Goal: Task Accomplishment & Management: Manage account settings

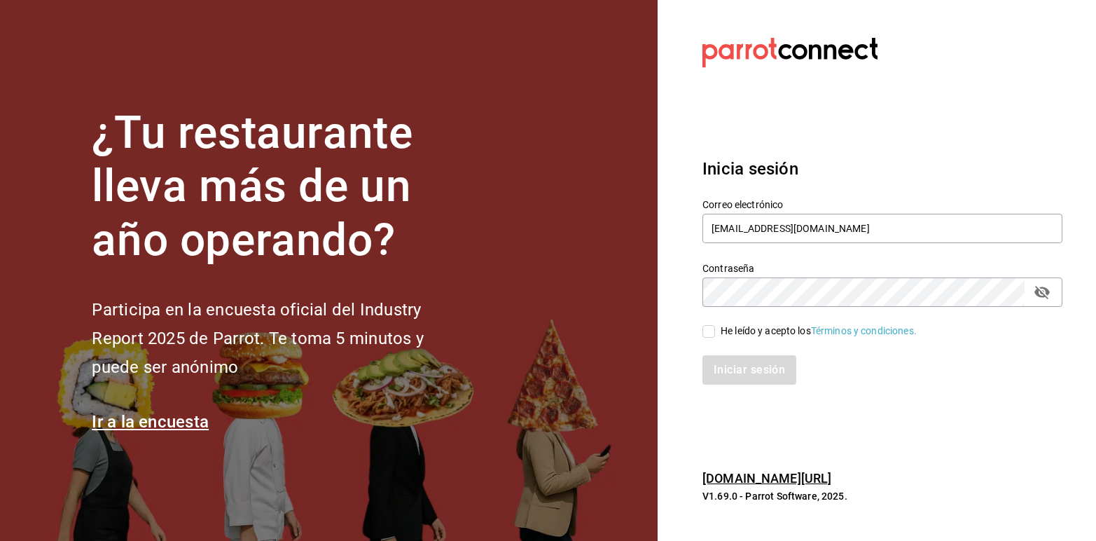
click at [947, 191] on div "Correo electrónico gabs220506@gmail.com" at bounding box center [874, 213] width 377 height 64
drag, startPoint x: 850, startPoint y: 232, endPoint x: 638, endPoint y: 170, distance: 220.6
drag, startPoint x: 638, startPoint y: 170, endPoint x: 942, endPoint y: 133, distance: 306.2
click at [942, 133] on section "Datos incorrectos. Verifica que tu Correo o Contraseña estén bien escritos. Ini…" at bounding box center [877, 270] width 439 height 541
click at [841, 226] on input "gabs220506@gmail.com" at bounding box center [883, 228] width 360 height 29
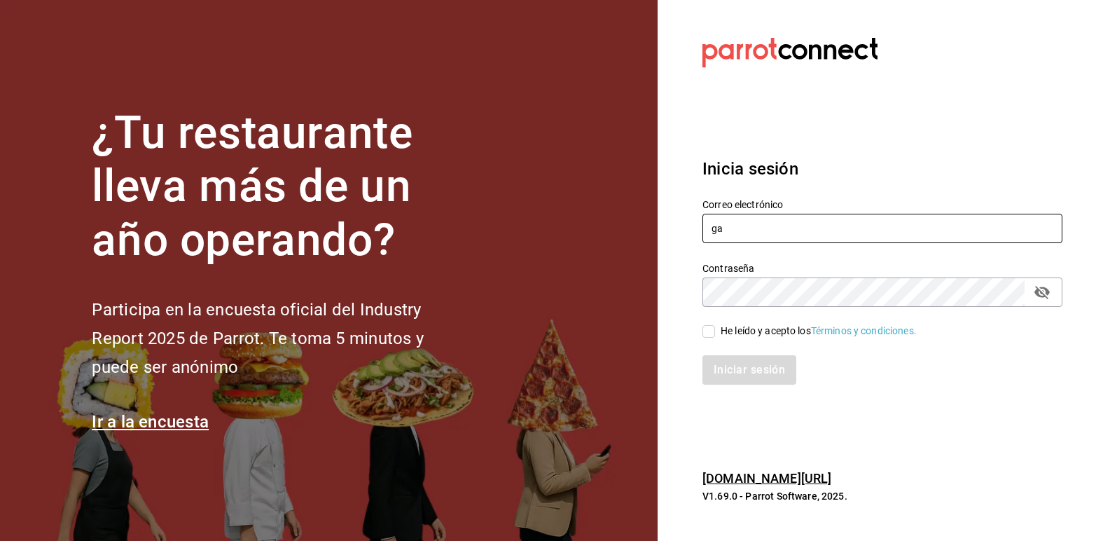
type input "g"
type input "[EMAIL_ADDRESS][PERSON_NAME][DOMAIN_NAME]"
click at [706, 331] on input "He leído y acepto los Términos y condiciones." at bounding box center [709, 331] width 13 height 13
checkbox input "true"
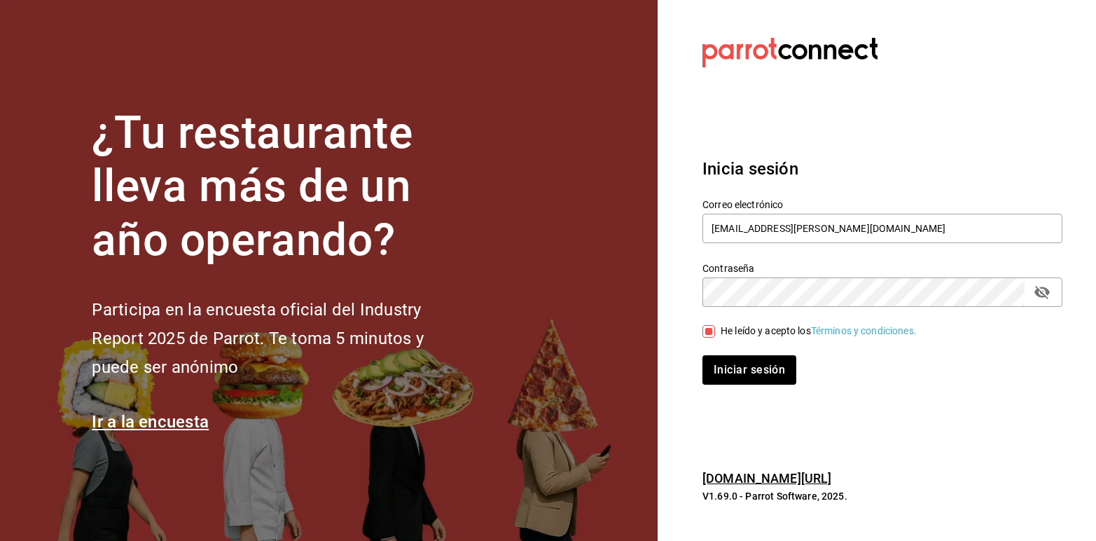
click at [1046, 298] on icon "passwordField" at bounding box center [1042, 292] width 17 height 17
click at [773, 372] on button "Iniciar sesión" at bounding box center [750, 369] width 95 height 29
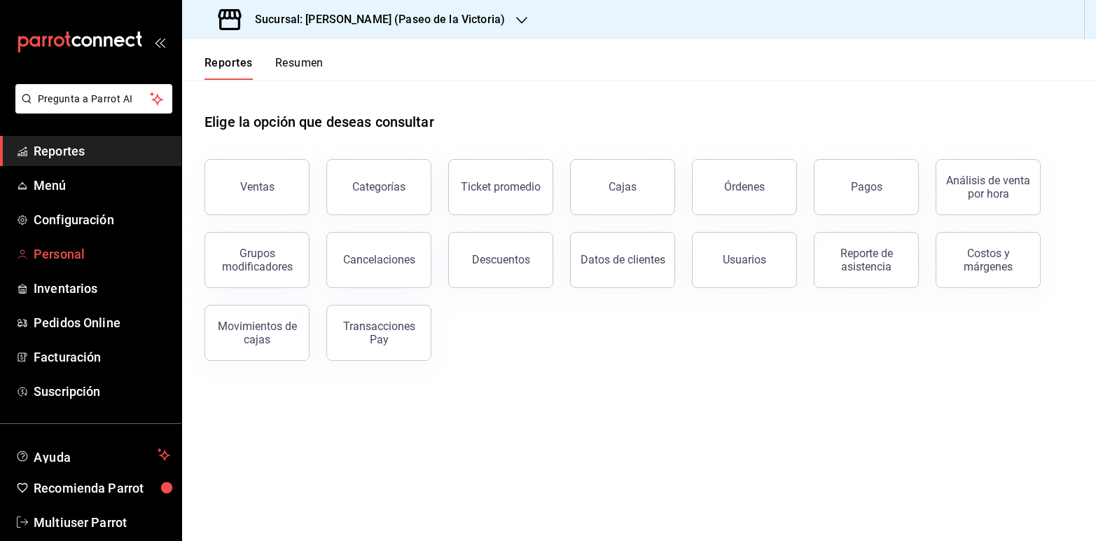
click at [50, 256] on span "Personal" at bounding box center [102, 254] width 137 height 19
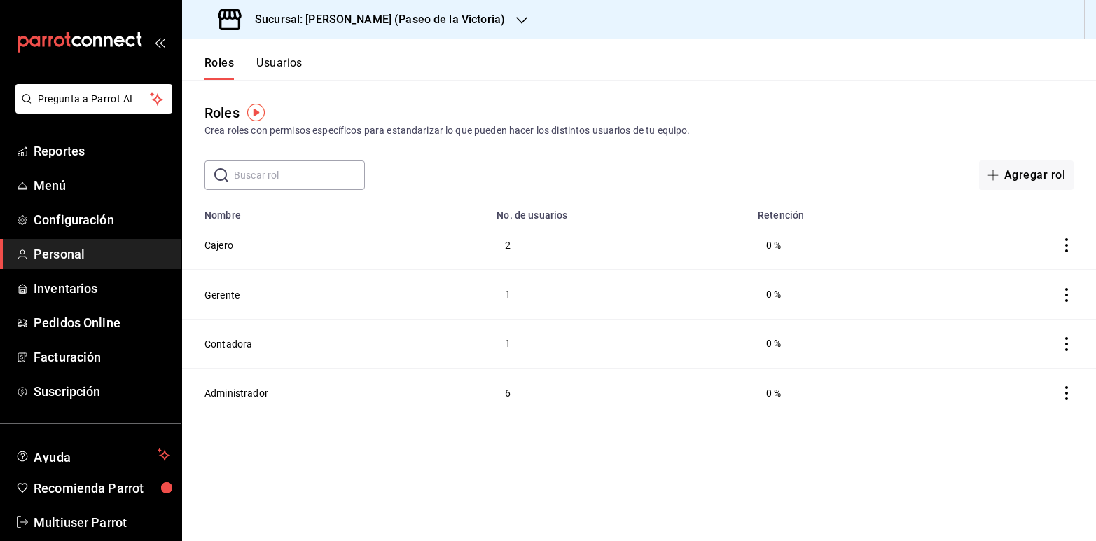
click at [282, 60] on button "Usuarios" at bounding box center [279, 68] width 46 height 24
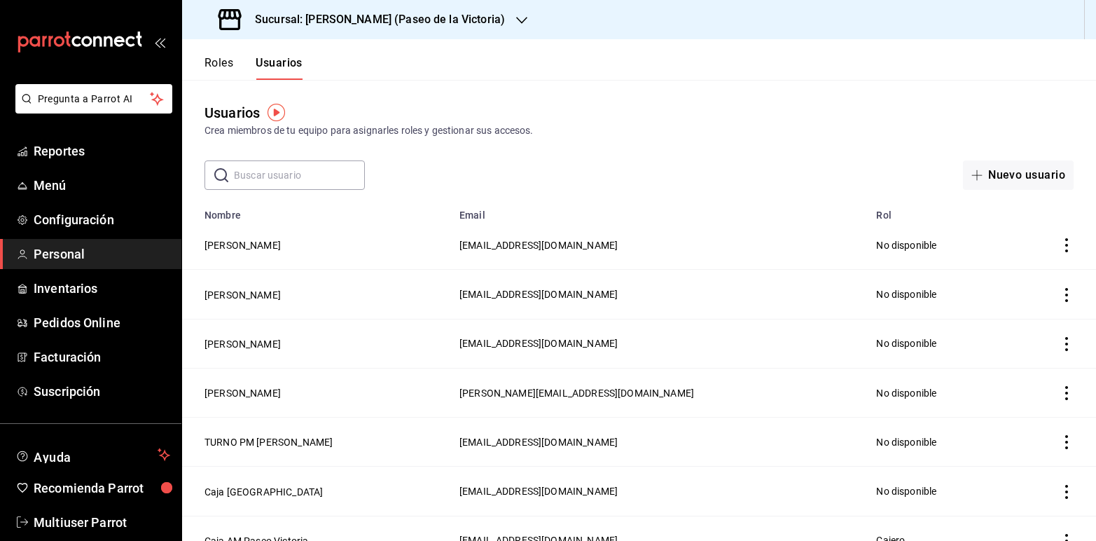
click at [516, 15] on icon "button" at bounding box center [521, 20] width 11 height 11
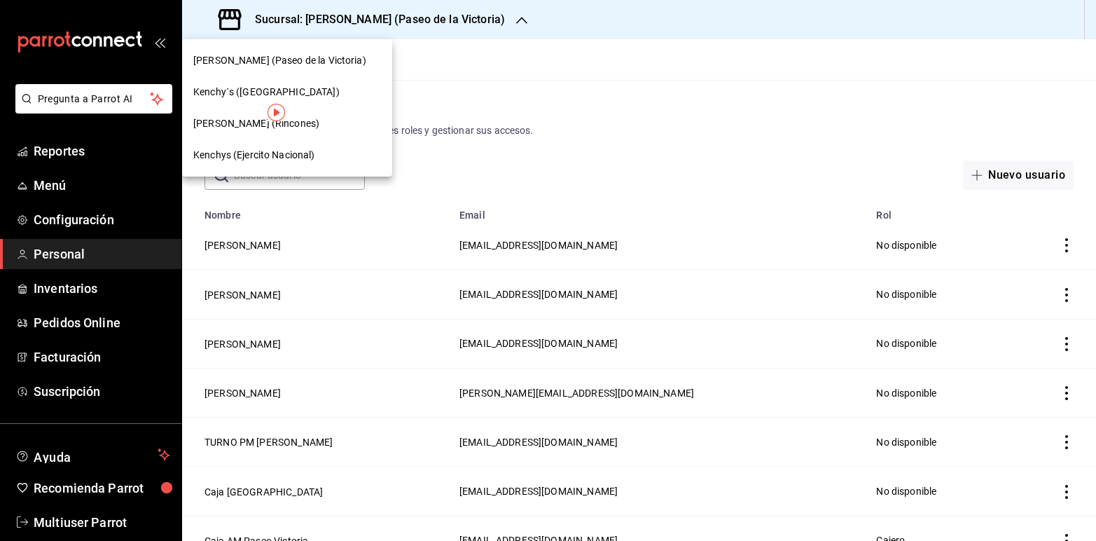
click at [295, 92] on span "Kenchy´s (Plaza Palma)" at bounding box center [266, 92] width 146 height 15
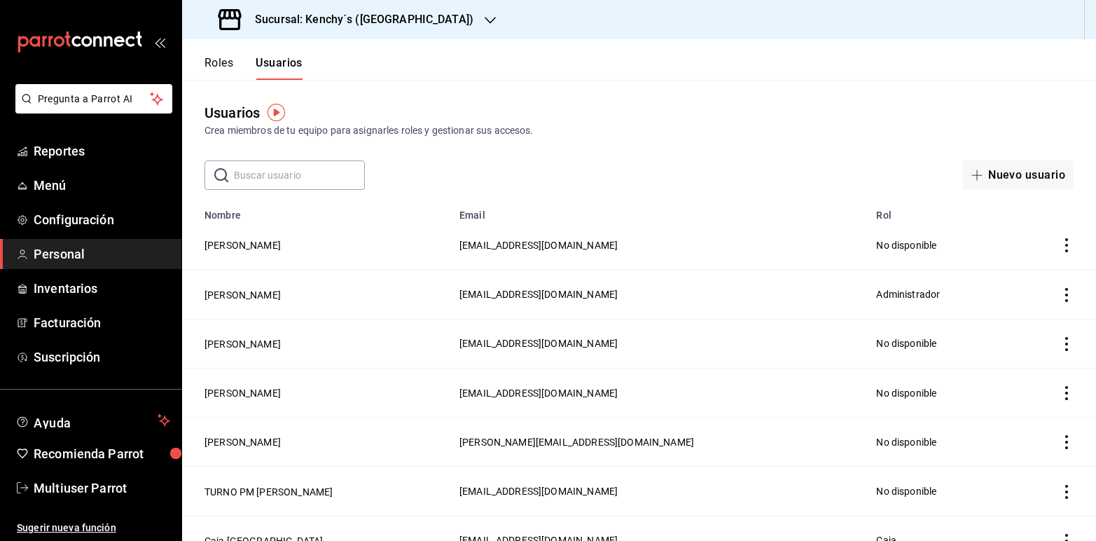
click at [485, 15] on icon "button" at bounding box center [490, 20] width 11 height 11
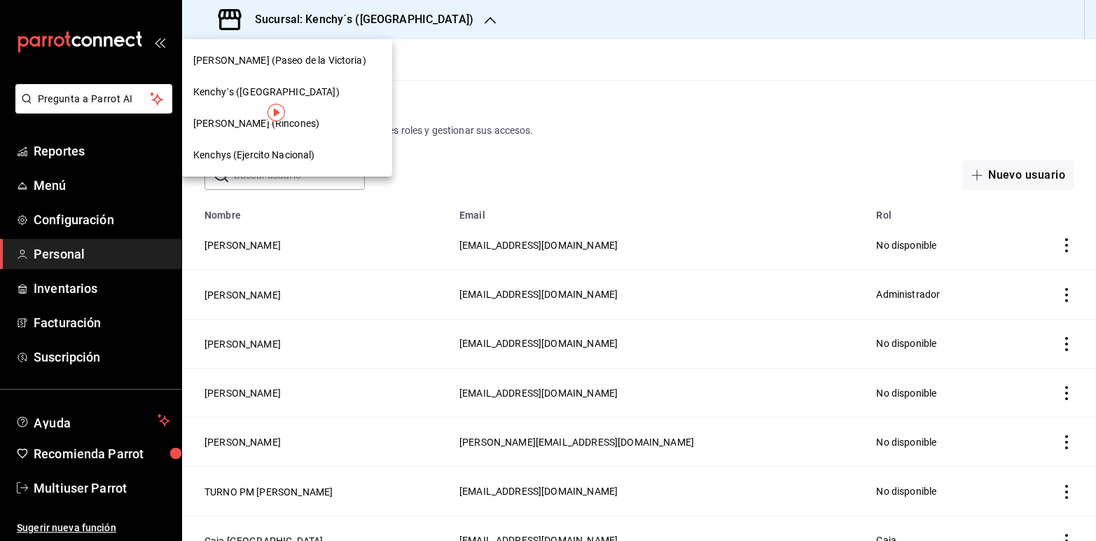
click at [260, 149] on span "Kenchys (Ejercito Nacional)" at bounding box center [254, 155] width 122 height 15
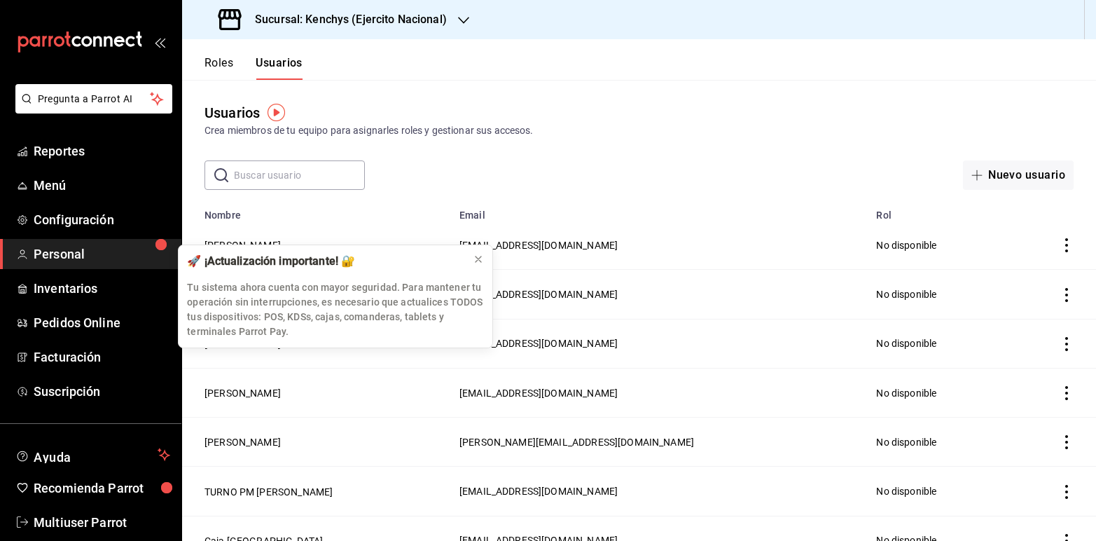
click at [464, 22] on icon "button" at bounding box center [463, 20] width 11 height 11
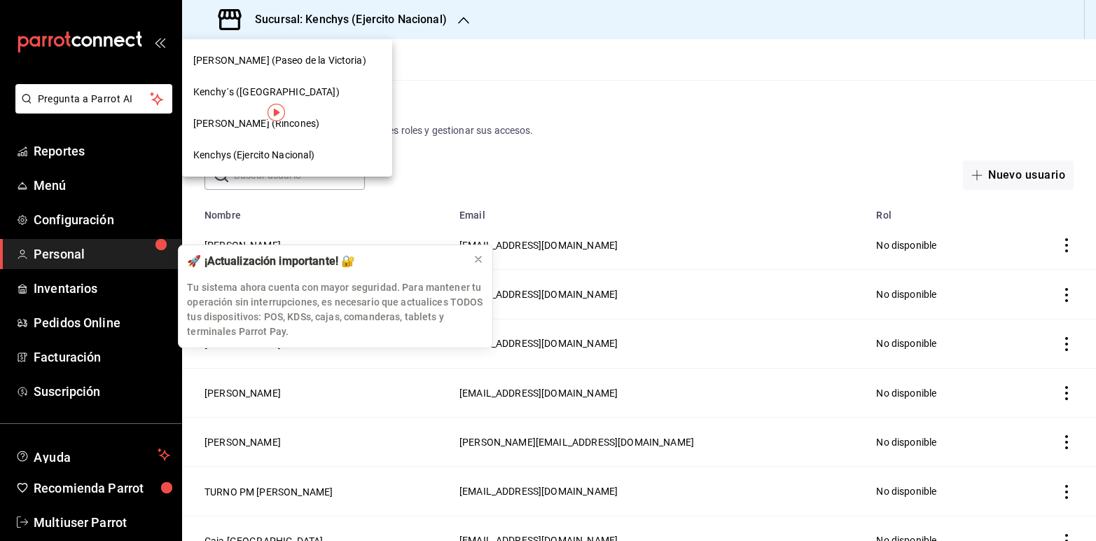
click at [286, 126] on div "Kenchy’s (Rincones)" at bounding box center [287, 123] width 188 height 15
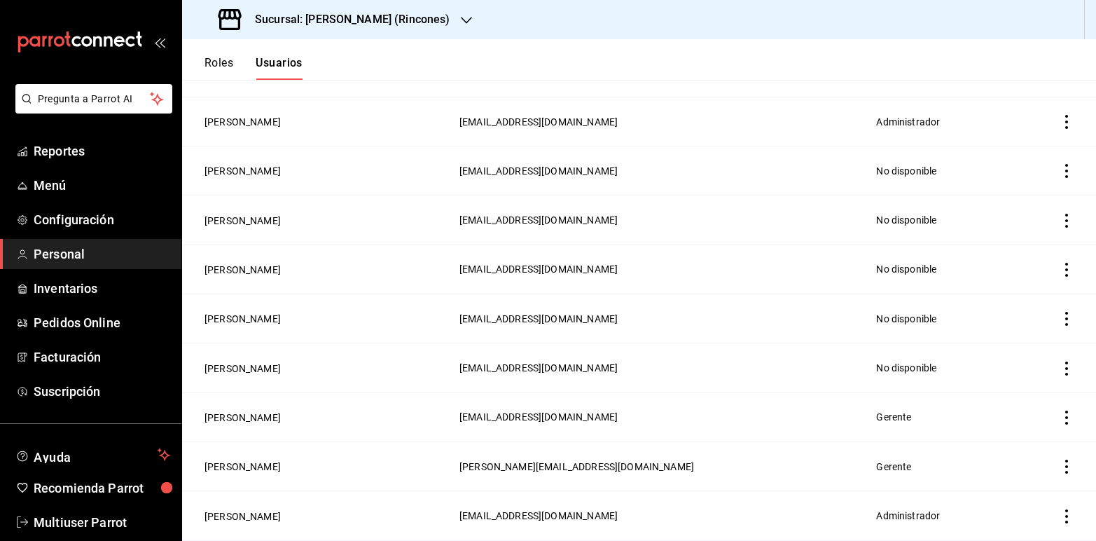
scroll to position [300, 0]
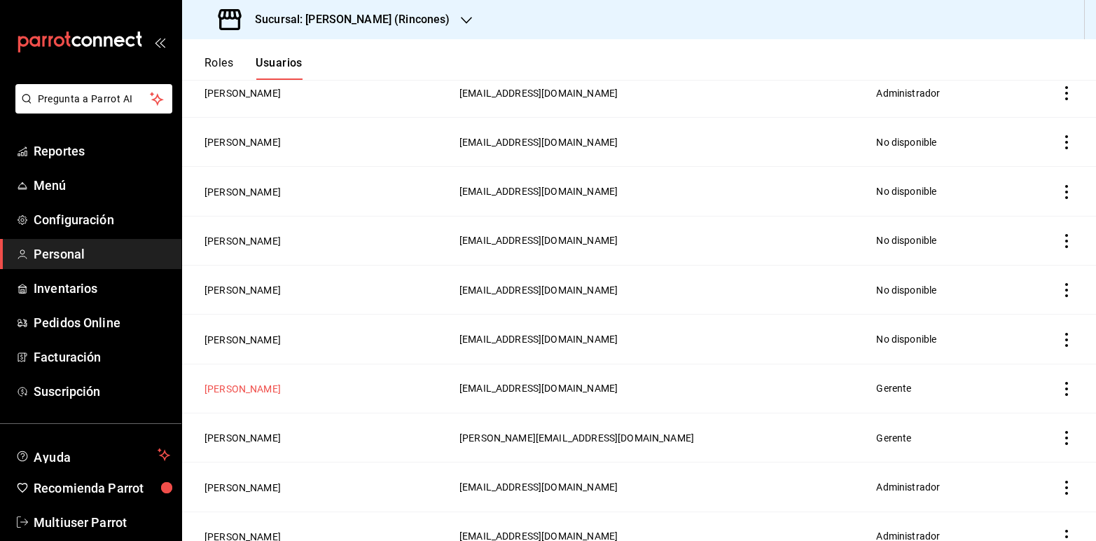
click at [247, 387] on button "Jesús Sánchez" at bounding box center [243, 389] width 76 height 14
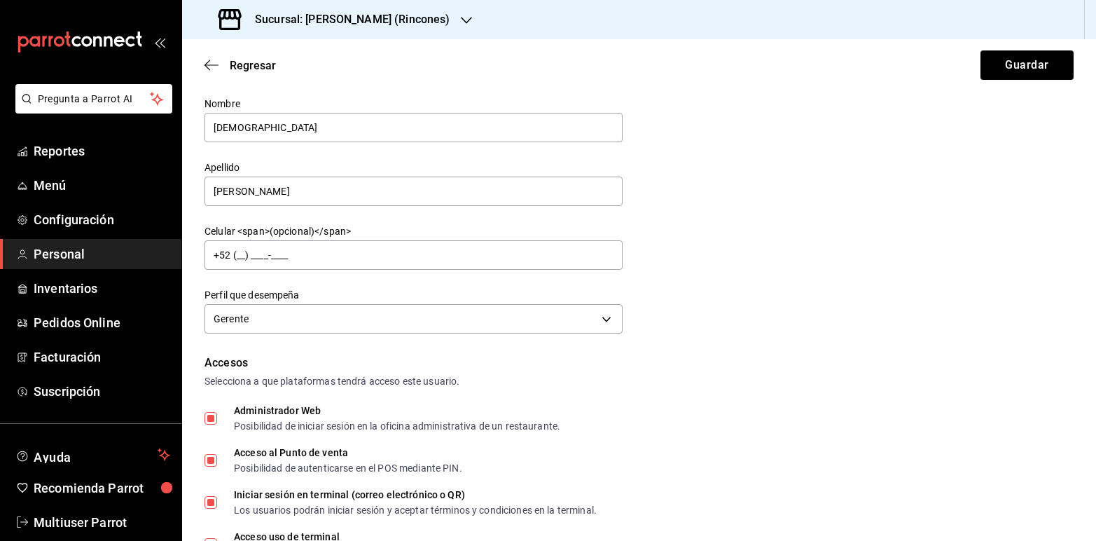
scroll to position [47, 0]
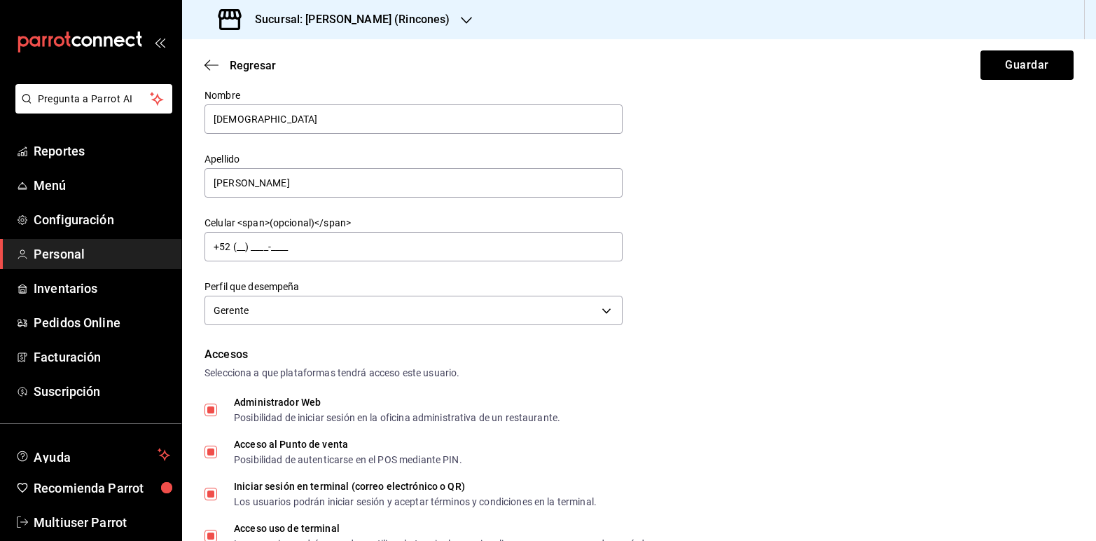
click at [216, 411] on input "Administrador Web Posibilidad de iniciar sesión en la oficina administrativa de…" at bounding box center [211, 410] width 13 height 13
checkbox input "false"
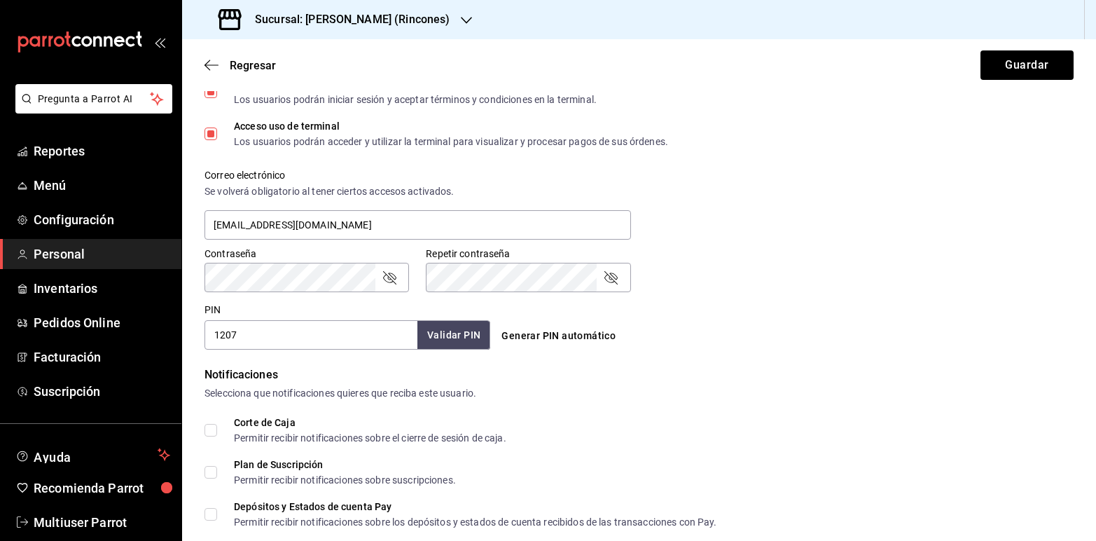
scroll to position [450, 0]
click at [806, 351] on form "Datos personales Nombre Jesús Apellido Sánchez Celular <span>(opcional)</span> …" at bounding box center [639, 172] width 869 height 1041
click at [610, 277] on icon "passwordField" at bounding box center [611, 276] width 17 height 17
click at [396, 279] on icon "passwordField" at bounding box center [389, 276] width 17 height 17
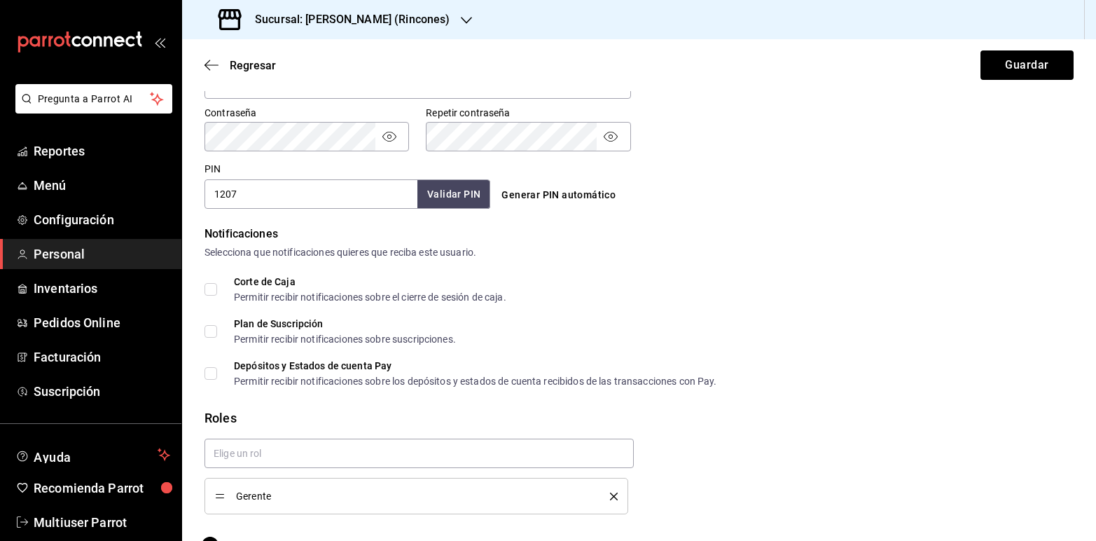
scroll to position [624, 0]
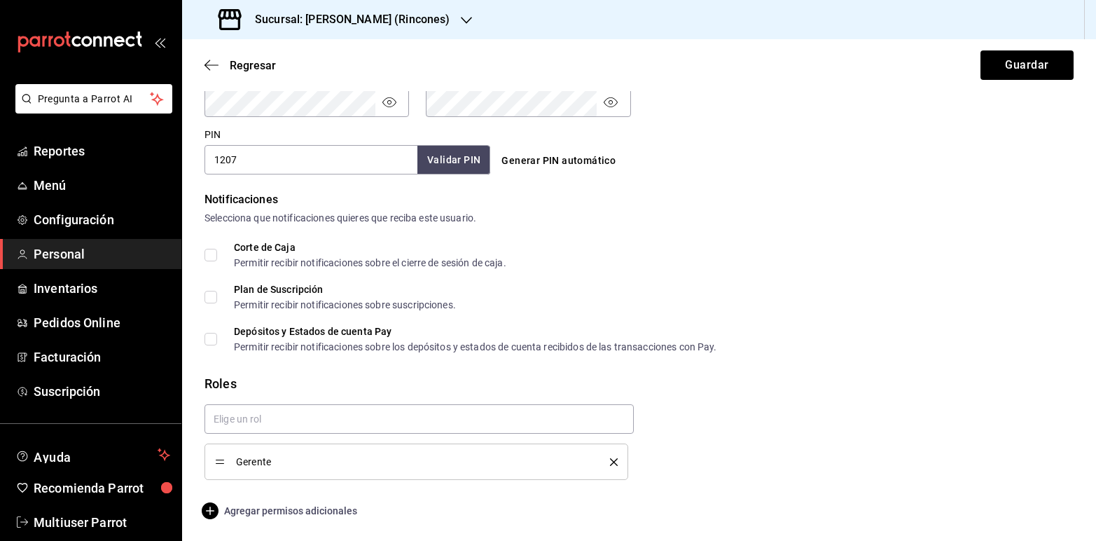
click at [274, 513] on span "Agregar permisos adicionales" at bounding box center [281, 510] width 153 height 17
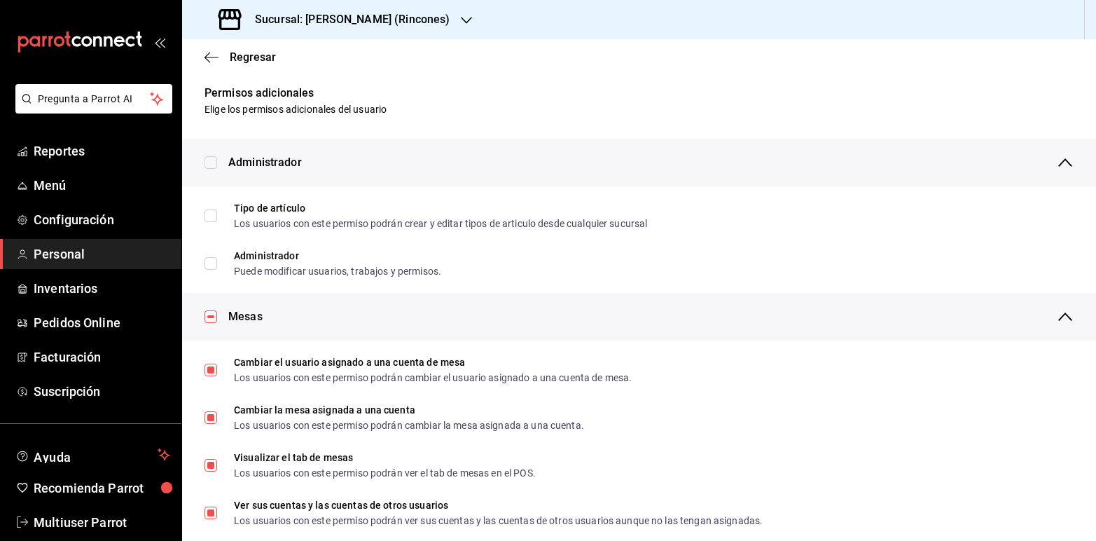
scroll to position [0, 0]
click at [210, 317] on input "checkbox" at bounding box center [211, 318] width 13 height 13
checkbox input "false"
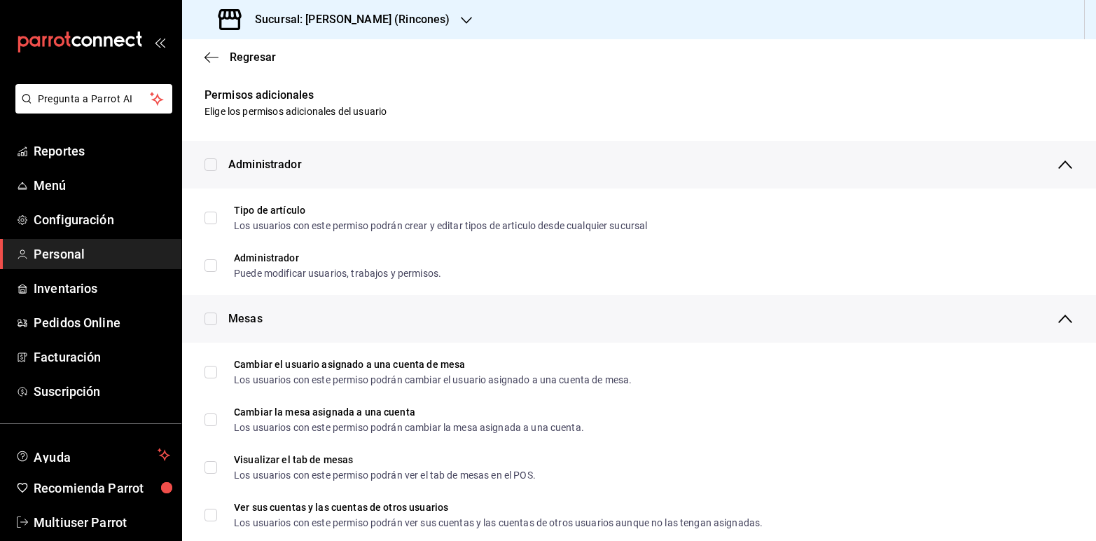
checkbox input "false"
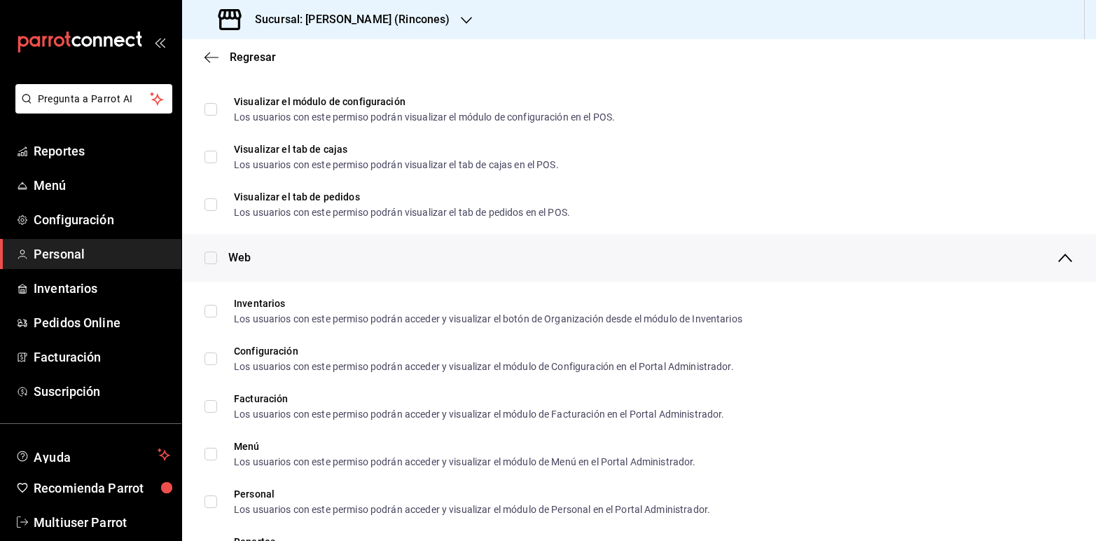
scroll to position [457, 0]
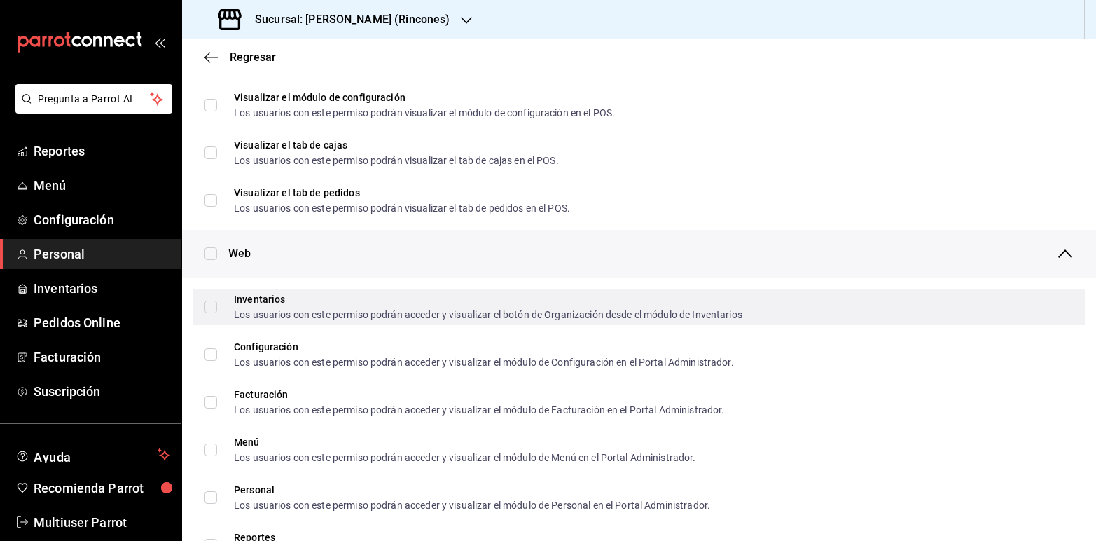
click at [210, 301] on input "Inventarios Los usuarios con este permiso podrán acceder y visualizar el botón …" at bounding box center [211, 307] width 13 height 13
checkbox input "true"
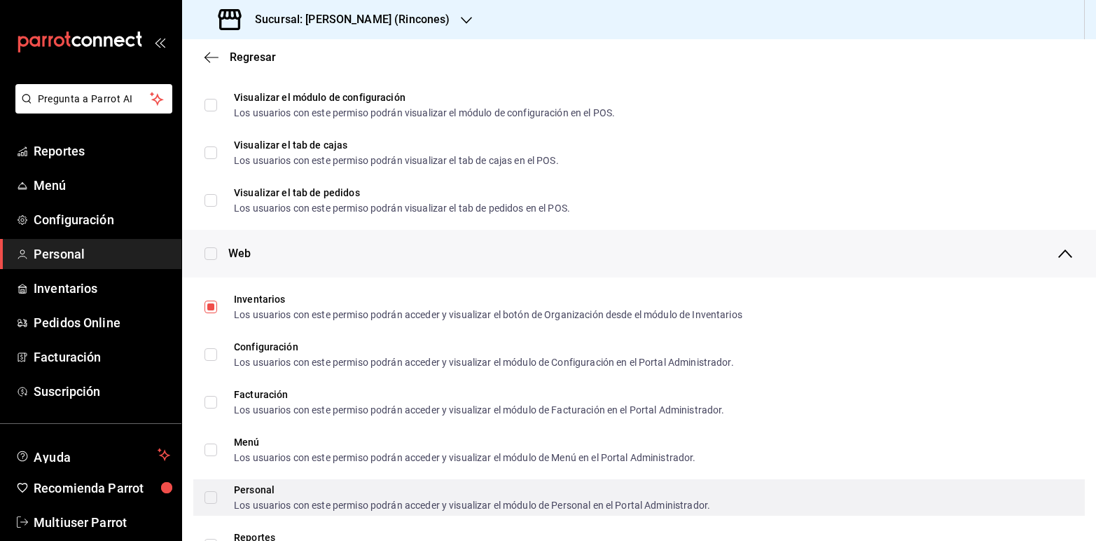
click at [215, 493] on input "Personal Los usuarios con este permiso podrán acceder y visualizar el módulo de…" at bounding box center [211, 497] width 13 height 13
checkbox input "true"
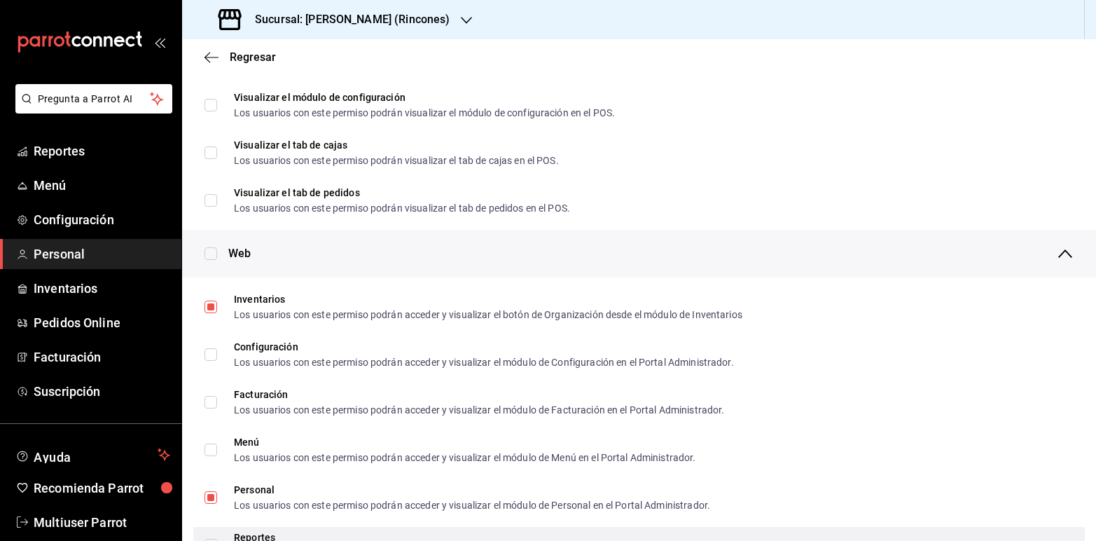
click at [214, 530] on div "Reportes Los usuarios con este permiso podrán acceder y visualizar el módulo de…" at bounding box center [639, 545] width 892 height 36
checkbox input "true"
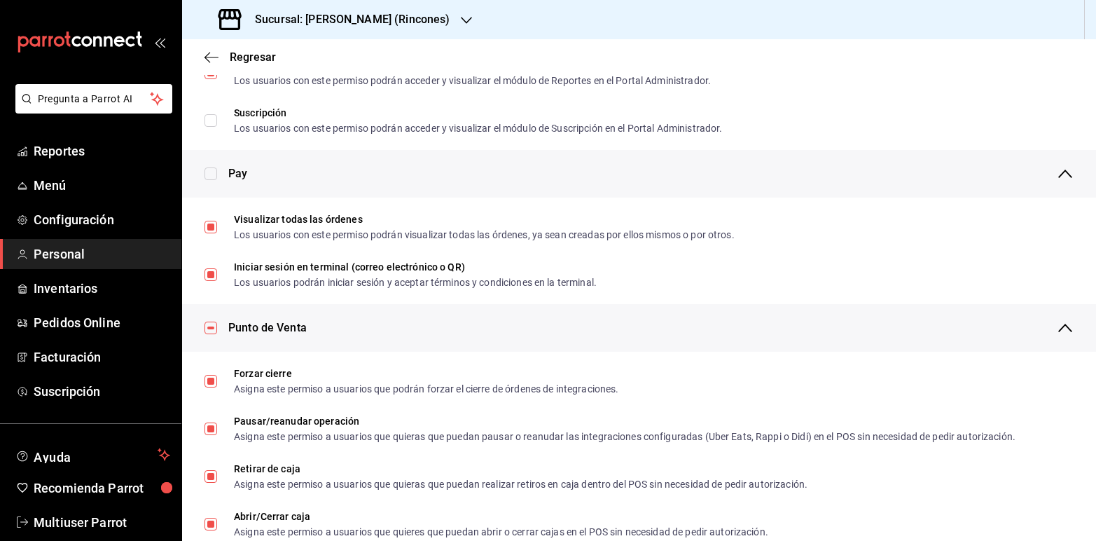
scroll to position [934, 0]
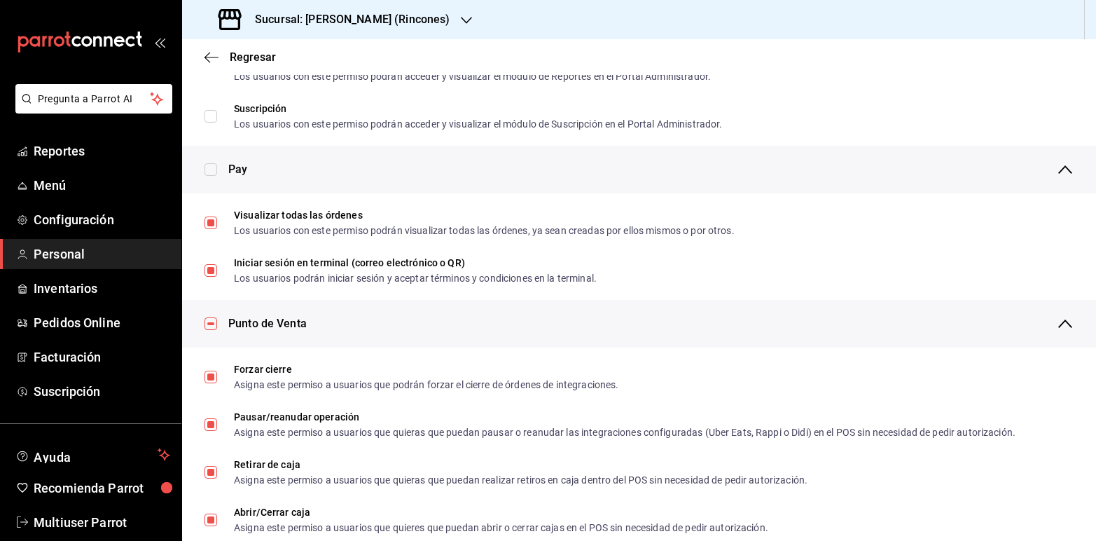
click at [212, 169] on input "checkbox" at bounding box center [211, 169] width 13 height 13
checkbox input "false"
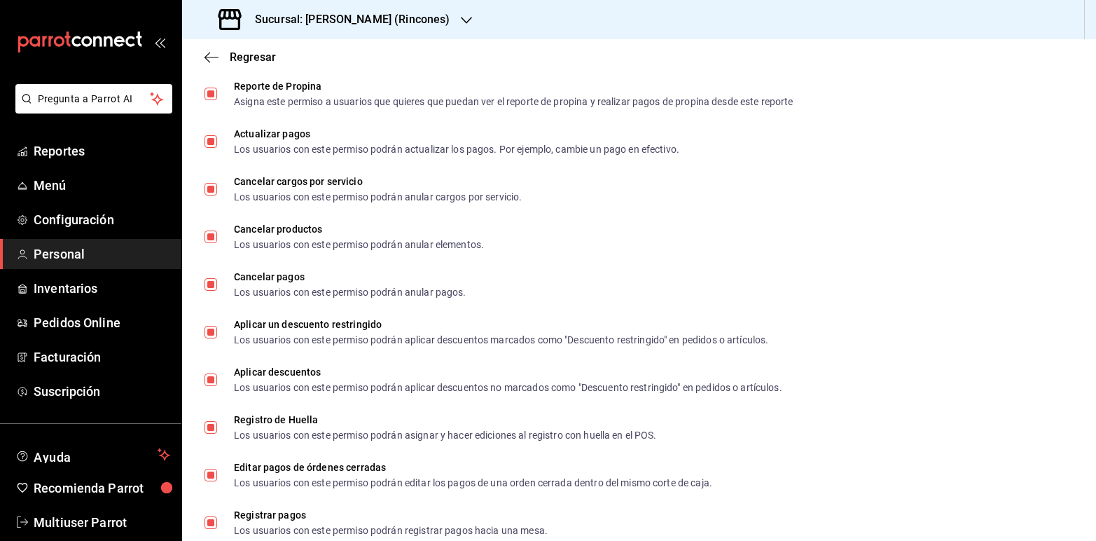
scroll to position [1621, 0]
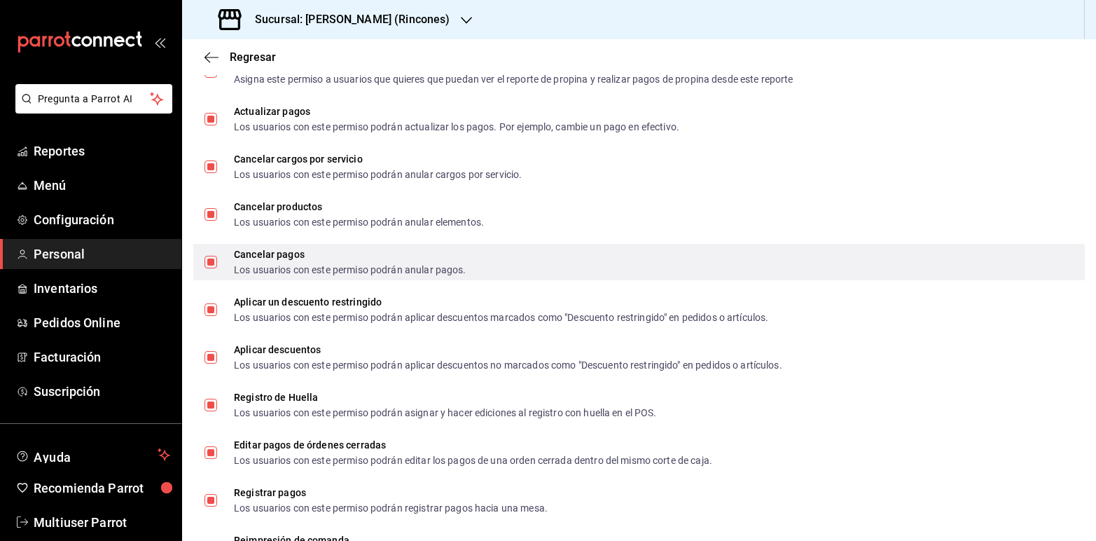
click at [207, 261] on input "Cancelar pagos Los usuarios con este permiso podrán anular pagos." at bounding box center [211, 262] width 13 height 13
checkbox input "false"
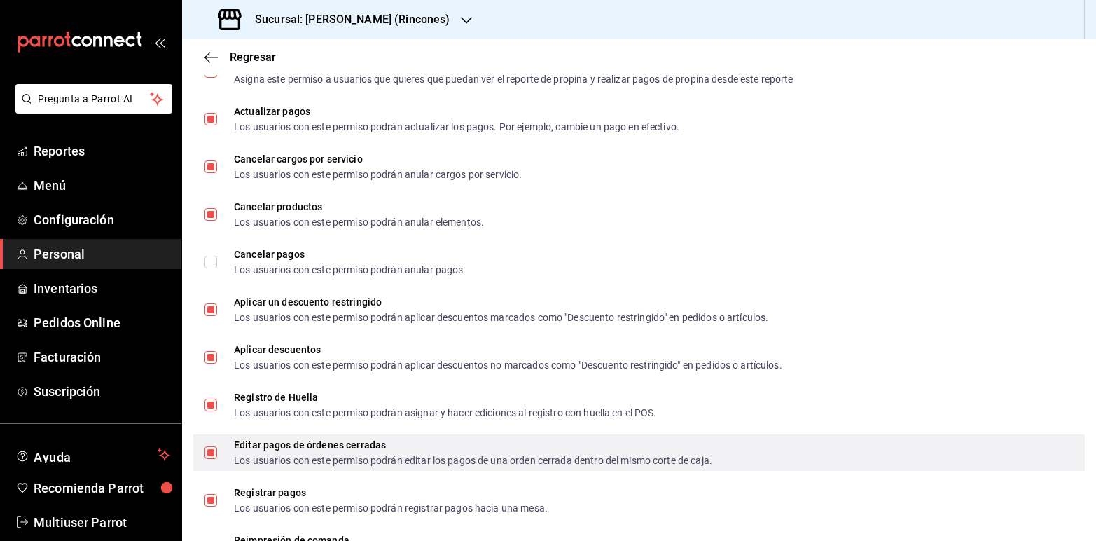
click at [208, 446] on input "Editar pagos de órdenes cerradas Los usuarios con este permiso podrán editar lo…" at bounding box center [211, 452] width 13 height 13
checkbox input "false"
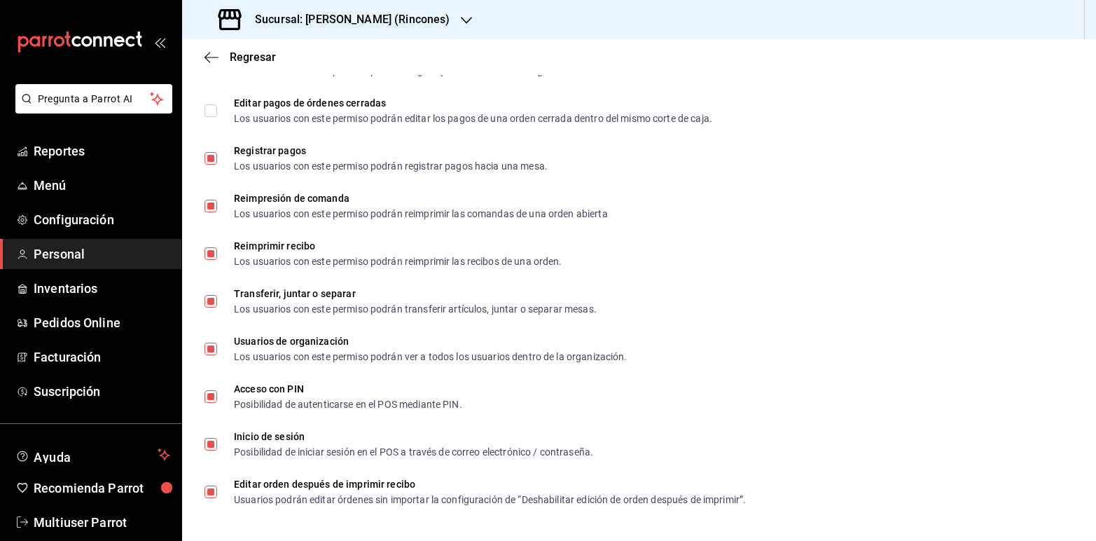
scroll to position [331, 0]
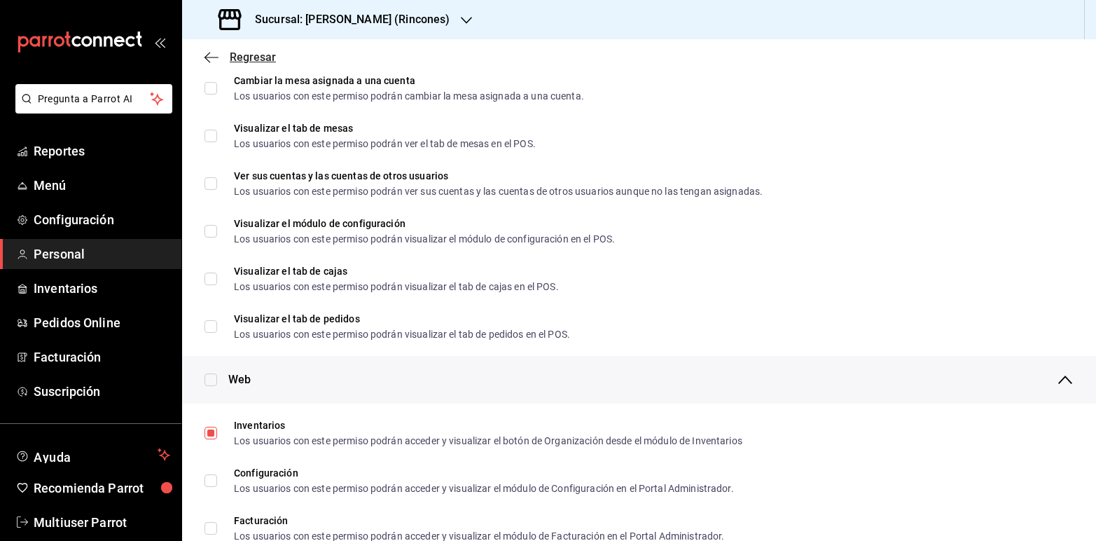
click at [250, 53] on span "Regresar" at bounding box center [253, 56] width 46 height 13
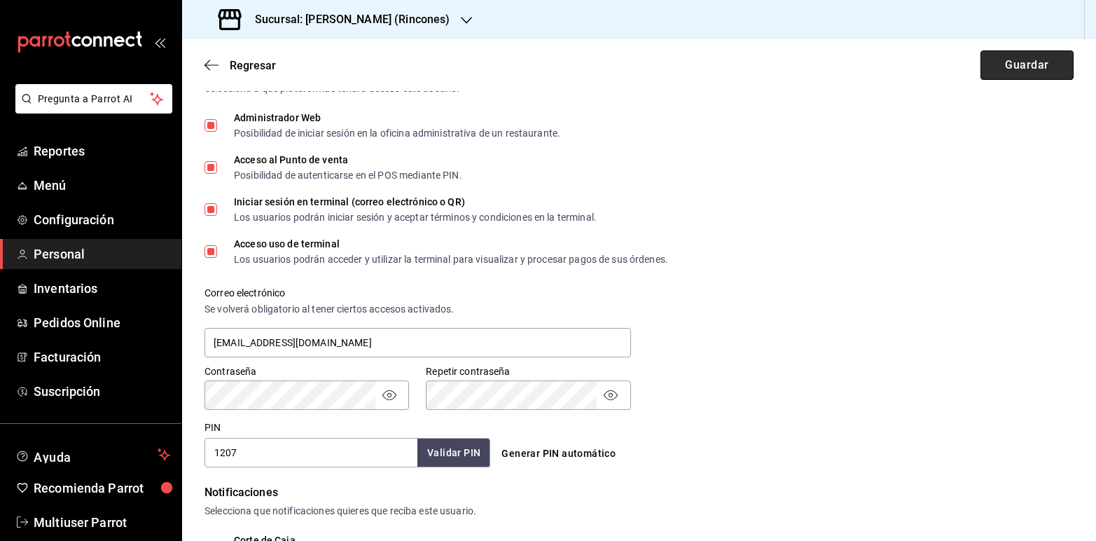
click at [989, 57] on button "Guardar" at bounding box center [1027, 64] width 93 height 29
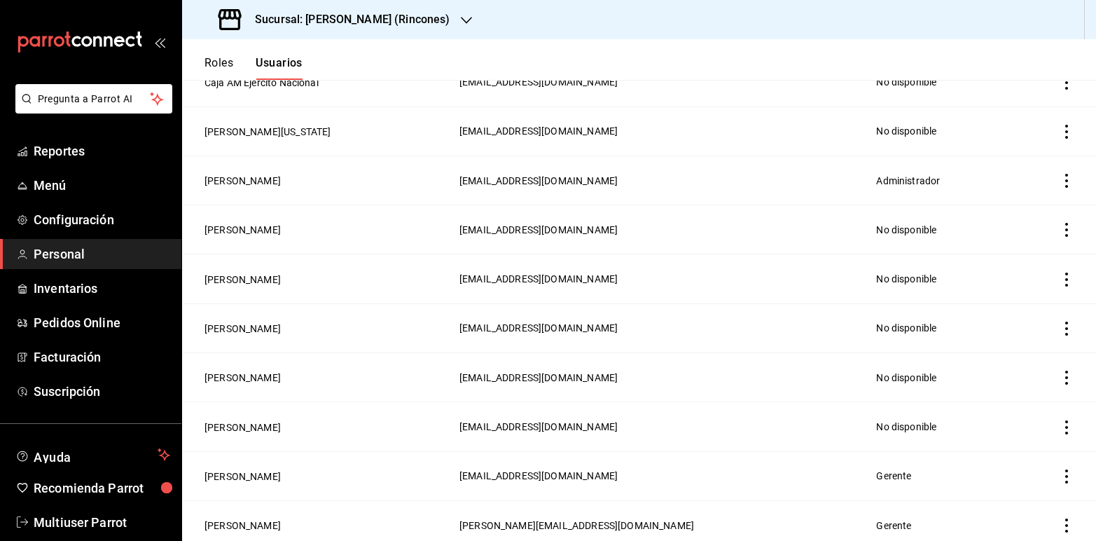
scroll to position [257, 0]
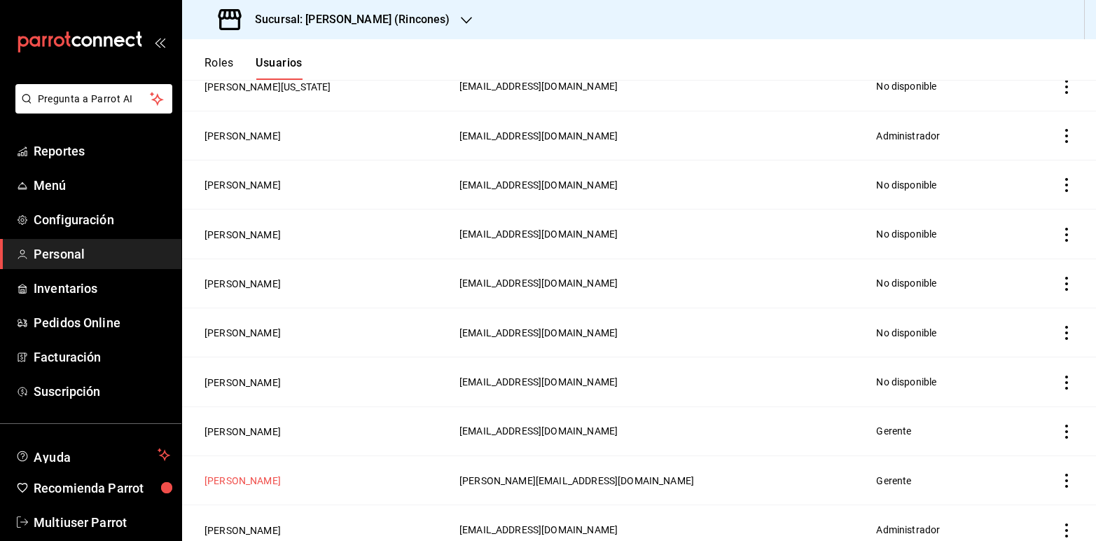
click at [230, 483] on button "[PERSON_NAME]" at bounding box center [243, 481] width 76 height 14
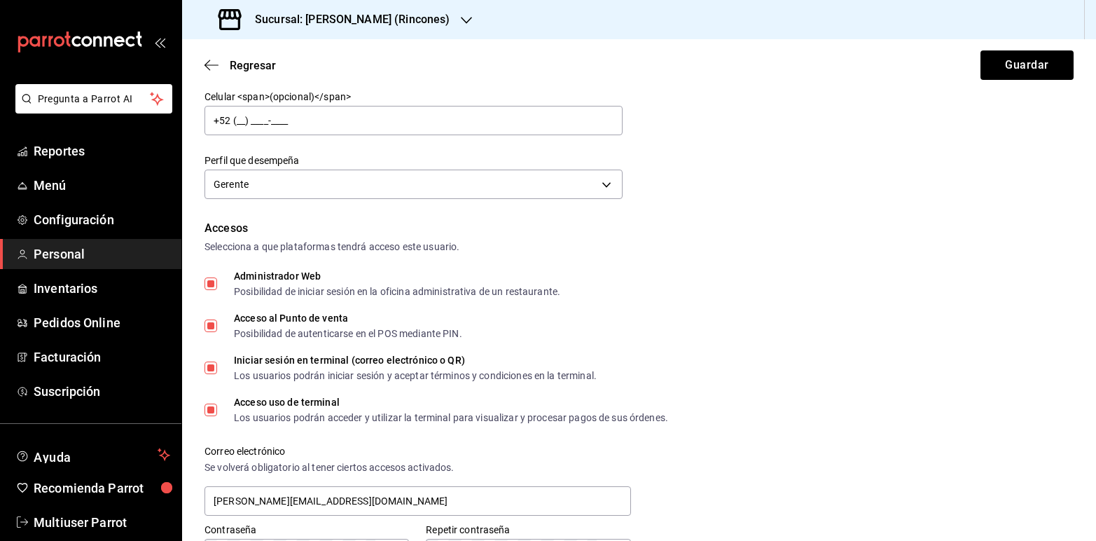
scroll to position [186, 0]
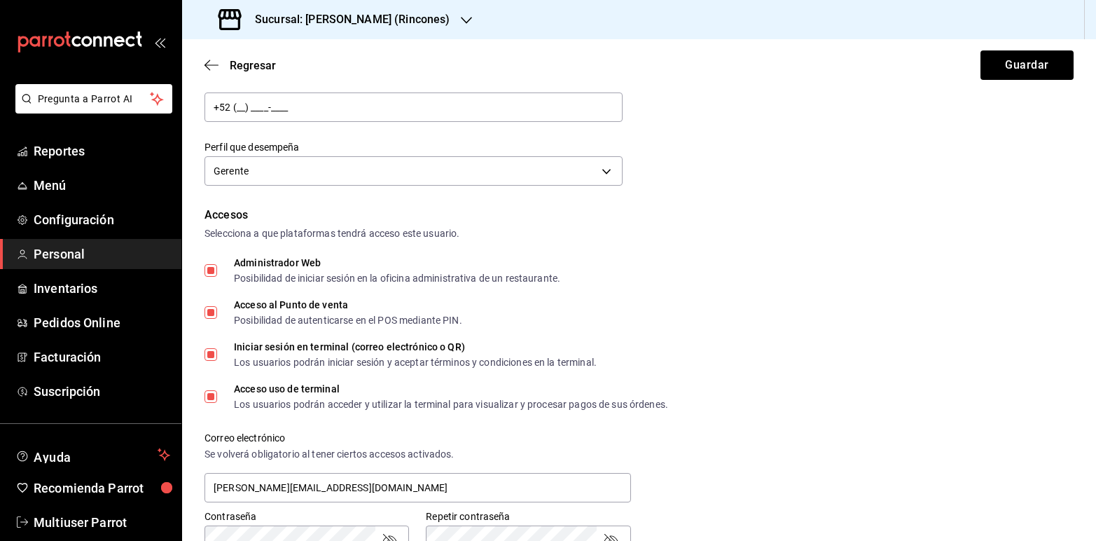
click at [208, 266] on input "Administrador Web Posibilidad de iniciar sesión en la oficina administrativa de…" at bounding box center [211, 270] width 13 height 13
checkbox input "false"
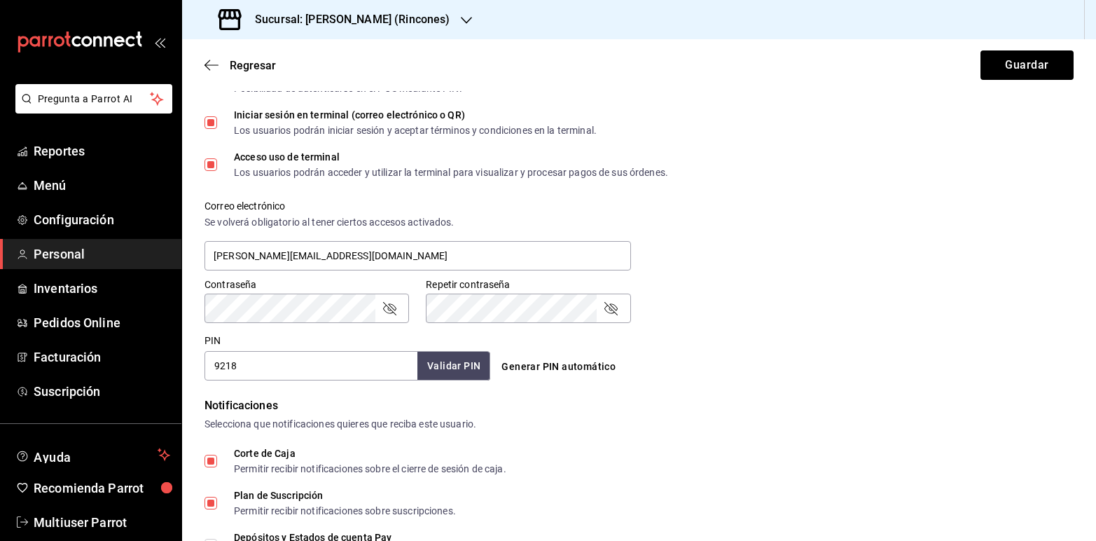
scroll to position [439, 0]
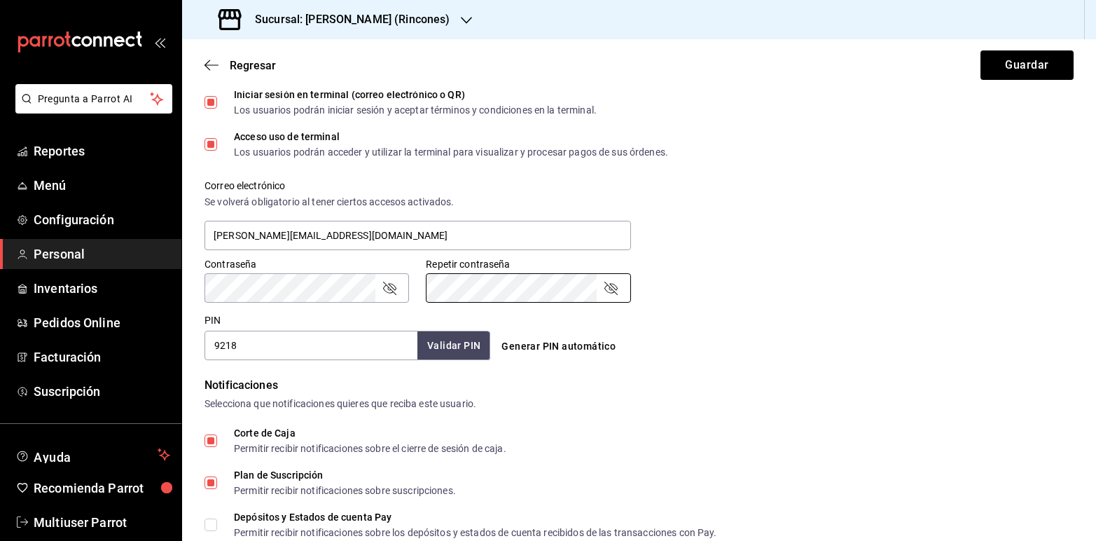
drag, startPoint x: 390, startPoint y: 289, endPoint x: 739, endPoint y: 362, distance: 357.3
click at [739, 362] on form "Datos personales Nombre Raquel Midian Apellido Castro Celular <span>(opcional)<…" at bounding box center [639, 200] width 869 height 1073
drag, startPoint x: 390, startPoint y: 286, endPoint x: 708, endPoint y: 356, distance: 325.0
click at [708, 356] on div "Generar PIN automático" at bounding box center [639, 346] width 286 height 26
click at [392, 282] on icon "passwordField" at bounding box center [389, 288] width 17 height 17
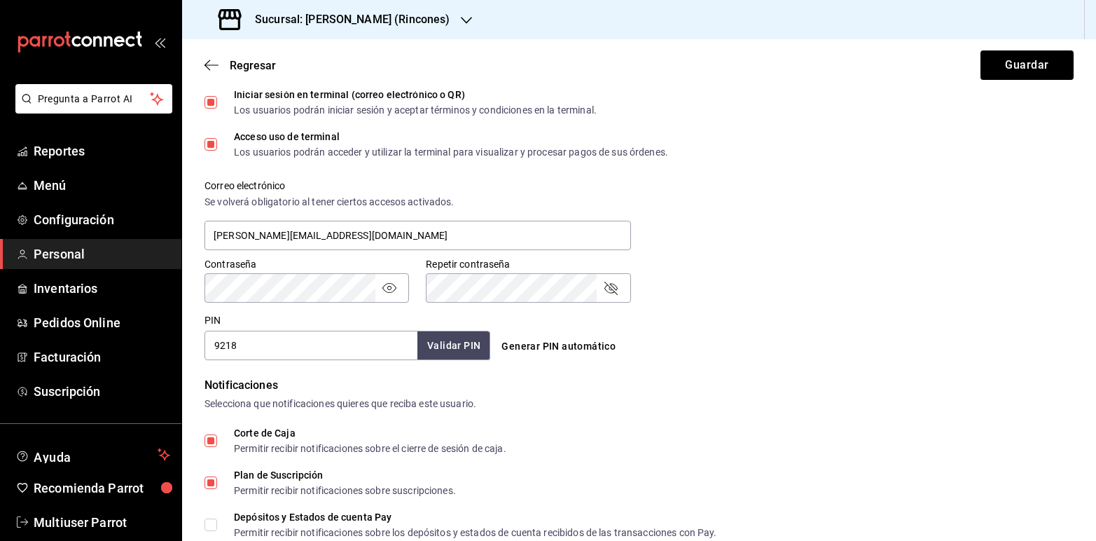
click at [610, 288] on icon "passwordField" at bounding box center [611, 288] width 17 height 17
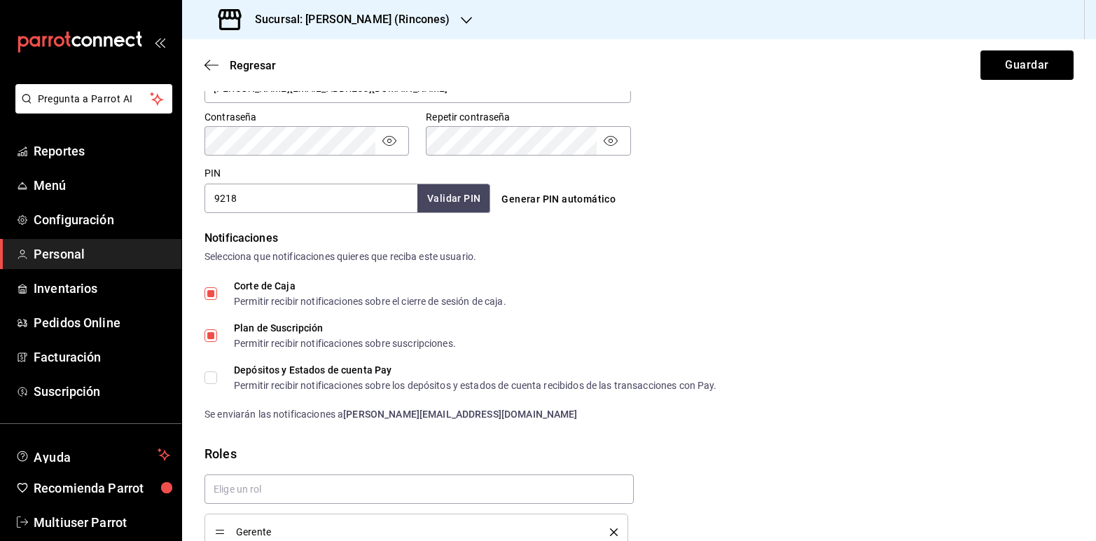
scroll to position [656, 0]
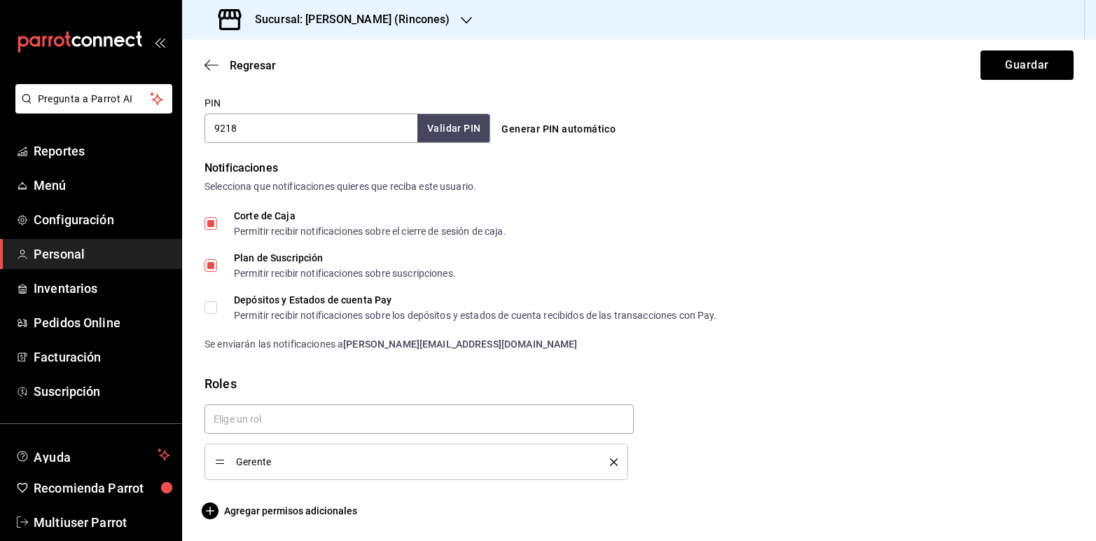
click at [211, 214] on label "Corte de Caja Permitir recibir notificaciones sobre el cierre de sesión de caja." at bounding box center [356, 223] width 302 height 25
click at [211, 217] on input "Corte de Caja Permitir recibir notificaciones sobre el cierre de sesión de caja." at bounding box center [211, 223] width 13 height 13
checkbox input "false"
click at [212, 256] on label "Plan de Suscripción Permitir recibir notificaciones sobre suscripciones." at bounding box center [331, 265] width 252 height 25
click at [212, 259] on input "Plan de Suscripción Permitir recibir notificaciones sobre suscripciones." at bounding box center [211, 265] width 13 height 13
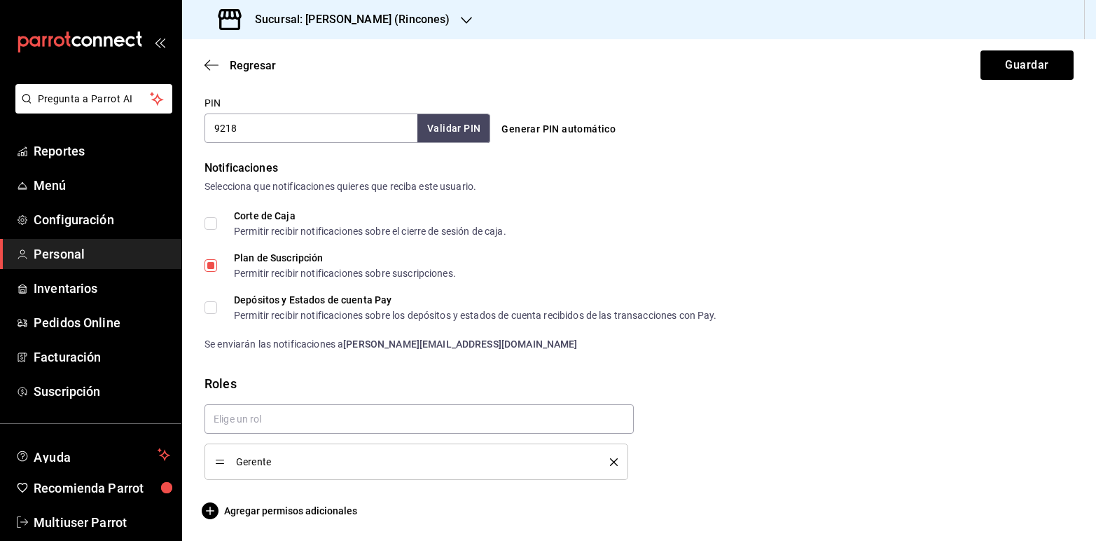
checkbox input "false"
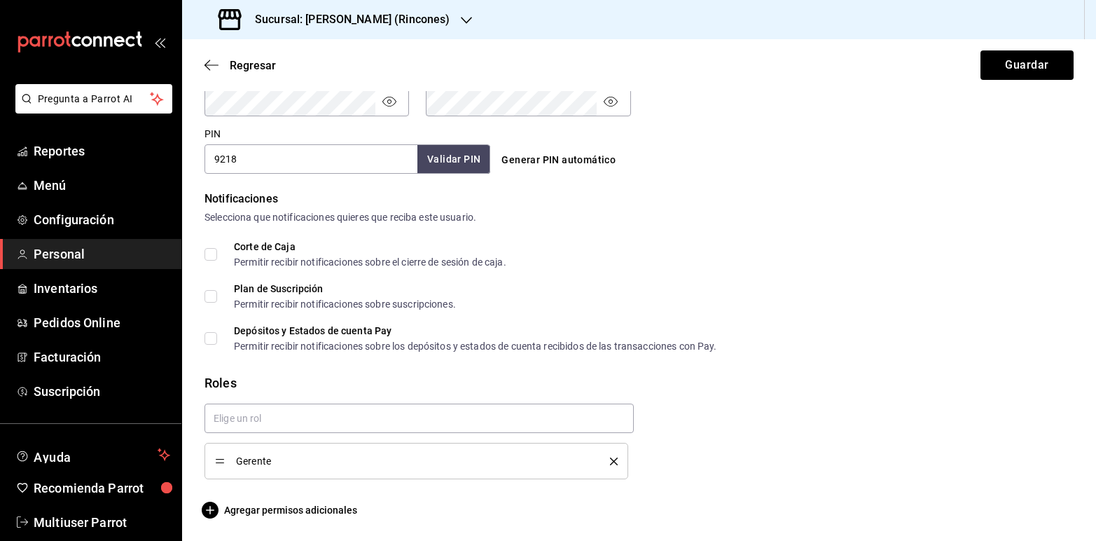
scroll to position [624, 0]
click at [305, 511] on span "Agregar permisos adicionales" at bounding box center [281, 510] width 153 height 17
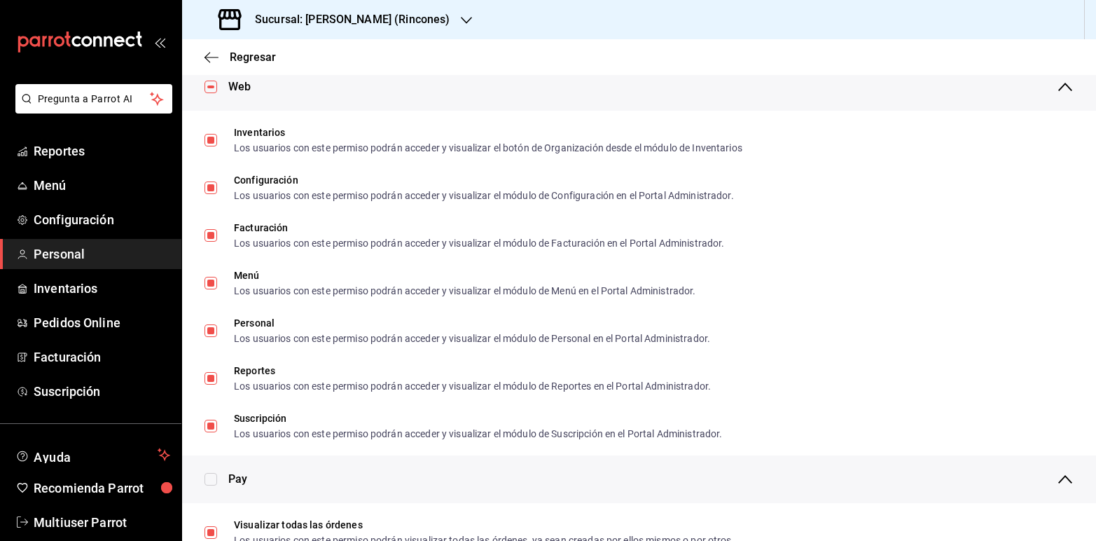
drag, startPoint x: 1087, startPoint y: 193, endPoint x: 797, endPoint y: 113, distance: 300.8
click at [797, 113] on ul "Inventarios Los usuarios con este permiso podrán acceder y visualizar el botón …" at bounding box center [639, 283] width 914 height 345
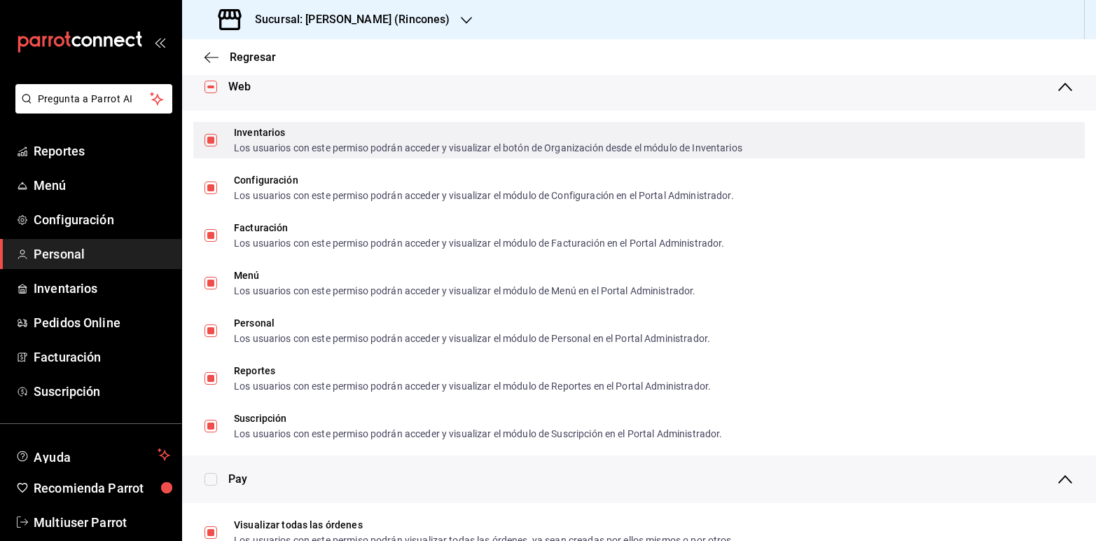
drag, startPoint x: 1086, startPoint y: 141, endPoint x: 935, endPoint y: 142, distance: 150.6
click at [926, 135] on div "Inventarios Los usuarios con este permiso podrán acceder y visualizar el botón …" at bounding box center [639, 140] width 892 height 36
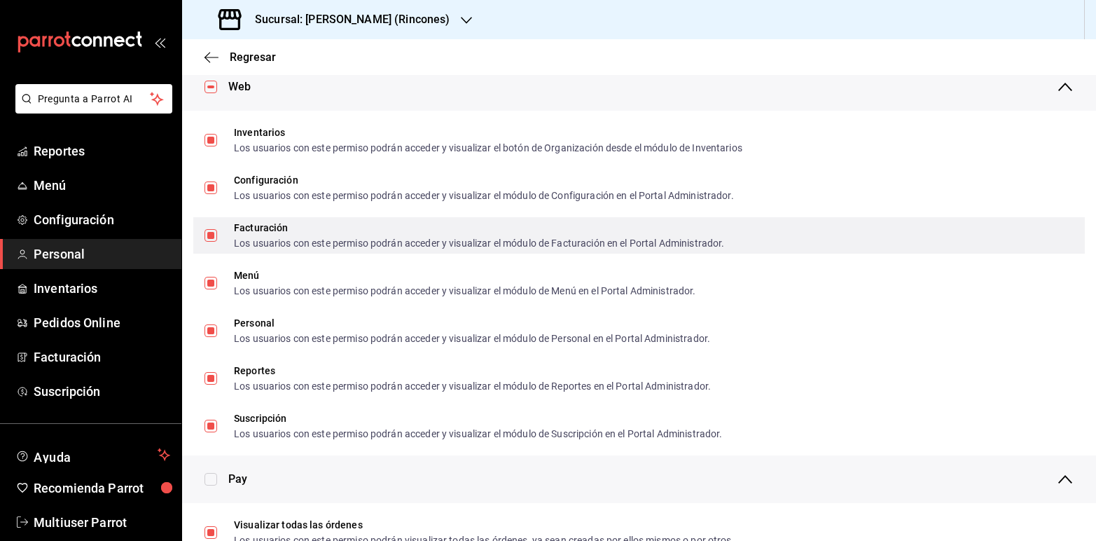
checkbox input "false"
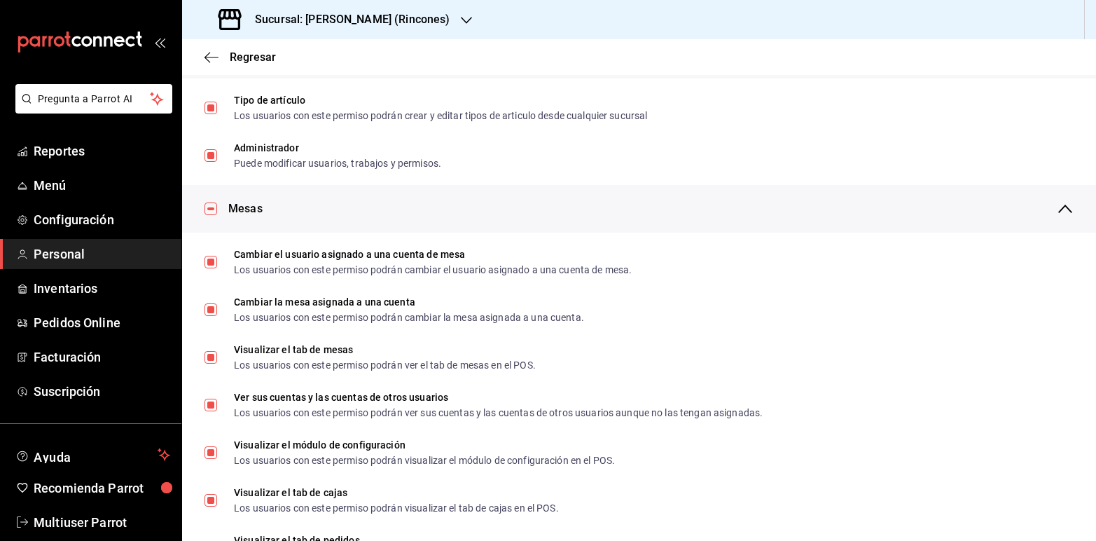
scroll to position [2, 0]
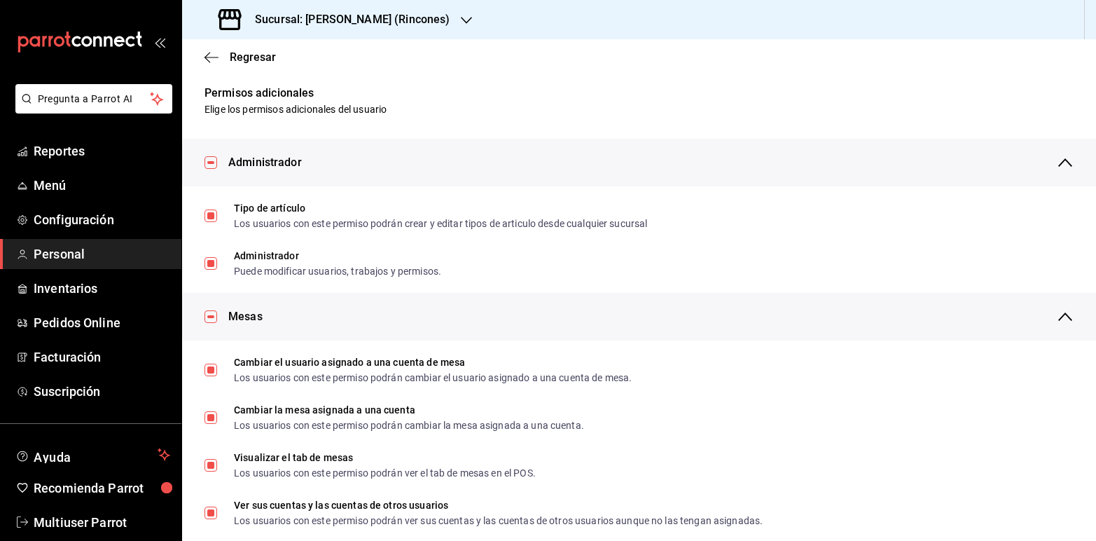
click at [211, 165] on input "checkbox" at bounding box center [211, 162] width 13 height 13
checkbox input "false"
click at [212, 308] on div "Mesas" at bounding box center [639, 317] width 914 height 48
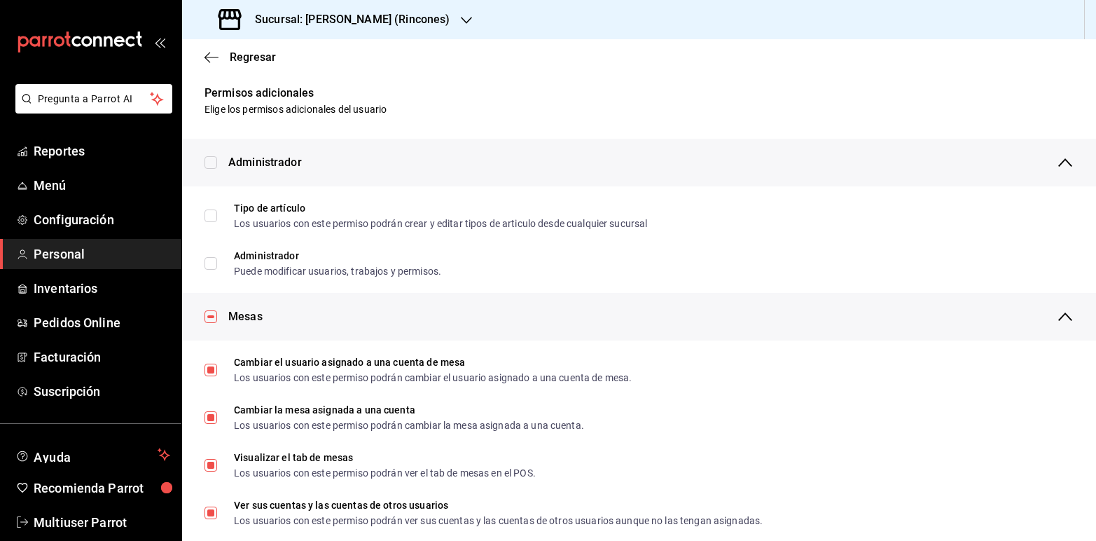
click at [210, 312] on input "checkbox" at bounding box center [211, 316] width 13 height 13
checkbox input "false"
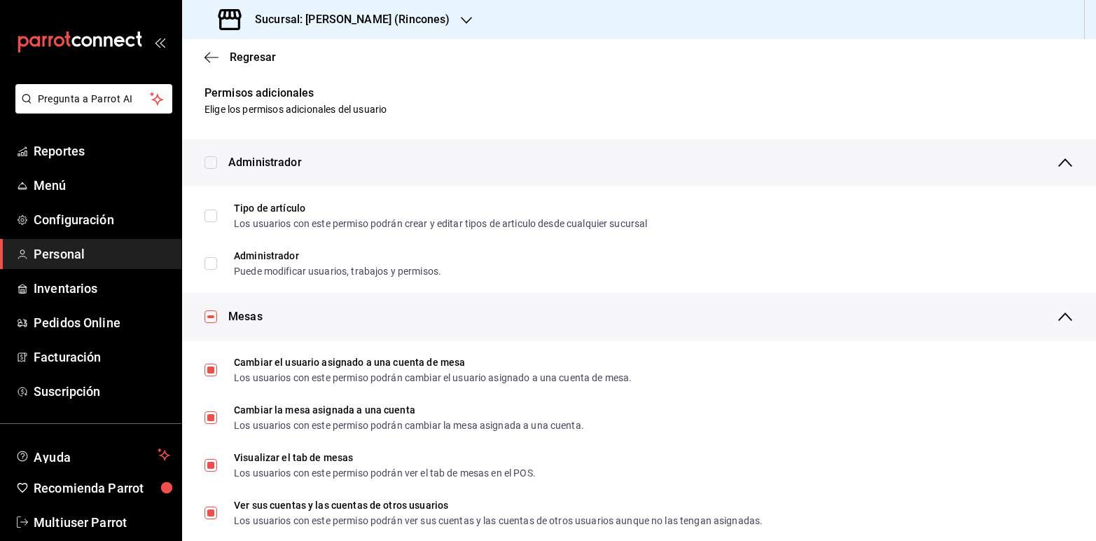
checkbox input "false"
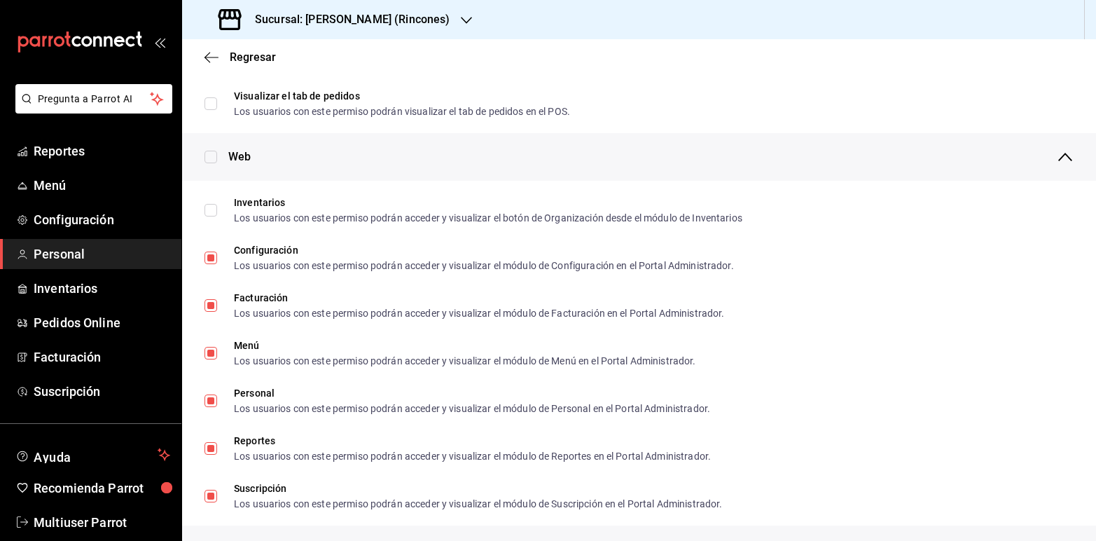
scroll to position [564, 0]
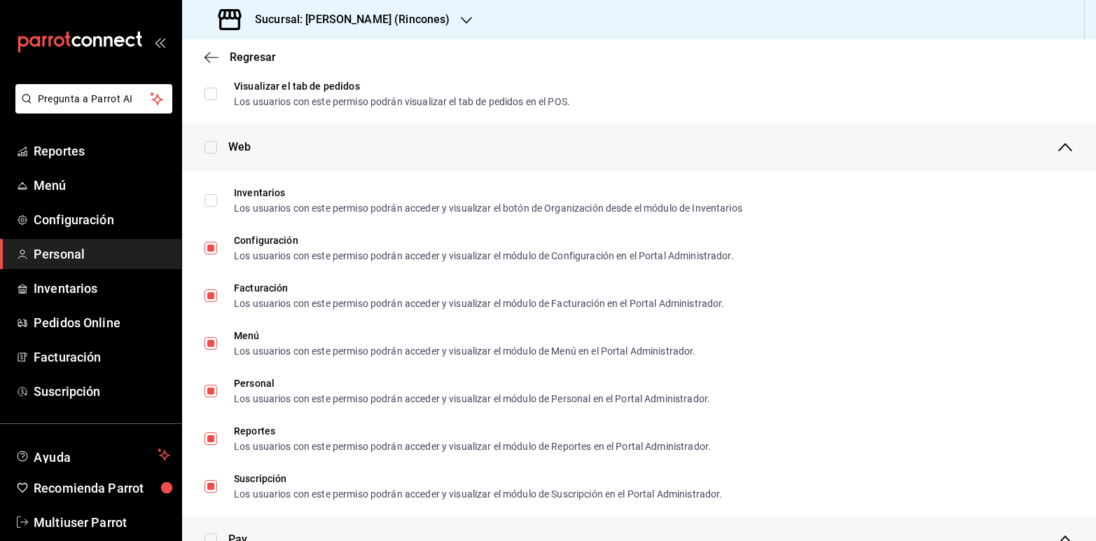
click at [212, 142] on input "checkbox" at bounding box center [211, 147] width 13 height 13
checkbox input "true"
click at [212, 142] on input "checkbox" at bounding box center [211, 147] width 13 height 13
checkbox input "false"
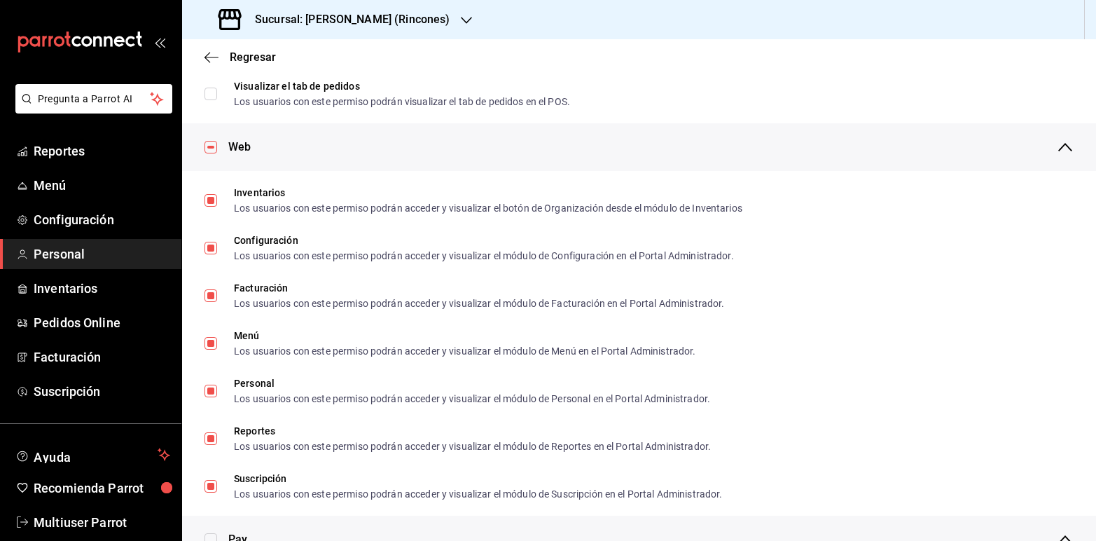
checkbox input "false"
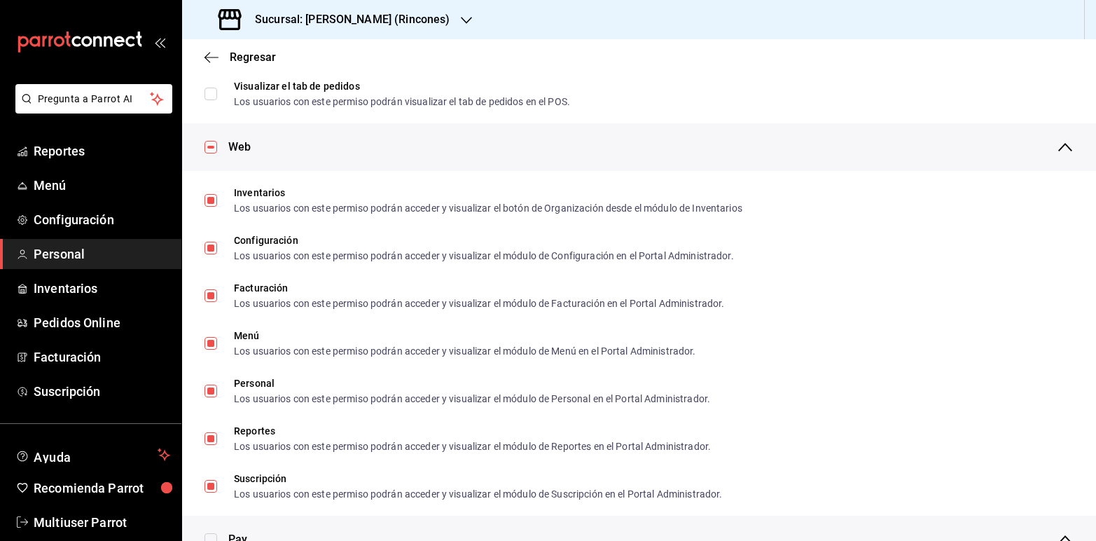
checkbox input "false"
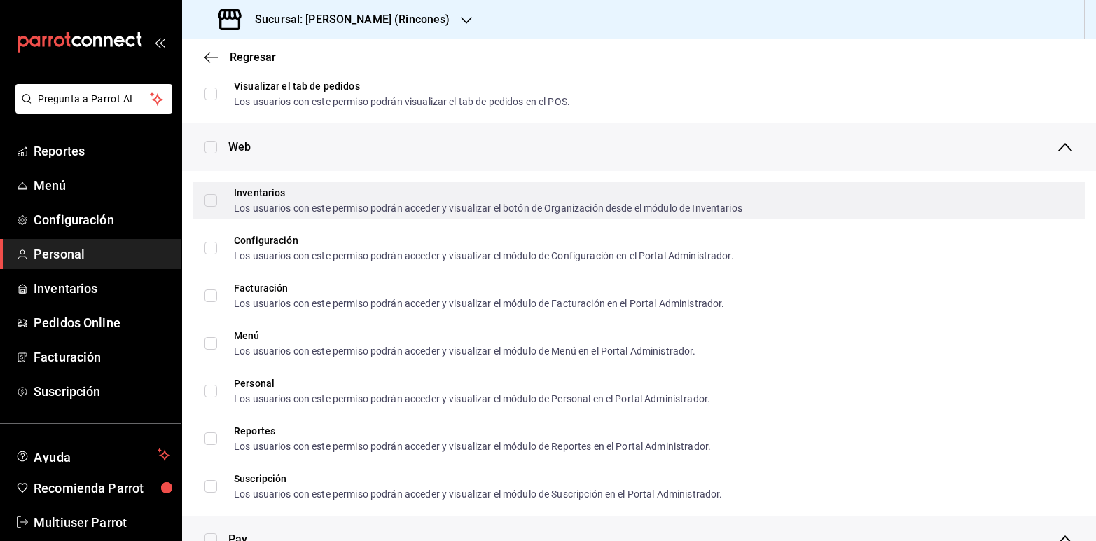
click at [212, 202] on input "Inventarios Los usuarios con este permiso podrán acceder y visualizar el botón …" at bounding box center [211, 200] width 13 height 13
checkbox input "true"
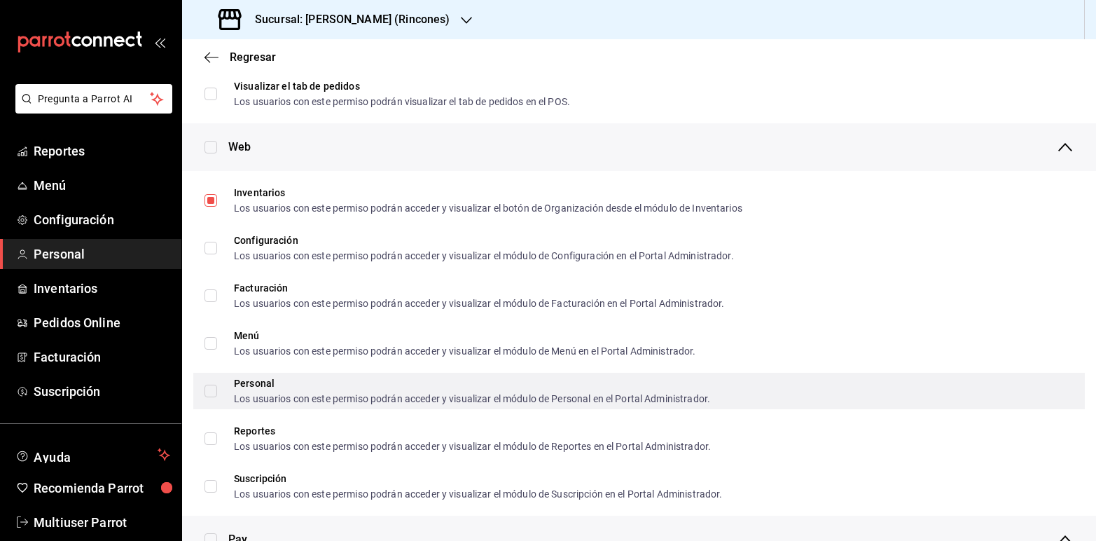
click at [211, 391] on input "Personal Los usuarios con este permiso podrán acceder y visualizar el módulo de…" at bounding box center [211, 391] width 13 height 13
checkbox input "true"
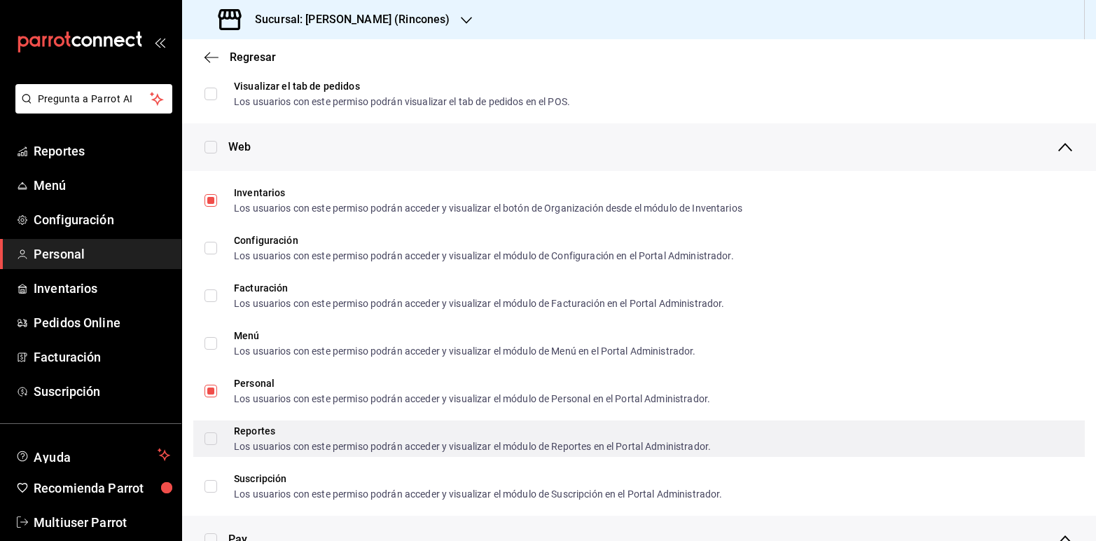
click at [214, 435] on input "Reportes Los usuarios con este permiso podrán acceder y visualizar el módulo de…" at bounding box center [211, 438] width 13 height 13
checkbox input "true"
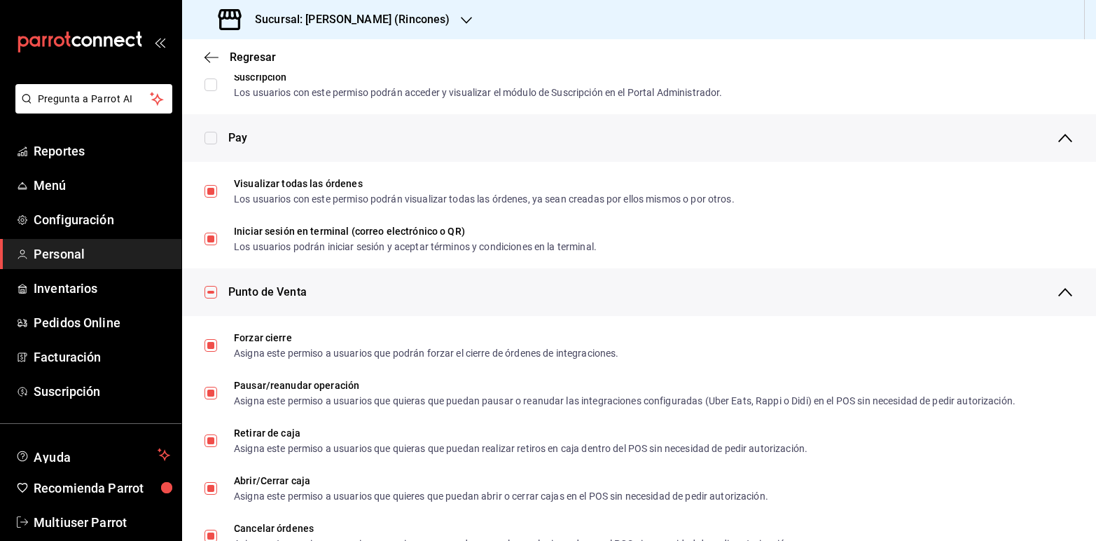
scroll to position [975, 0]
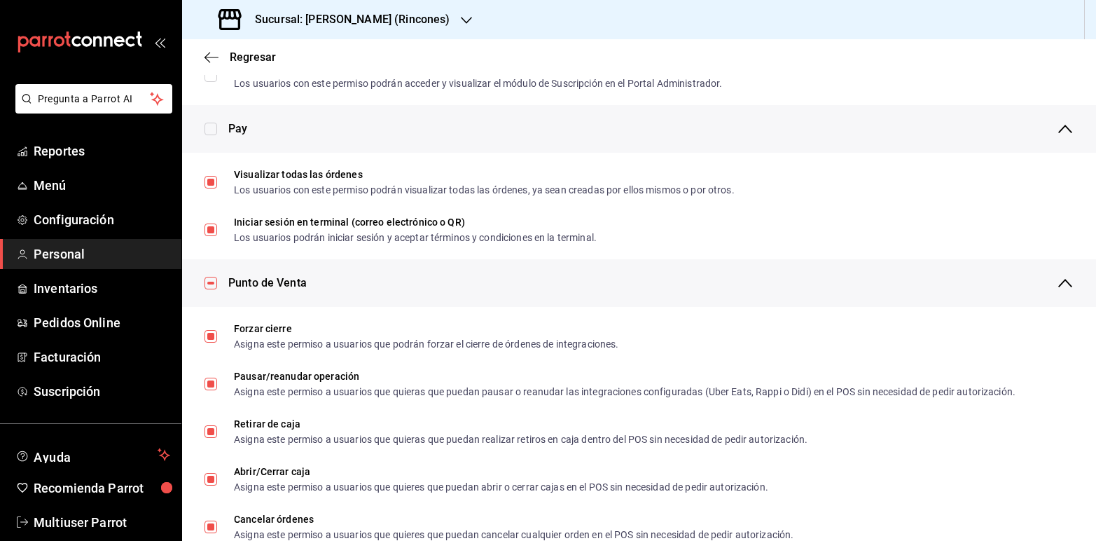
click at [207, 128] on input "checkbox" at bounding box center [211, 129] width 13 height 13
click at [212, 128] on input "checkbox" at bounding box center [211, 129] width 13 height 13
checkbox input "false"
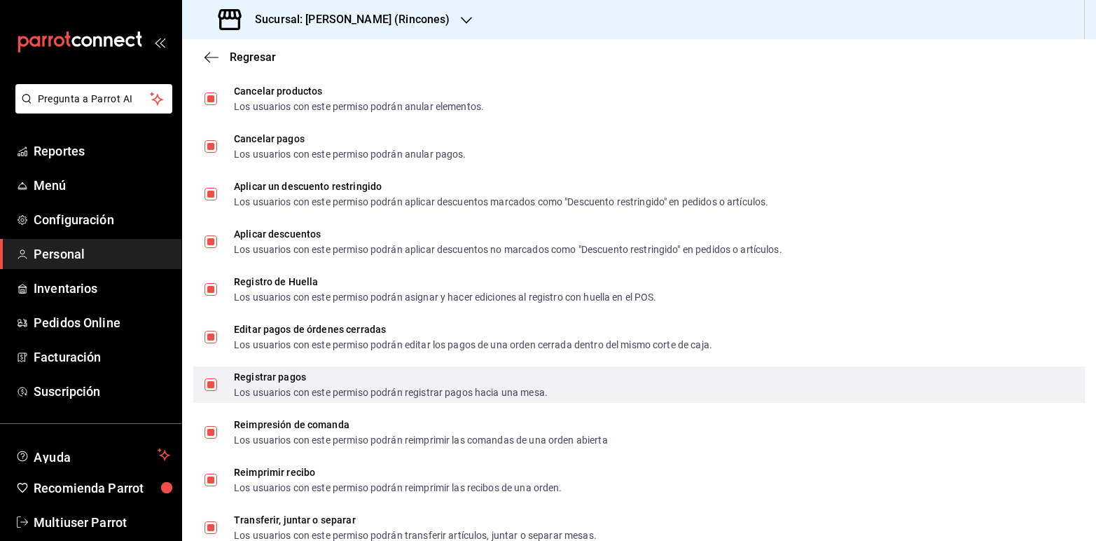
scroll to position [1727, 0]
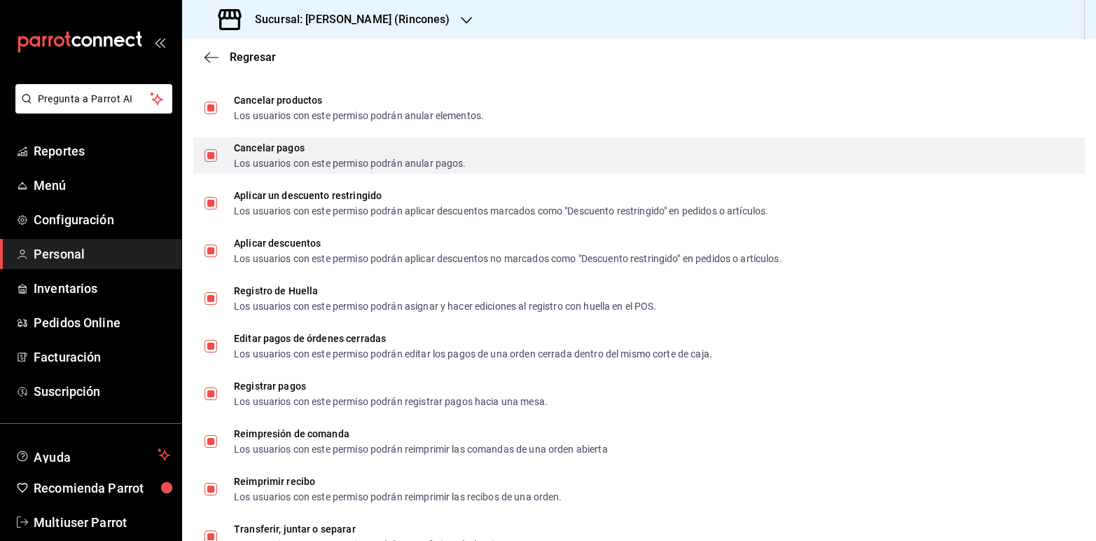
click at [212, 155] on input "Cancelar pagos Los usuarios con este permiso podrán anular pagos." at bounding box center [211, 155] width 13 height 13
checkbox input "false"
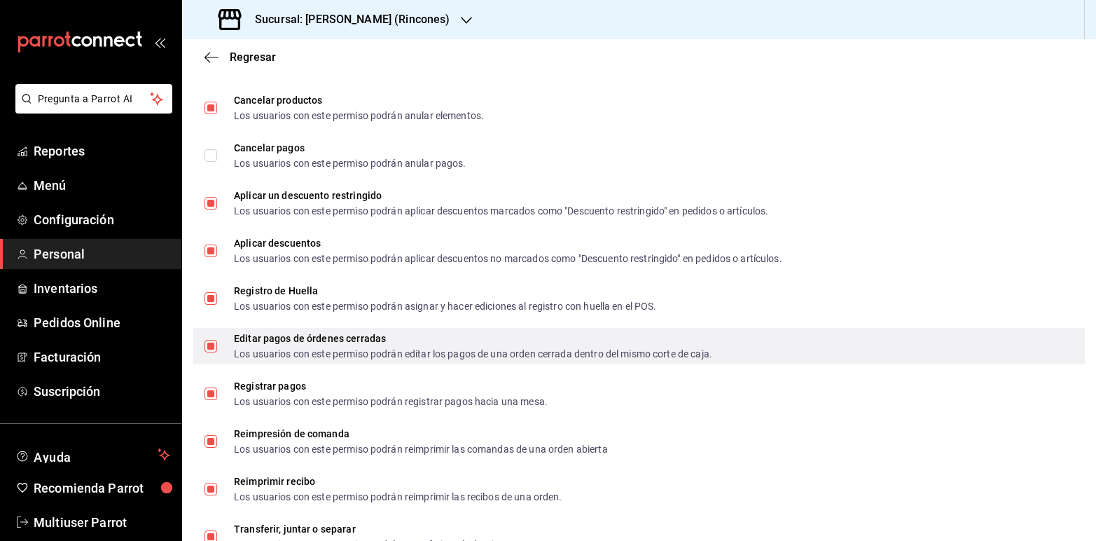
click at [214, 345] on input "Editar pagos de órdenes cerradas Los usuarios con este permiso podrán editar lo…" at bounding box center [211, 346] width 13 height 13
checkbox input "false"
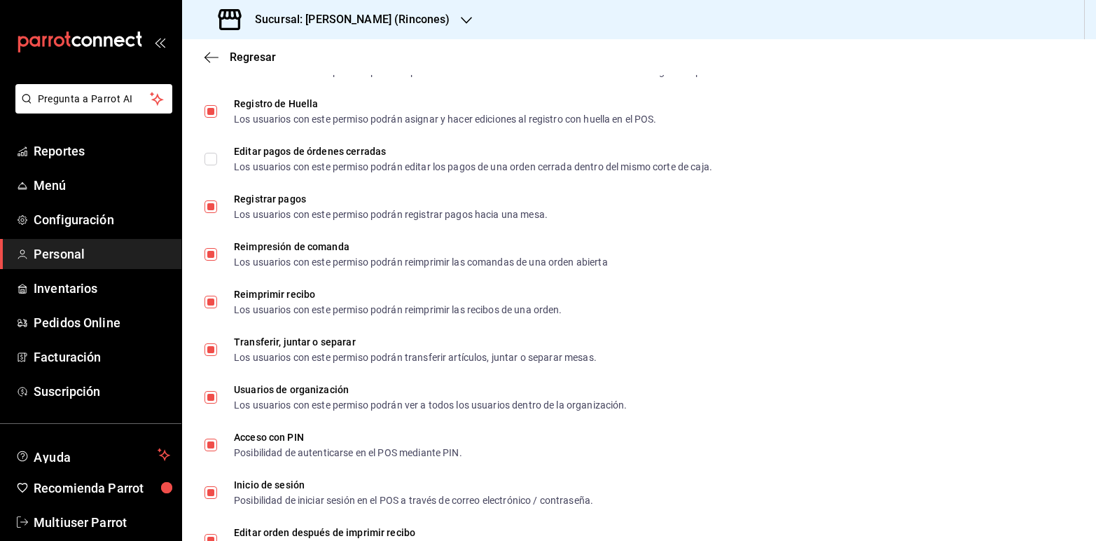
scroll to position [1962, 0]
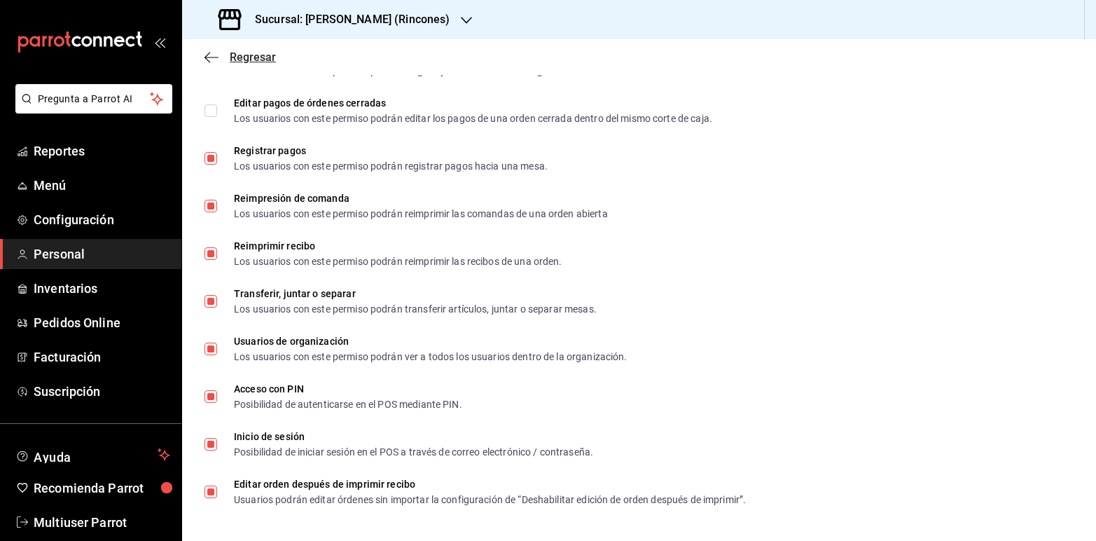
click at [254, 53] on span "Regresar" at bounding box center [253, 56] width 46 height 13
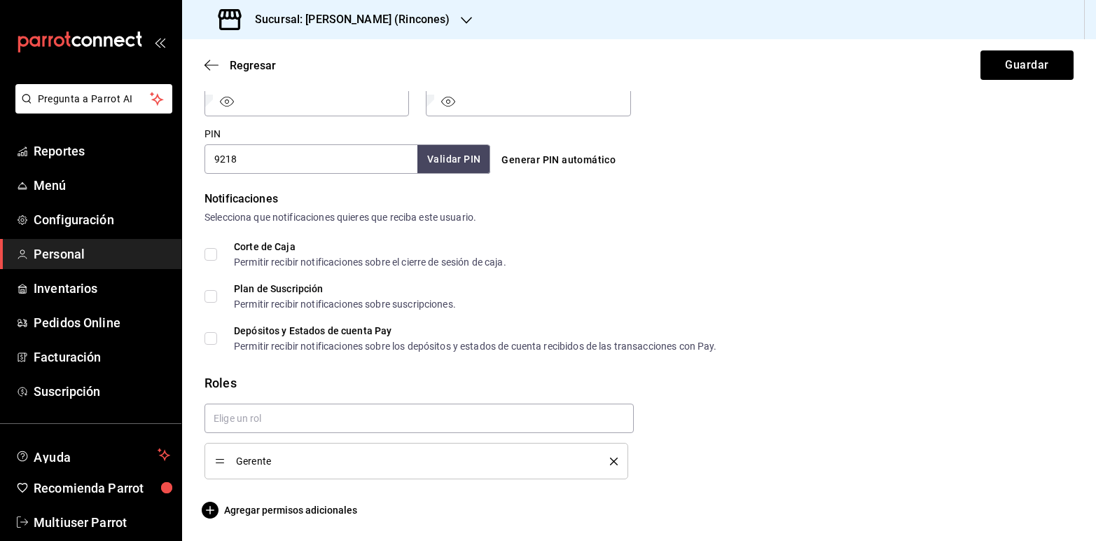
scroll to position [624, 0]
click at [983, 67] on button "Guardar" at bounding box center [1027, 64] width 93 height 29
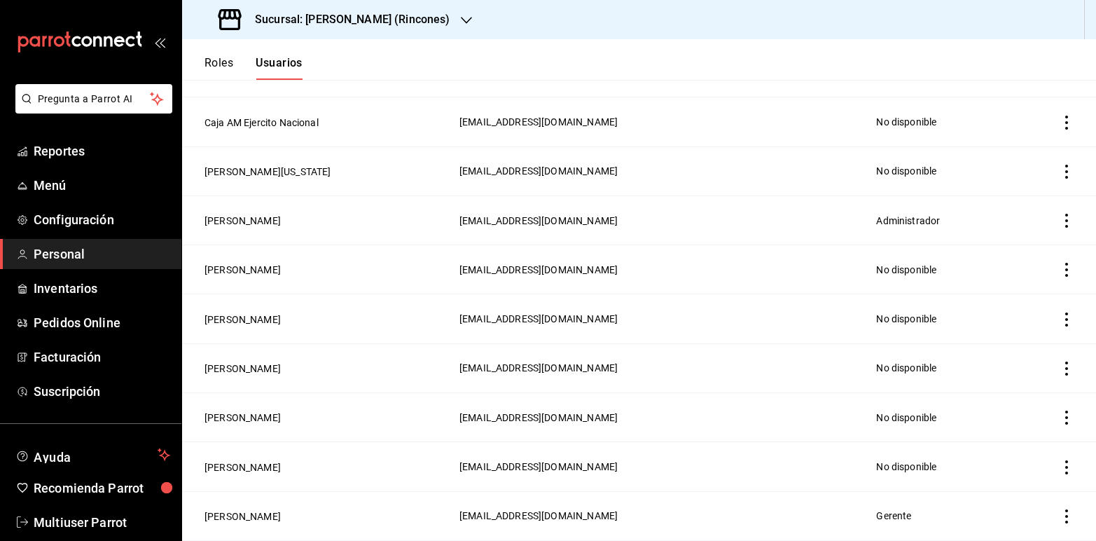
scroll to position [176, 0]
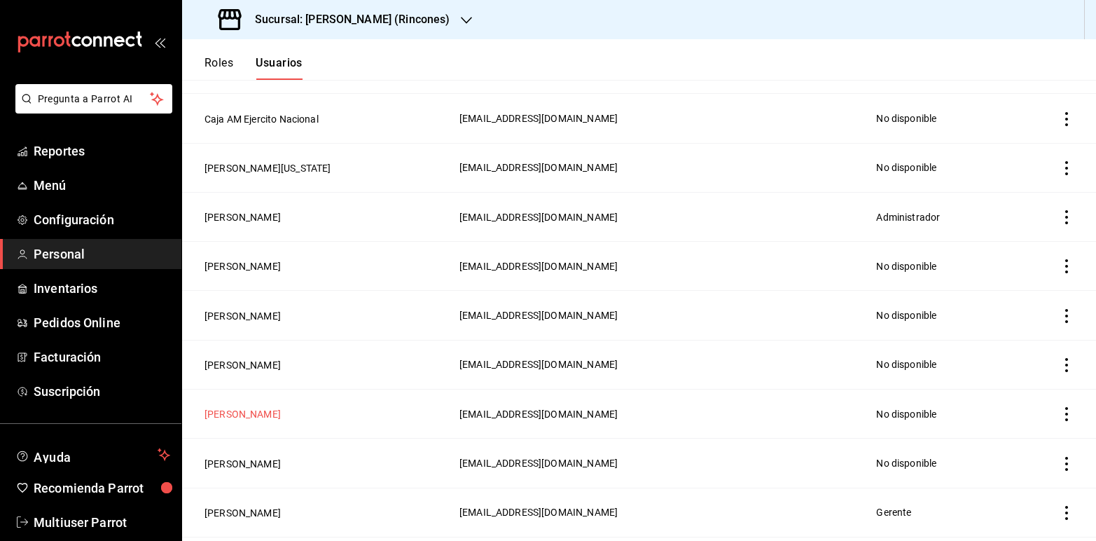
click at [250, 418] on button "[PERSON_NAME]" at bounding box center [243, 414] width 76 height 14
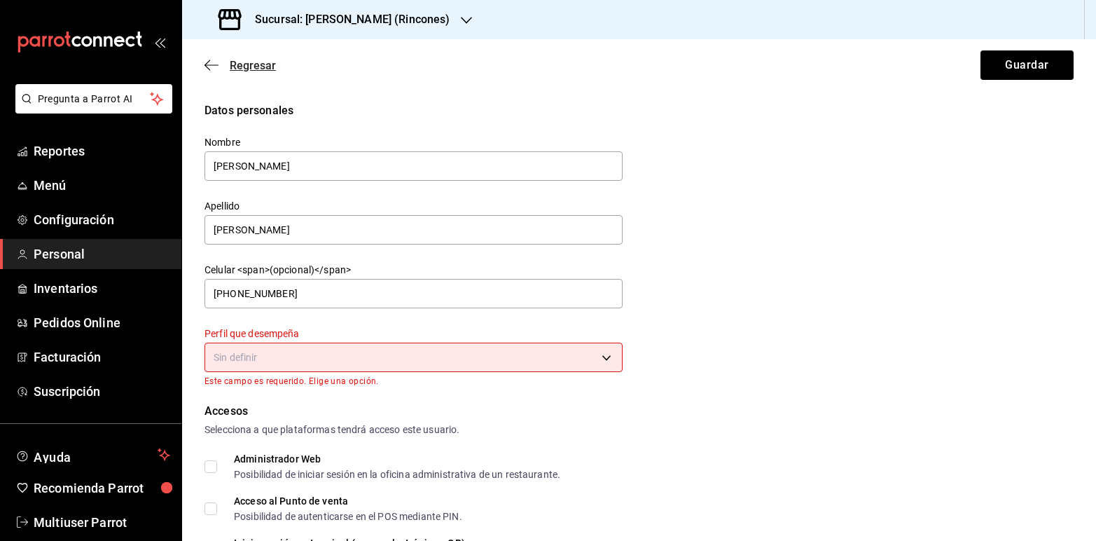
click at [209, 59] on icon "button" at bounding box center [212, 65] width 14 height 13
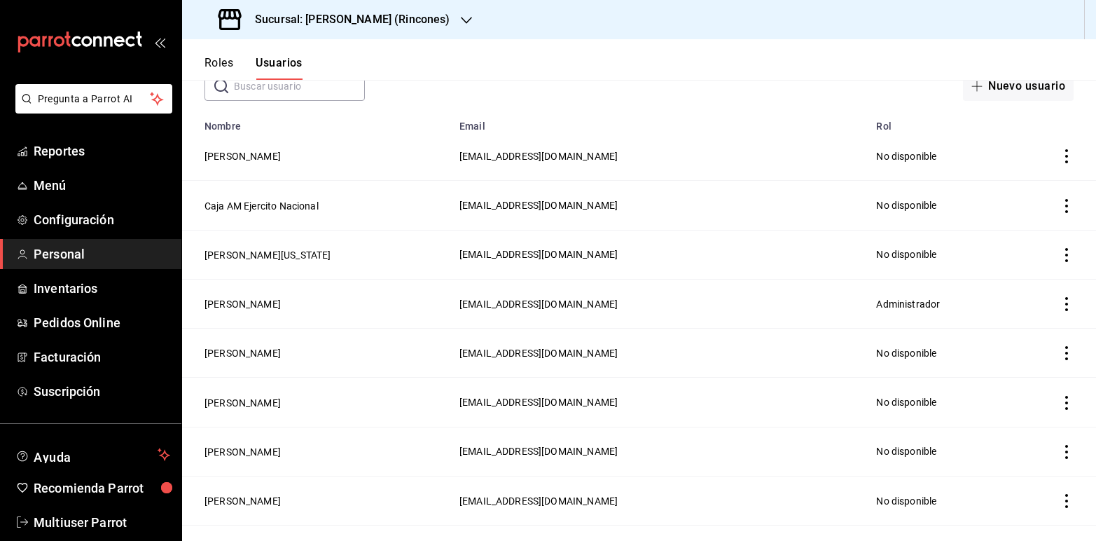
scroll to position [91, 0]
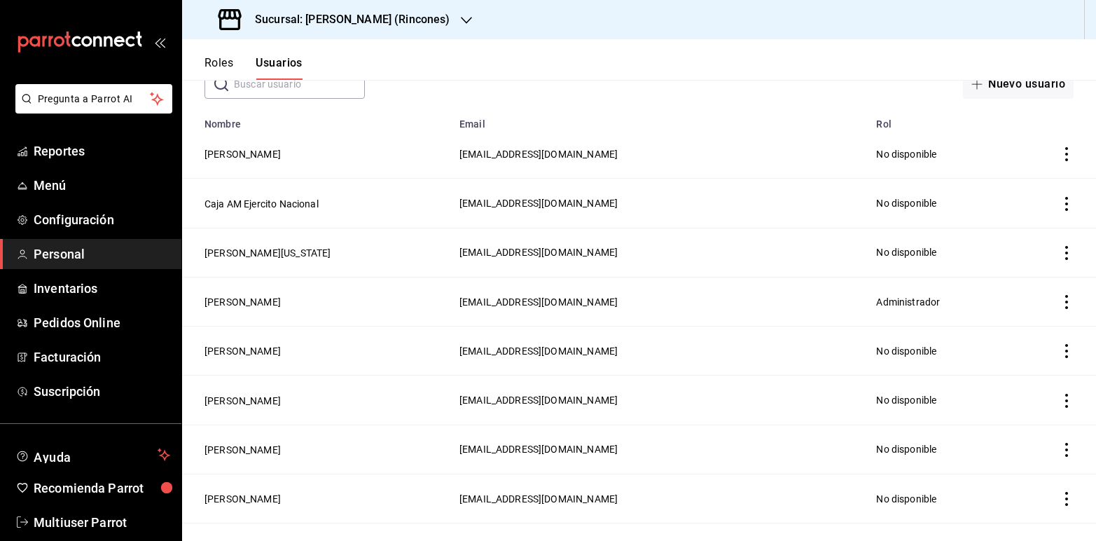
click at [461, 18] on icon "button" at bounding box center [466, 20] width 11 height 11
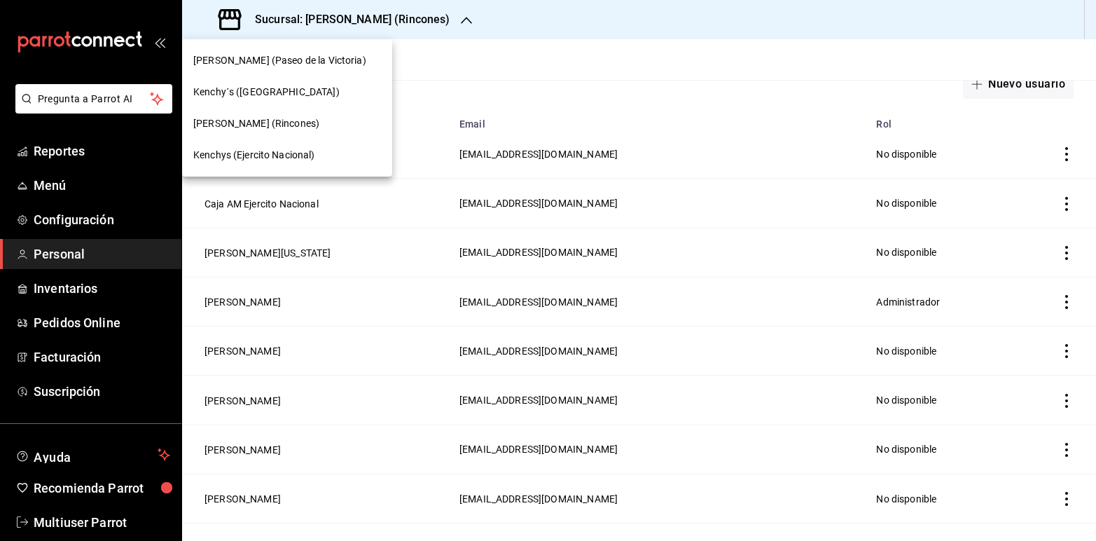
click at [352, 63] on div "[PERSON_NAME] (Paseo de la Victoria)" at bounding box center [287, 60] width 188 height 15
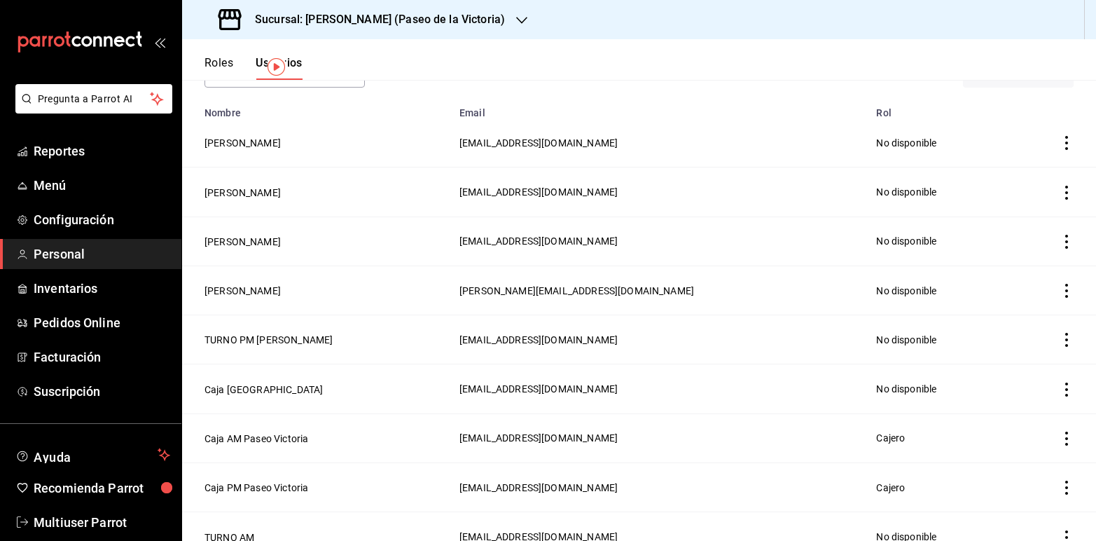
scroll to position [46, 0]
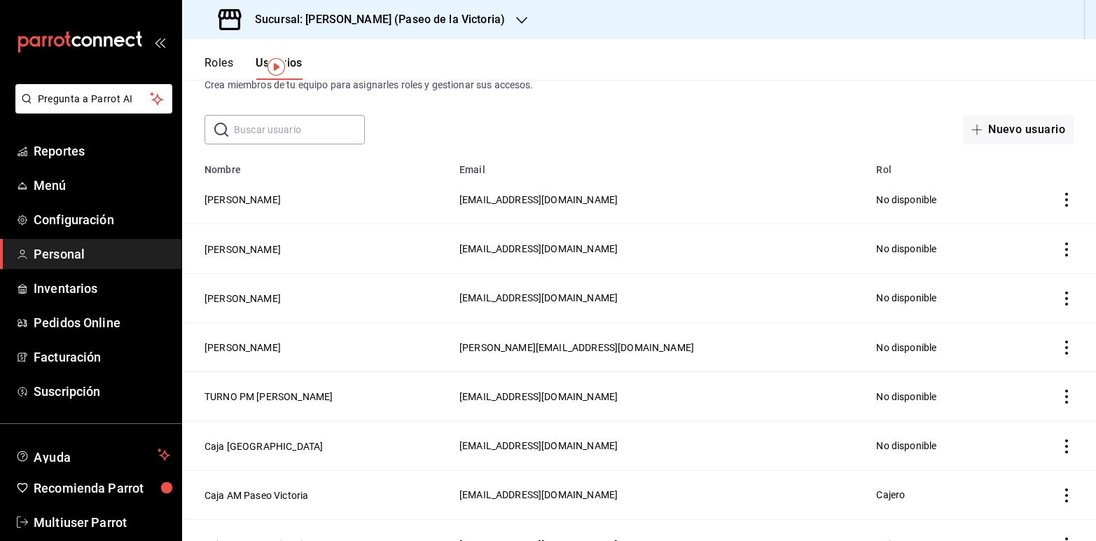
click at [516, 15] on icon "button" at bounding box center [521, 20] width 11 height 11
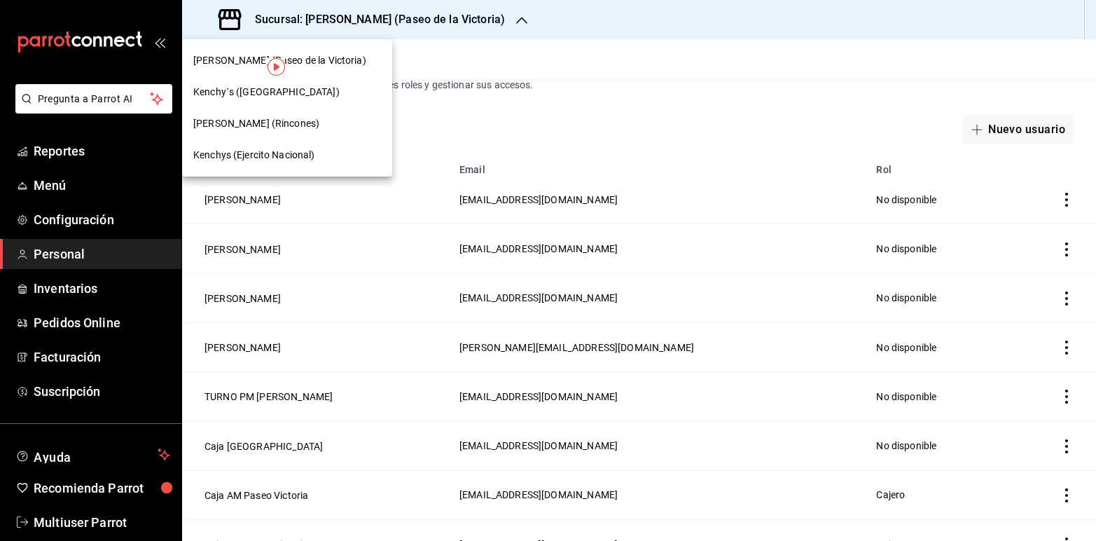
click at [299, 88] on div "Kenchy´s ([GEOGRAPHIC_DATA])" at bounding box center [287, 92] width 188 height 15
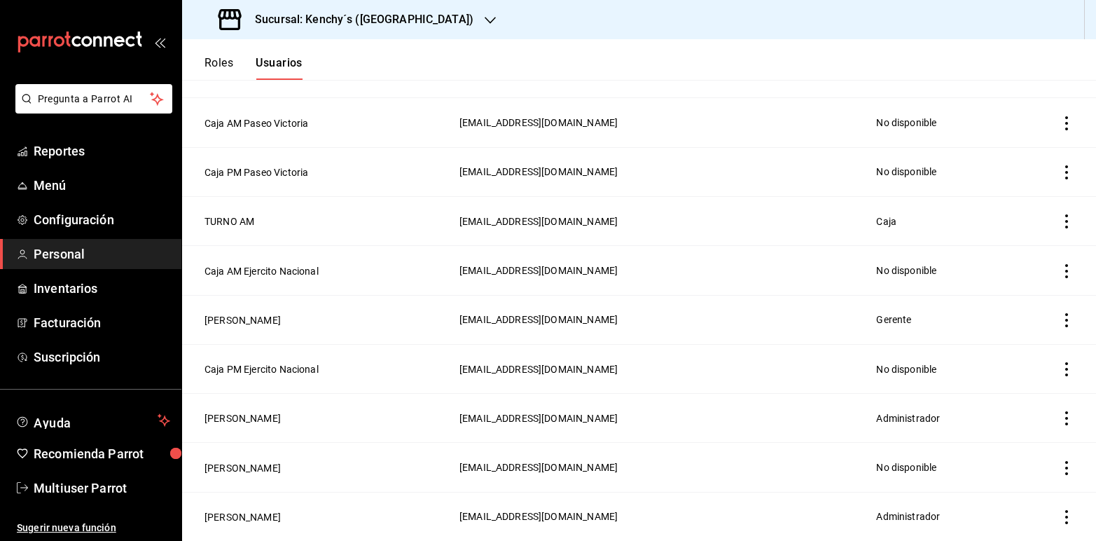
scroll to position [0, 0]
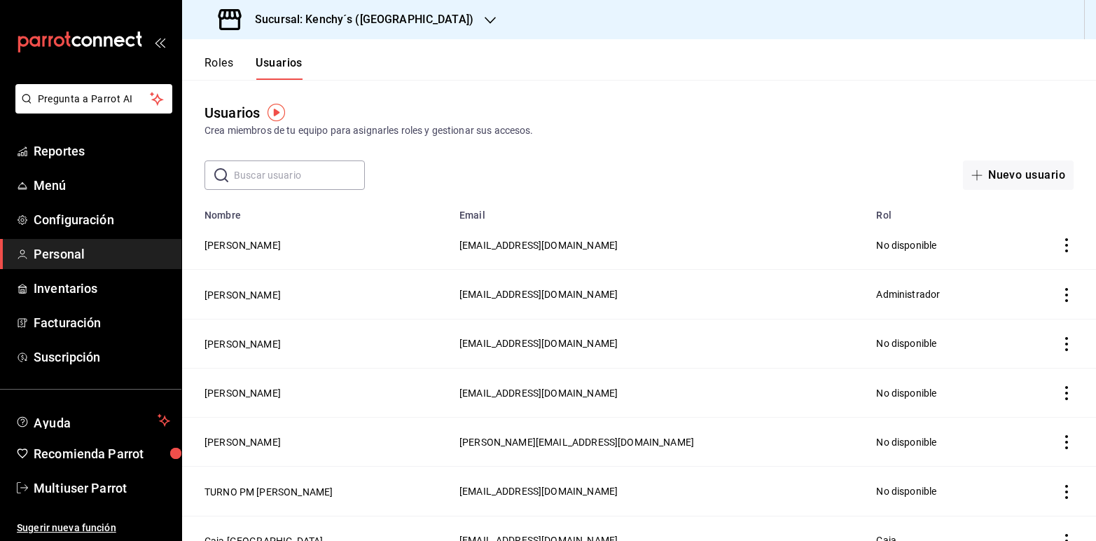
click at [485, 15] on icon "button" at bounding box center [490, 20] width 11 height 11
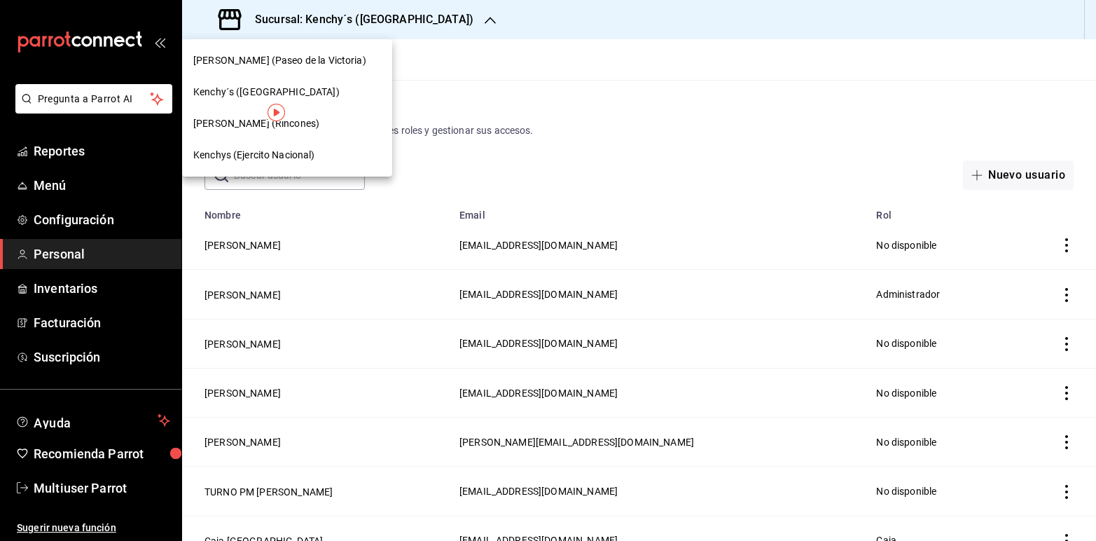
click at [226, 118] on span "[PERSON_NAME] (Rincones)" at bounding box center [256, 123] width 126 height 15
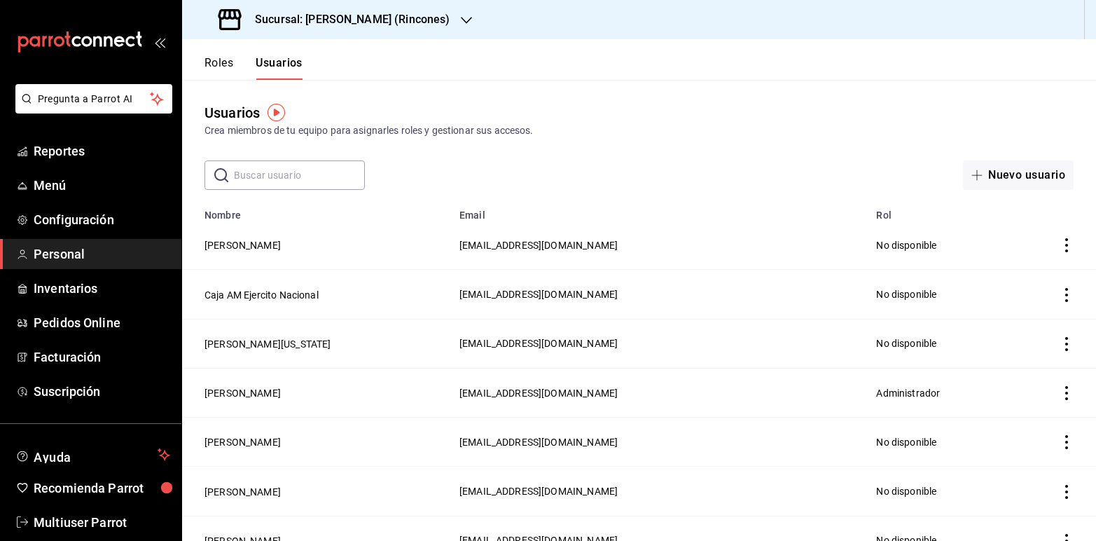
click at [461, 19] on icon "button" at bounding box center [466, 20] width 11 height 11
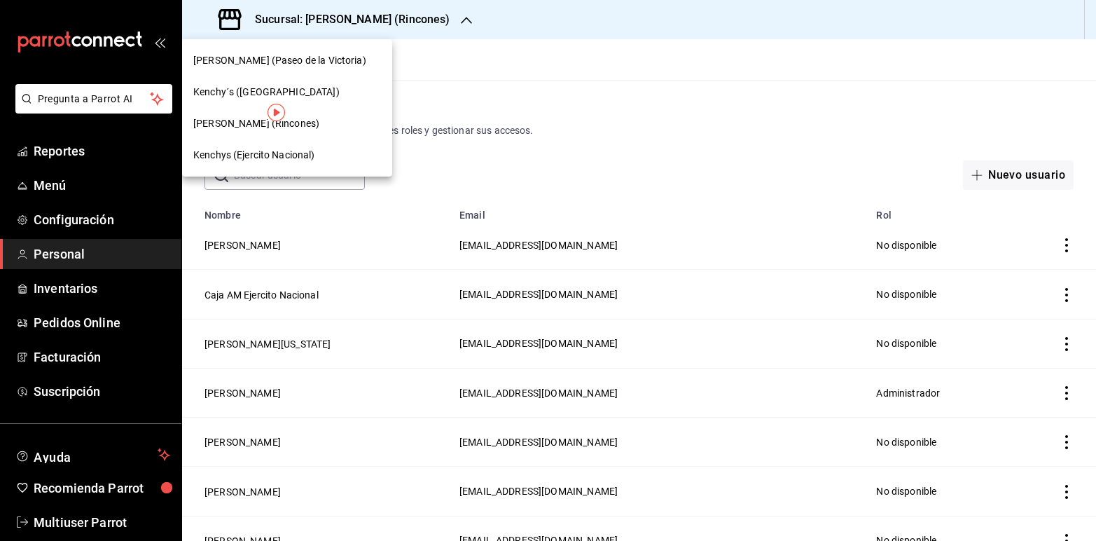
click at [270, 145] on div "Kenchys (Ejercito Nacional)" at bounding box center [287, 155] width 210 height 32
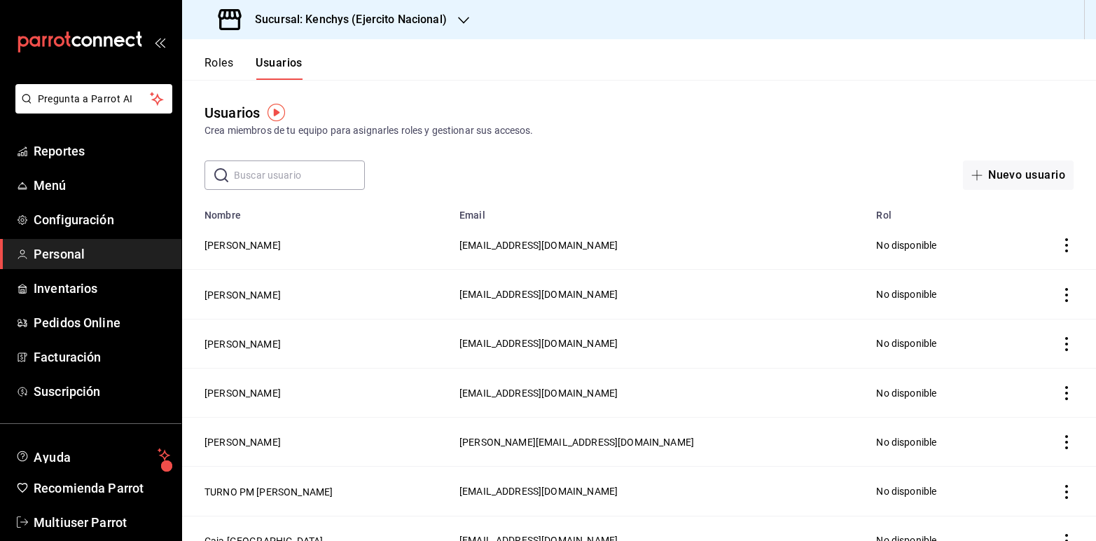
scroll to position [22, 0]
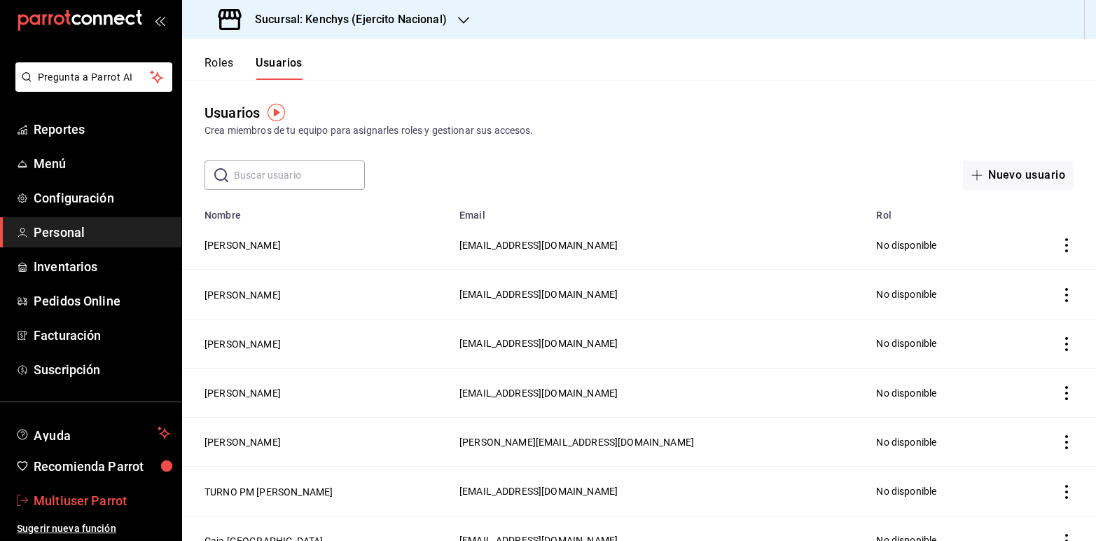
click at [71, 494] on span "Multiuser Parrot" at bounding box center [102, 500] width 137 height 19
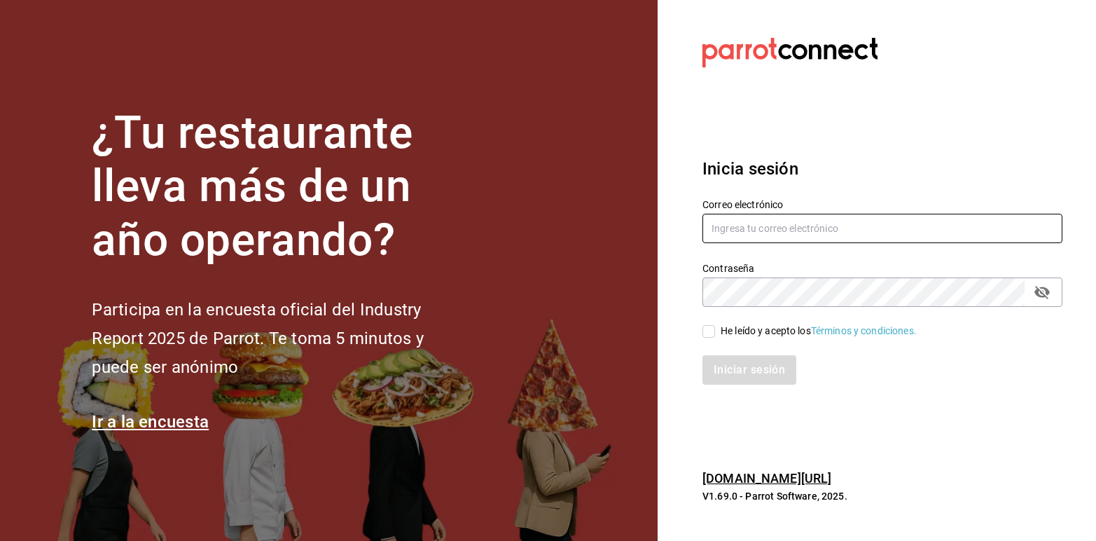
type input "[PERSON_NAME][EMAIL_ADDRESS][DOMAIN_NAME]"
click at [706, 330] on input "He leído y acepto los Términos y condiciones." at bounding box center [709, 331] width 13 height 13
checkbox input "true"
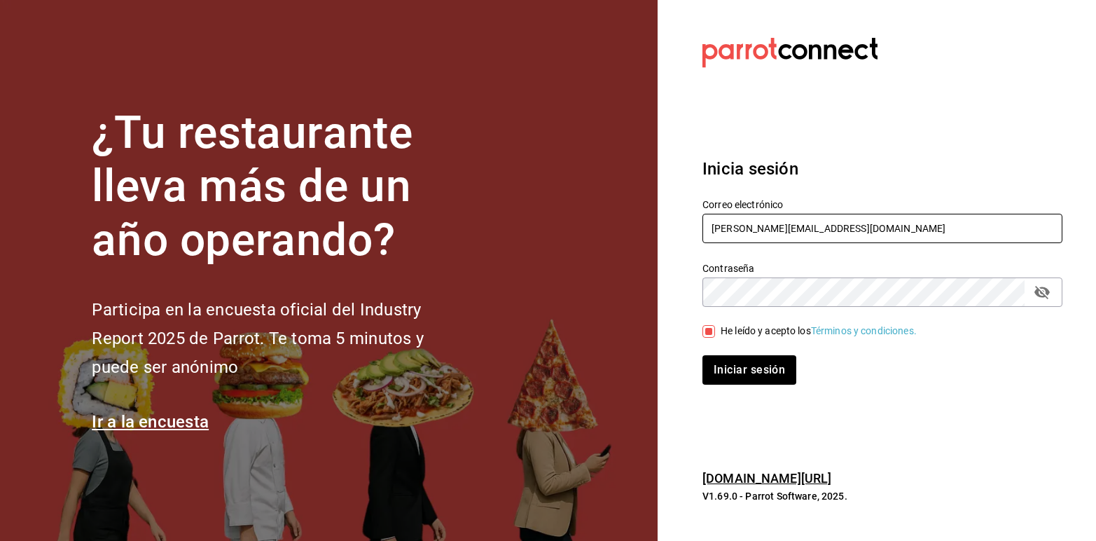
drag, startPoint x: 904, startPoint y: 235, endPoint x: 670, endPoint y: 184, distance: 239.4
click at [670, 184] on section "Datos incorrectos. Verifica que tu Correo o Contraseña estén bien escritos. Ini…" at bounding box center [877, 270] width 439 height 541
type input "[EMAIL_ADDRESS][DOMAIN_NAME]"
click at [738, 366] on button "Iniciar sesión" at bounding box center [750, 369] width 95 height 29
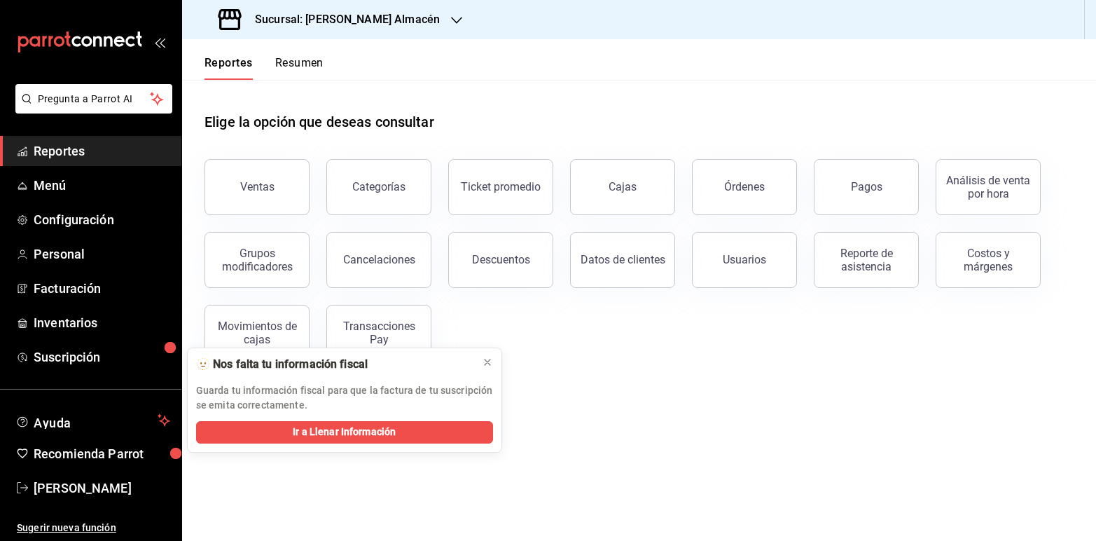
click at [451, 19] on icon "button" at bounding box center [456, 20] width 11 height 11
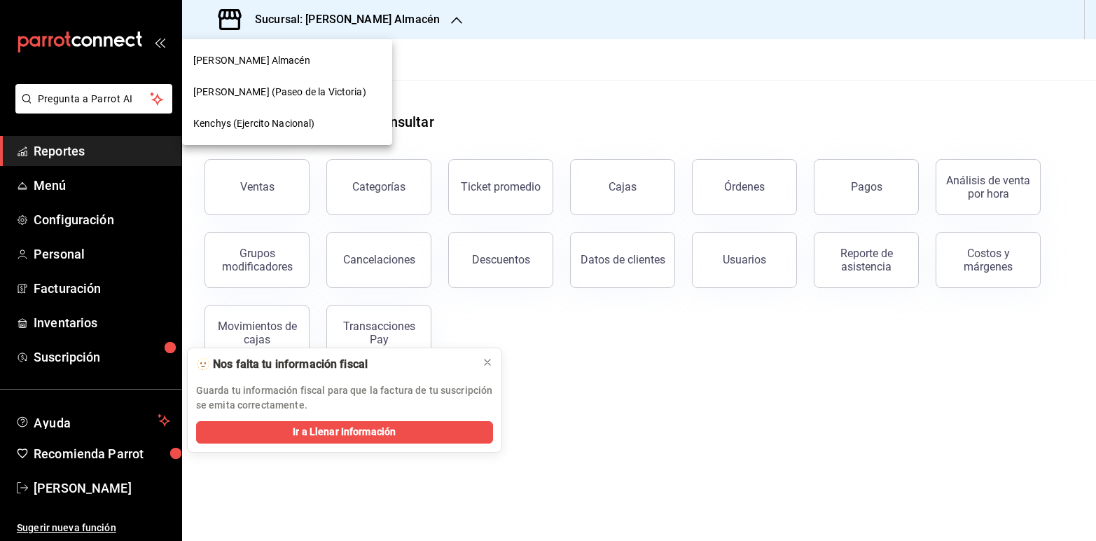
click at [302, 120] on span "Kenchys (Ejercito Nacional)" at bounding box center [254, 123] width 122 height 15
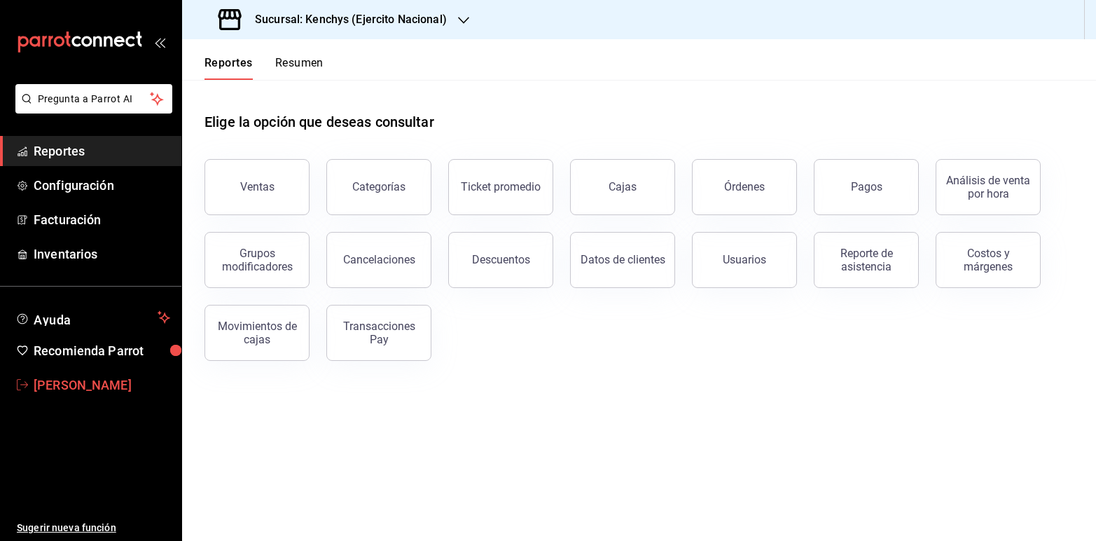
click at [81, 380] on span "[PERSON_NAME]" at bounding box center [102, 385] width 137 height 19
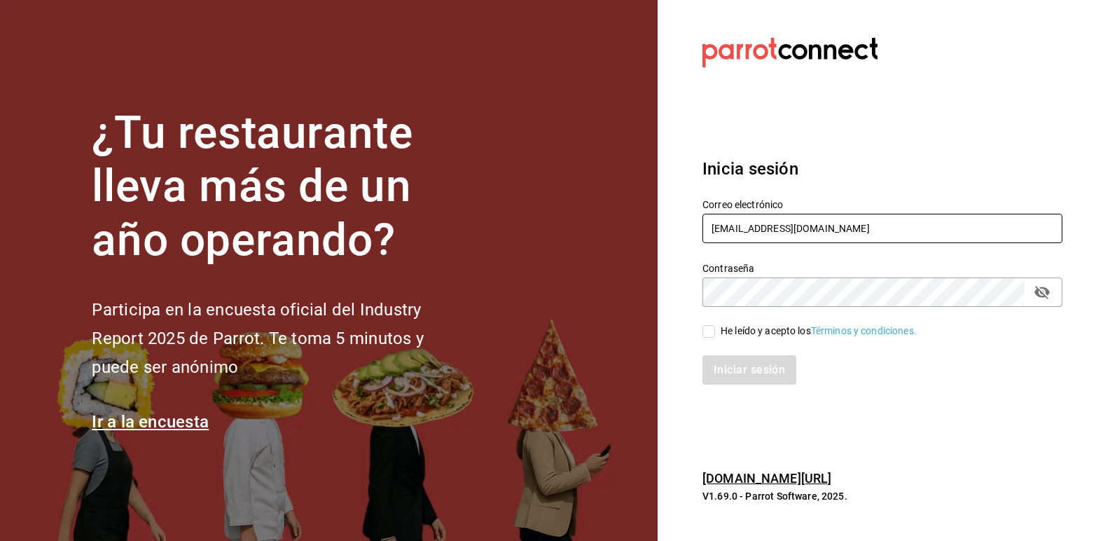
drag, startPoint x: 846, startPoint y: 232, endPoint x: 603, endPoint y: 184, distance: 248.4
click at [603, 184] on div "¿Tu restaurante lleva más de un año operando? Participa en la encuesta oficial …" at bounding box center [548, 270] width 1096 height 541
type input "multiuser@kenchys.com"
click at [708, 327] on input "He leído y acepto los Términos y condiciones." at bounding box center [709, 331] width 13 height 13
checkbox input "true"
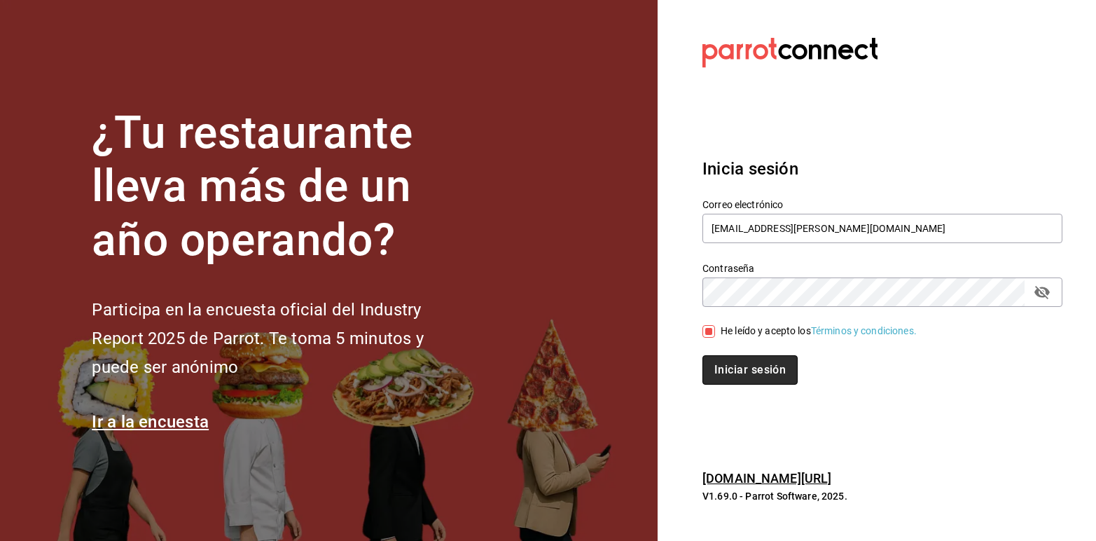
click at [727, 362] on button "Iniciar sesión" at bounding box center [750, 369] width 95 height 29
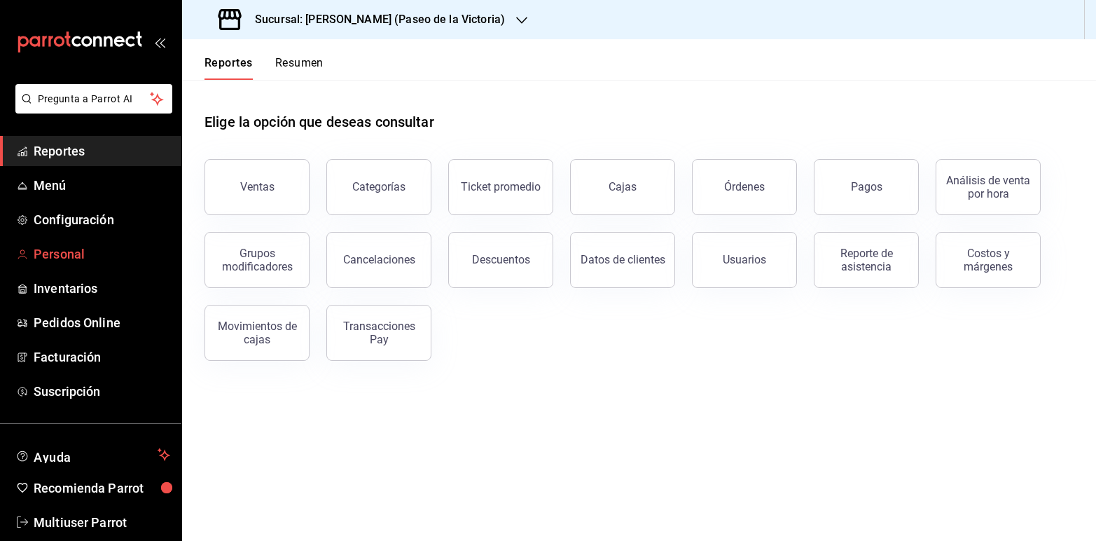
click at [57, 253] on span "Personal" at bounding box center [102, 254] width 137 height 19
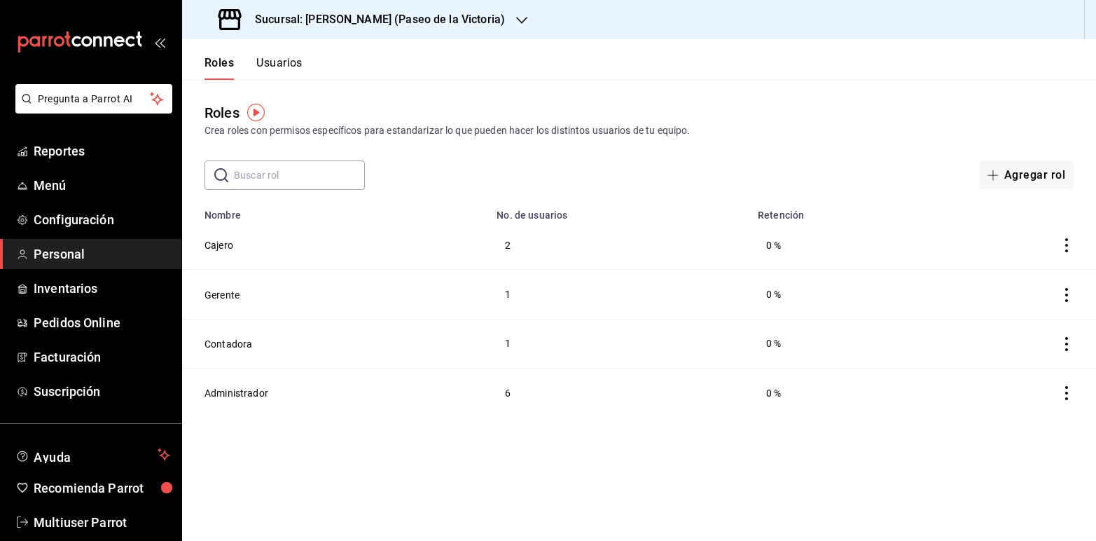
click at [302, 61] on button "Usuarios" at bounding box center [279, 68] width 46 height 24
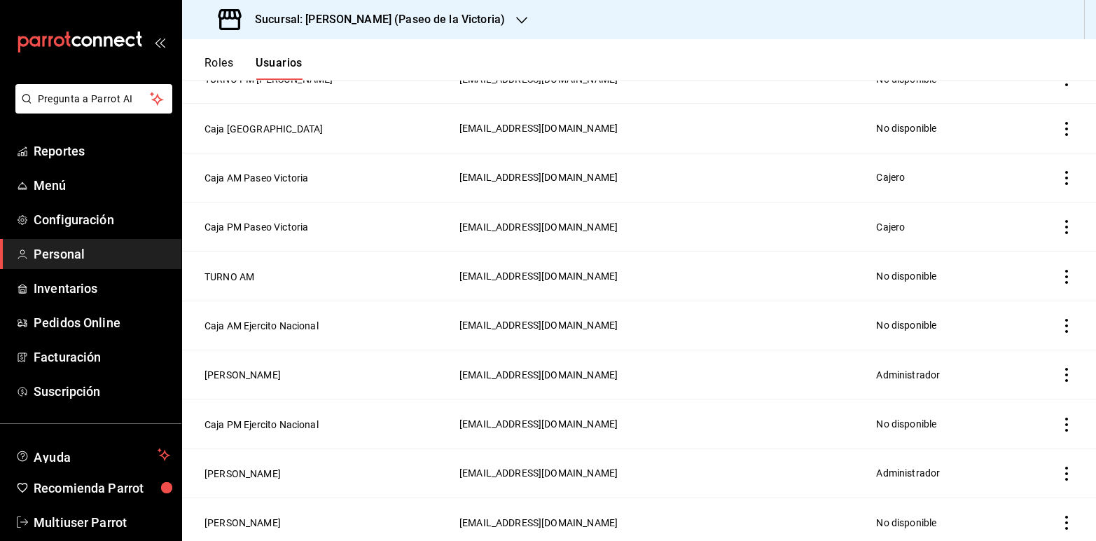
scroll to position [404, 0]
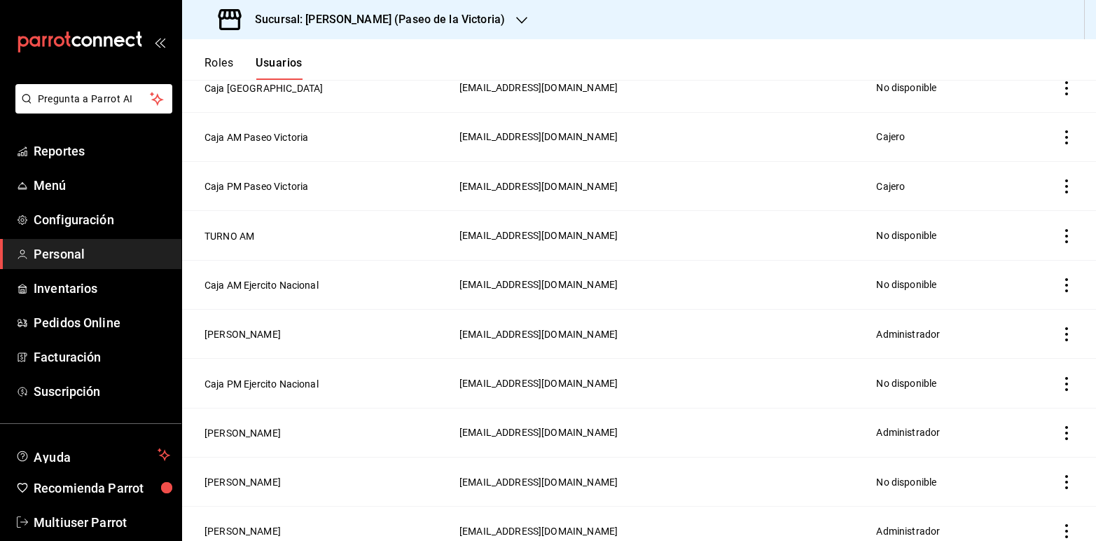
click at [516, 16] on icon "button" at bounding box center [521, 20] width 11 height 11
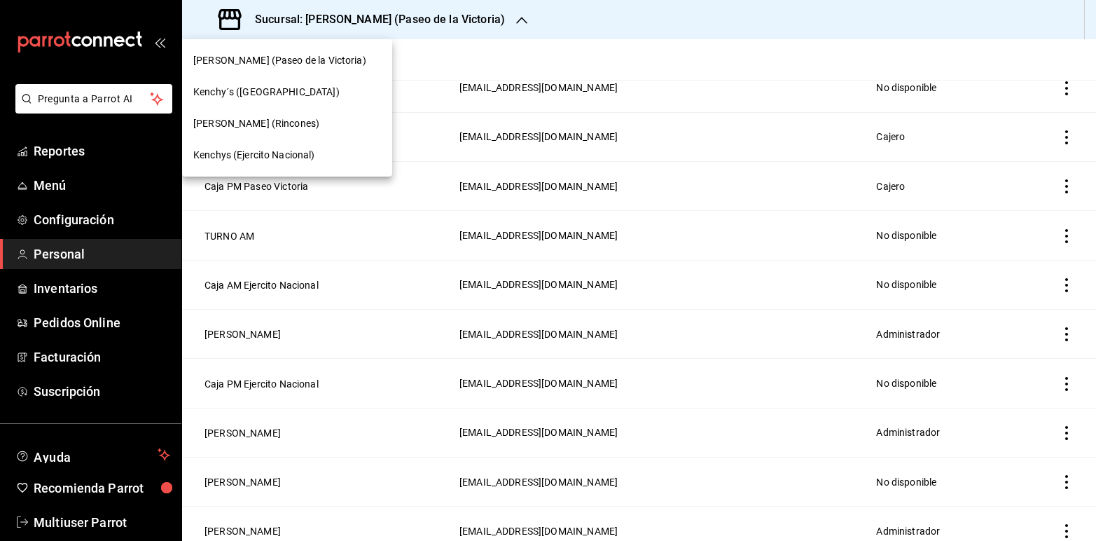
click at [317, 148] on div "Kenchys (Ejercito Nacional)" at bounding box center [287, 155] width 188 height 15
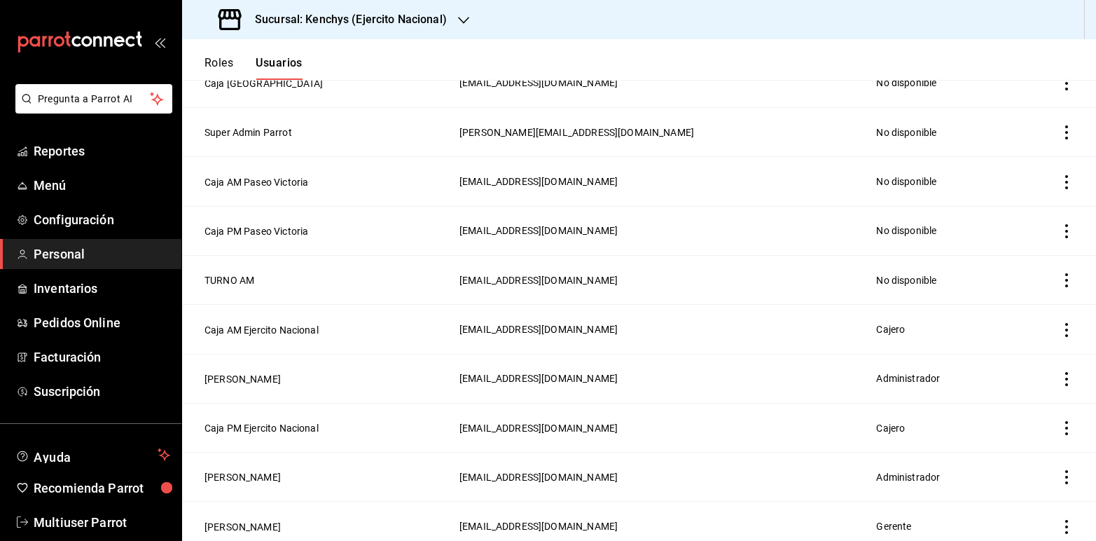
scroll to position [509, 0]
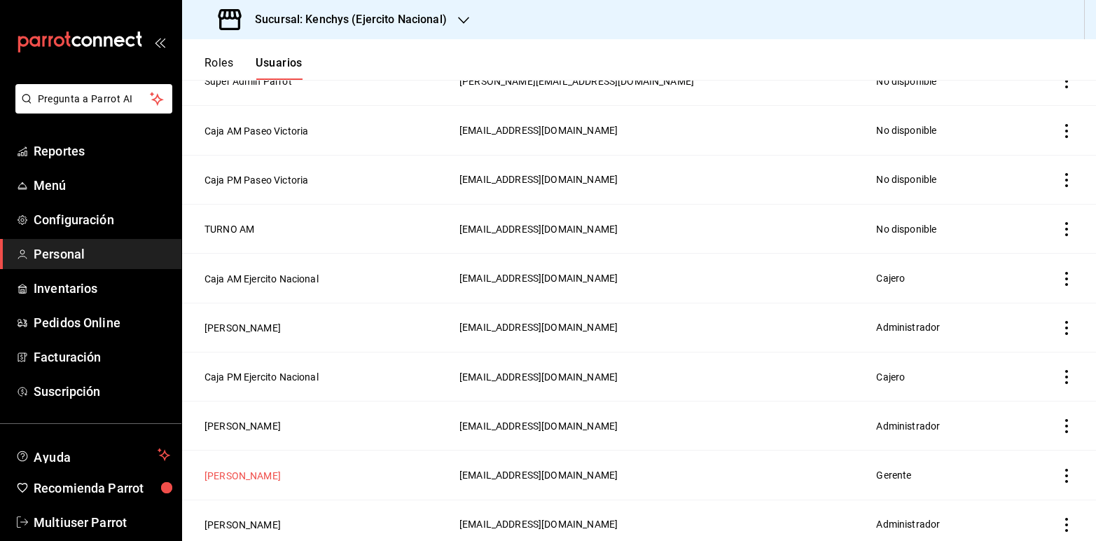
click at [233, 476] on button "Ivonne Gomez" at bounding box center [243, 476] width 76 height 14
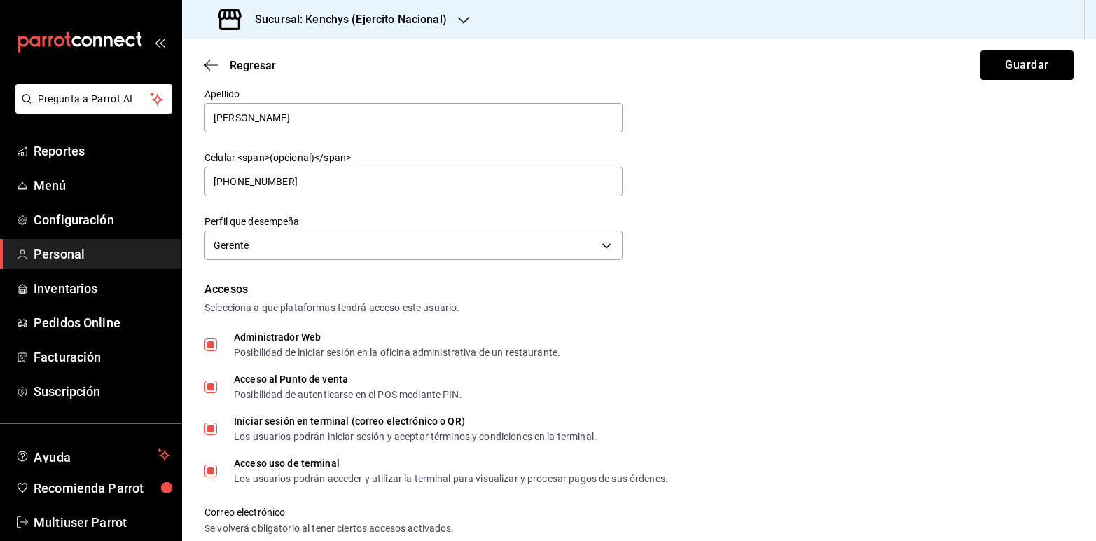
scroll to position [113, 0]
click at [214, 337] on input "Administrador Web Posibilidad de iniciar sesión en la oficina administrativa de…" at bounding box center [211, 343] width 13 height 13
checkbox input "false"
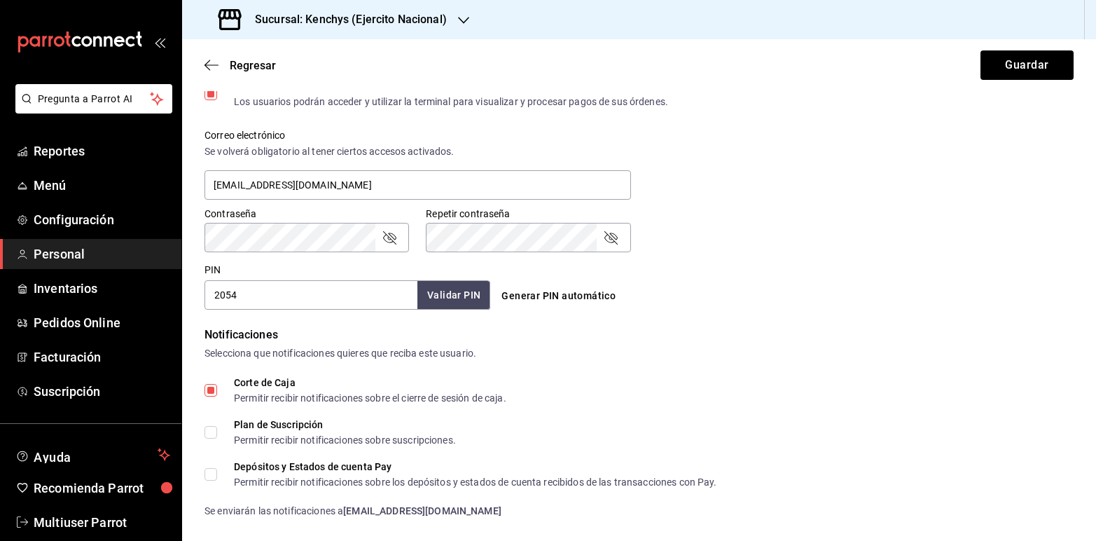
scroll to position [494, 0]
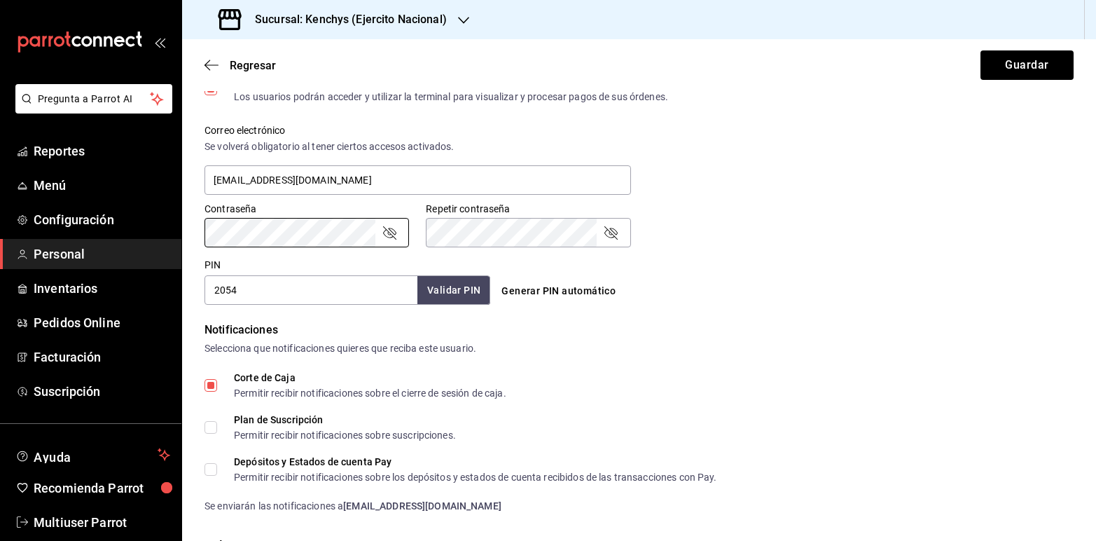
click at [711, 221] on div "Contraseña Contraseña Repetir contraseña Repetir contraseña" at bounding box center [631, 217] width 886 height 62
click at [387, 229] on icon "passwordField" at bounding box center [389, 232] width 17 height 17
click at [607, 233] on icon "passwordField" at bounding box center [611, 232] width 13 height 13
click at [537, 284] on button "Generar PIN automático" at bounding box center [558, 291] width 125 height 26
type input "9027"
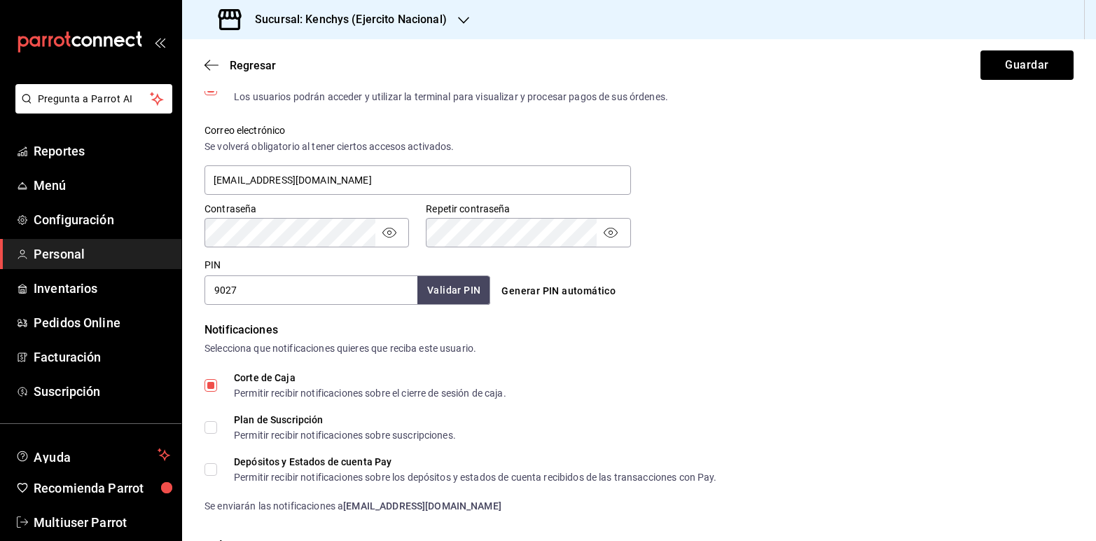
click at [207, 380] on input "Corte de Caja Permitir recibir notificaciones sobre el cierre de sesión de caja." at bounding box center [211, 385] width 13 height 13
checkbox input "false"
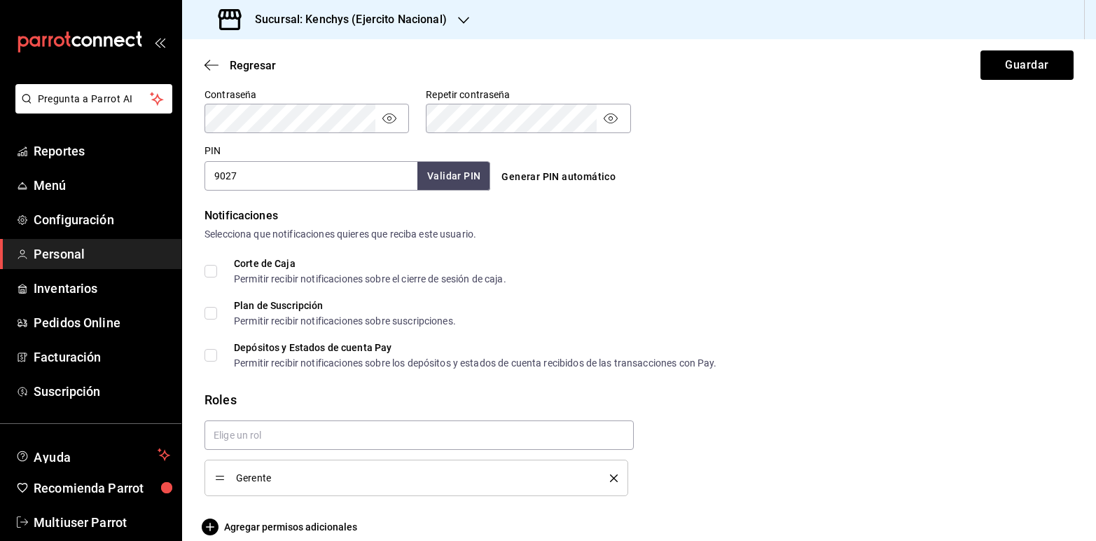
scroll to position [624, 0]
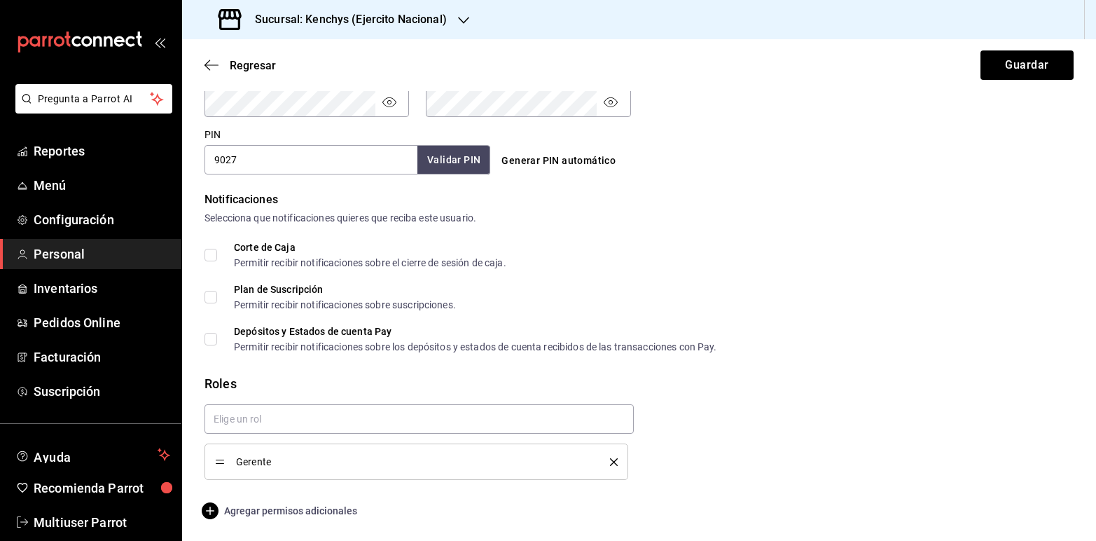
click at [305, 505] on span "Agregar permisos adicionales" at bounding box center [281, 510] width 153 height 17
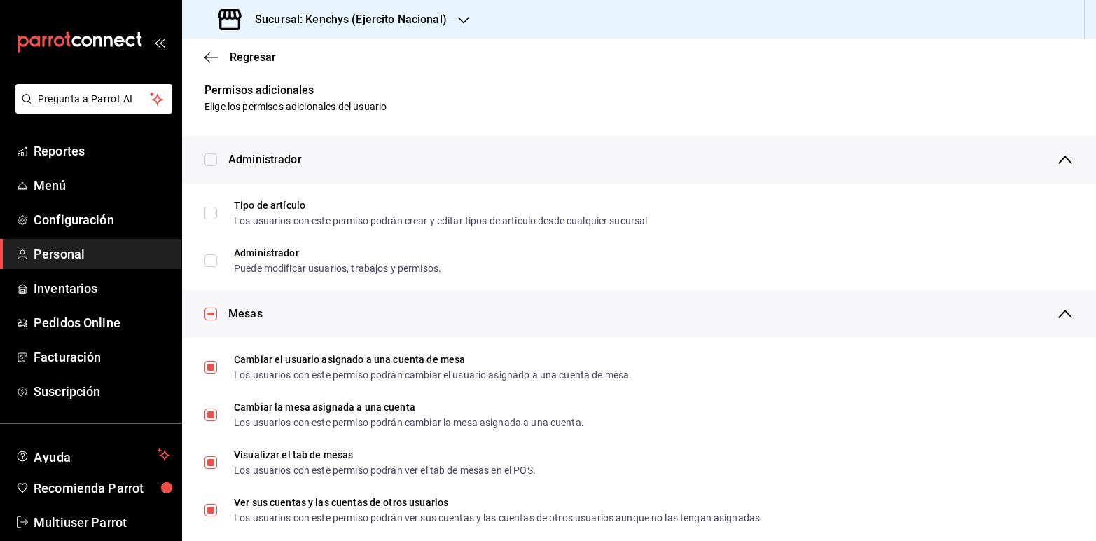
scroll to position [0, 0]
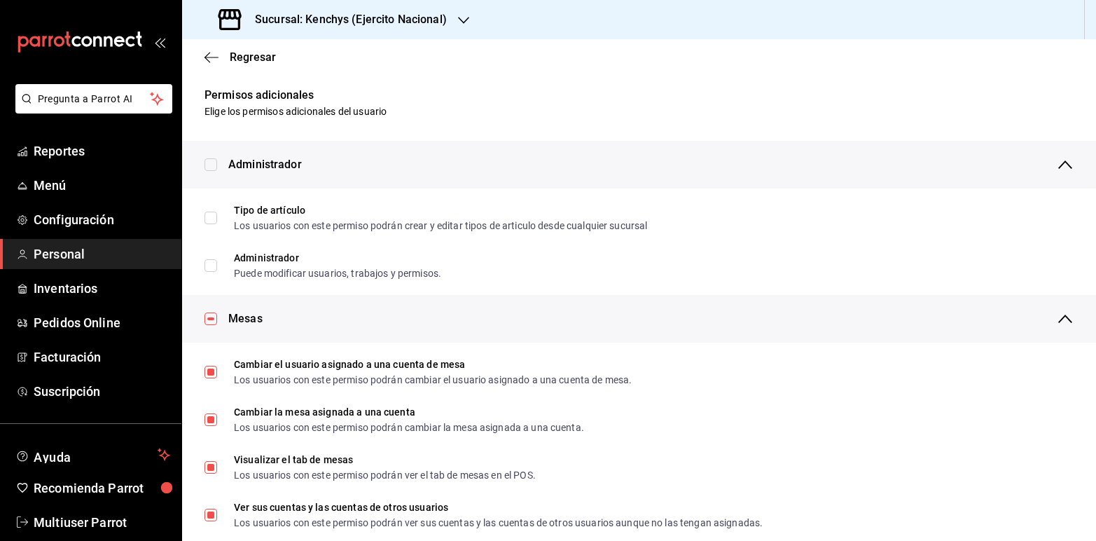
click at [212, 315] on input "checkbox" at bounding box center [211, 318] width 13 height 13
checkbox input "false"
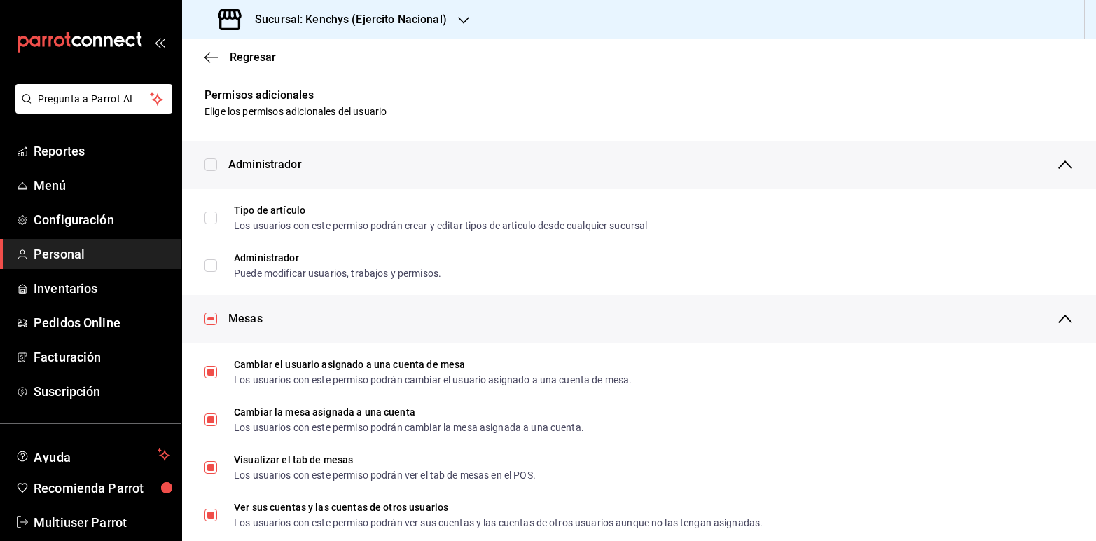
checkbox input "false"
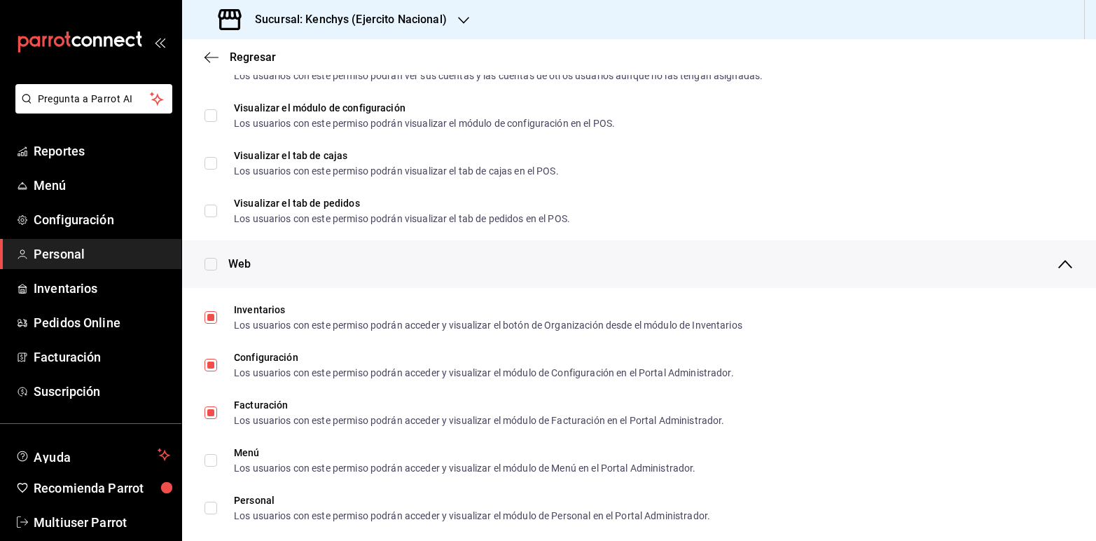
scroll to position [467, 0]
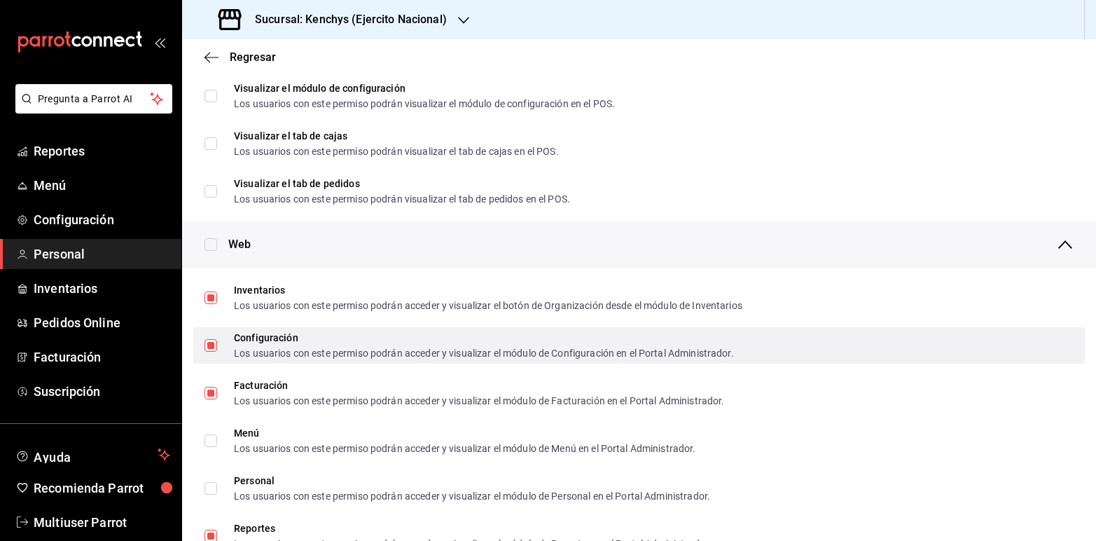
click at [209, 344] on input "Configuración Los usuarios con este permiso podrán acceder y visualizar el módu…" at bounding box center [211, 345] width 13 height 13
checkbox input "false"
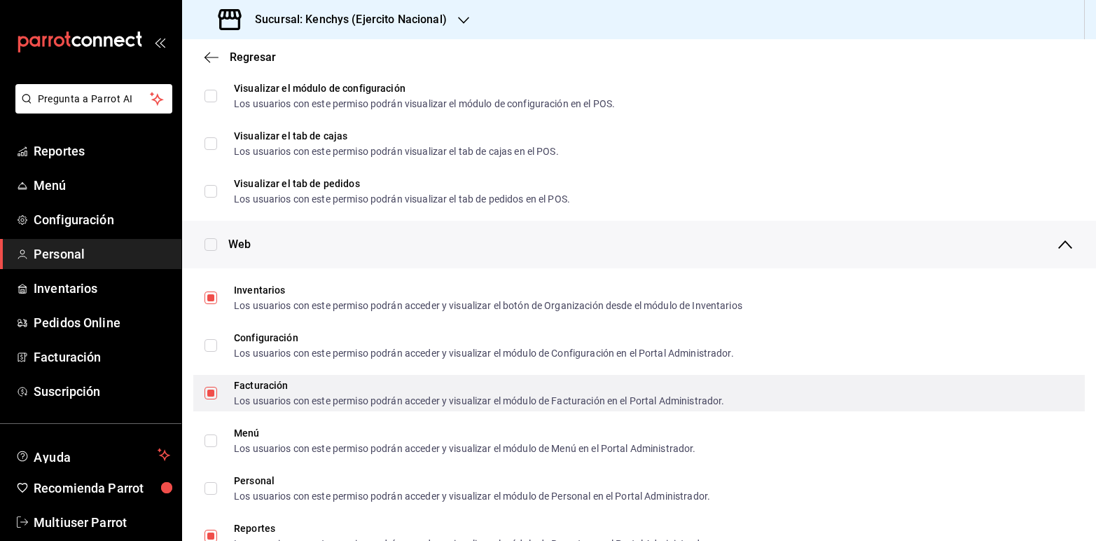
click at [212, 392] on input "Facturación Los usuarios con este permiso podrán acceder y visualizar el módulo…" at bounding box center [211, 393] width 13 height 13
checkbox input "false"
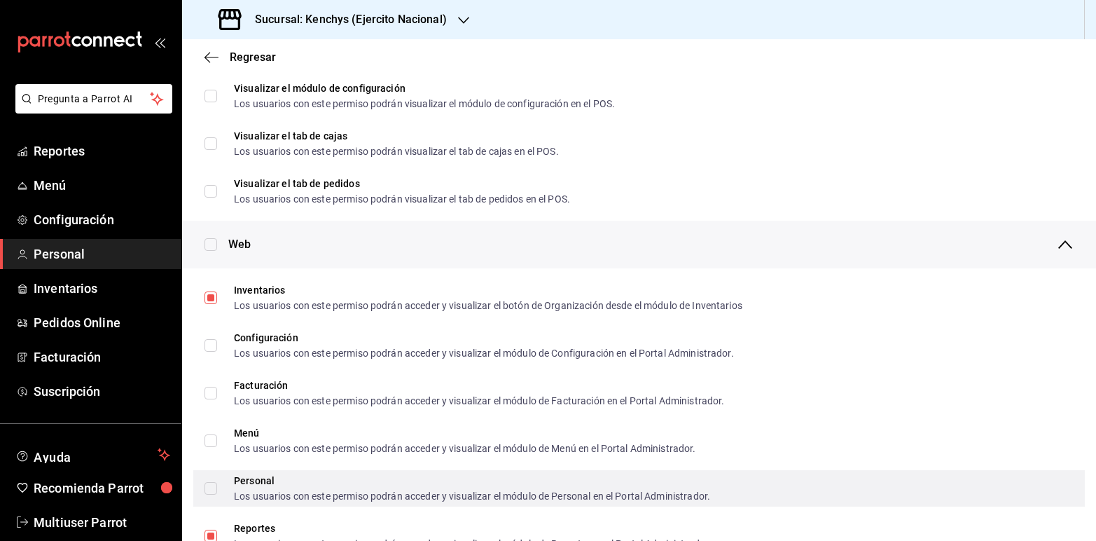
click at [210, 483] on input "Personal Los usuarios con este permiso podrán acceder y visualizar el módulo de…" at bounding box center [211, 488] width 13 height 13
checkbox input "true"
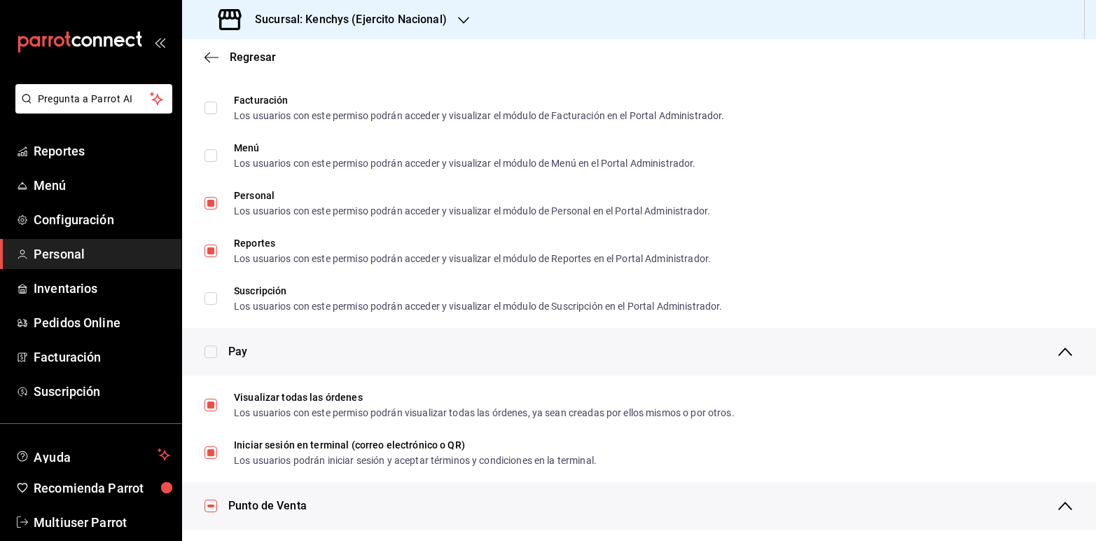
scroll to position [810, 0]
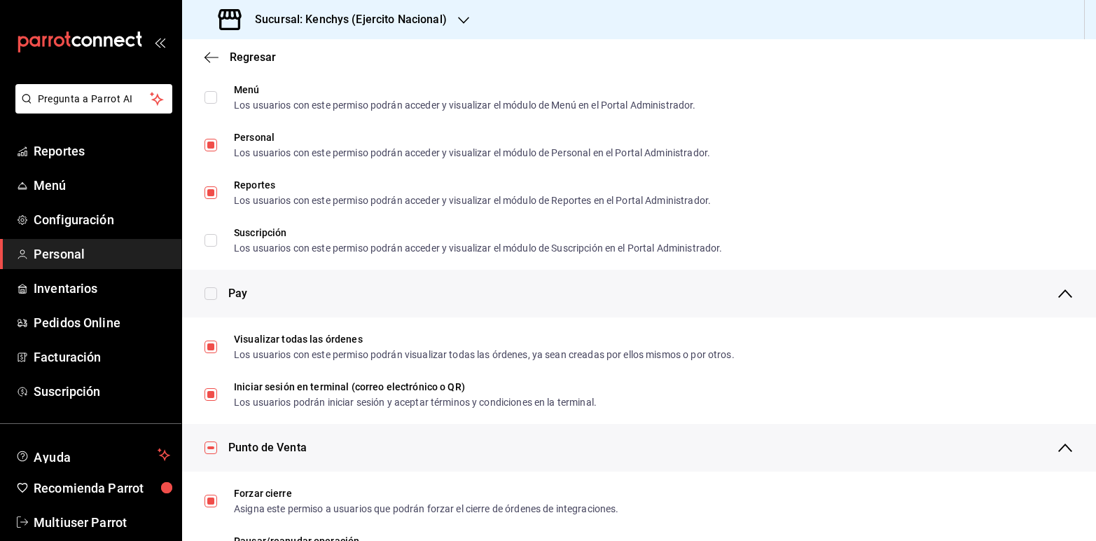
click at [215, 295] on input "checkbox" at bounding box center [211, 293] width 13 height 13
checkbox input "false"
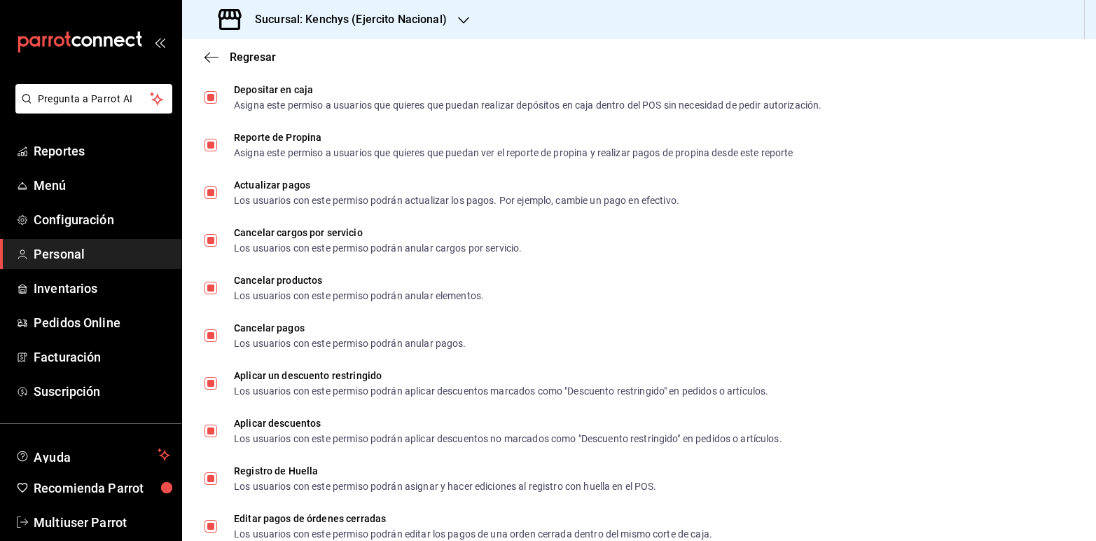
scroll to position [1557, 0]
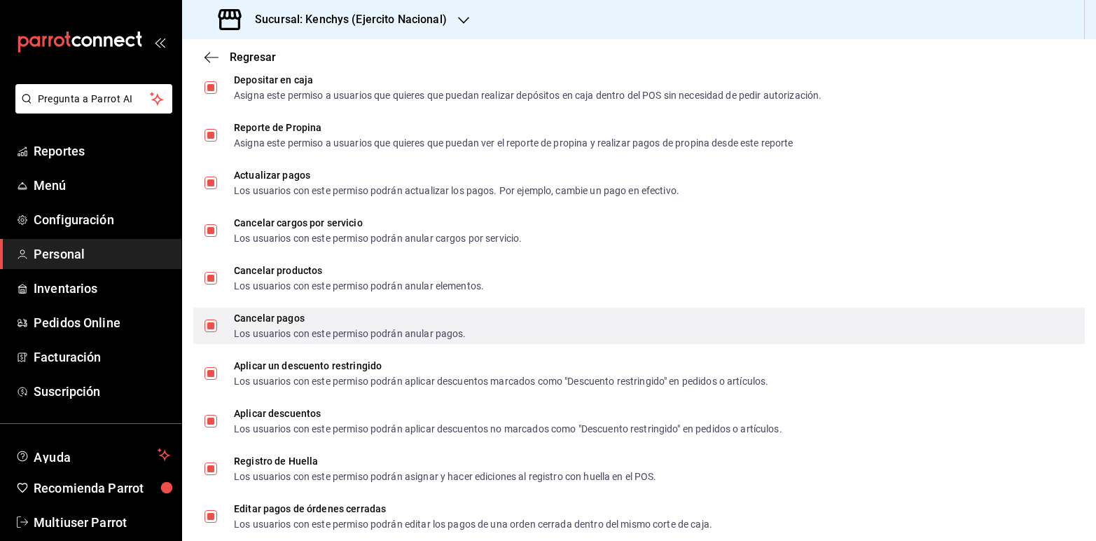
click at [207, 316] on label "Cancelar pagos Los usuarios con este permiso podrán anular pagos." at bounding box center [336, 325] width 262 height 25
click at [207, 319] on input "Cancelar pagos Los usuarios con este permiso podrán anular pagos." at bounding box center [211, 325] width 13 height 13
checkbox input "true"
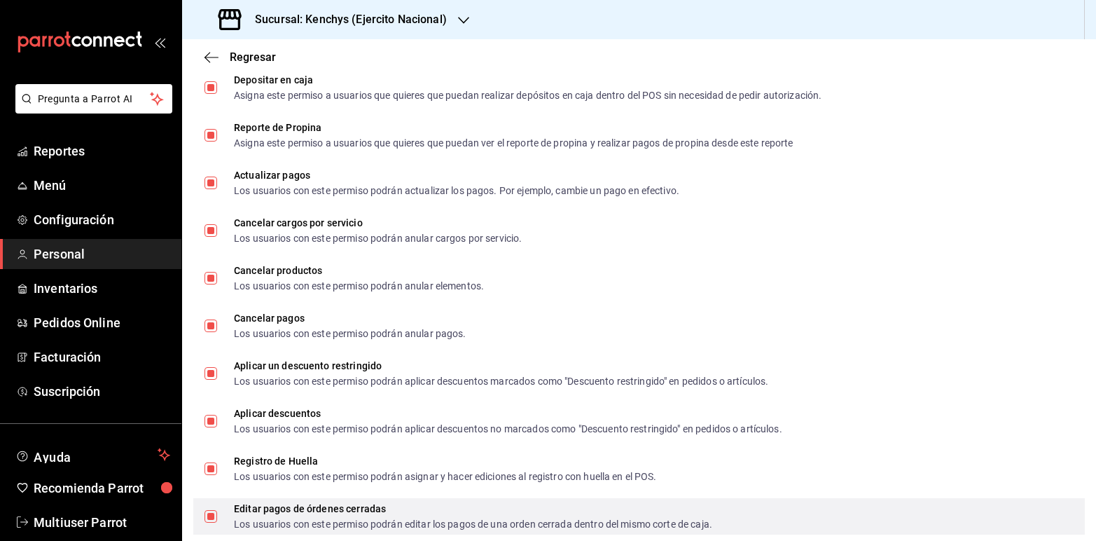
click at [212, 513] on input "Editar pagos de órdenes cerradas Los usuarios con este permiso podrán editar lo…" at bounding box center [211, 516] width 13 height 13
checkbox input "false"
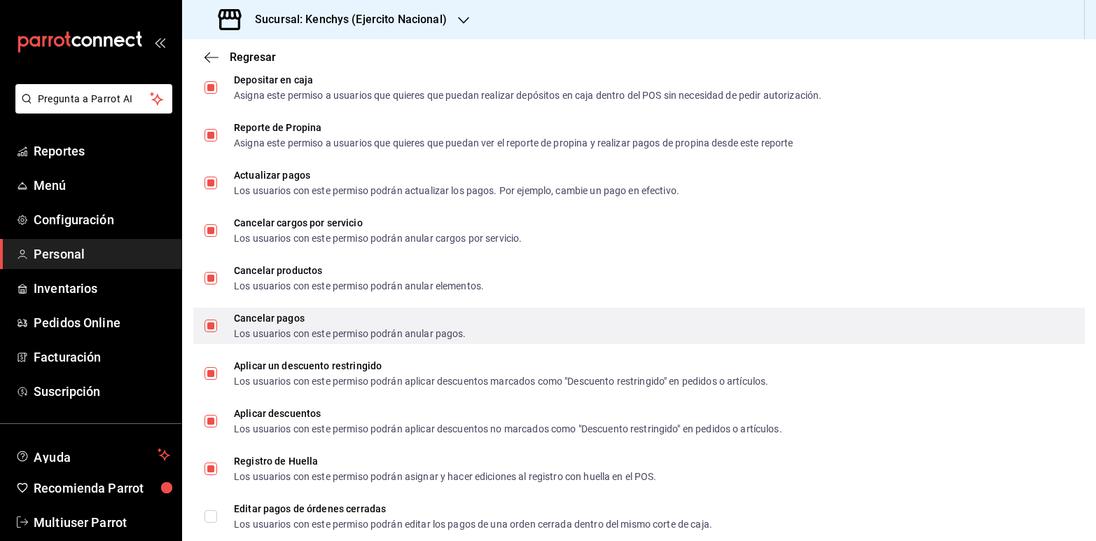
click at [207, 328] on input "Cancelar pagos Los usuarios con este permiso podrán anular pagos." at bounding box center [211, 325] width 13 height 13
checkbox input "false"
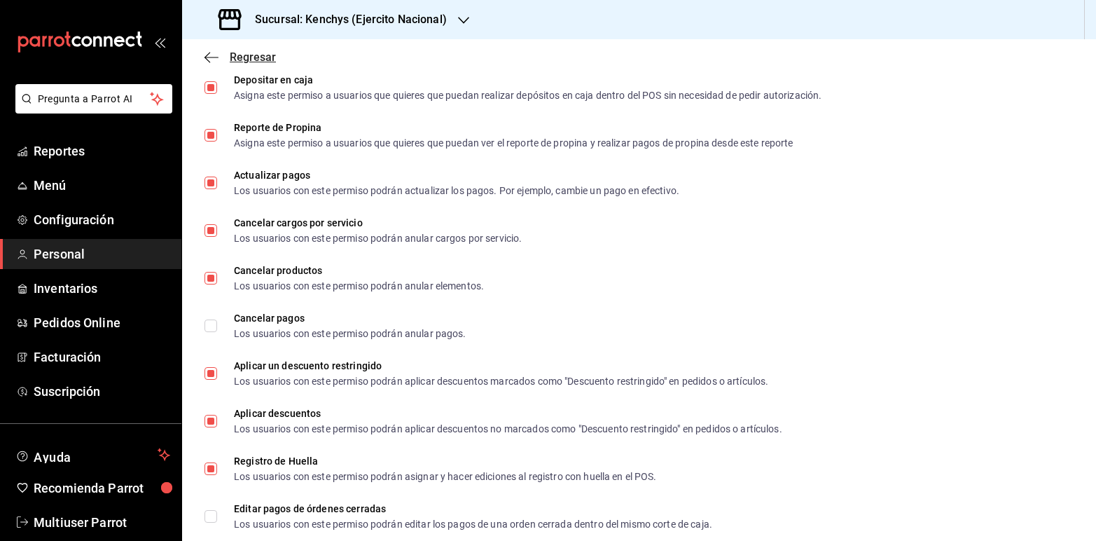
click at [257, 54] on span "Regresar" at bounding box center [253, 56] width 46 height 13
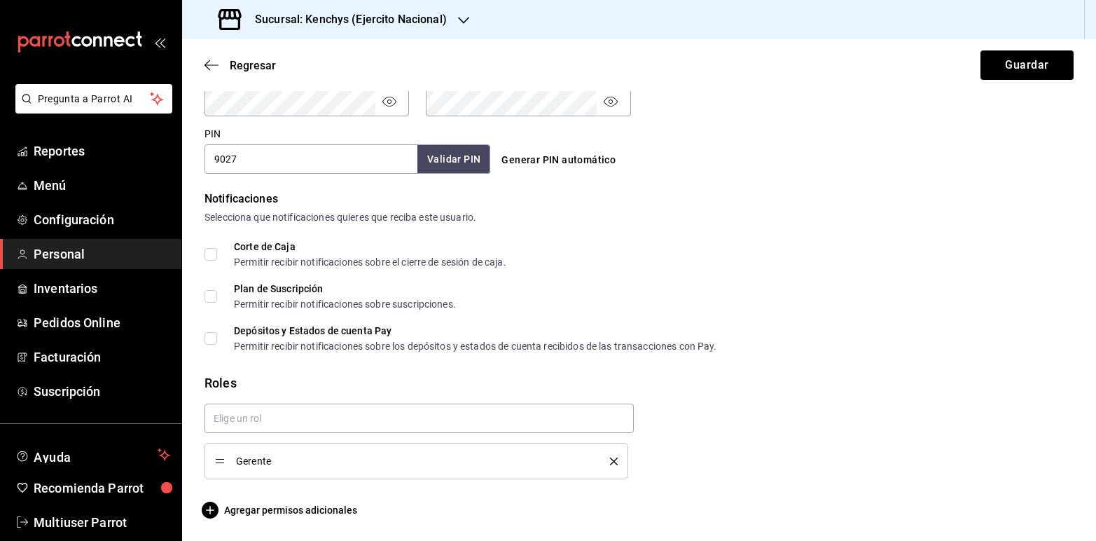
scroll to position [624, 0]
click at [991, 60] on button "Guardar" at bounding box center [1027, 64] width 93 height 29
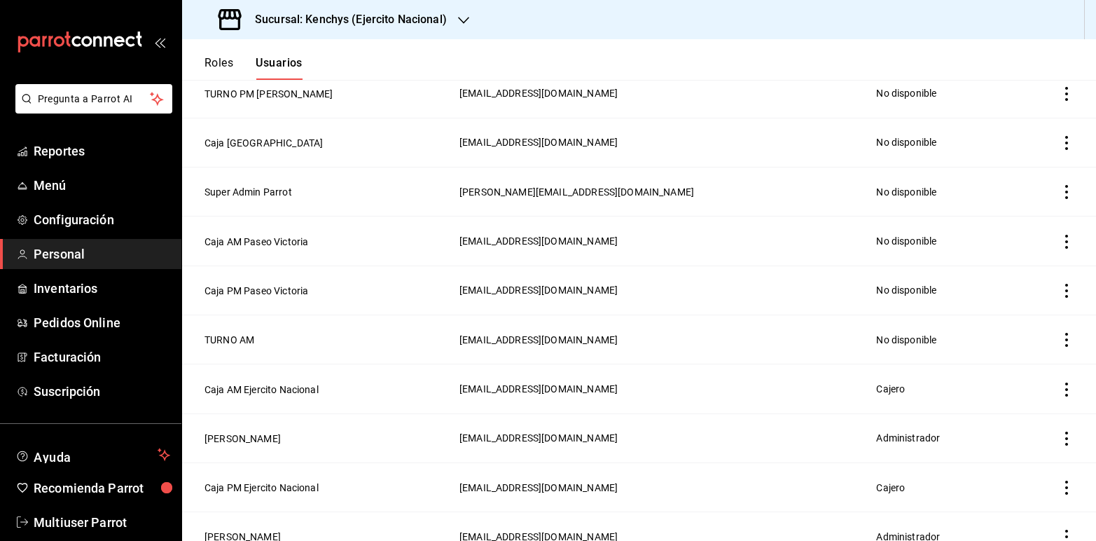
scroll to position [481, 0]
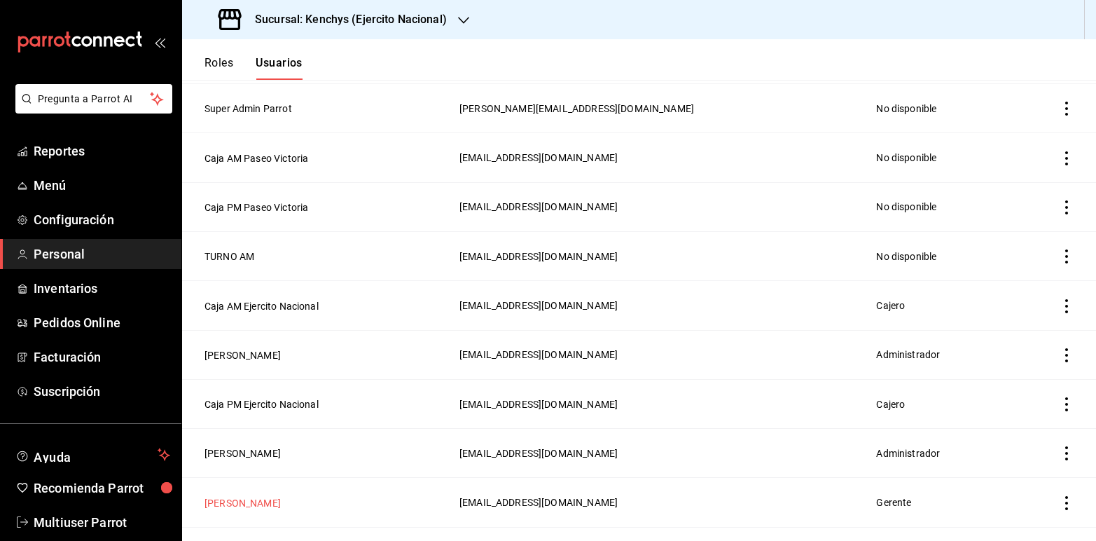
click at [254, 500] on button "[PERSON_NAME]" at bounding box center [243, 503] width 76 height 14
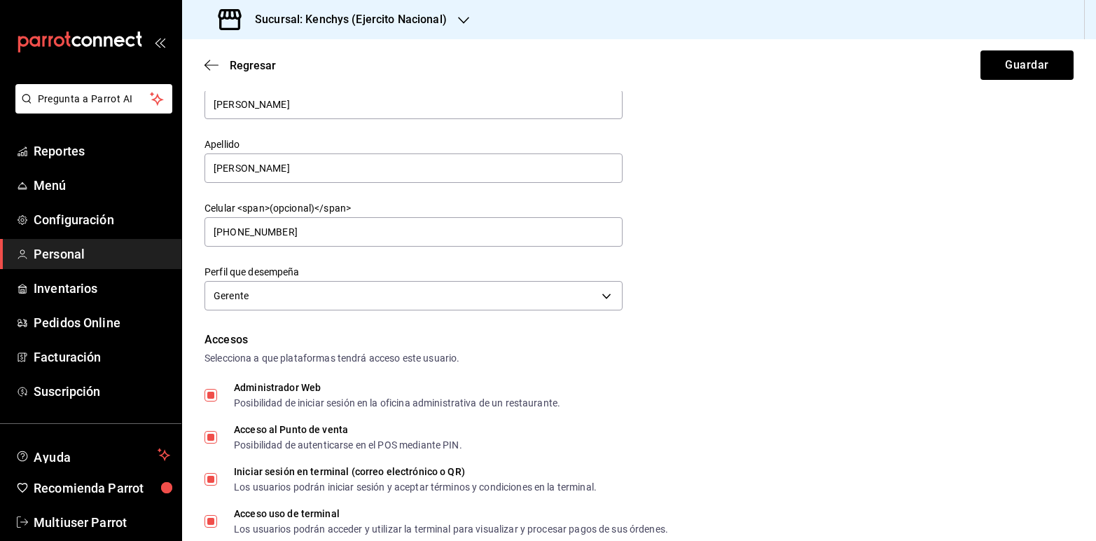
scroll to position [68, 0]
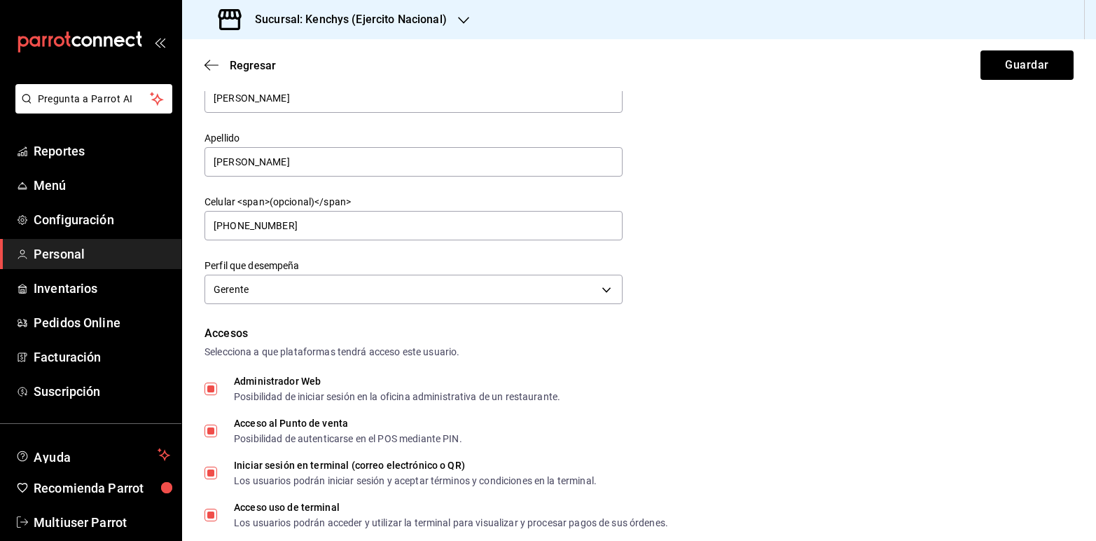
click at [205, 384] on input "Administrador Web Posibilidad de iniciar sesión en la oficina administrativa de…" at bounding box center [211, 389] width 13 height 13
checkbox input "false"
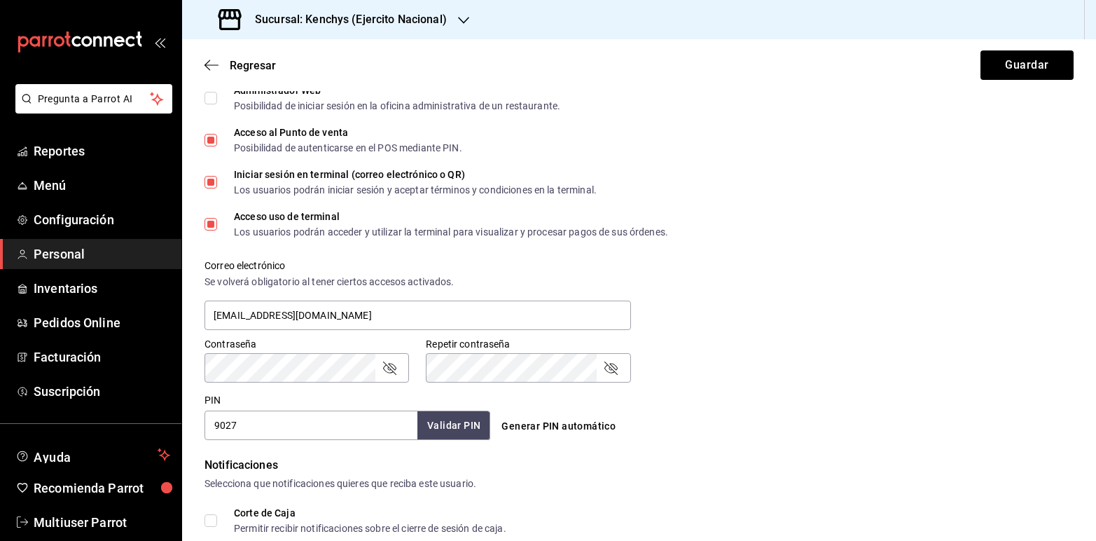
scroll to position [376, 0]
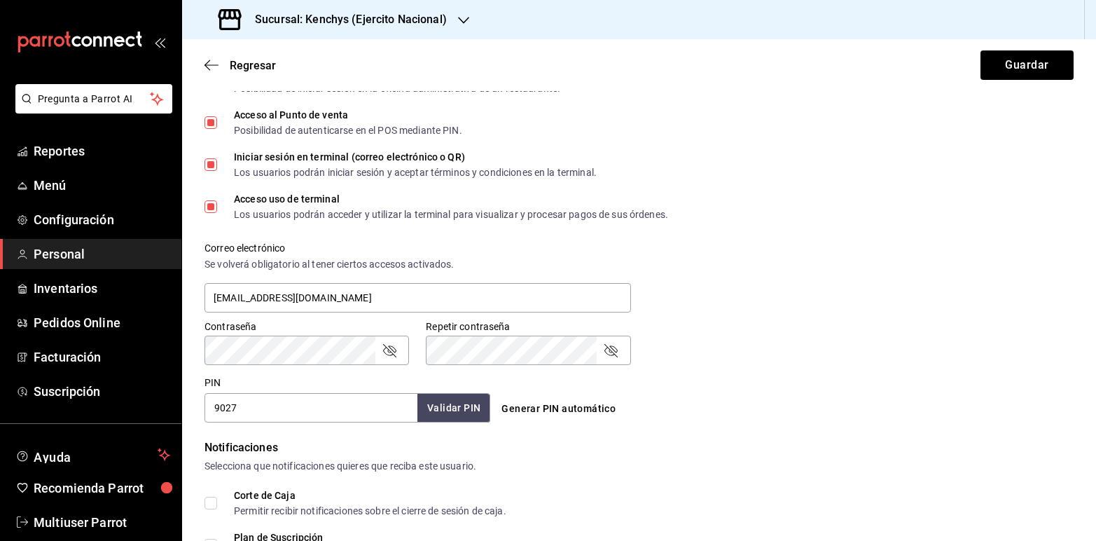
click at [385, 347] on icon "passwordField" at bounding box center [389, 350] width 17 height 17
click at [608, 345] on icon "passwordField" at bounding box center [611, 350] width 17 height 17
click at [856, 305] on div "Contraseña Contraseña Repetir contraseña Repetir contraseña" at bounding box center [631, 334] width 886 height 62
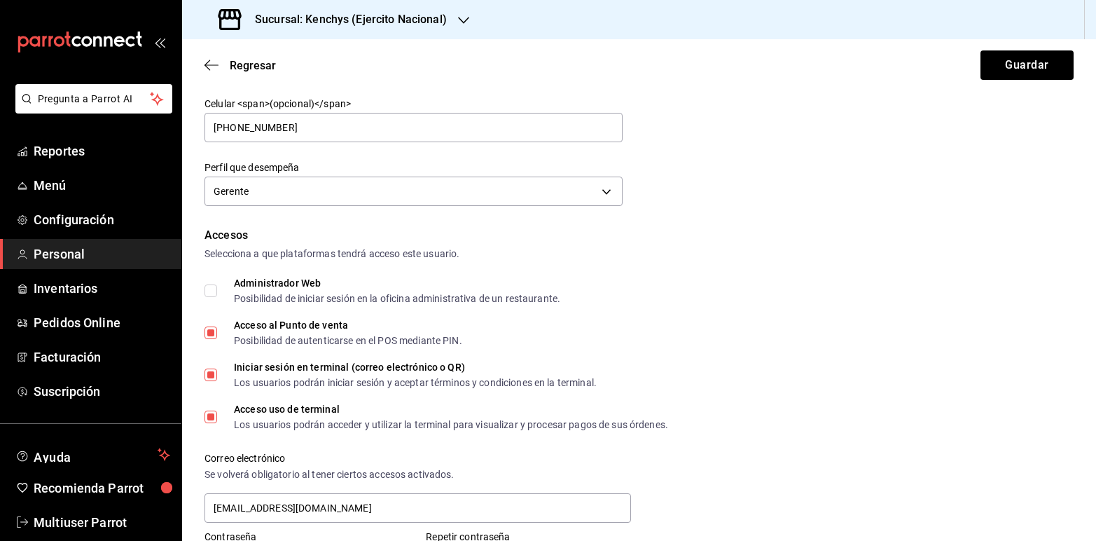
scroll to position [145, 0]
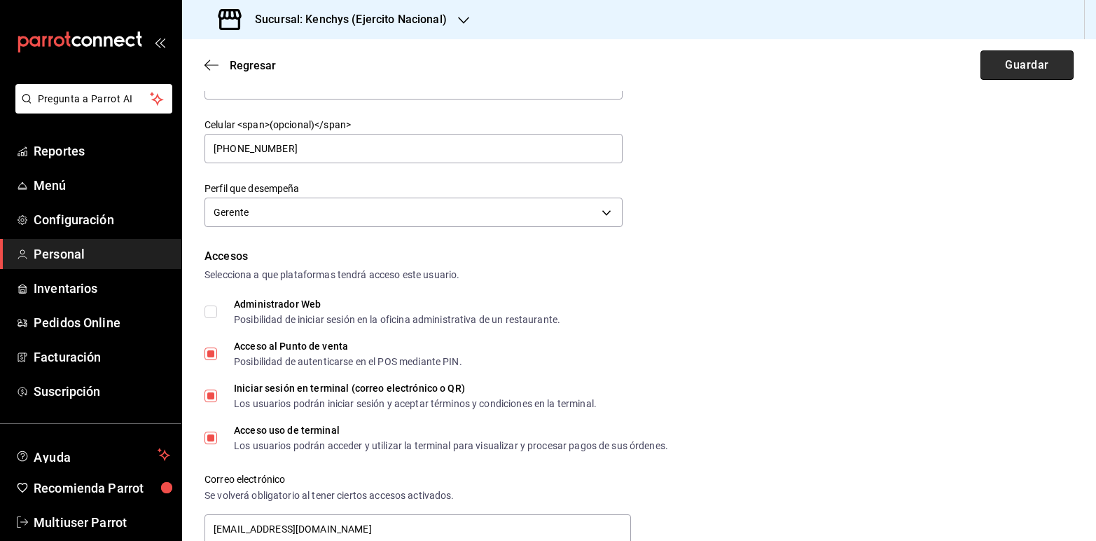
click at [991, 62] on button "Guardar" at bounding box center [1027, 64] width 93 height 29
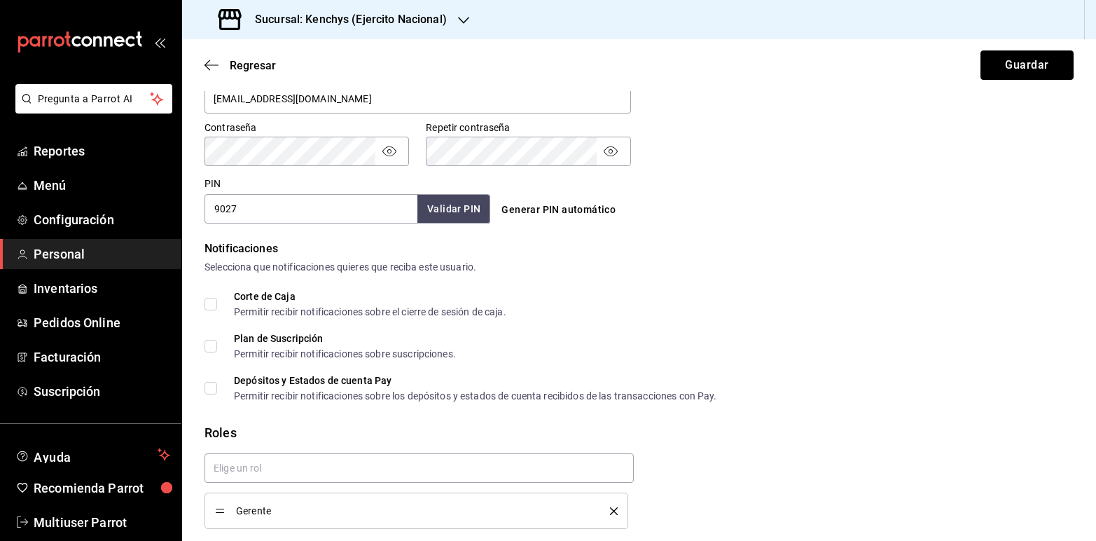
scroll to position [624, 0]
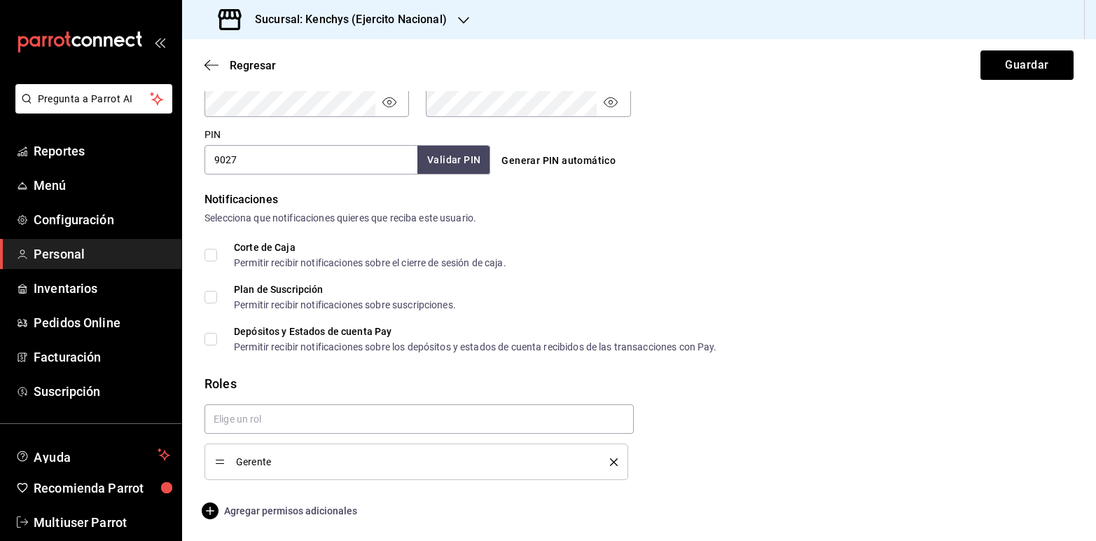
click at [313, 507] on span "Agregar permisos adicionales" at bounding box center [281, 510] width 153 height 17
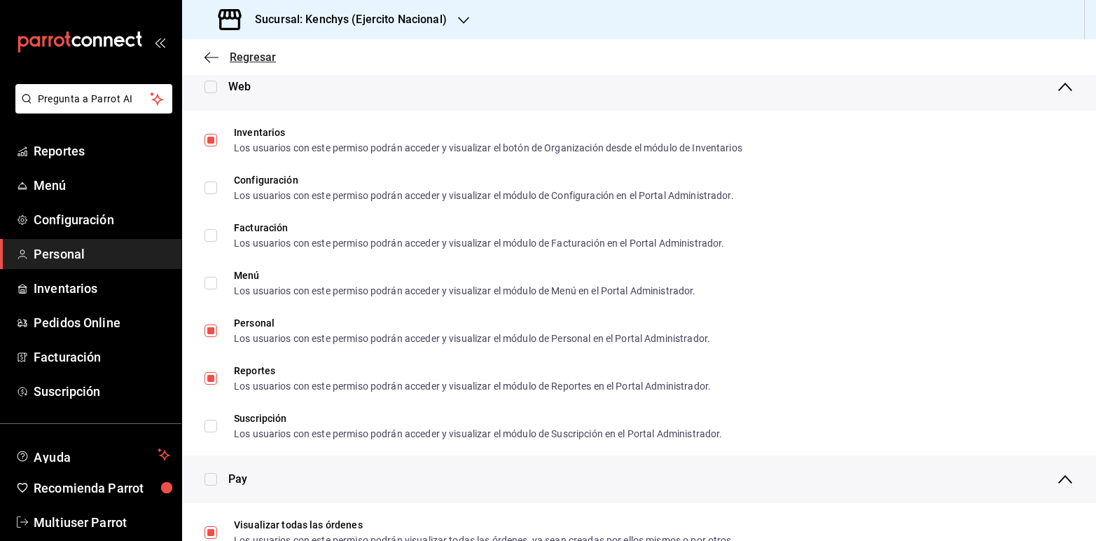
click at [263, 54] on span "Regresar" at bounding box center [253, 56] width 46 height 13
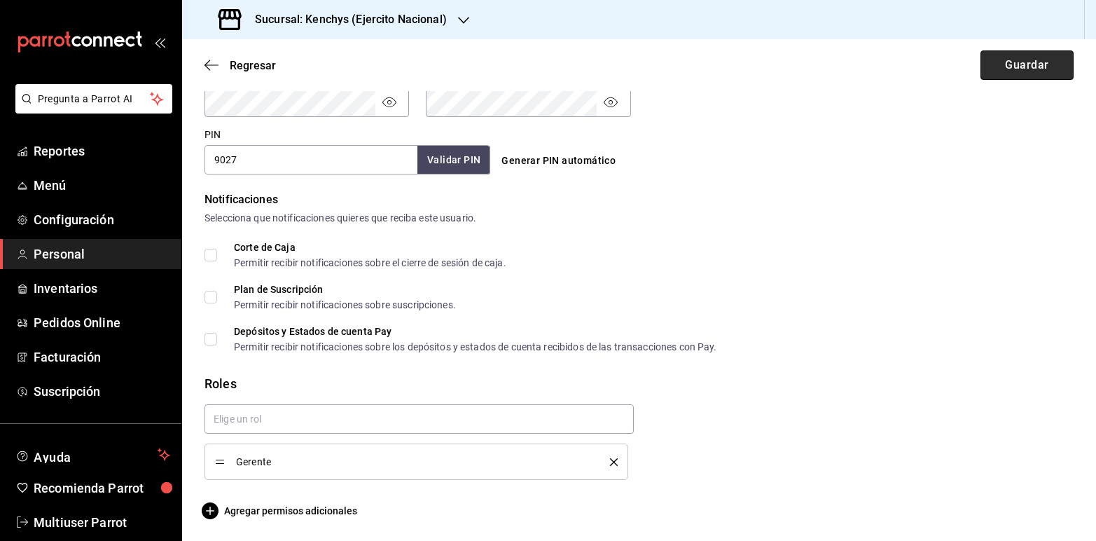
click at [998, 57] on button "Guardar" at bounding box center [1027, 64] width 93 height 29
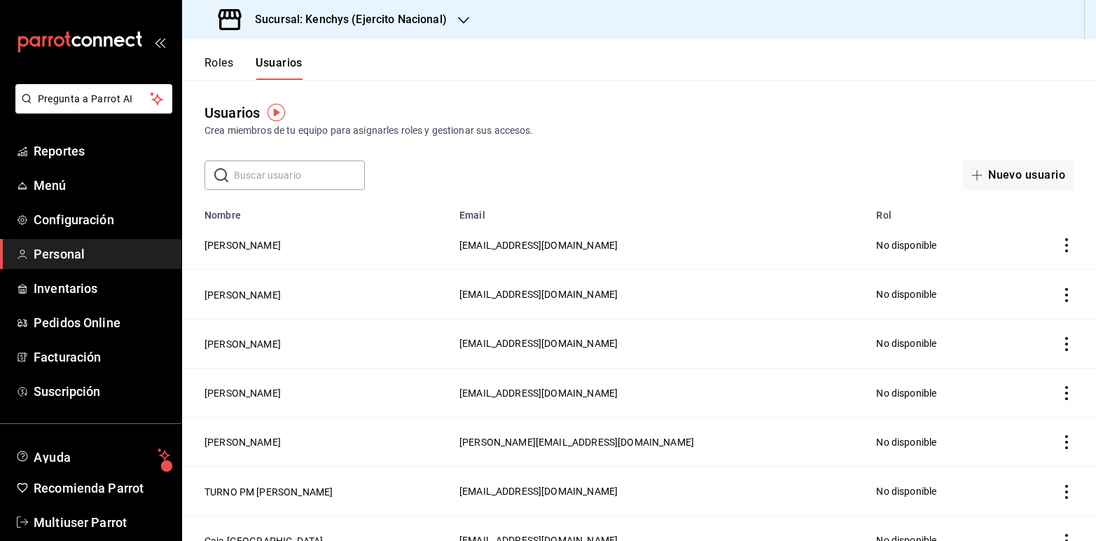
scroll to position [22, 0]
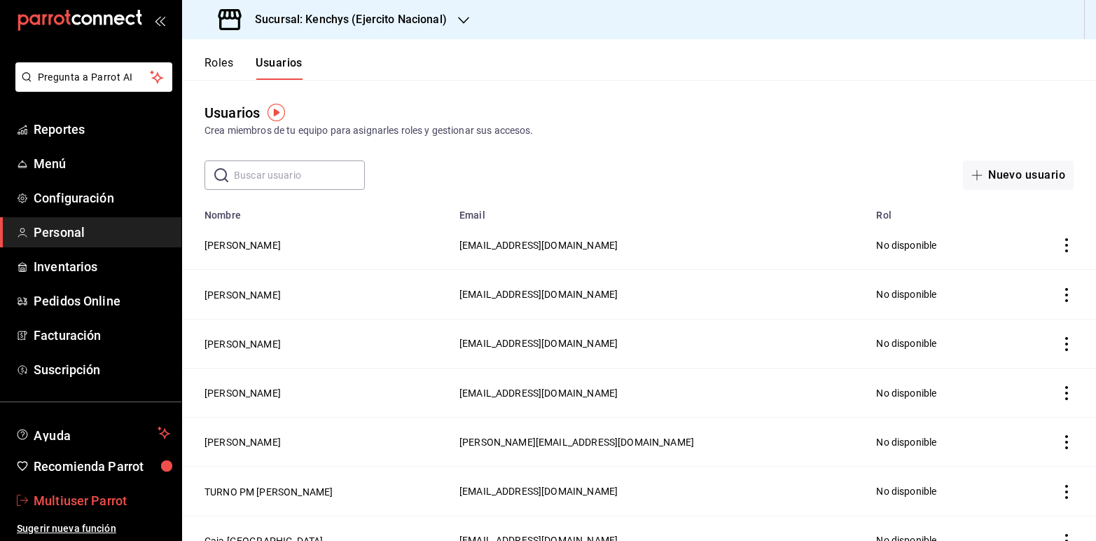
click at [97, 488] on link "Multiuser Parrot" at bounding box center [90, 501] width 181 height 30
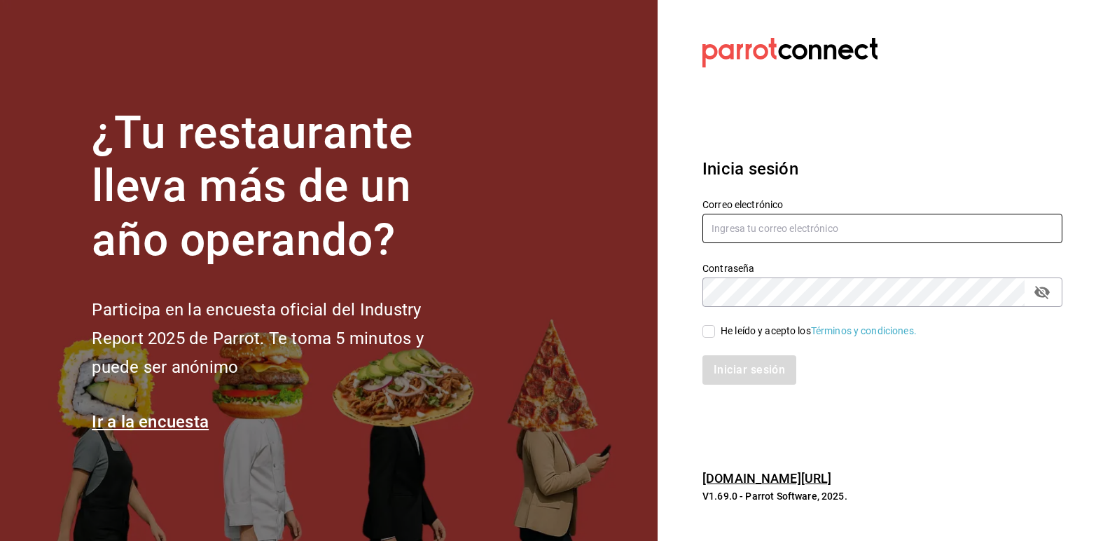
type input "[EMAIL_ADDRESS][DOMAIN_NAME]"
click at [715, 328] on input "He leído y acepto los Términos y condiciones." at bounding box center [709, 331] width 13 height 13
checkbox input "true"
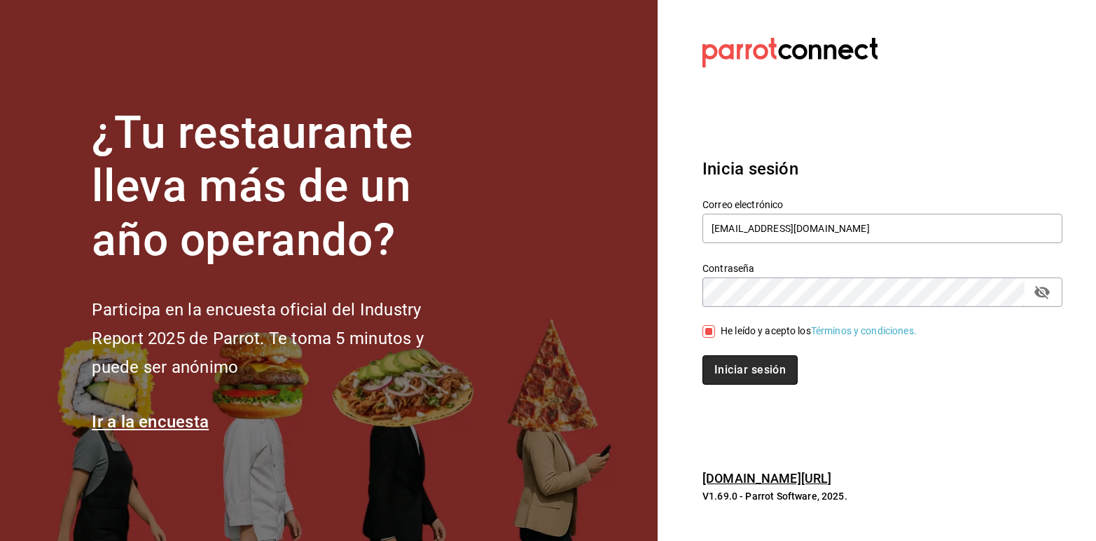
click at [733, 364] on button "Iniciar sesión" at bounding box center [750, 369] width 95 height 29
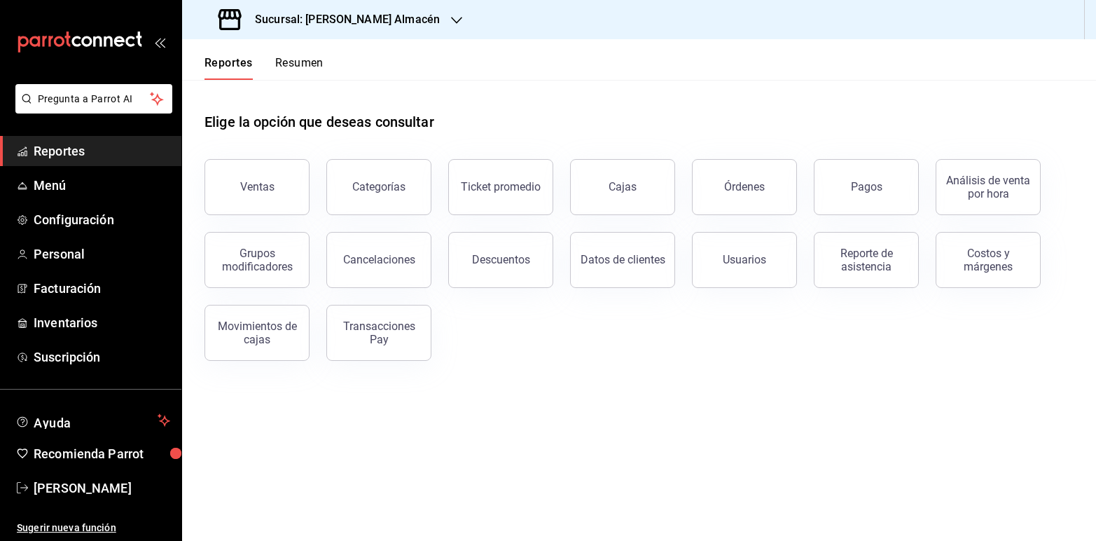
click at [451, 21] on icon "button" at bounding box center [456, 20] width 11 height 11
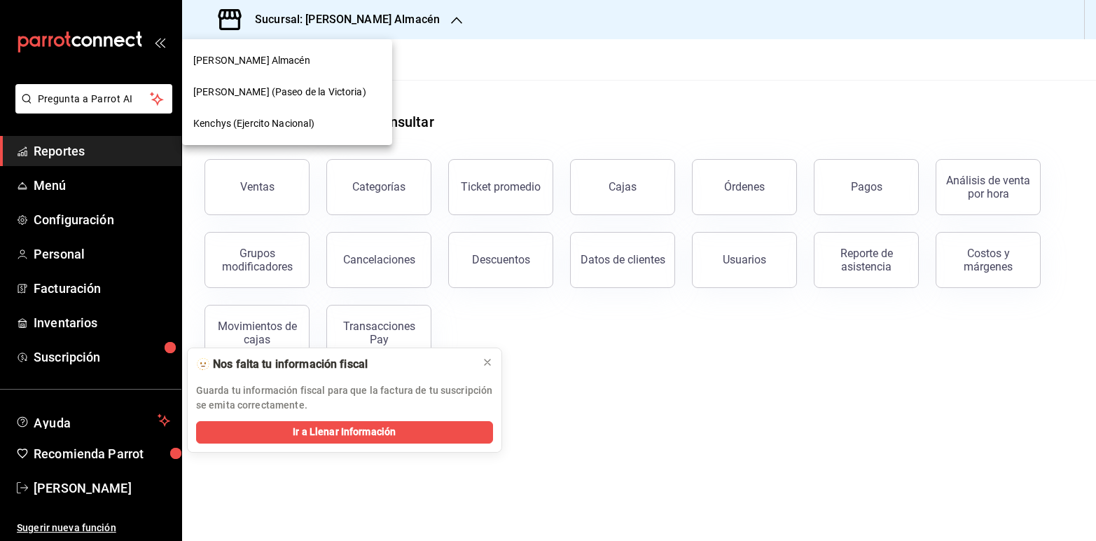
click at [293, 89] on span "[PERSON_NAME] (Paseo de la Victoria)" at bounding box center [279, 92] width 173 height 15
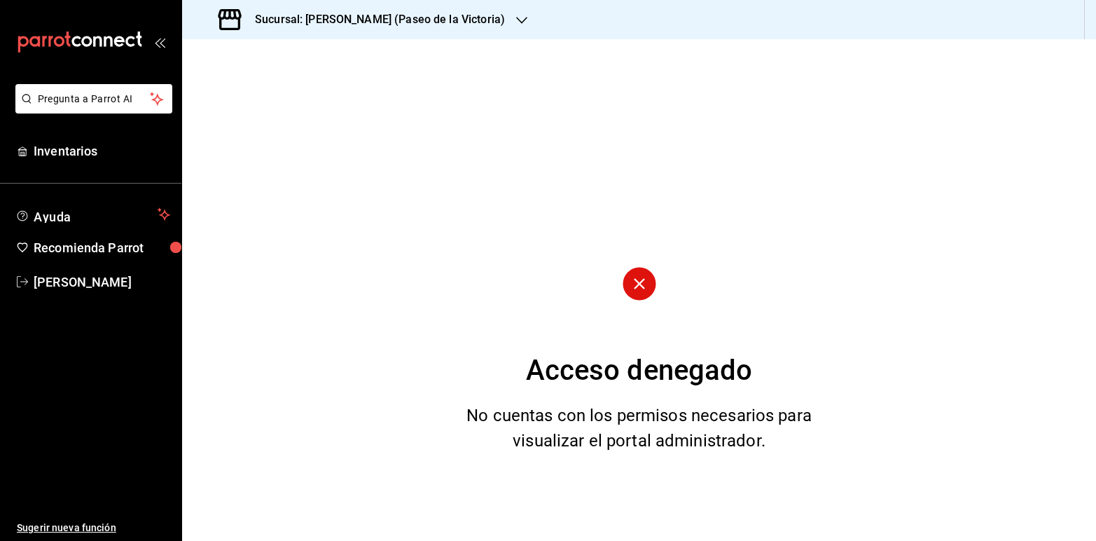
click at [516, 15] on icon "button" at bounding box center [521, 20] width 11 height 11
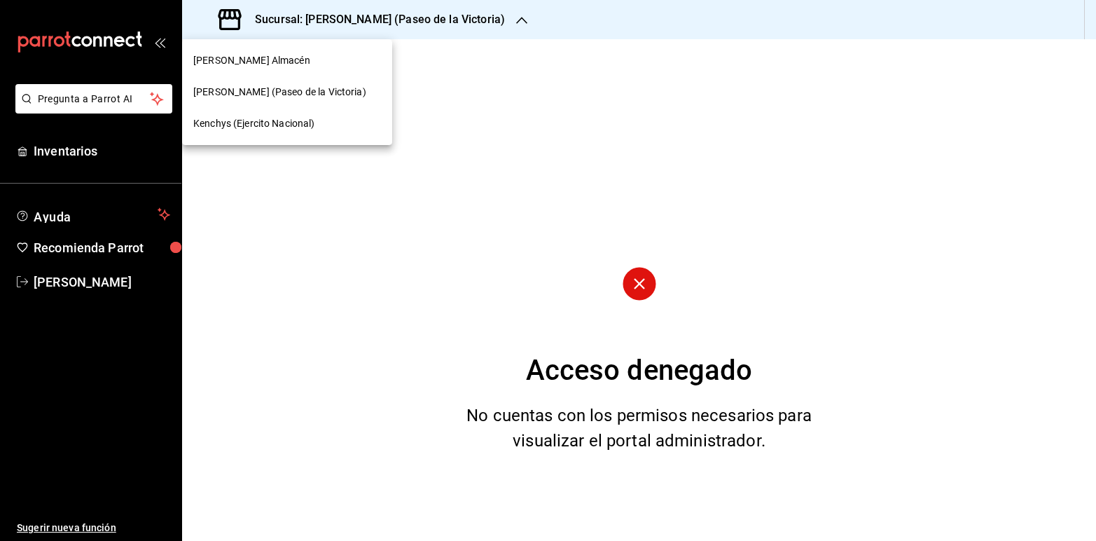
click at [298, 117] on span "Kenchys (Ejercito Nacional)" at bounding box center [254, 123] width 122 height 15
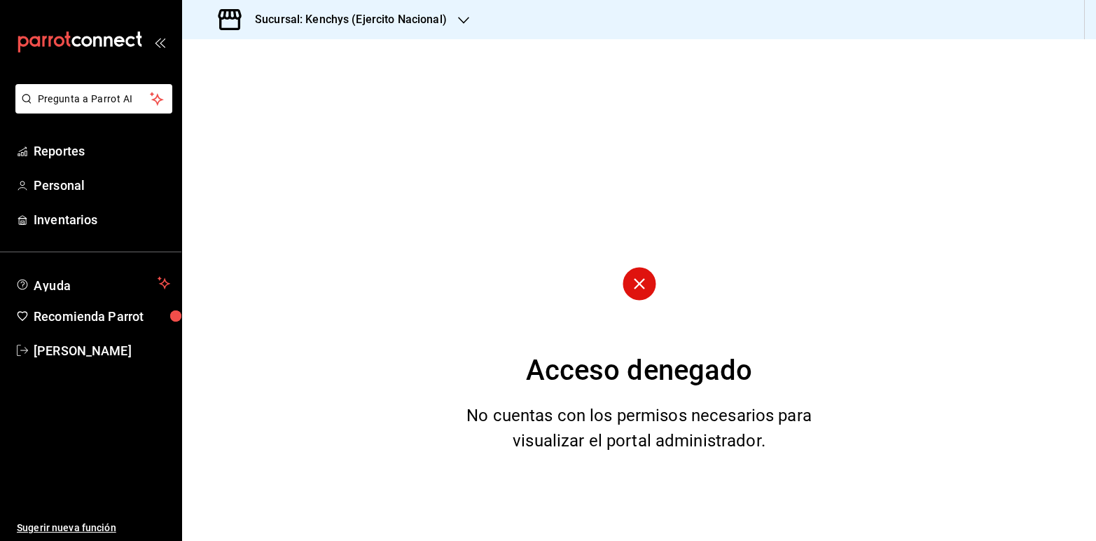
click at [386, 20] on h3 "Sucursal: Kenchys (Ejercito Nacional)" at bounding box center [345, 19] width 203 height 17
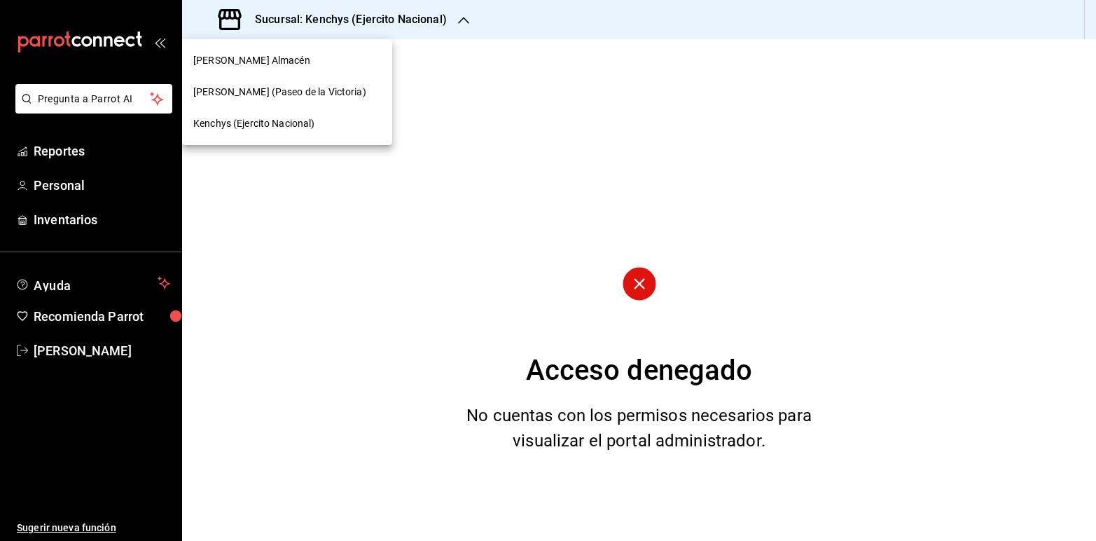
click at [263, 120] on span "Kenchys (Ejercito Nacional)" at bounding box center [254, 123] width 122 height 15
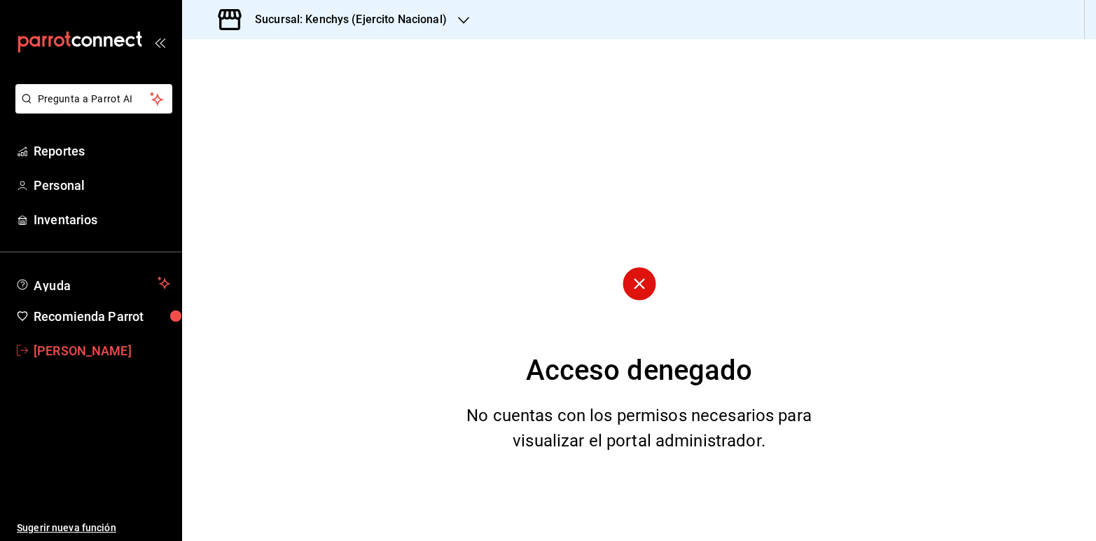
click at [92, 345] on span "[PERSON_NAME]" at bounding box center [102, 350] width 137 height 19
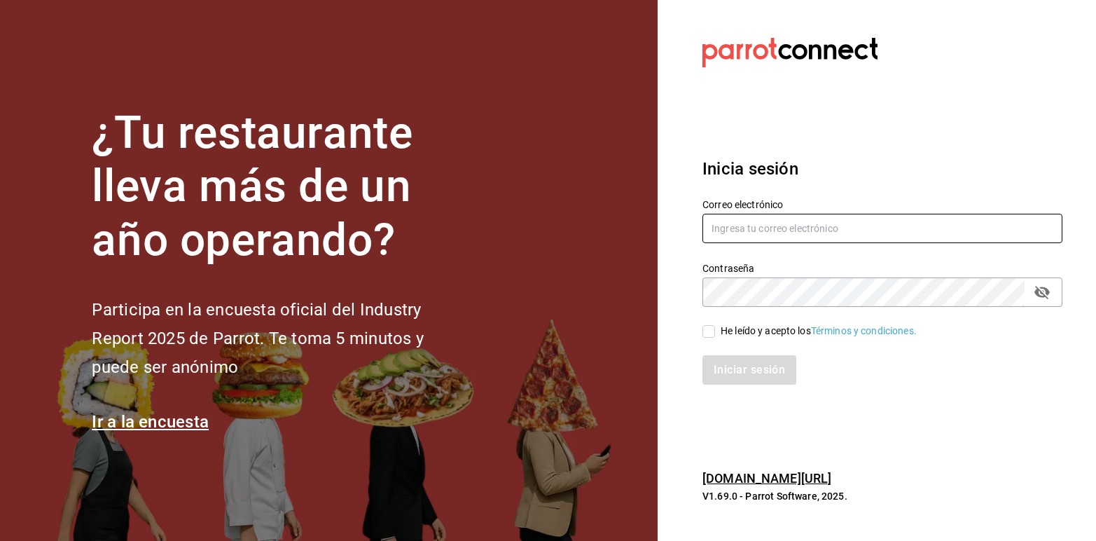
type input "[EMAIL_ADDRESS][DOMAIN_NAME]"
click at [705, 330] on input "He leído y acepto los Términos y condiciones." at bounding box center [709, 331] width 13 height 13
checkbox input "true"
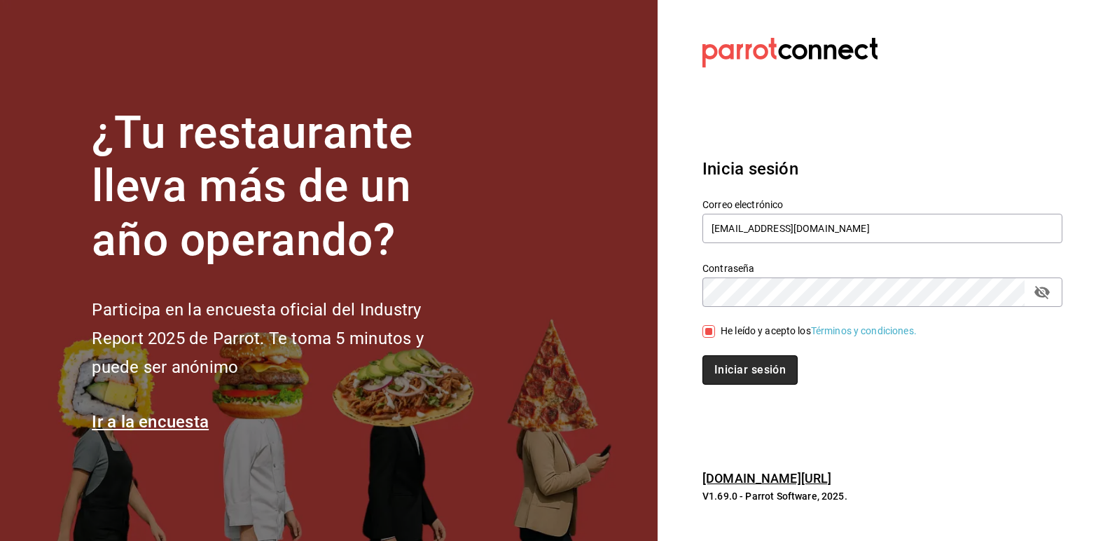
click at [723, 363] on button "Iniciar sesión" at bounding box center [750, 369] width 95 height 29
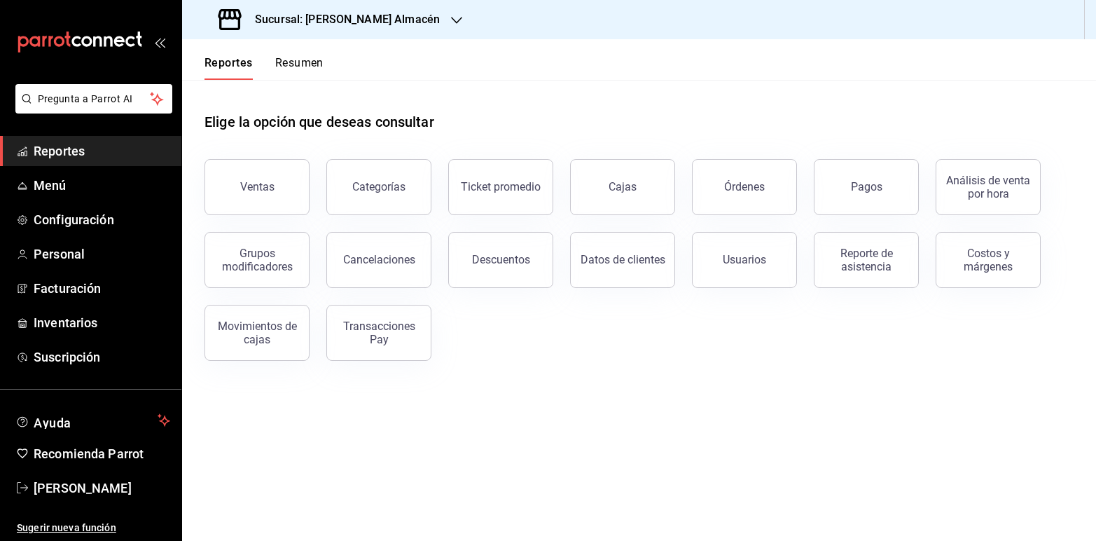
click at [451, 22] on icon "button" at bounding box center [456, 20] width 11 height 11
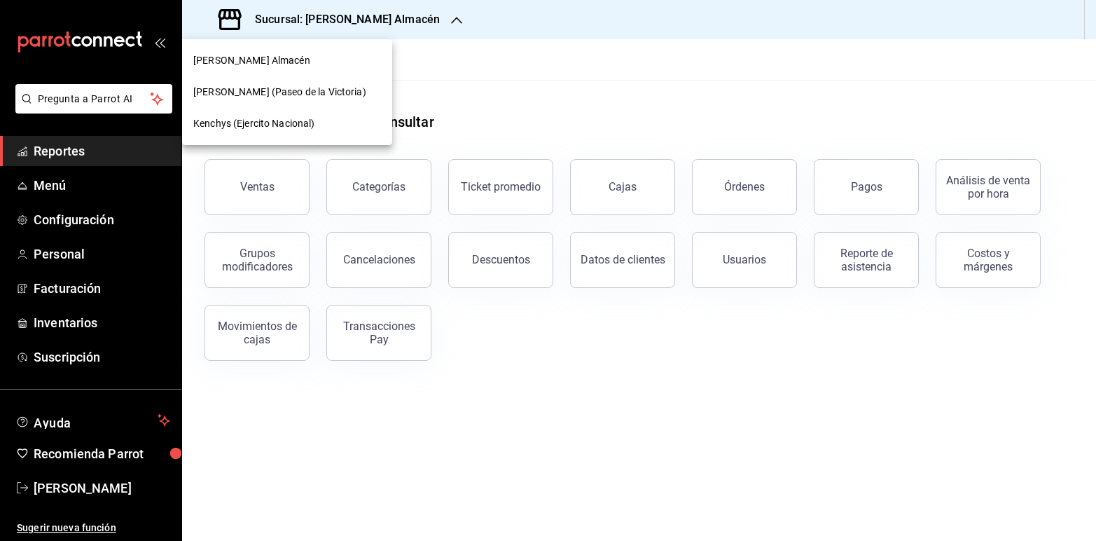
click at [322, 120] on div "Kenchys (Ejercito Nacional)" at bounding box center [287, 123] width 188 height 15
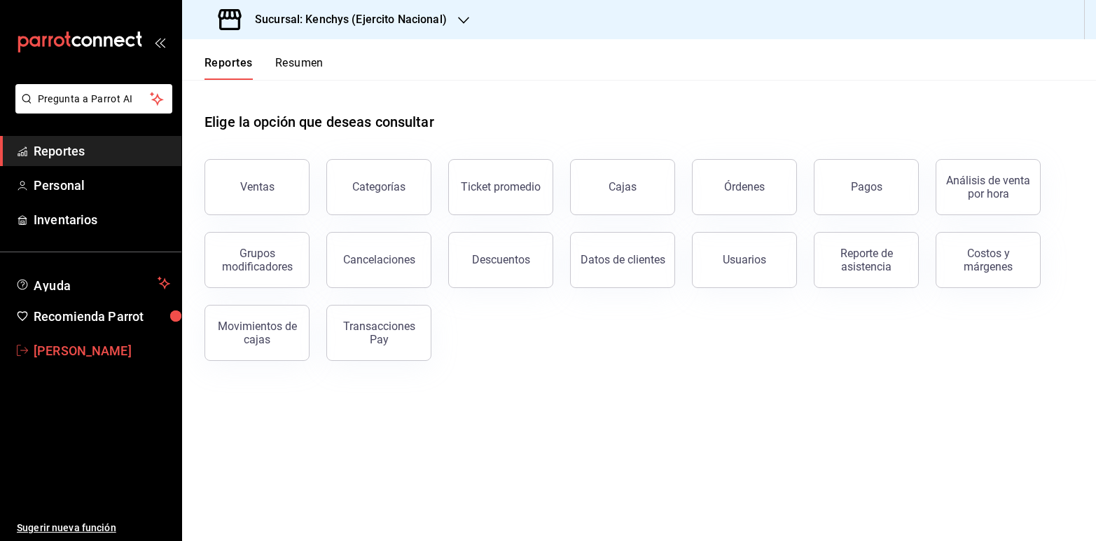
click at [74, 347] on span "[PERSON_NAME]" at bounding box center [102, 350] width 137 height 19
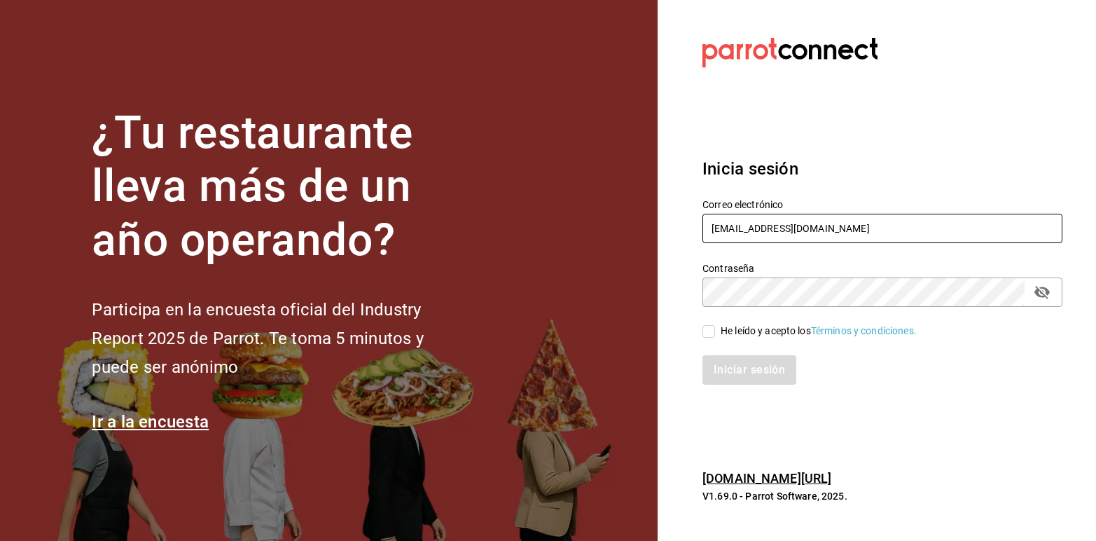
drag, startPoint x: 881, startPoint y: 231, endPoint x: 603, endPoint y: 174, distance: 284.7
click at [603, 174] on div "¿Tu restaurante lleva más de un año operando? Participa en la encuesta oficial …" at bounding box center [548, 270] width 1096 height 541
type input "[EMAIL_ADDRESS][PERSON_NAME][DOMAIN_NAME]"
click at [706, 331] on input "He leído y acepto los Términos y condiciones." at bounding box center [709, 331] width 13 height 13
checkbox input "true"
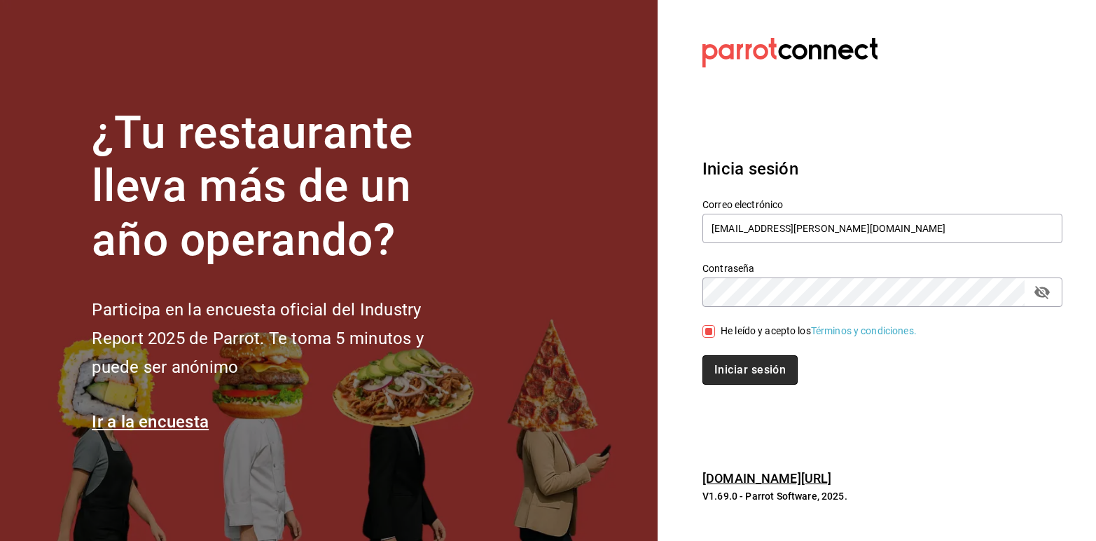
click at [722, 362] on button "Iniciar sesión" at bounding box center [750, 369] width 95 height 29
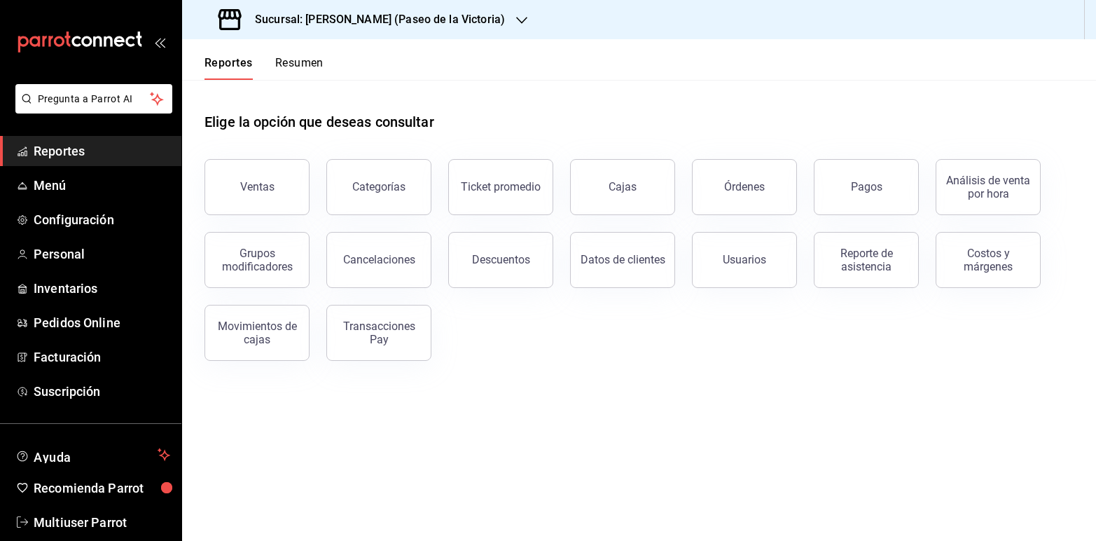
click at [472, 14] on div "Sucursal: Kenchy's (Paseo de la Victoria)" at bounding box center [363, 19] width 340 height 39
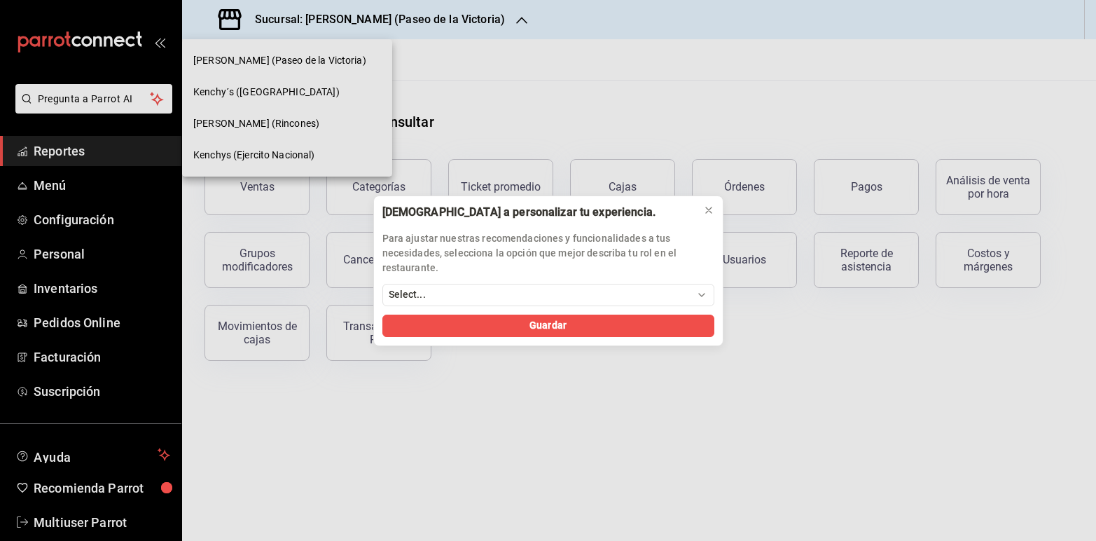
click at [291, 155] on div "Ayúdanos a personalizar tu experiencia. Para ajustar nuestras recomendaciones y…" at bounding box center [548, 270] width 1096 height 541
click at [289, 156] on div "Ayúdanos a personalizar tu experiencia. Para ajustar nuestras recomendaciones y…" at bounding box center [548, 270] width 1096 height 541
click at [711, 212] on icon at bounding box center [708, 210] width 11 height 11
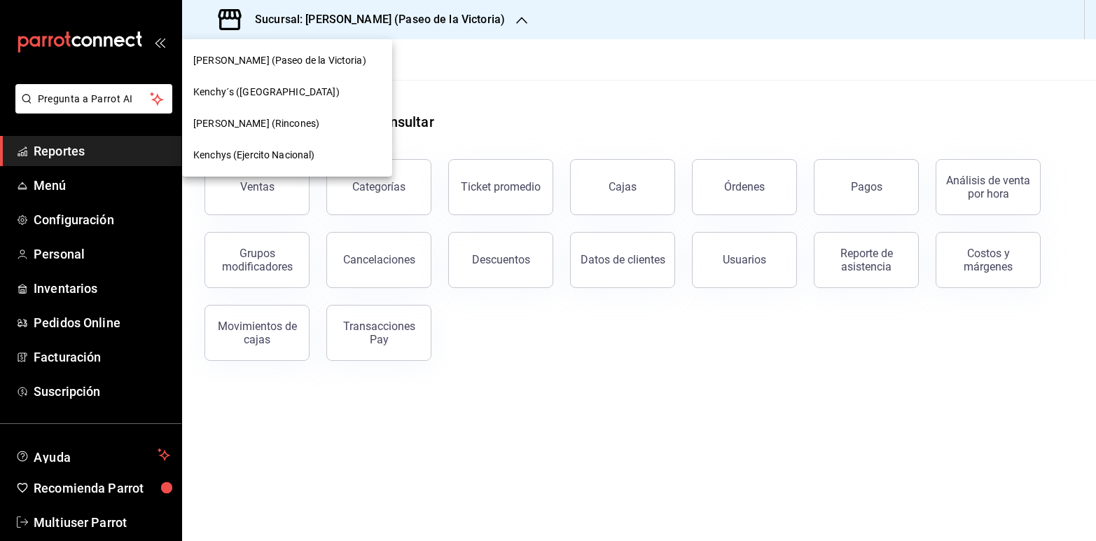
click at [267, 151] on span "Kenchys (Ejercito Nacional)" at bounding box center [254, 155] width 122 height 15
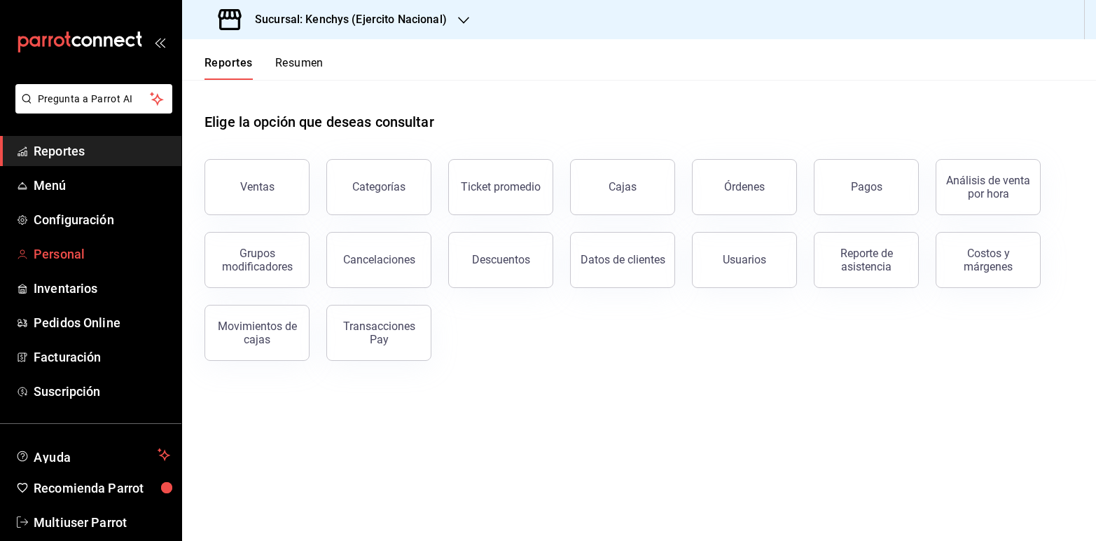
click at [74, 254] on span "Personal" at bounding box center [102, 254] width 137 height 19
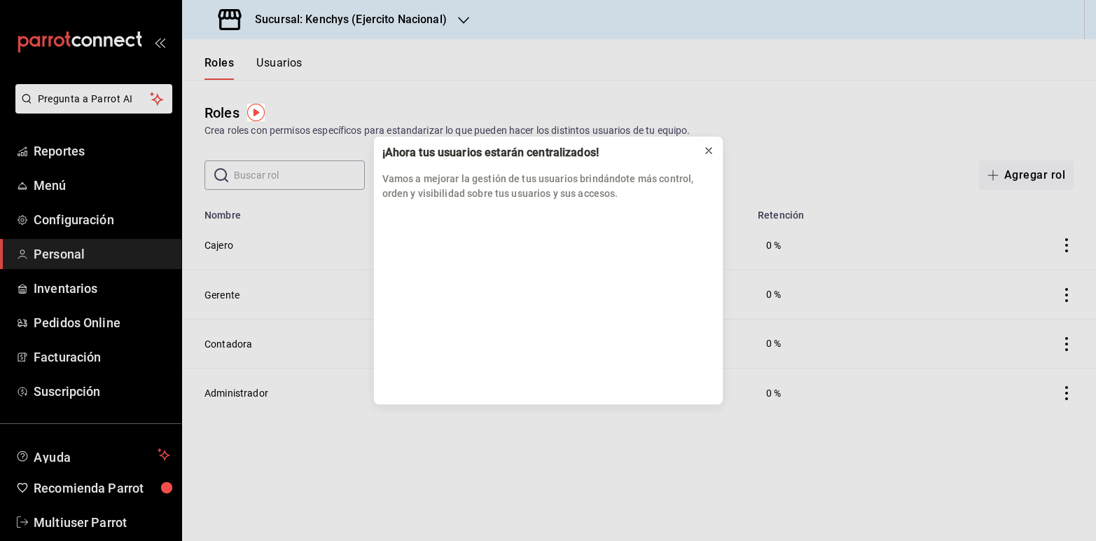
click at [706, 151] on icon at bounding box center [708, 150] width 11 height 11
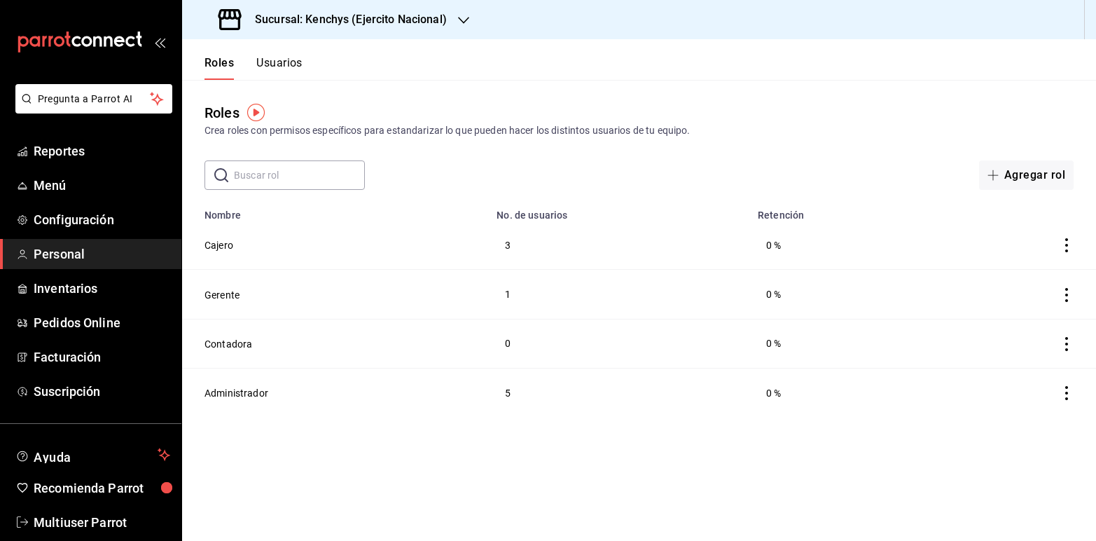
click at [275, 65] on button "Usuarios" at bounding box center [279, 68] width 46 height 24
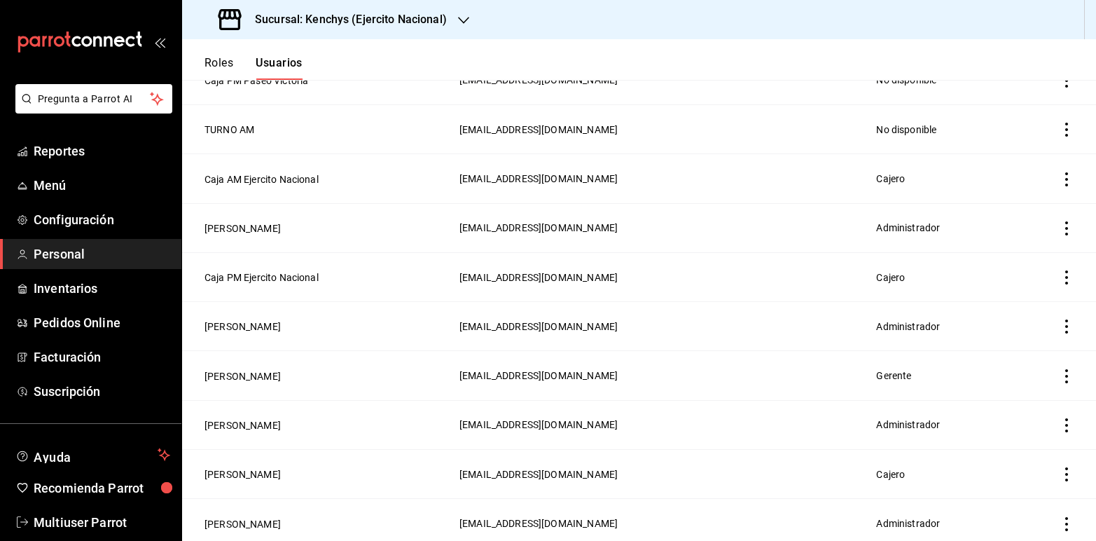
scroll to position [617, 0]
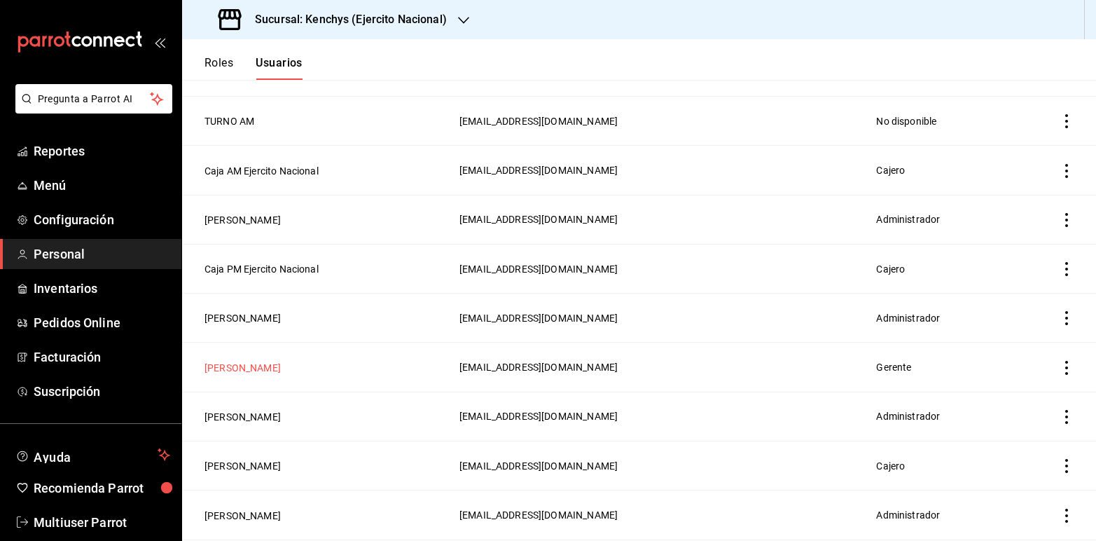
click at [249, 366] on button "Ivonne Gomez" at bounding box center [243, 368] width 76 height 14
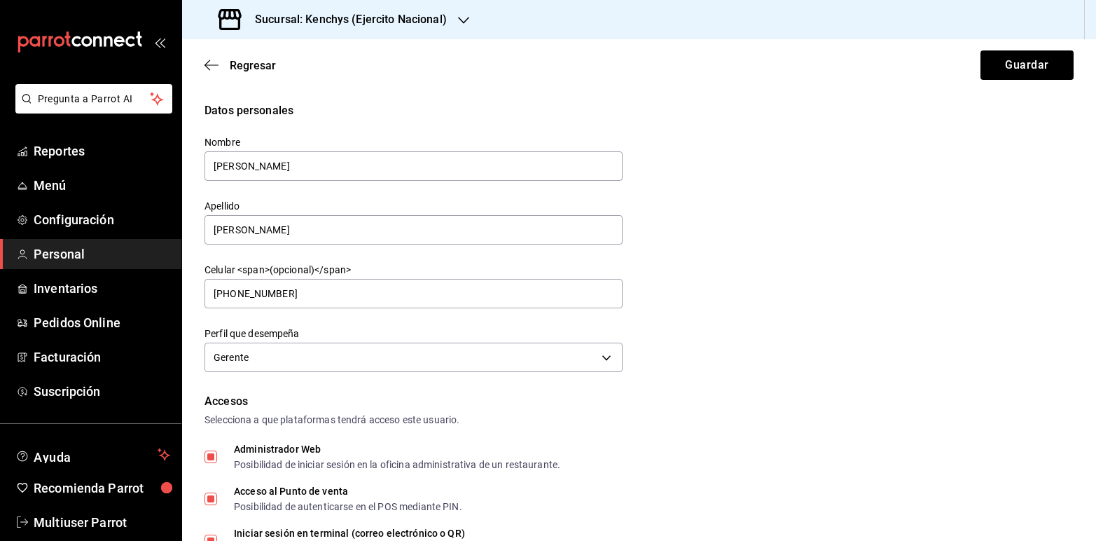
click at [210, 459] on input "Administrador Web Posibilidad de iniciar sesión en la oficina administrativa de…" at bounding box center [211, 456] width 13 height 13
checkbox input "false"
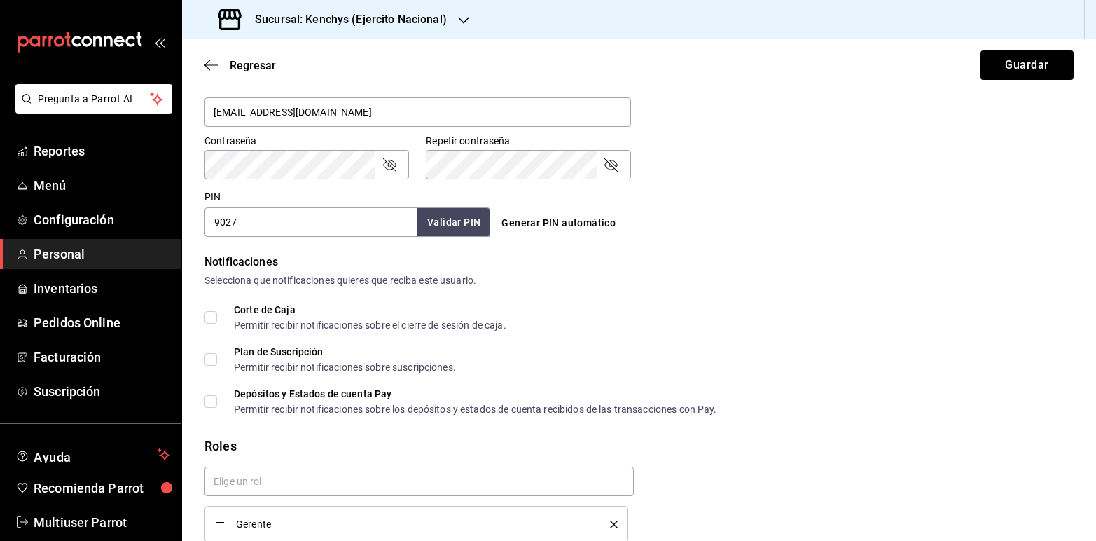
scroll to position [624, 0]
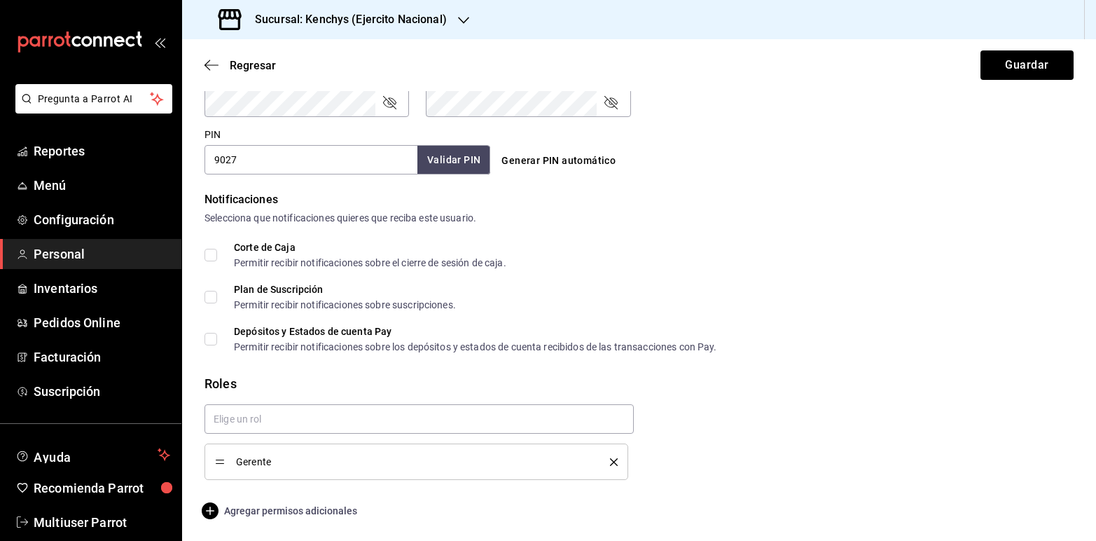
click at [321, 505] on span "Agregar permisos adicionales" at bounding box center [281, 510] width 153 height 17
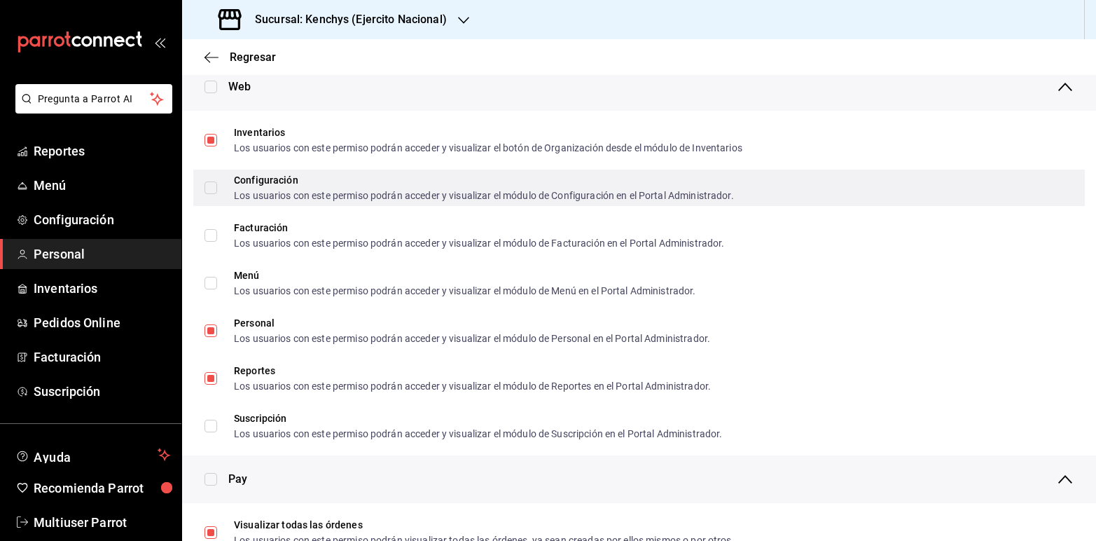
click at [207, 188] on input "Configuración Los usuarios con este permiso podrán acceder y visualizar el módu…" at bounding box center [211, 187] width 13 height 13
checkbox input "true"
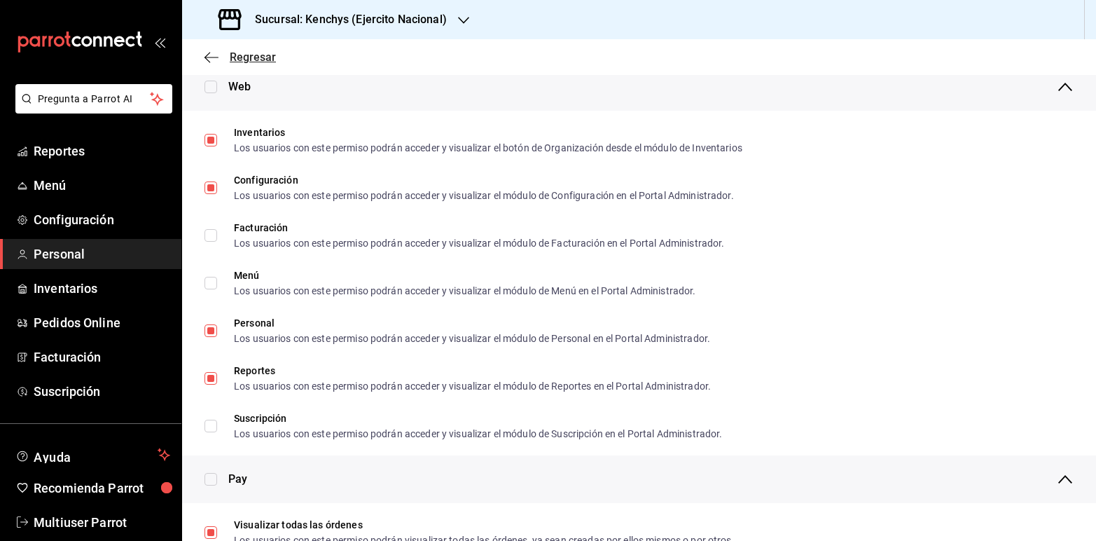
click at [235, 53] on span "Regresar" at bounding box center [253, 56] width 46 height 13
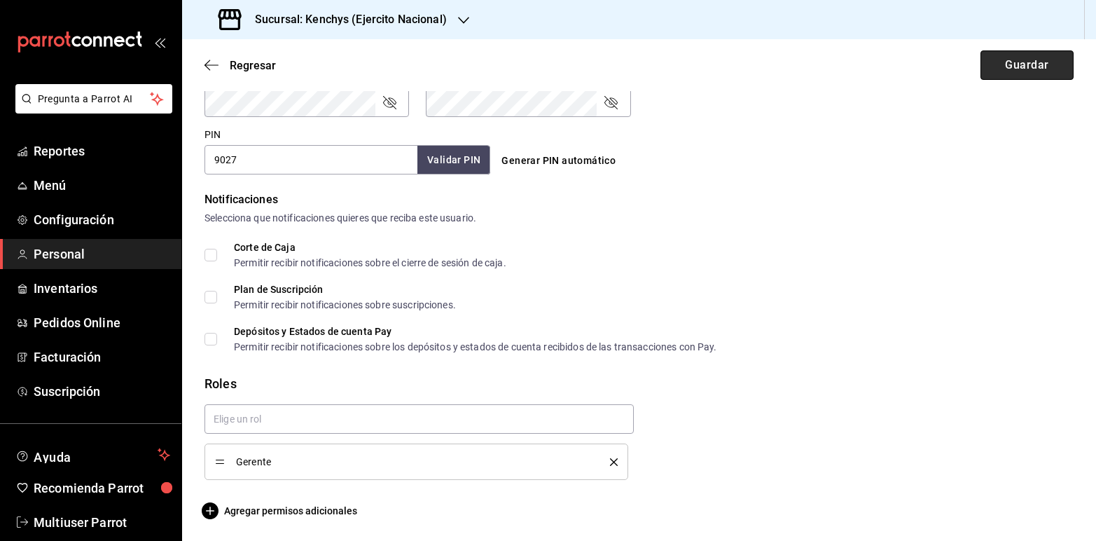
click at [981, 67] on button "Guardar" at bounding box center [1027, 64] width 93 height 29
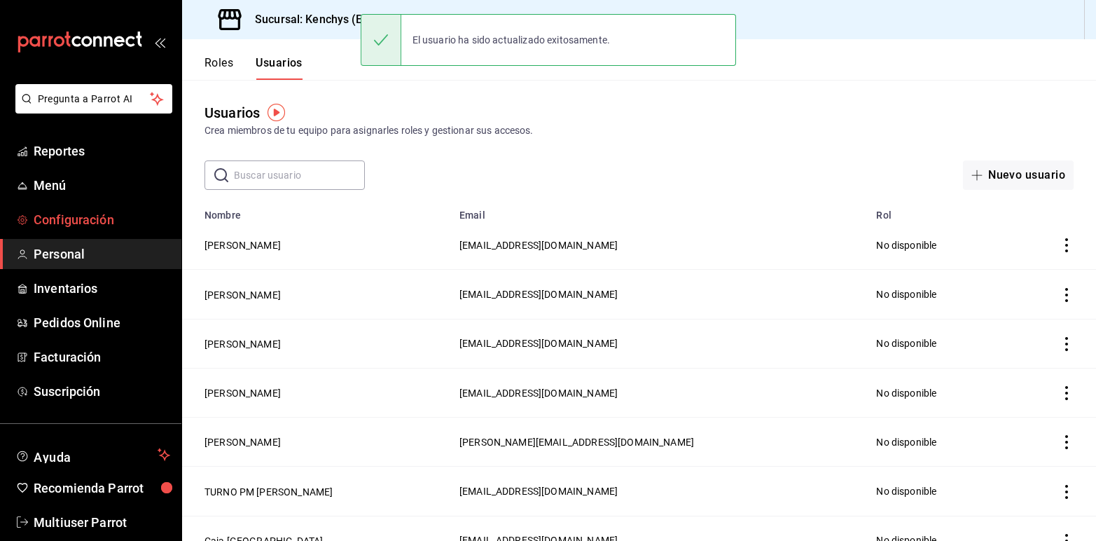
click at [84, 208] on link "Configuración" at bounding box center [90, 220] width 181 height 30
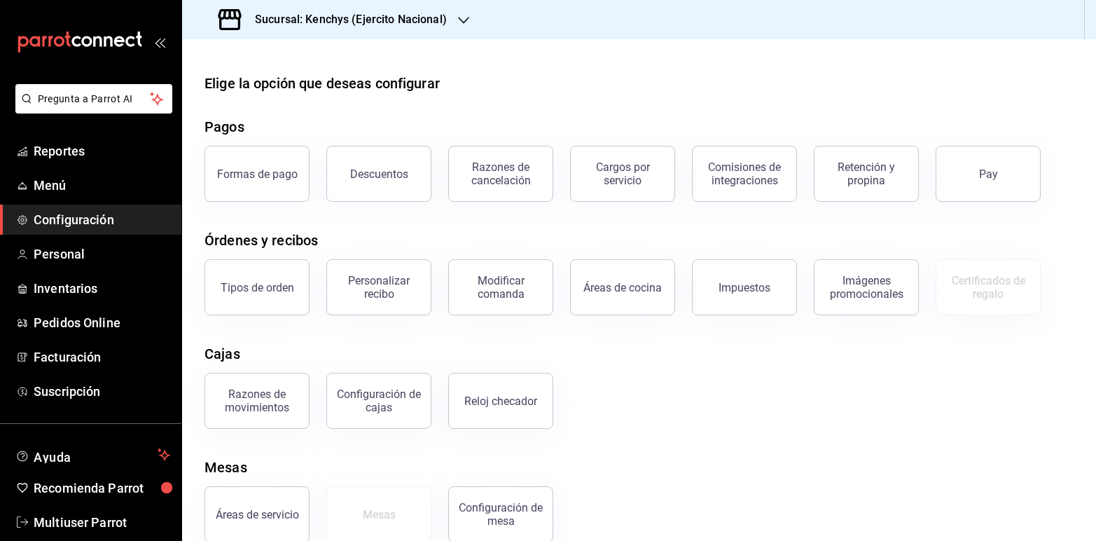
click at [460, 20] on icon "button" at bounding box center [463, 20] width 11 height 7
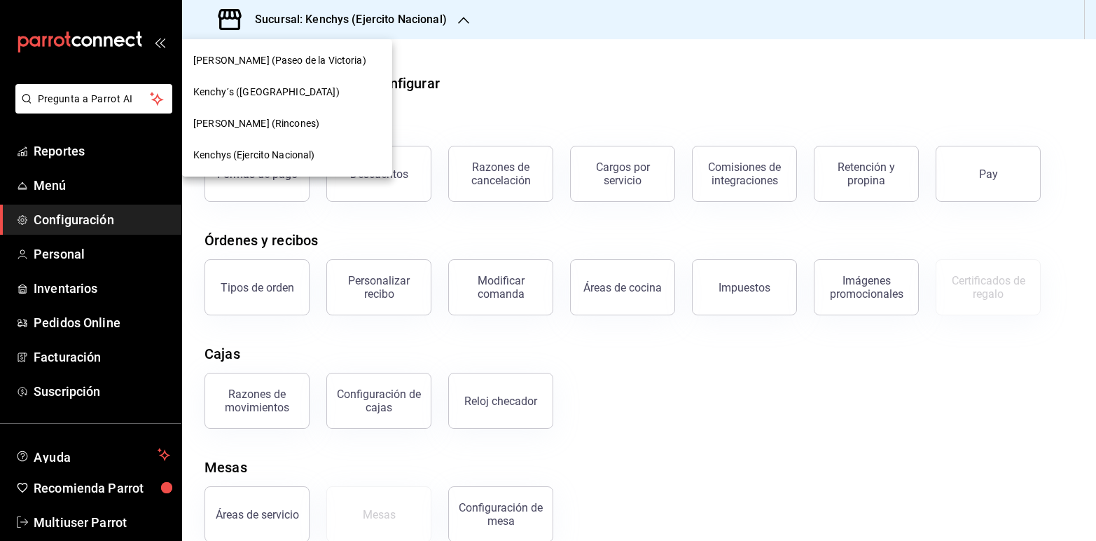
click at [310, 62] on span "[PERSON_NAME] (Paseo de la Victoria)" at bounding box center [279, 60] width 173 height 15
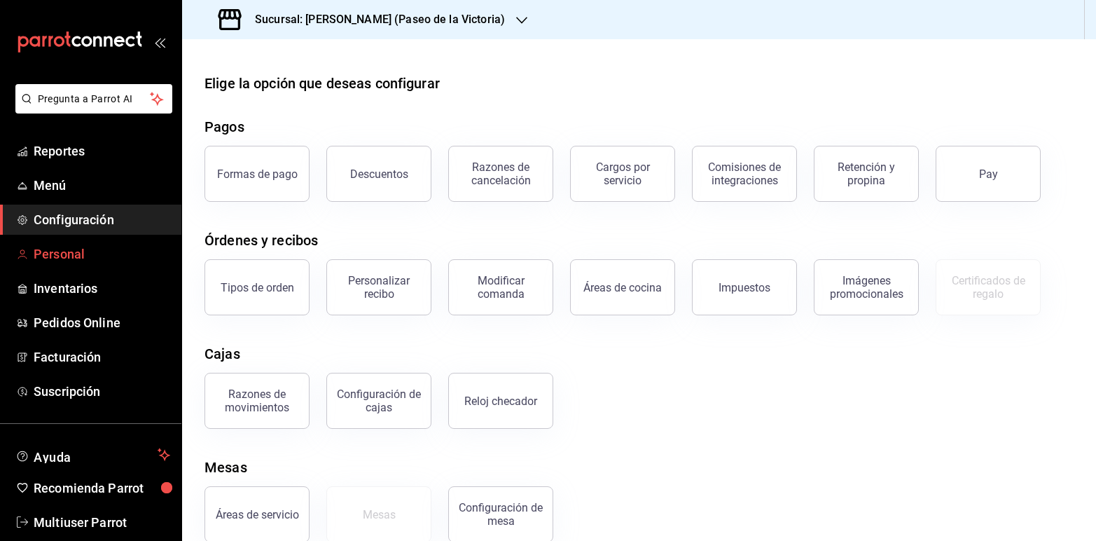
click at [71, 245] on span "Personal" at bounding box center [102, 254] width 137 height 19
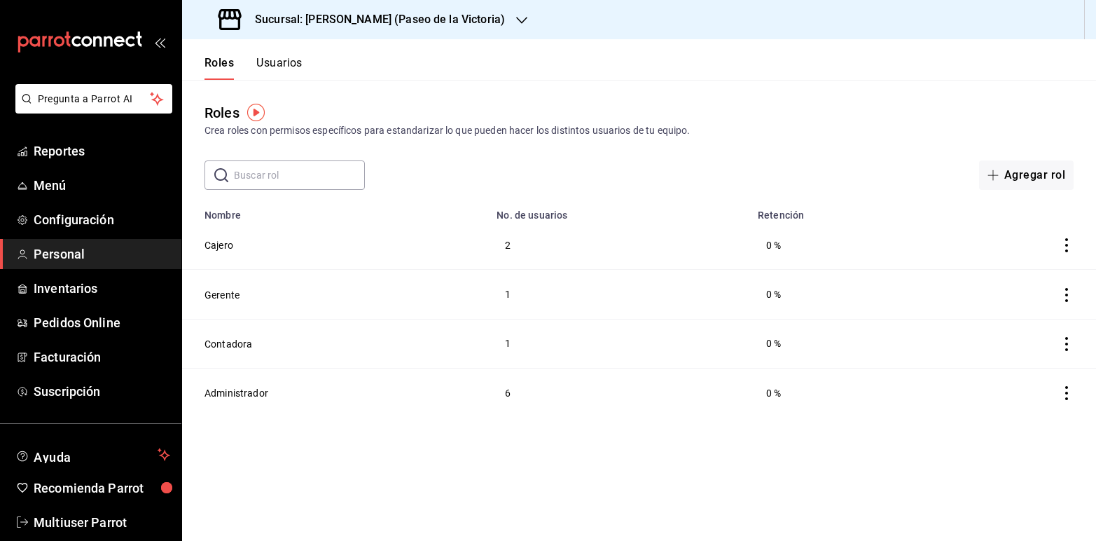
click at [278, 64] on button "Usuarios" at bounding box center [279, 68] width 46 height 24
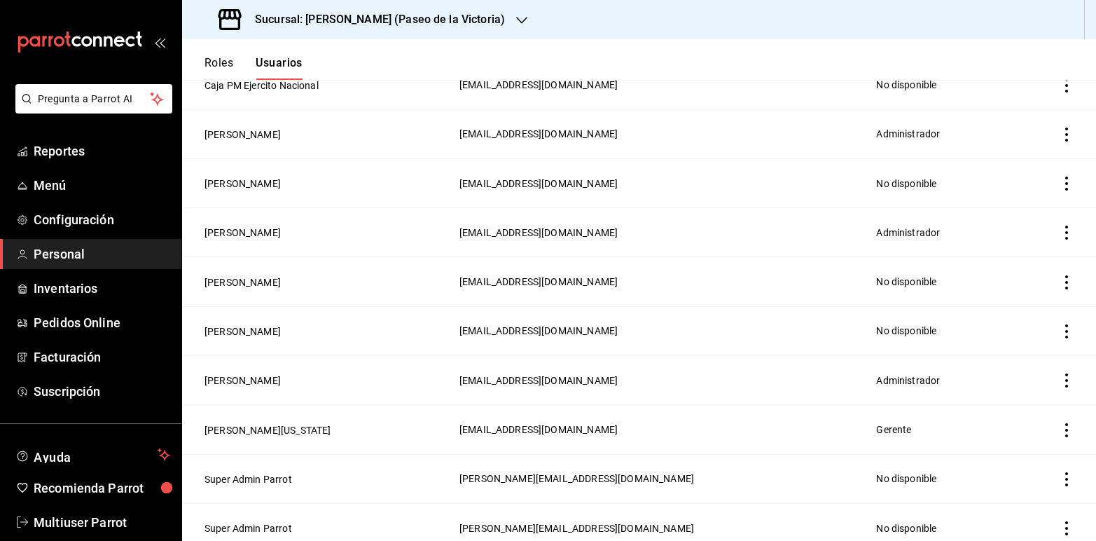
scroll to position [708, 0]
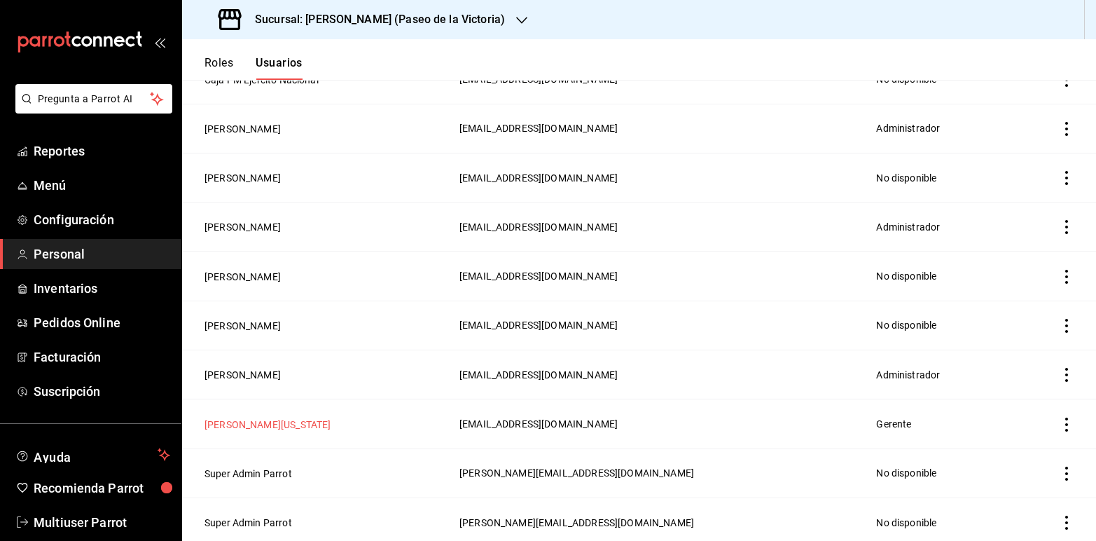
click at [251, 422] on button "[PERSON_NAME][US_STATE]" at bounding box center [268, 425] width 126 height 14
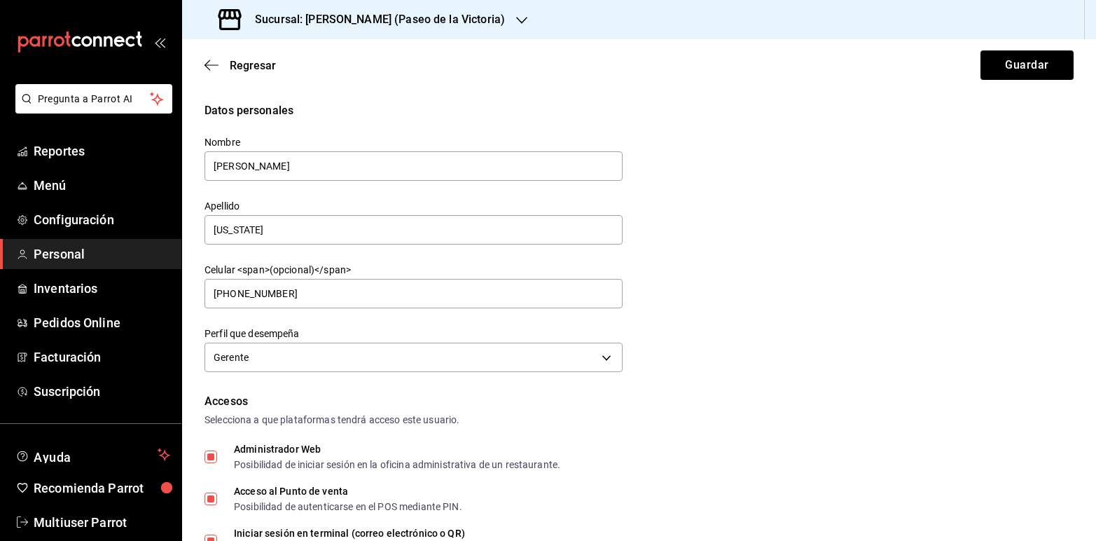
click at [214, 453] on input "Administrador Web Posibilidad de iniciar sesión en la oficina administrativa de…" at bounding box center [211, 456] width 13 height 13
checkbox input "false"
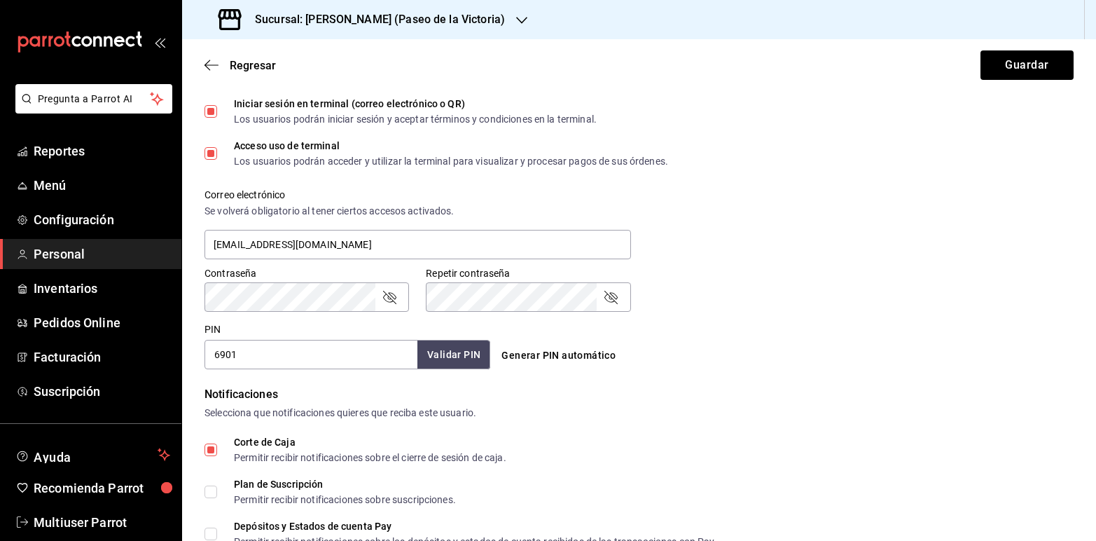
scroll to position [432, 0]
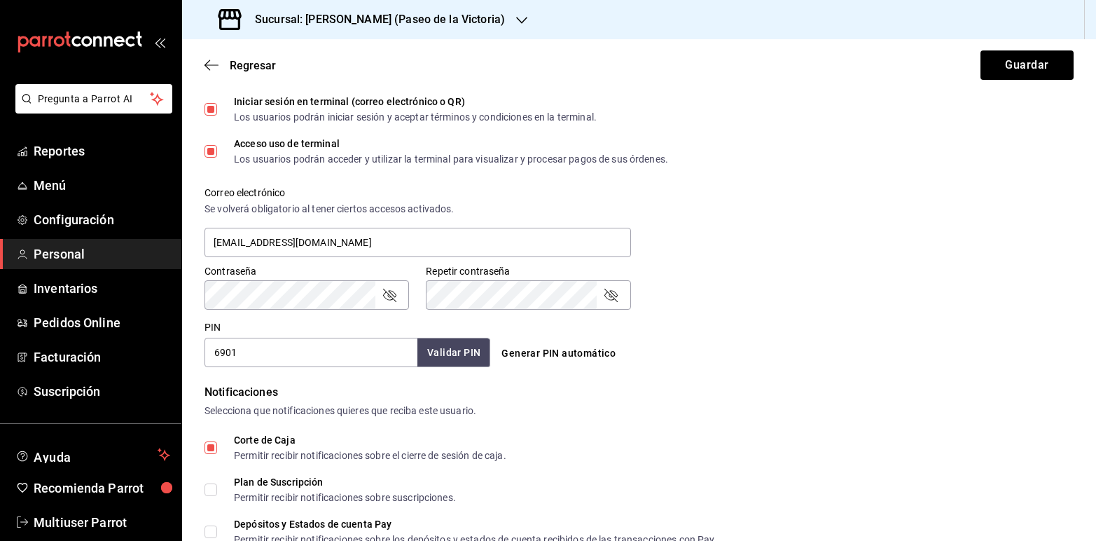
click at [566, 354] on button "Generar PIN automático" at bounding box center [558, 353] width 125 height 26
type input "9737"
click at [387, 294] on icon "passwordField" at bounding box center [389, 295] width 17 height 17
click at [610, 294] on icon "passwordField" at bounding box center [611, 295] width 17 height 17
click at [778, 285] on div "Contraseña Contraseña Repetir contraseña Repetir contraseña" at bounding box center [631, 279] width 886 height 62
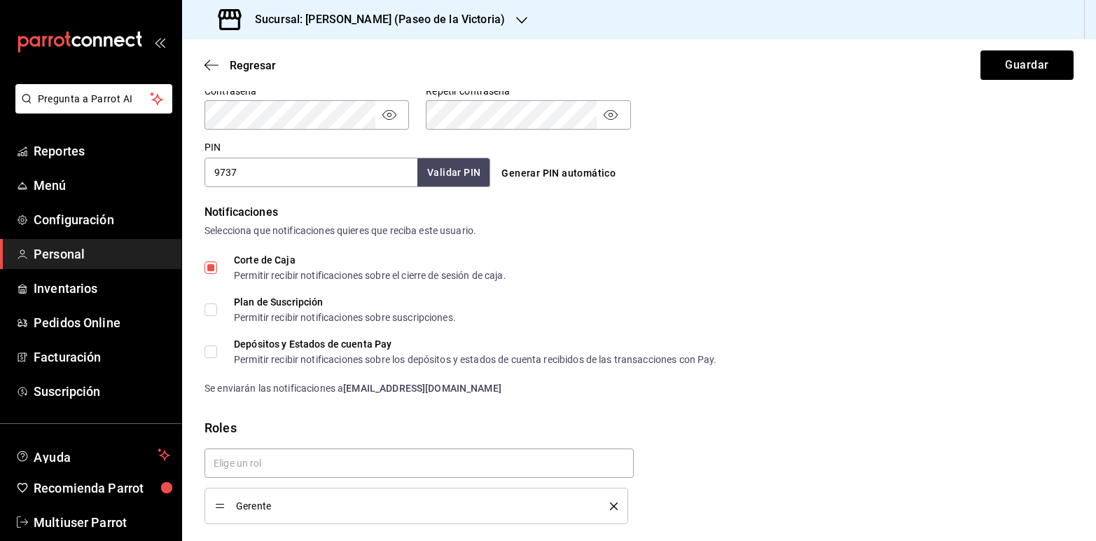
scroll to position [629, 0]
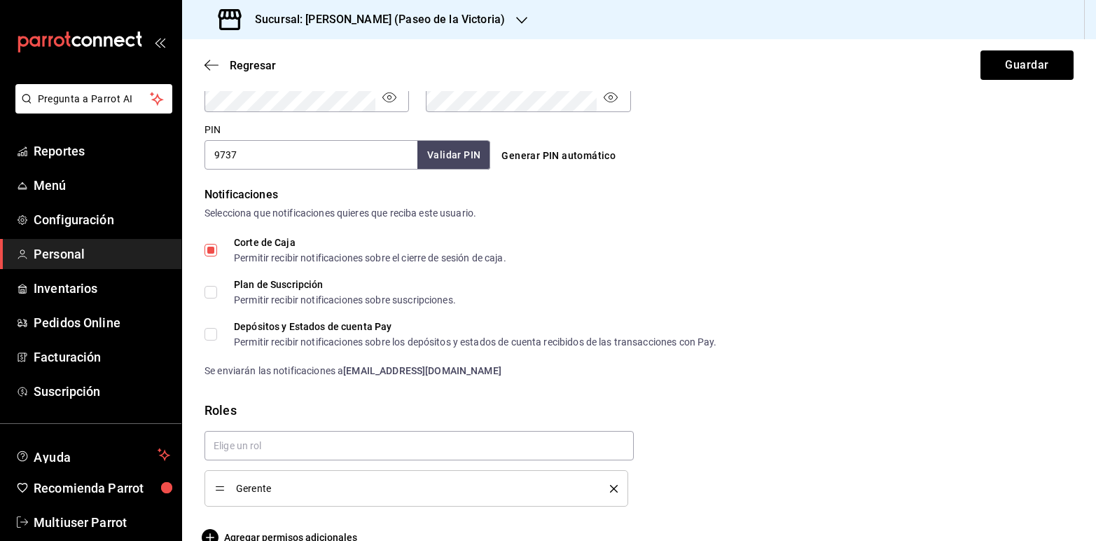
click at [210, 247] on input "Corte de Caja Permitir recibir notificaciones sobre el cierre de sesión de caja." at bounding box center [211, 250] width 13 height 13
checkbox input "false"
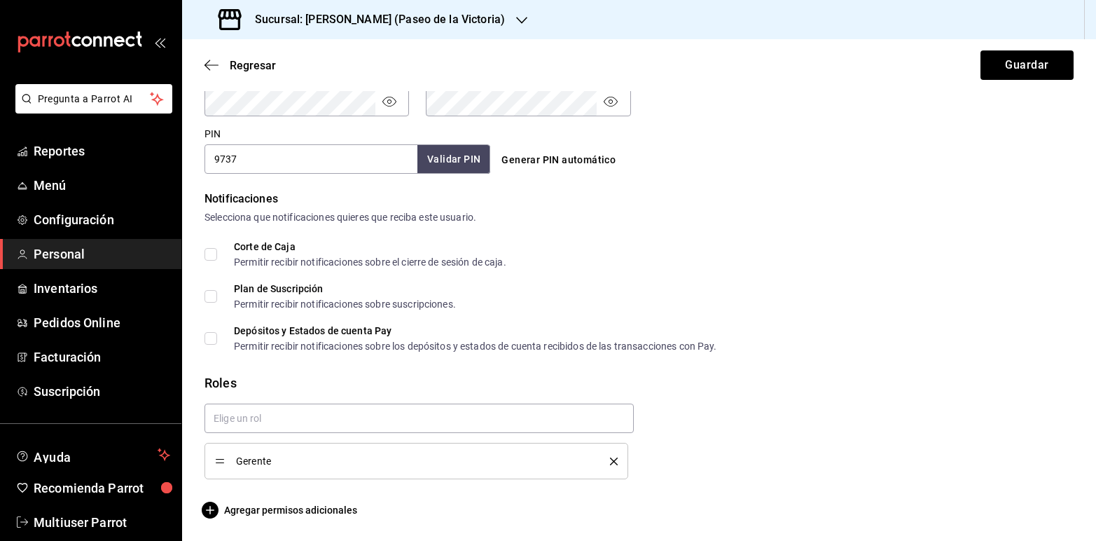
scroll to position [624, 0]
click at [341, 503] on span "Agregar permisos adicionales" at bounding box center [281, 510] width 153 height 17
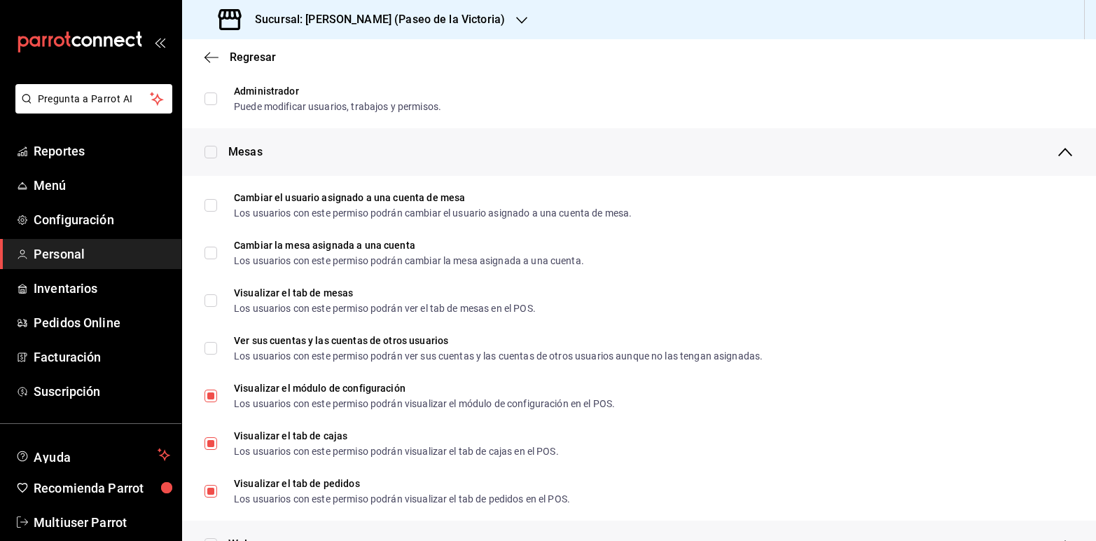
scroll to position [177, 0]
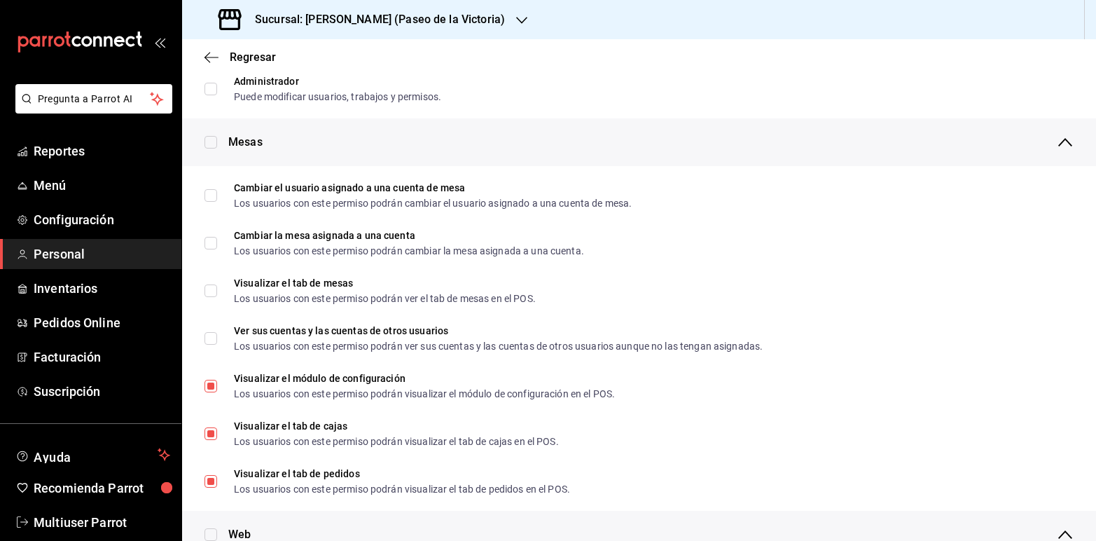
click at [218, 137] on div "Mesas" at bounding box center [639, 142] width 914 height 48
click at [214, 139] on input "checkbox" at bounding box center [211, 142] width 13 height 13
checkbox input "true"
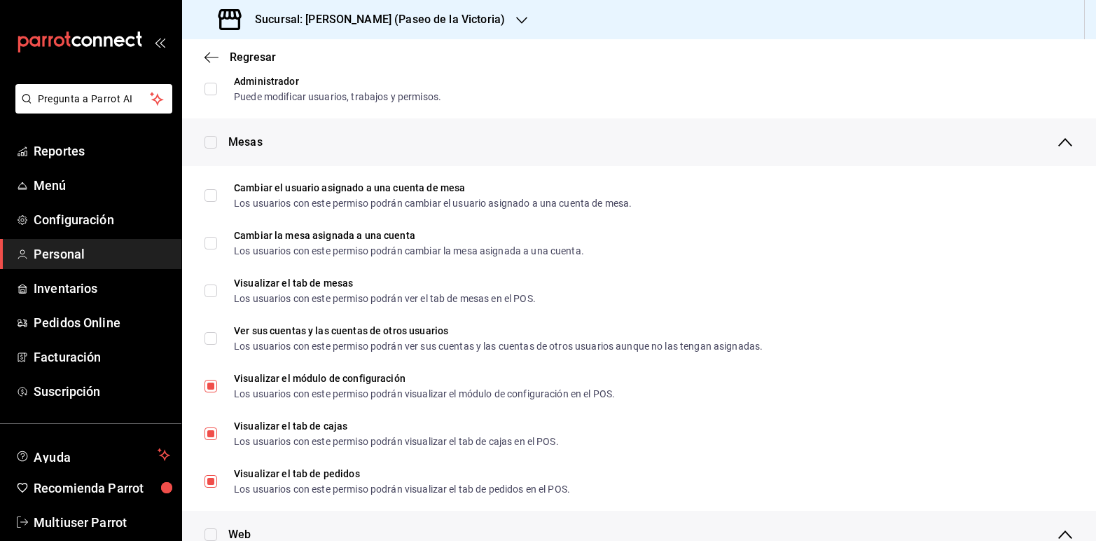
checkbox input "true"
click at [214, 139] on input "checkbox" at bounding box center [211, 142] width 13 height 13
checkbox input "false"
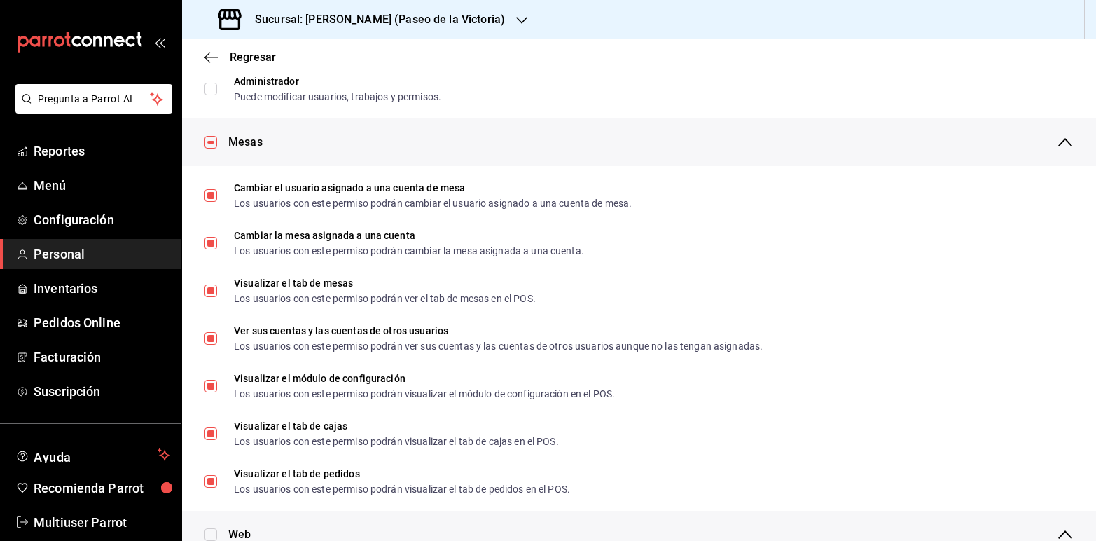
checkbox input "false"
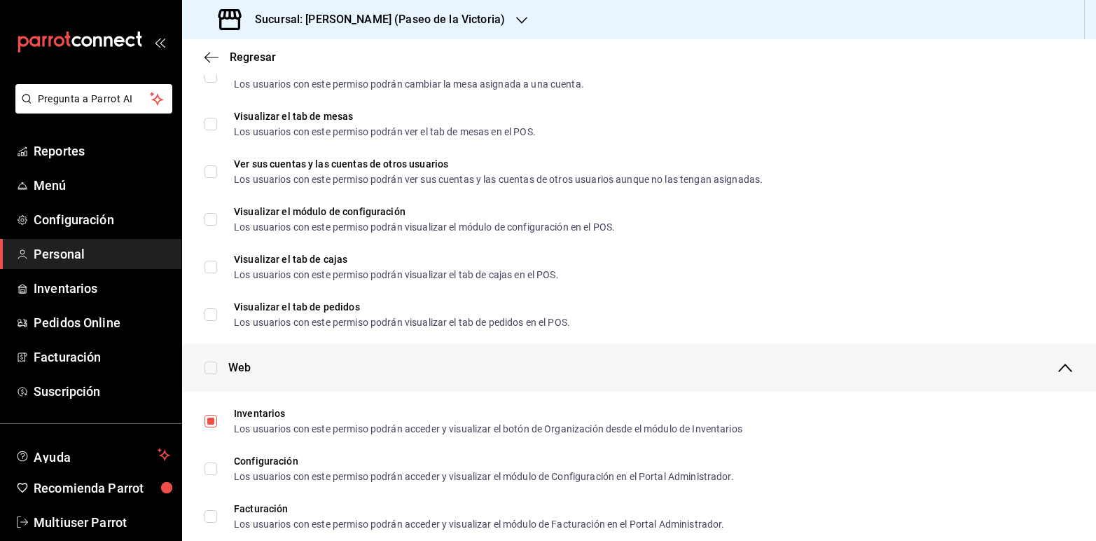
scroll to position [372, 0]
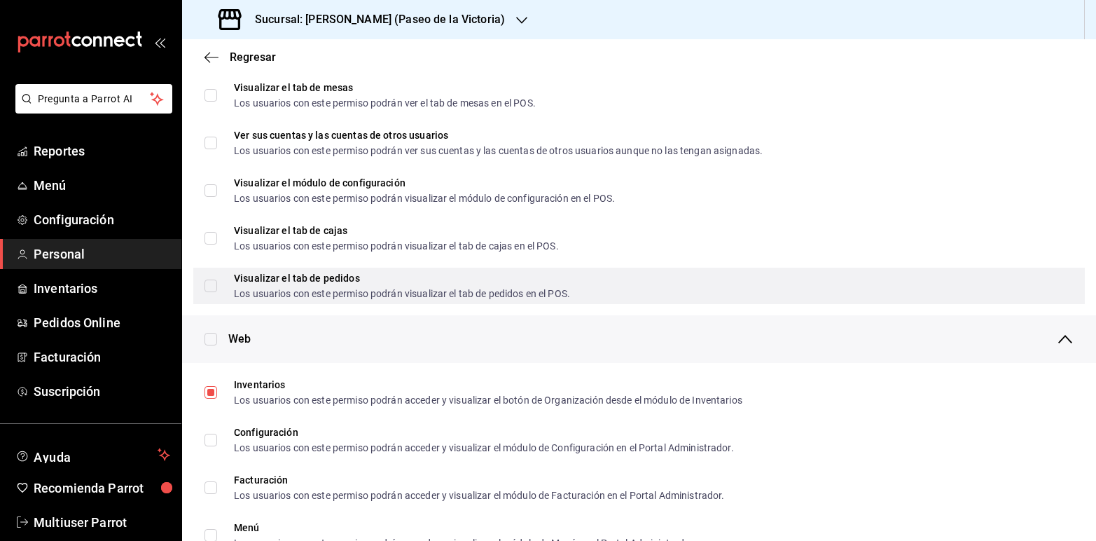
click at [208, 284] on input "Visualizar el tab de pedidos Los usuarios con este permiso podrán visualizar el…" at bounding box center [211, 286] width 13 height 13
checkbox input "true"
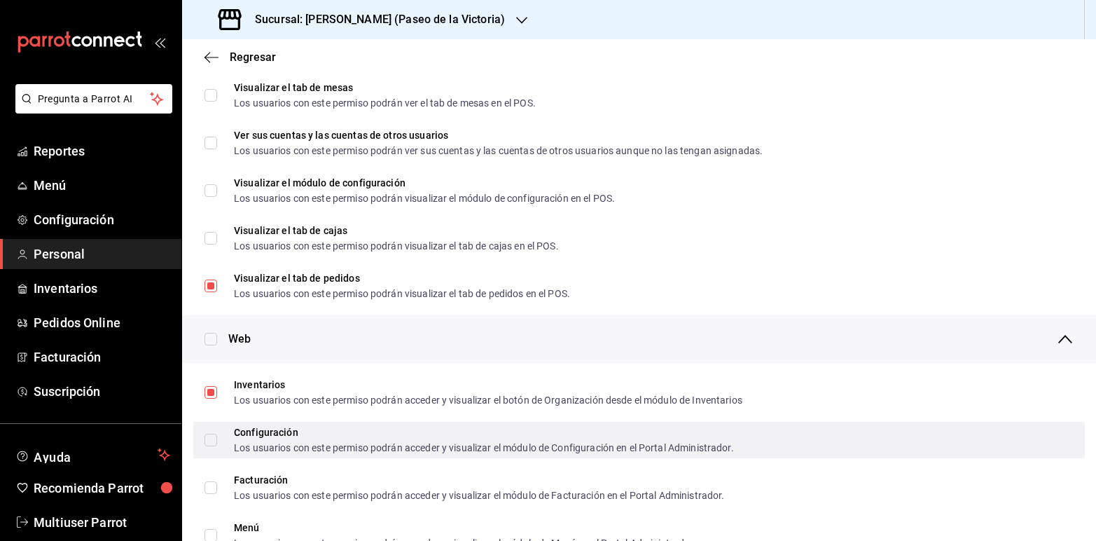
click at [214, 436] on input "Configuración Los usuarios con este permiso podrán acceder y visualizar el módu…" at bounding box center [211, 440] width 13 height 13
checkbox input "true"
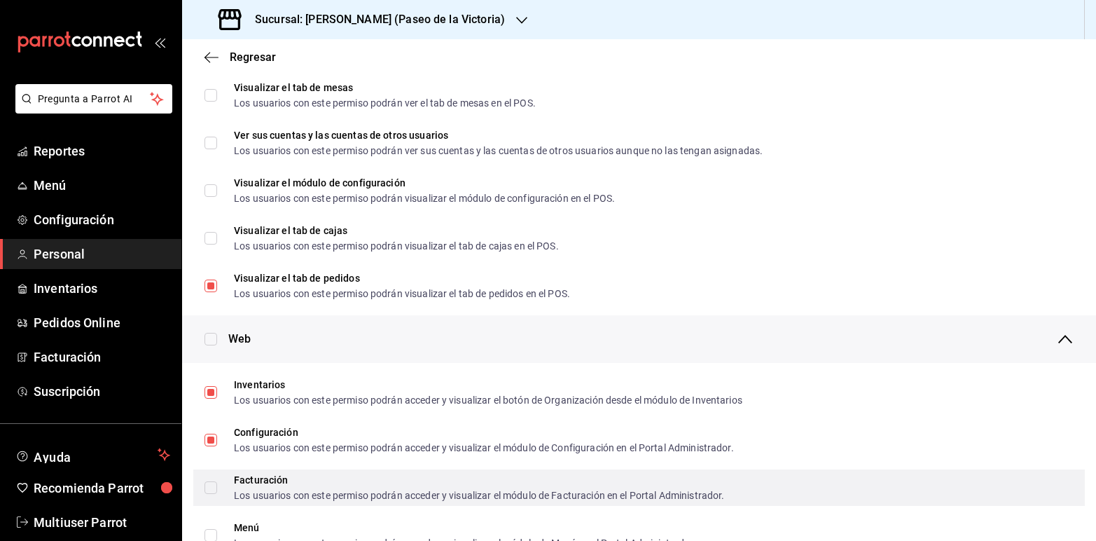
click at [210, 490] on input "Facturación Los usuarios con este permiso podrán acceder y visualizar el módulo…" at bounding box center [211, 487] width 13 height 13
checkbox input "true"
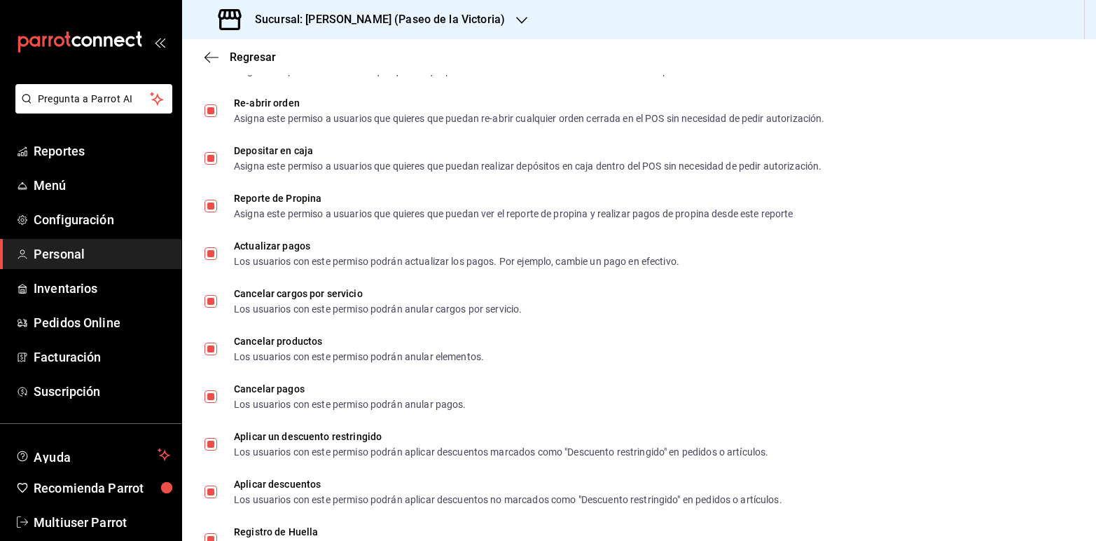
scroll to position [1496, 0]
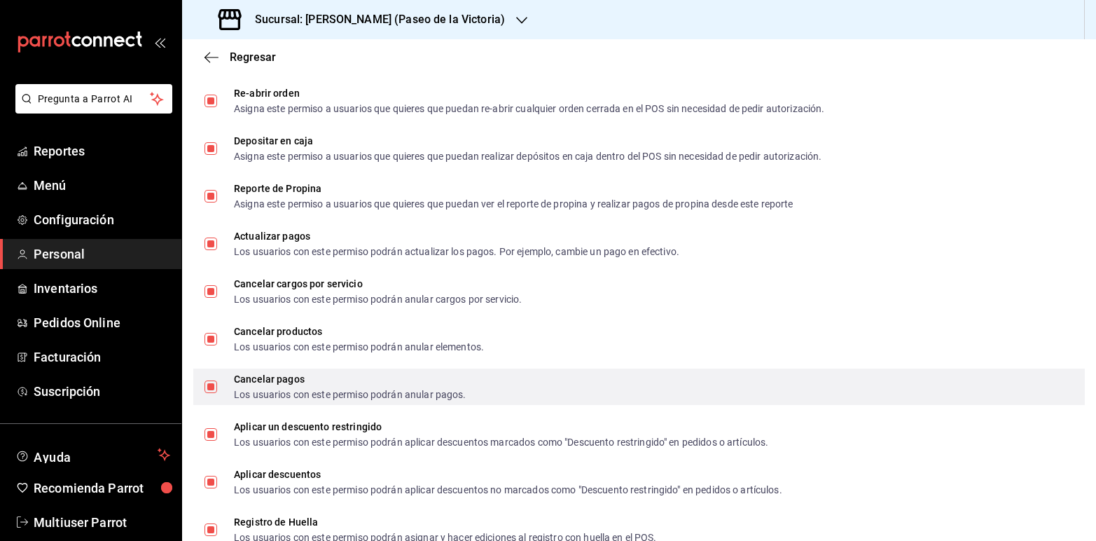
click at [210, 382] on input "Cancelar pagos Los usuarios con este permiso podrán anular pagos." at bounding box center [211, 386] width 13 height 13
checkbox input "false"
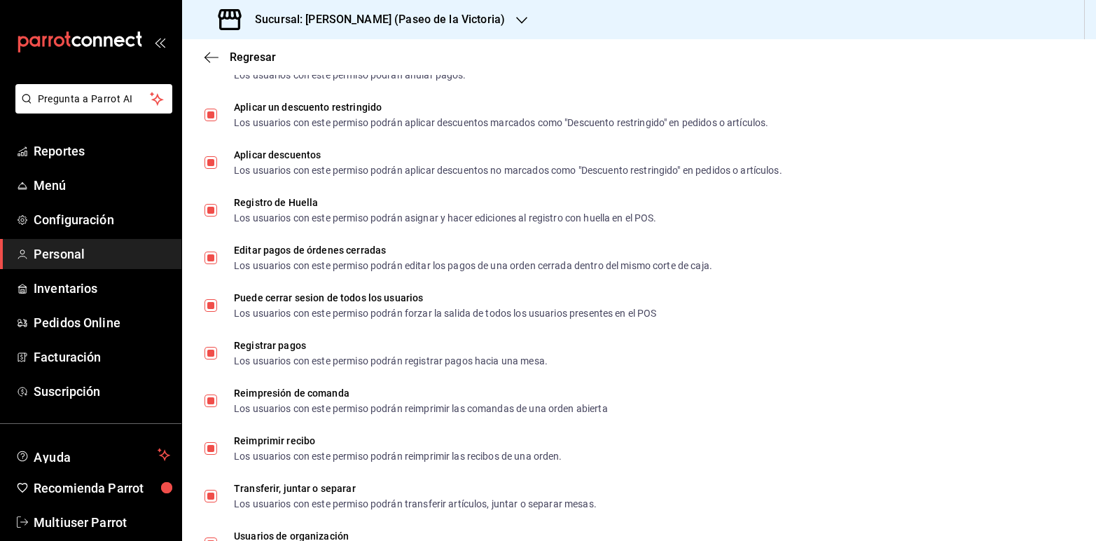
scroll to position [1829, 0]
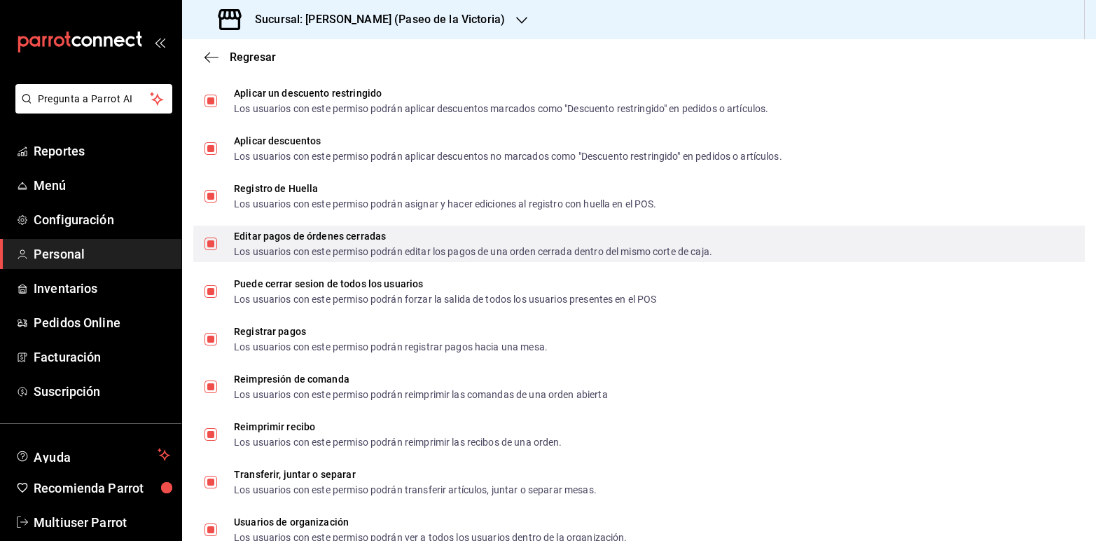
click at [212, 240] on input "Editar pagos de órdenes cerradas Los usuarios con este permiso podrán editar lo…" at bounding box center [211, 244] width 13 height 13
checkbox input "false"
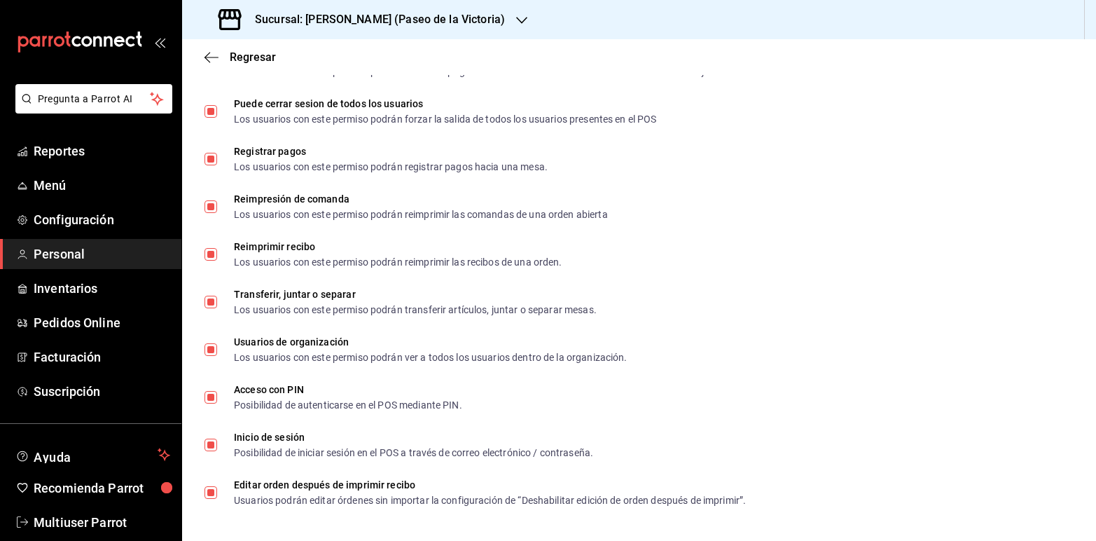
scroll to position [181, 0]
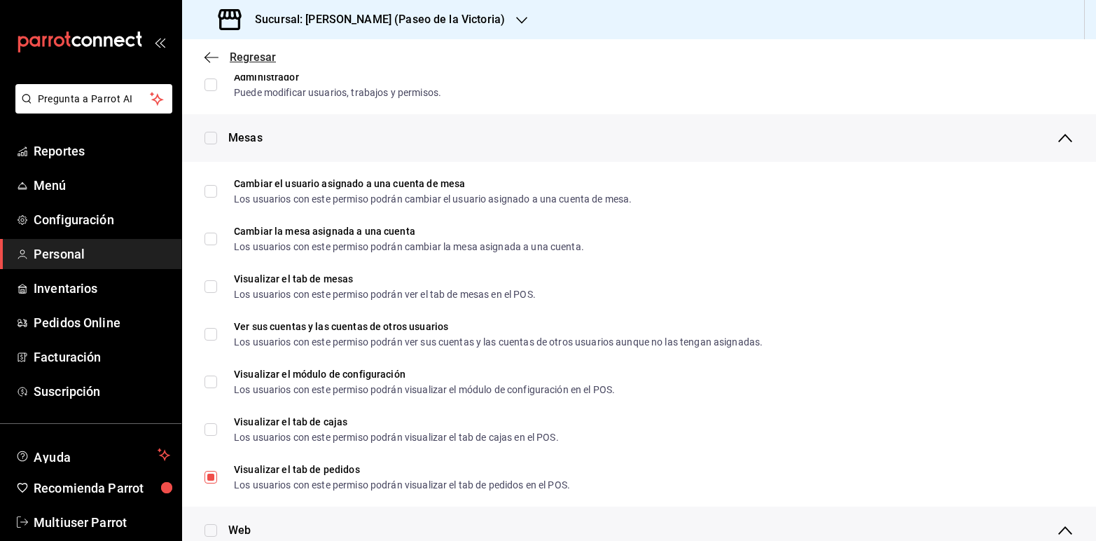
click at [250, 55] on span "Regresar" at bounding box center [253, 56] width 46 height 13
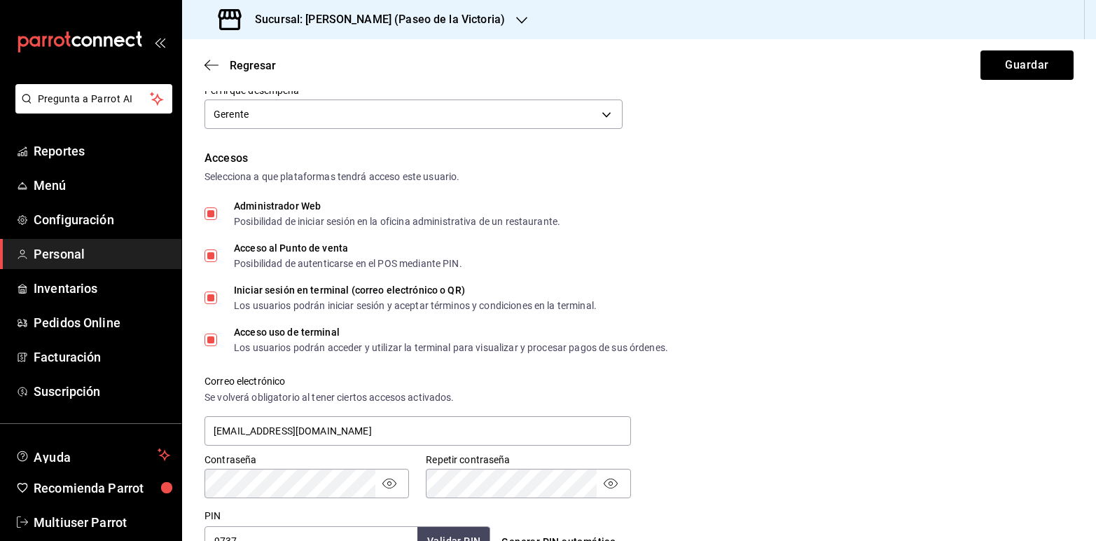
scroll to position [314, 0]
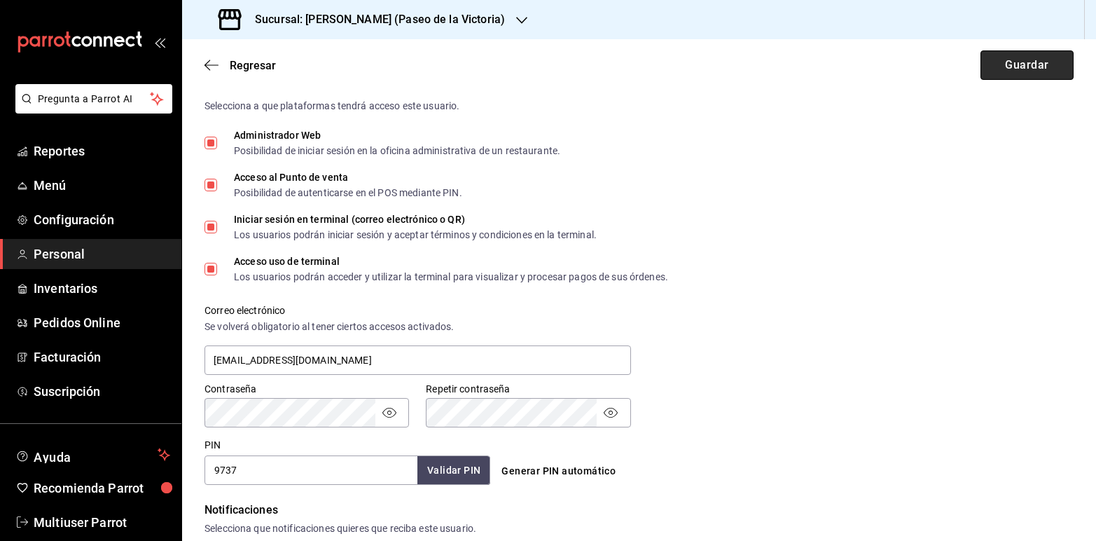
click at [984, 69] on button "Guardar" at bounding box center [1027, 64] width 93 height 29
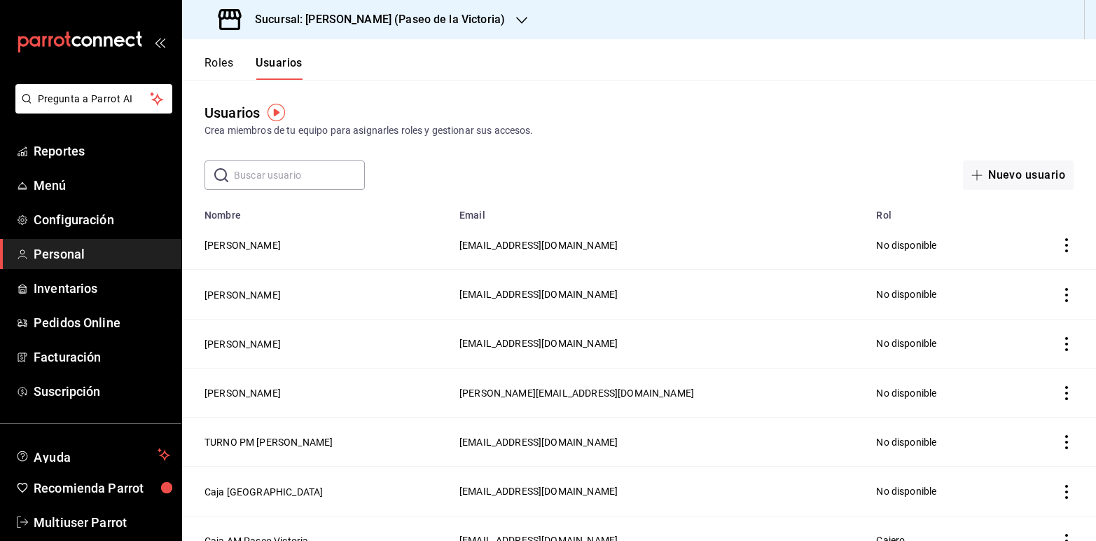
click at [85, 254] on span "Personal" at bounding box center [102, 254] width 137 height 19
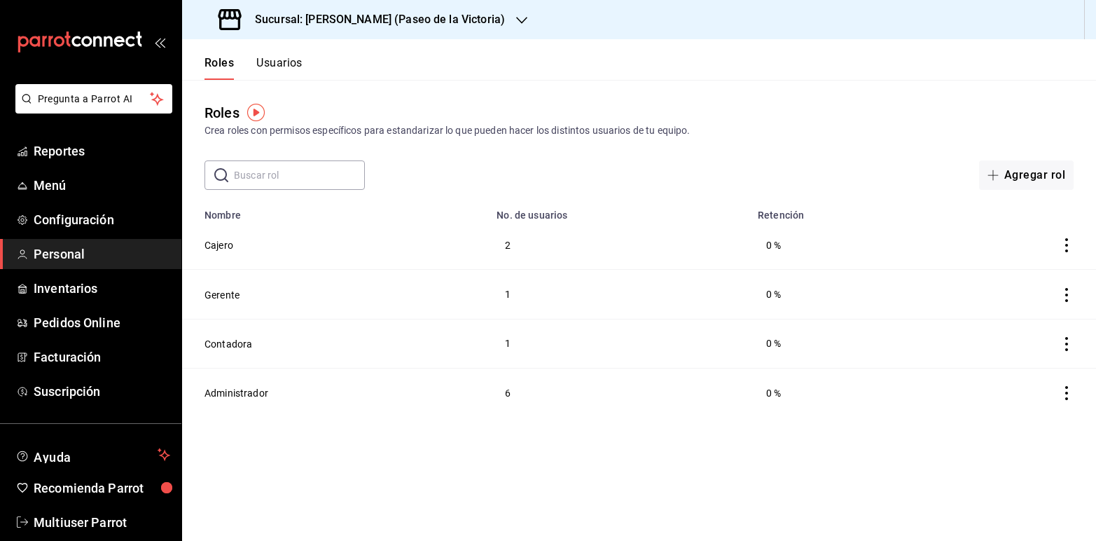
click at [516, 21] on icon "button" at bounding box center [521, 20] width 11 height 11
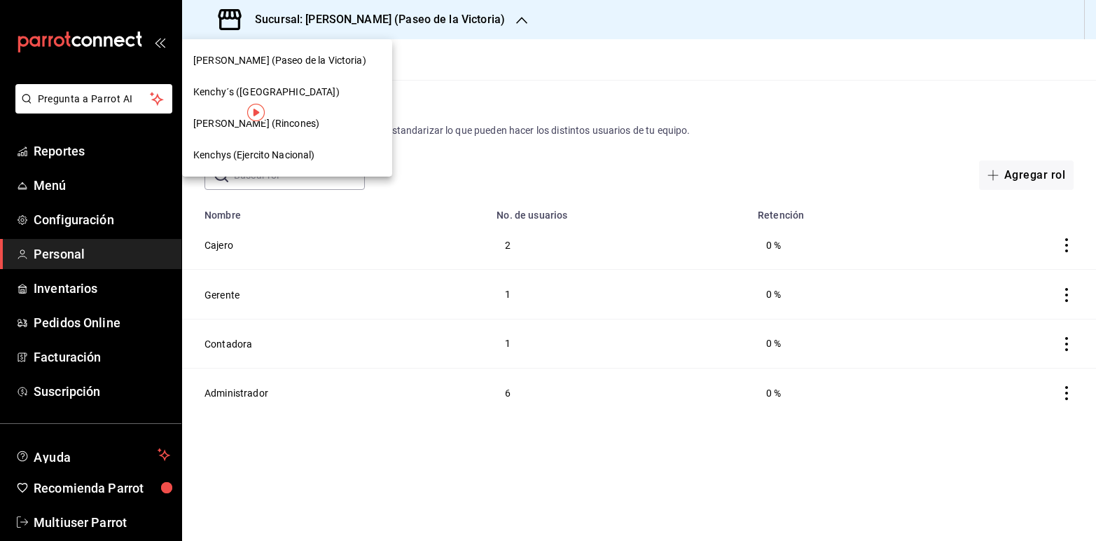
click at [284, 127] on div "[PERSON_NAME] (Rincones)" at bounding box center [287, 123] width 188 height 15
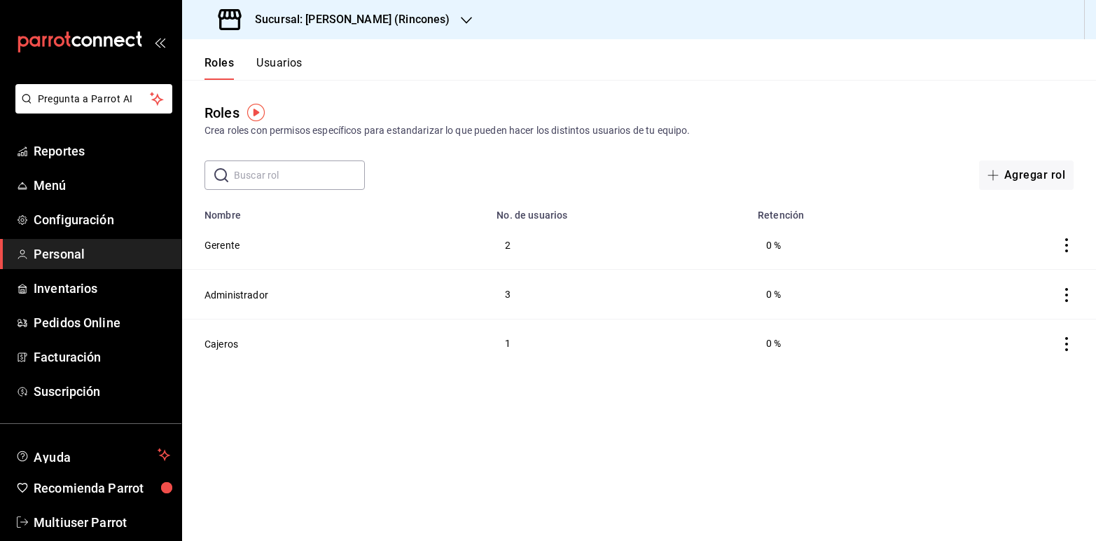
click at [291, 64] on button "Usuarios" at bounding box center [279, 68] width 46 height 24
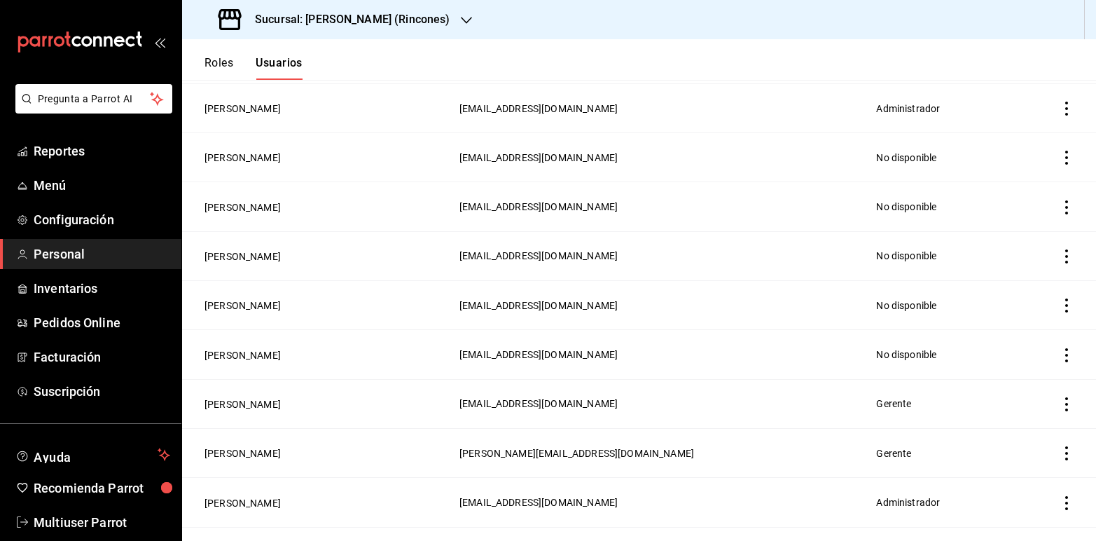
scroll to position [302, 0]
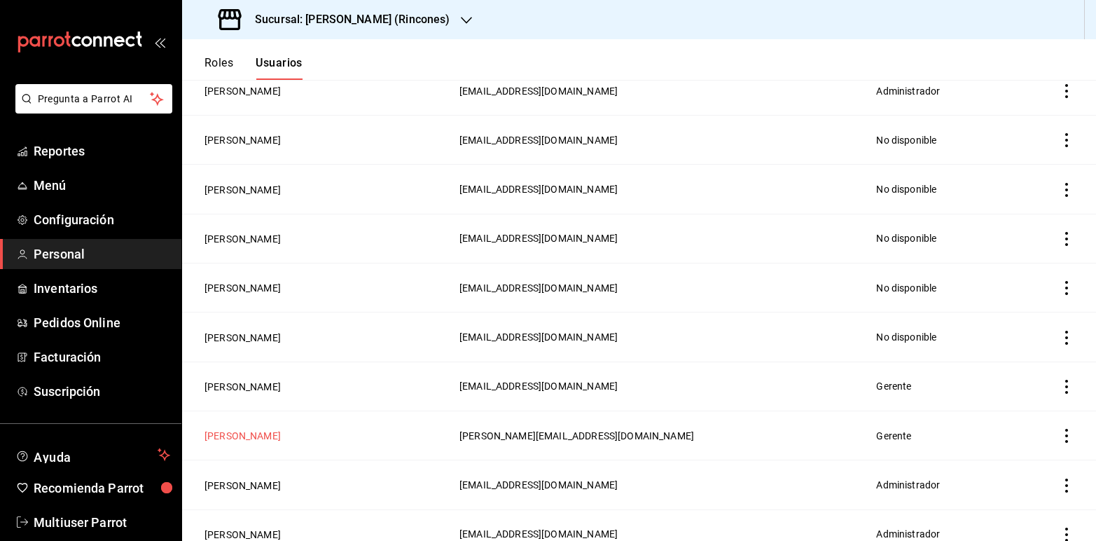
click at [281, 434] on button "[PERSON_NAME]" at bounding box center [243, 436] width 76 height 14
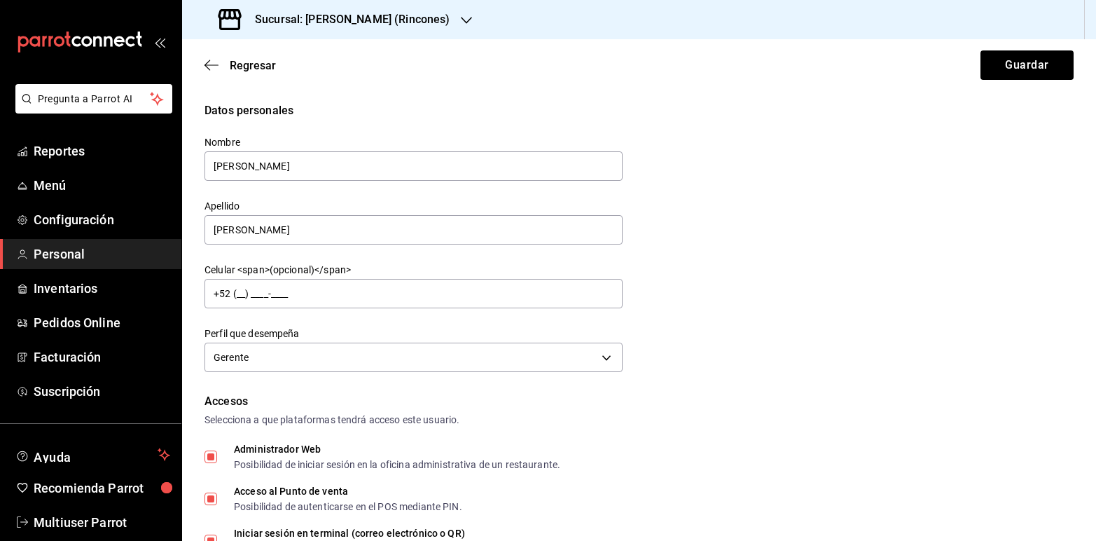
click at [217, 452] on span "Administrador Web Posibilidad de iniciar sesión en la oficina administrativa de…" at bounding box center [388, 456] width 343 height 25
click at [217, 452] on input "Administrador Web Posibilidad de iniciar sesión en la oficina administrativa de…" at bounding box center [211, 456] width 13 height 13
checkbox input "false"
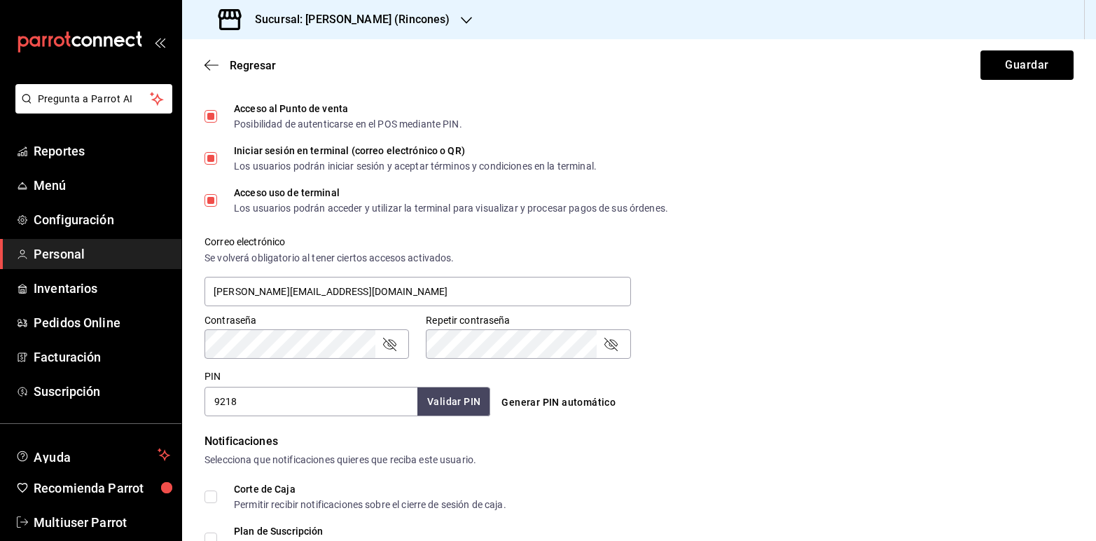
scroll to position [412, 0]
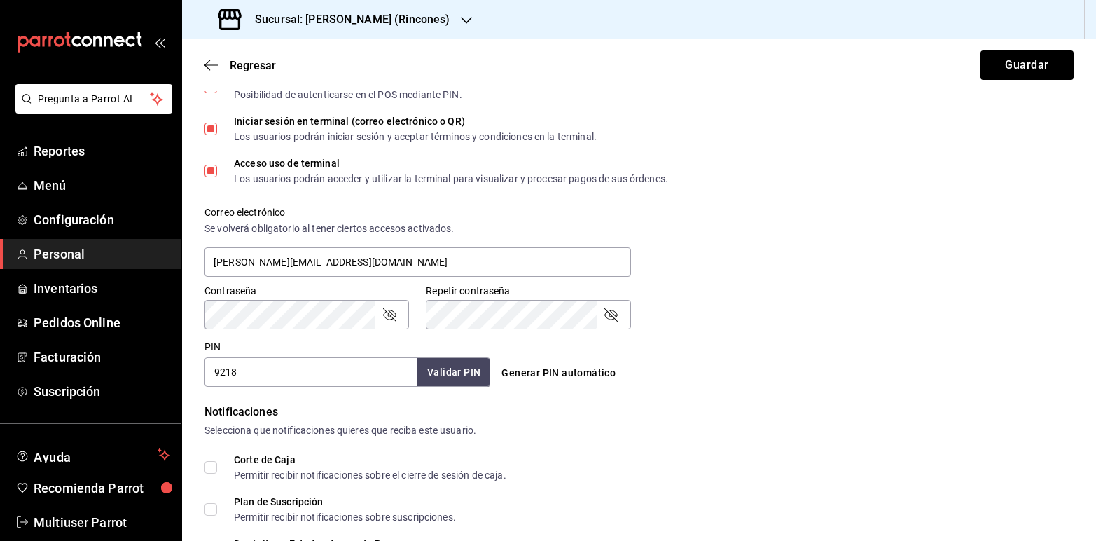
click at [555, 372] on button "Generar PIN automático" at bounding box center [558, 373] width 125 height 26
type input "1206"
click at [390, 314] on icon "passwordField" at bounding box center [389, 314] width 13 height 13
click at [611, 312] on icon "passwordField" at bounding box center [611, 314] width 17 height 17
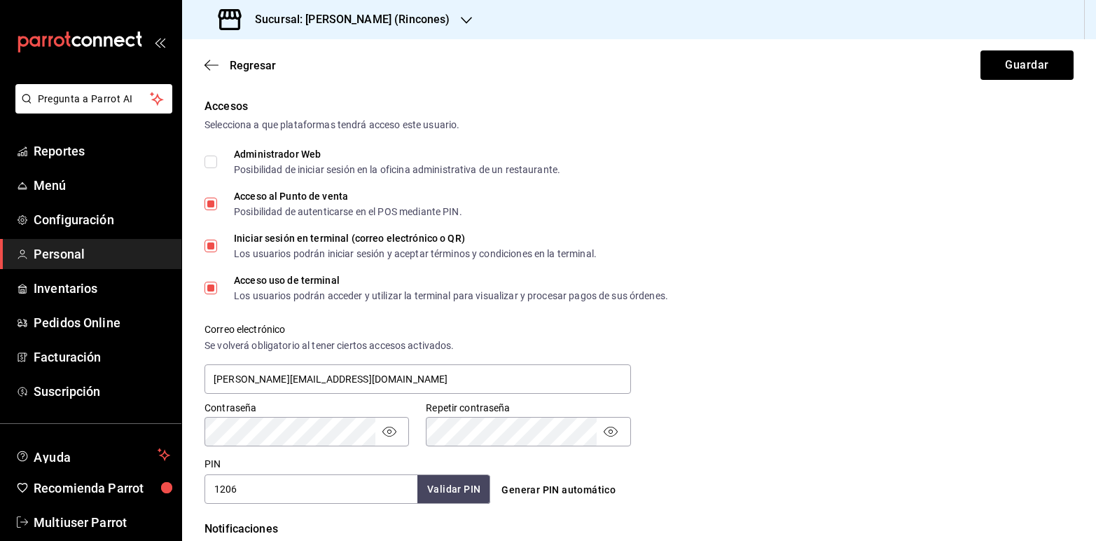
scroll to position [296, 0]
click at [1027, 67] on button "Guardar" at bounding box center [1027, 64] width 93 height 29
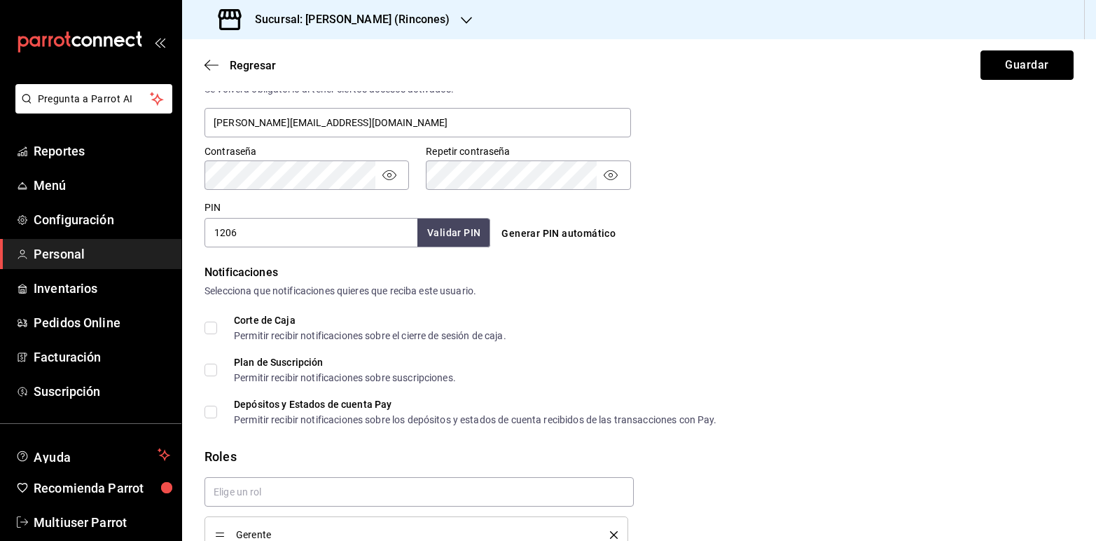
scroll to position [624, 0]
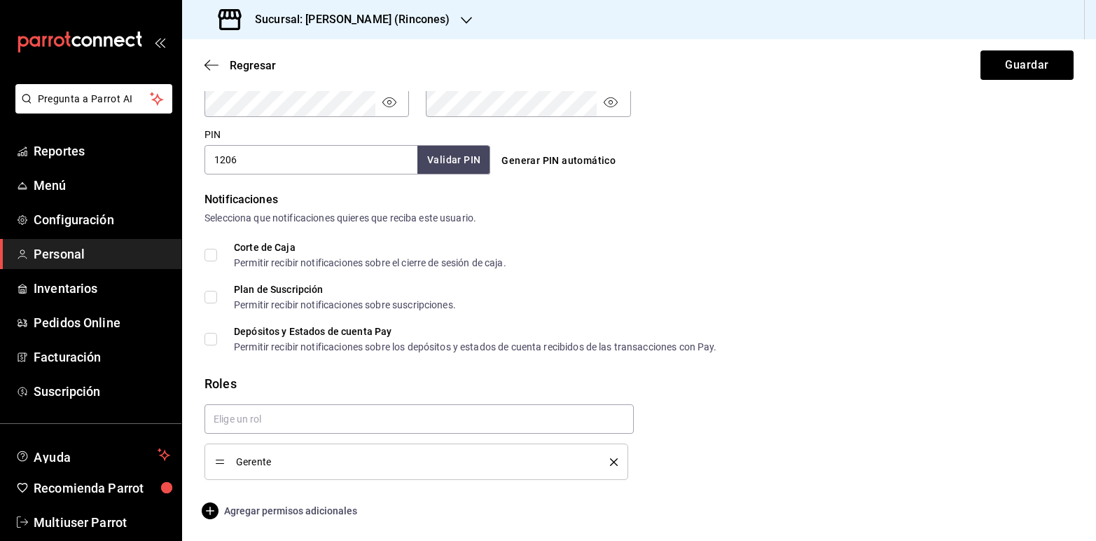
click at [344, 508] on span "Agregar permisos adicionales" at bounding box center [281, 510] width 153 height 17
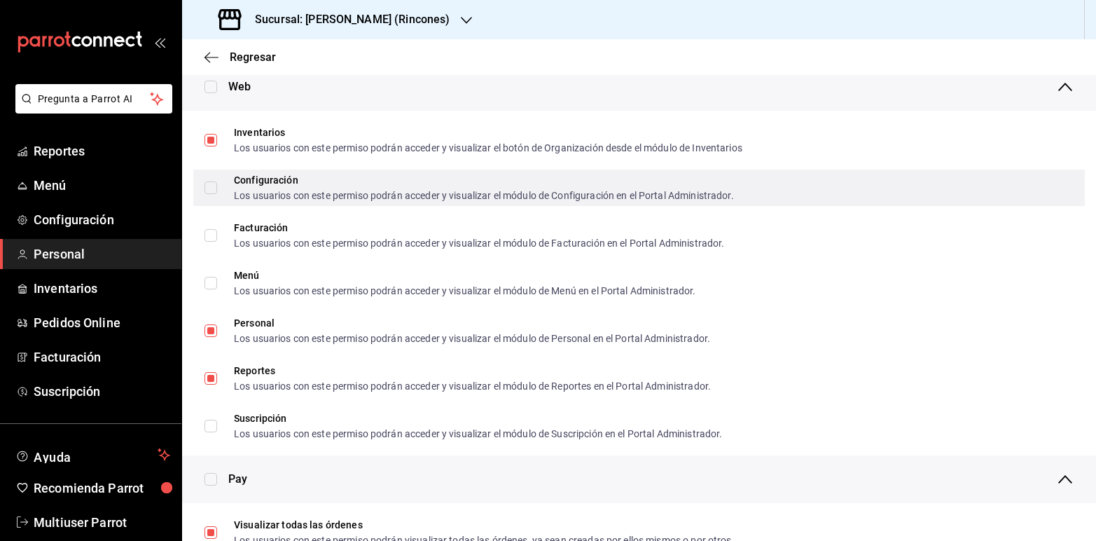
click at [212, 184] on input "Configuración Los usuarios con este permiso podrán acceder y visualizar el módu…" at bounding box center [211, 187] width 13 height 13
checkbox input "true"
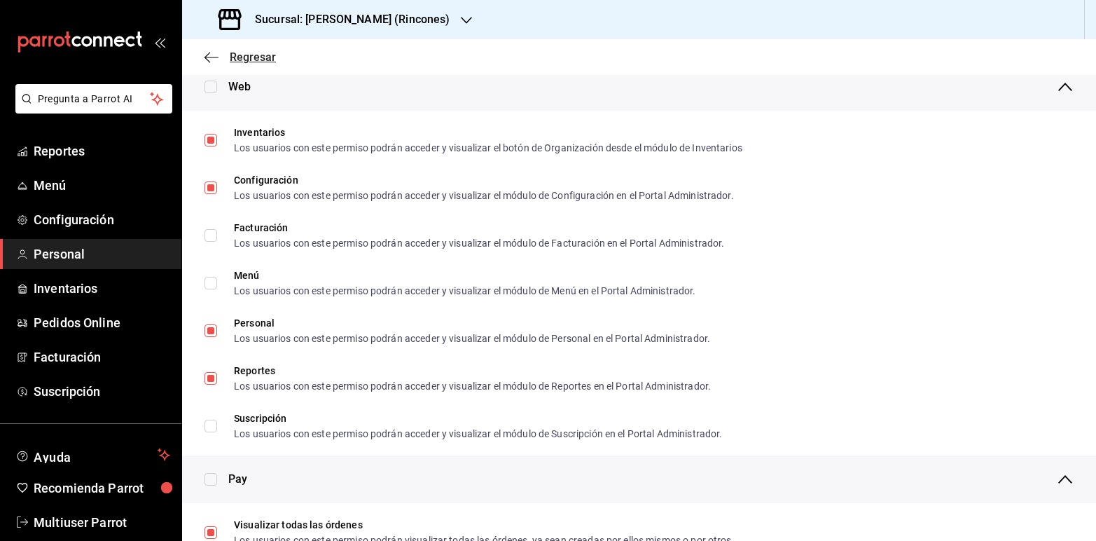
click at [258, 54] on span "Regresar" at bounding box center [253, 56] width 46 height 13
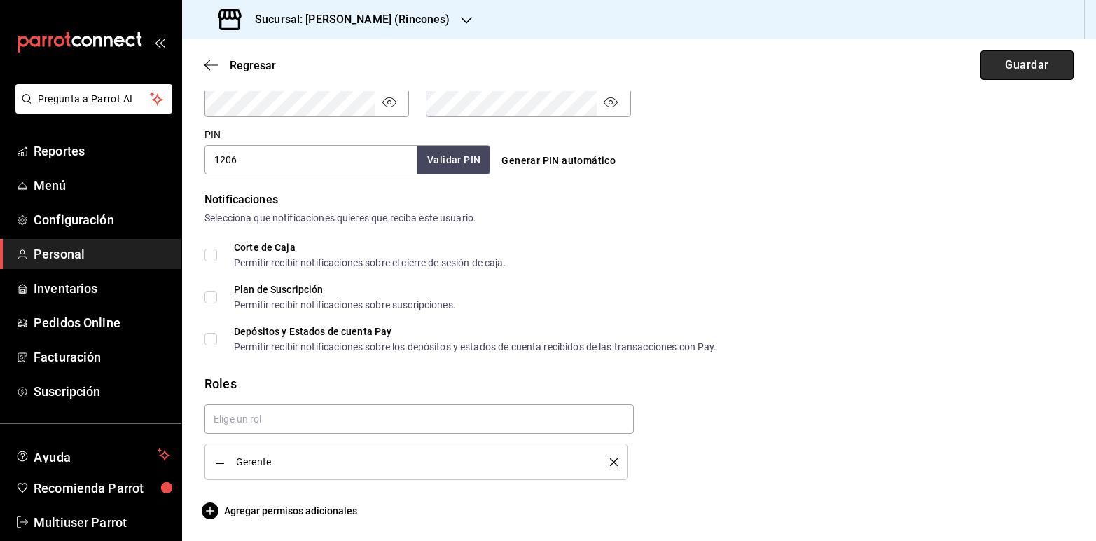
click at [981, 56] on button "Guardar" at bounding box center [1027, 64] width 93 height 29
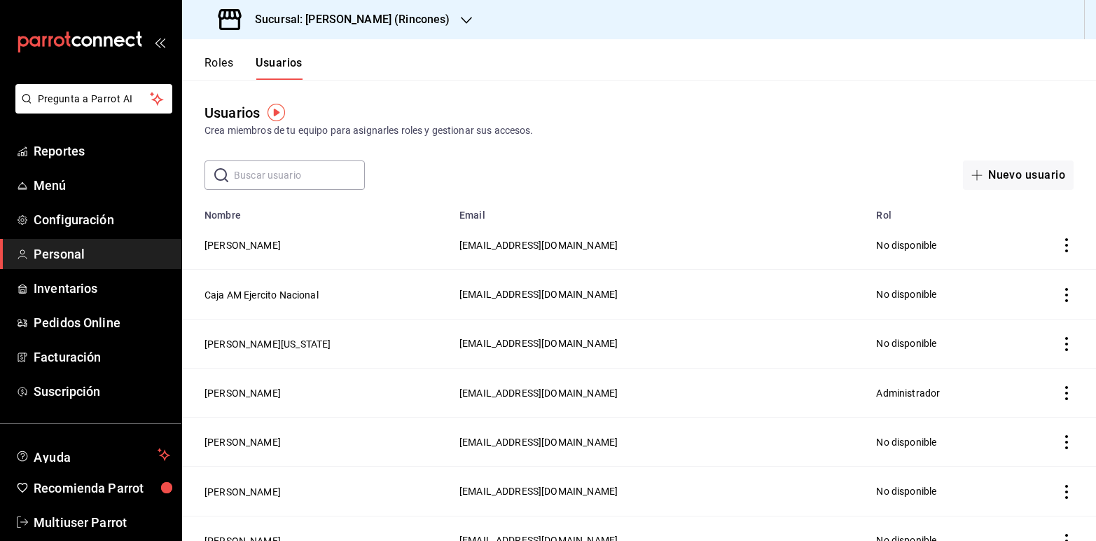
click at [461, 23] on icon "button" at bounding box center [466, 20] width 11 height 11
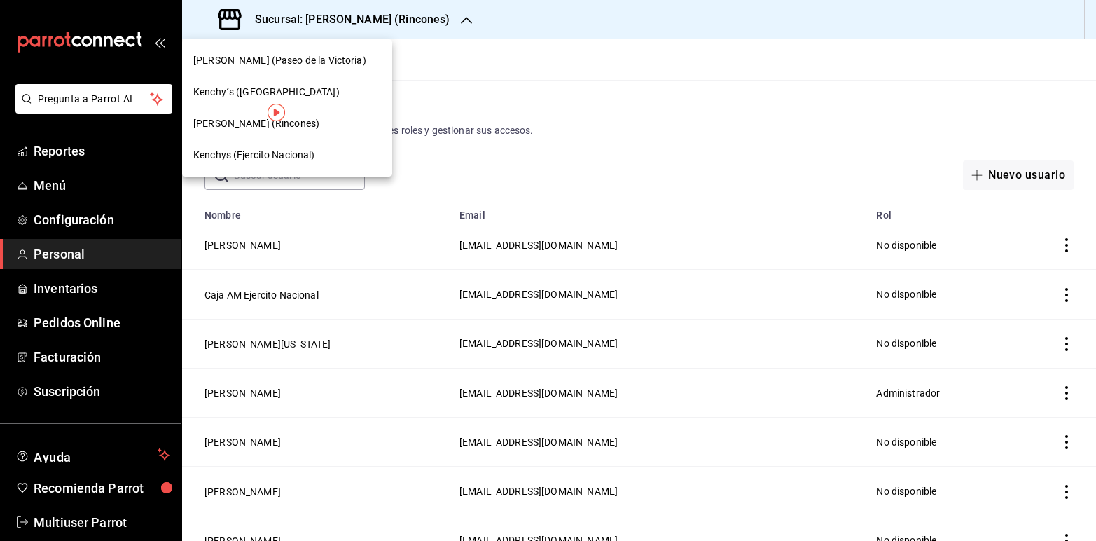
click at [238, 126] on span "[PERSON_NAME] (Rincones)" at bounding box center [256, 123] width 126 height 15
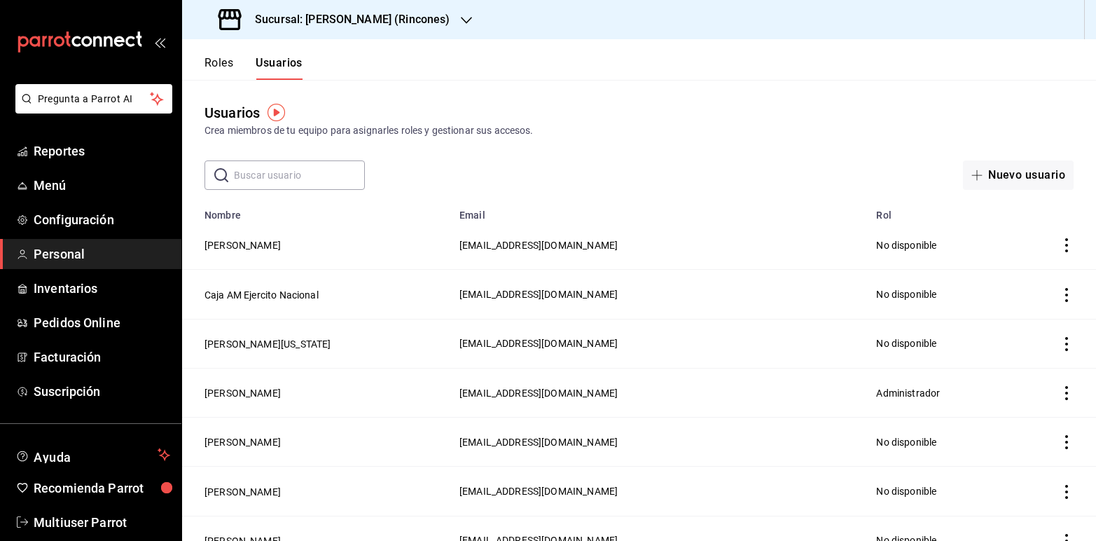
click at [461, 16] on icon "button" at bounding box center [466, 20] width 11 height 11
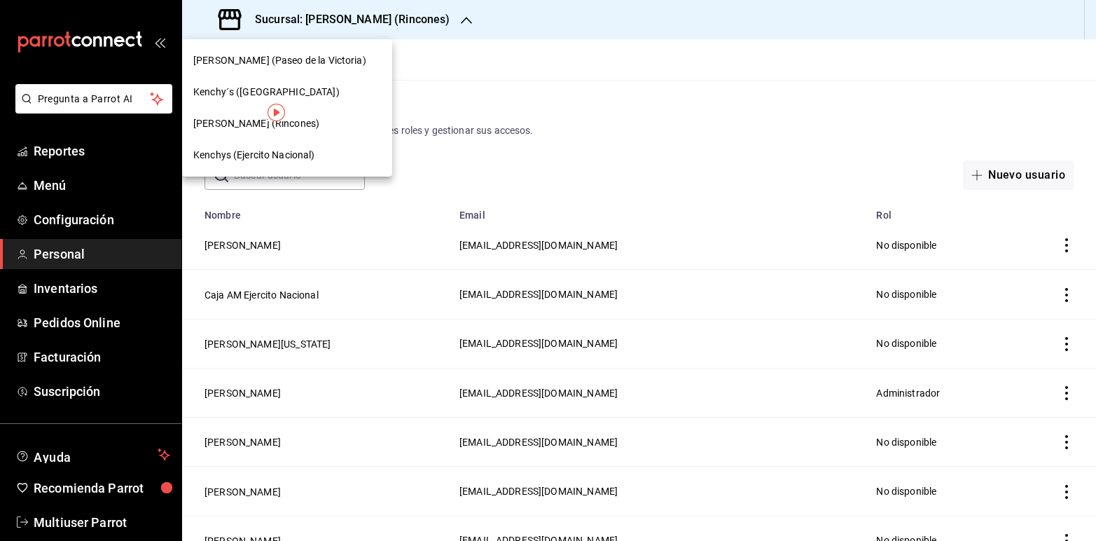
click at [240, 90] on span "Kenchy´s ([GEOGRAPHIC_DATA])" at bounding box center [266, 92] width 146 height 15
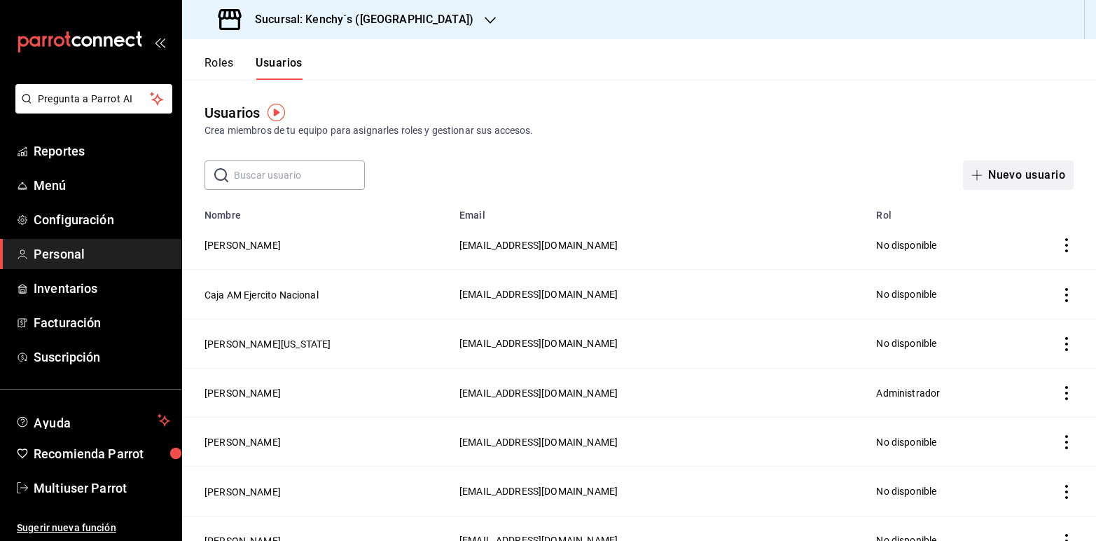
click at [985, 177] on button "Nuevo usuario" at bounding box center [1018, 174] width 111 height 29
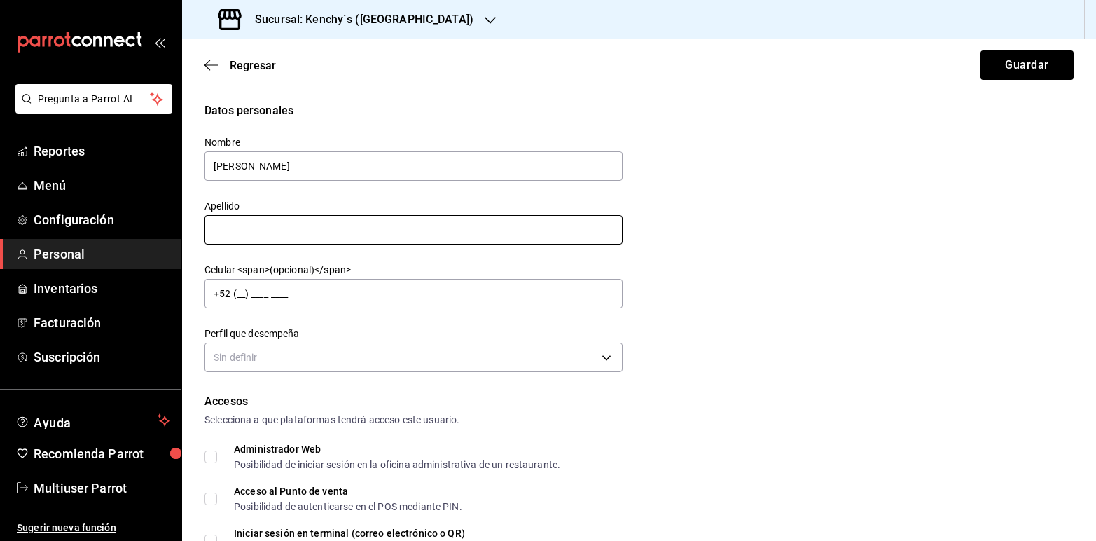
type input "[PERSON_NAME]"
click at [380, 223] on input "text" at bounding box center [414, 229] width 418 height 29
type input "[PERSON_NAME]"
click at [604, 359] on body "Pregunta a Parrot AI Reportes Menú Configuración Personal Inventarios Facturaci…" at bounding box center [548, 270] width 1096 height 541
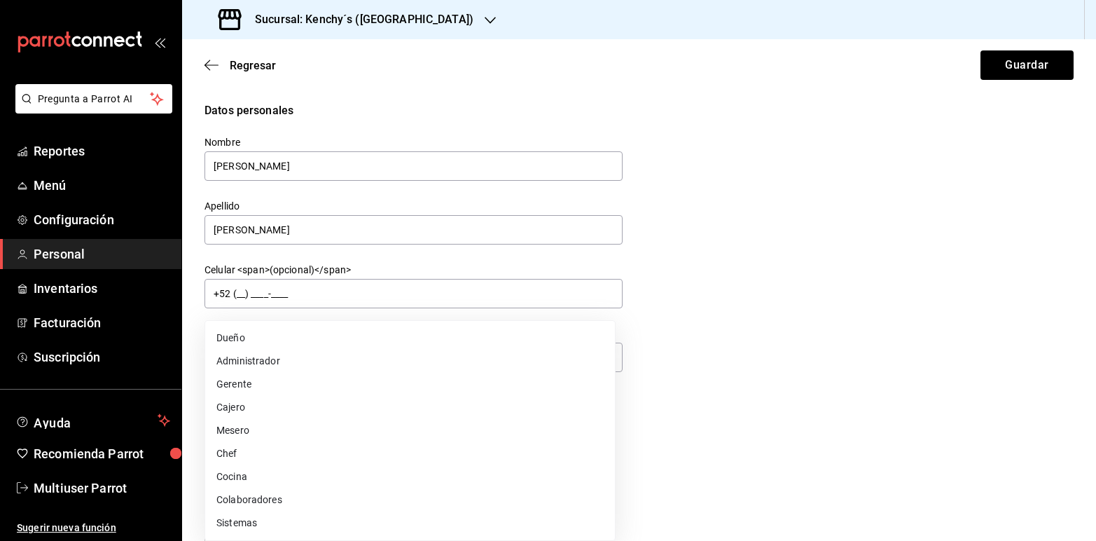
click at [288, 384] on li "Gerente" at bounding box center [410, 384] width 410 height 23
type input "MANAGER"
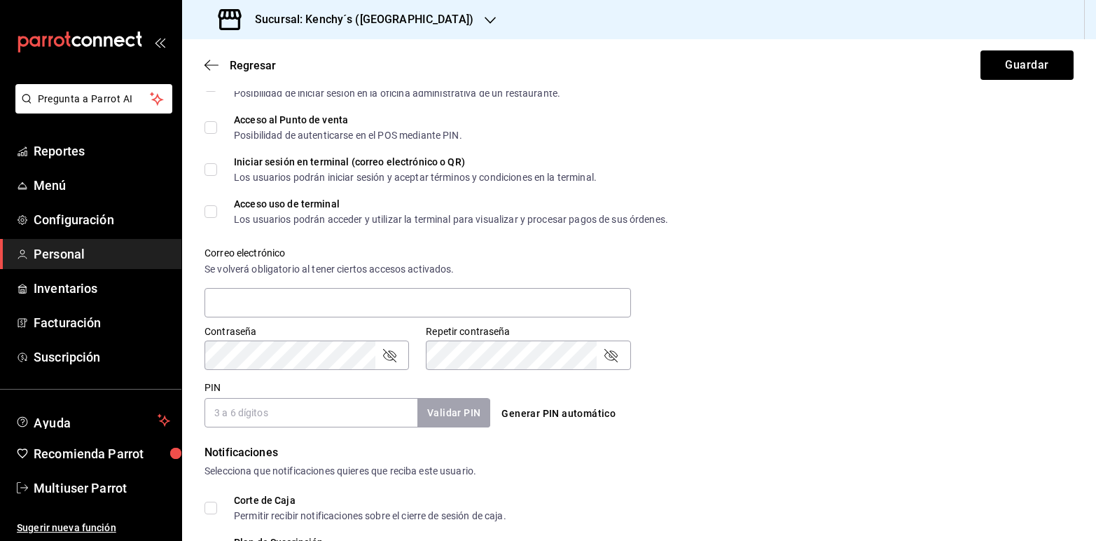
scroll to position [375, 0]
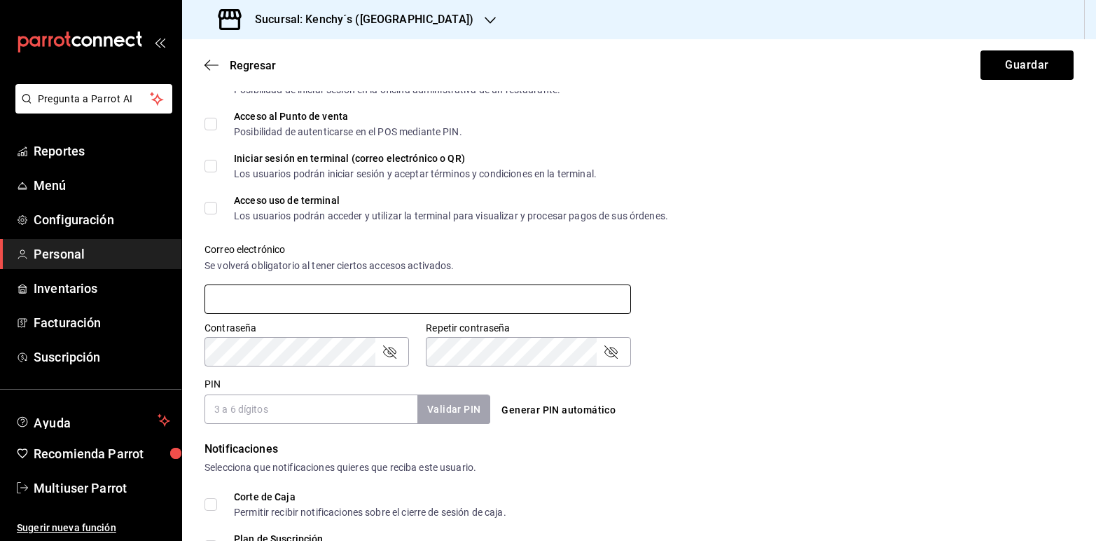
click at [603, 299] on input "text" at bounding box center [418, 298] width 427 height 29
type input "[EMAIL_ADDRESS][DOMAIN_NAME]"
click at [391, 355] on icon "passwordField" at bounding box center [389, 351] width 17 height 17
click at [605, 352] on icon "passwordField" at bounding box center [611, 351] width 17 height 17
click at [730, 377] on div "Generar PIN automático" at bounding box center [635, 397] width 291 height 51
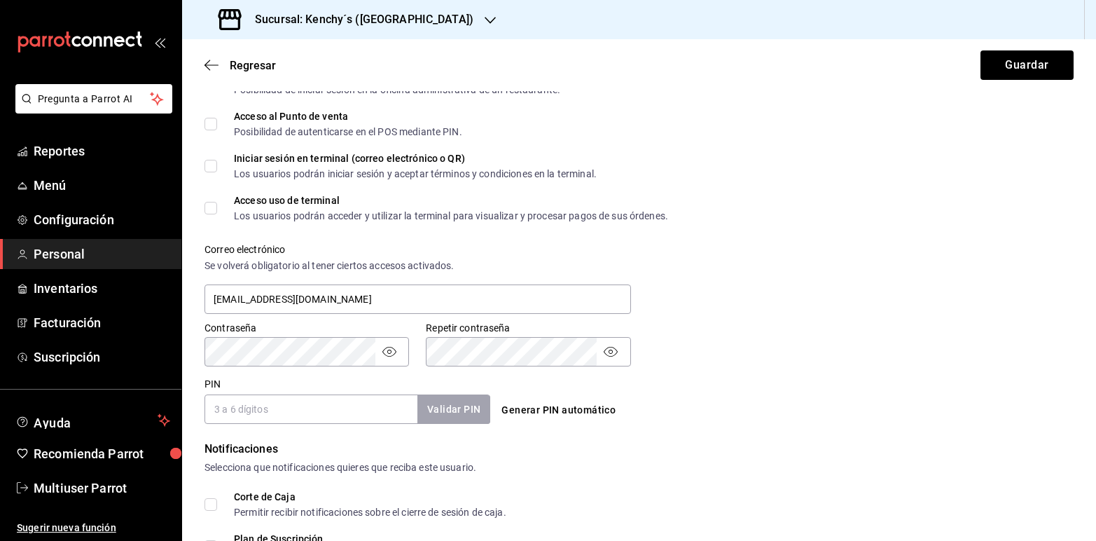
click at [551, 405] on button "Generar PIN automático" at bounding box center [558, 410] width 125 height 26
type input "2182"
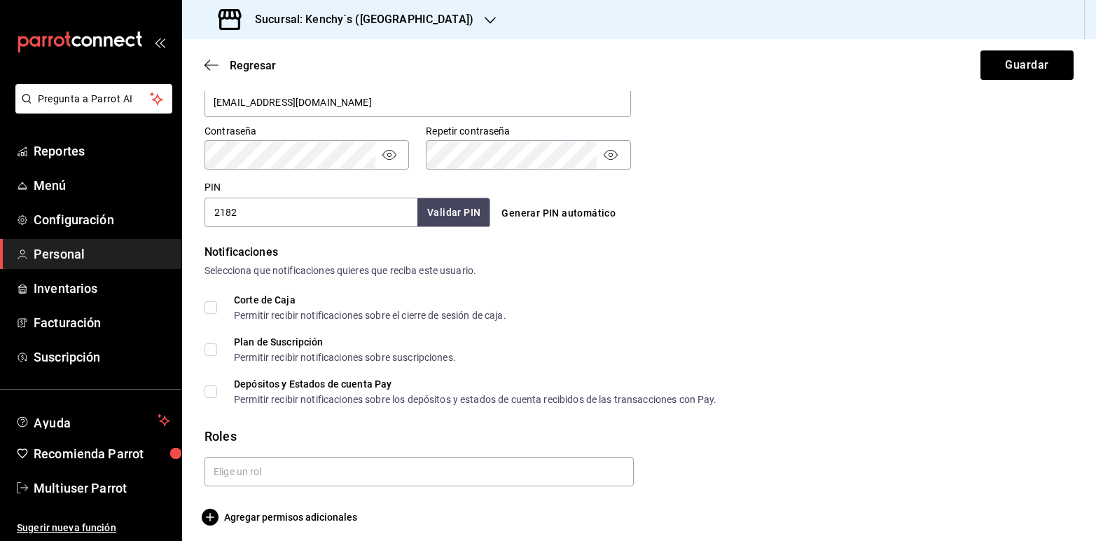
scroll to position [578, 0]
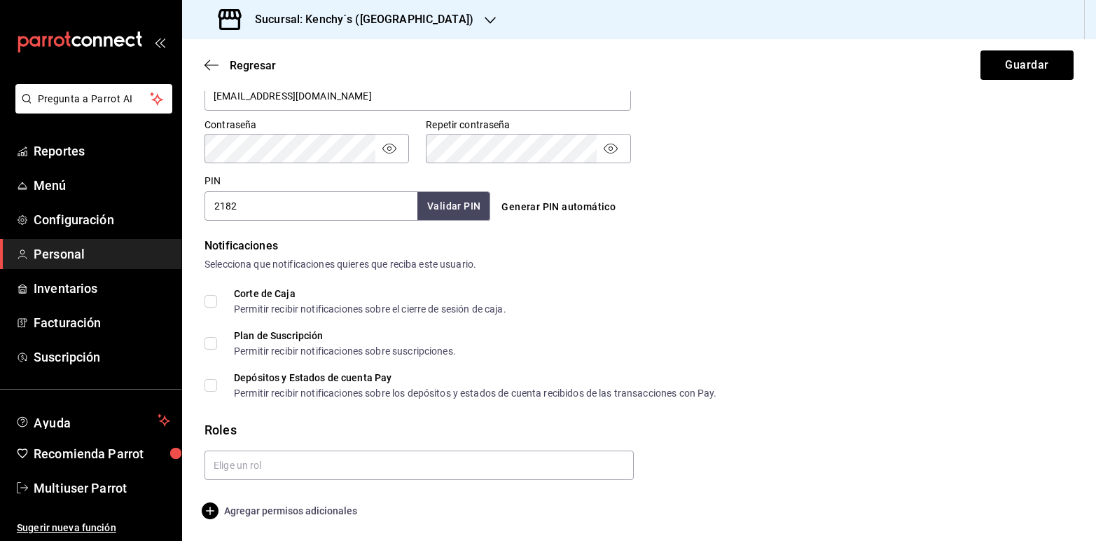
click at [289, 508] on span "Agregar permisos adicionales" at bounding box center [281, 510] width 153 height 17
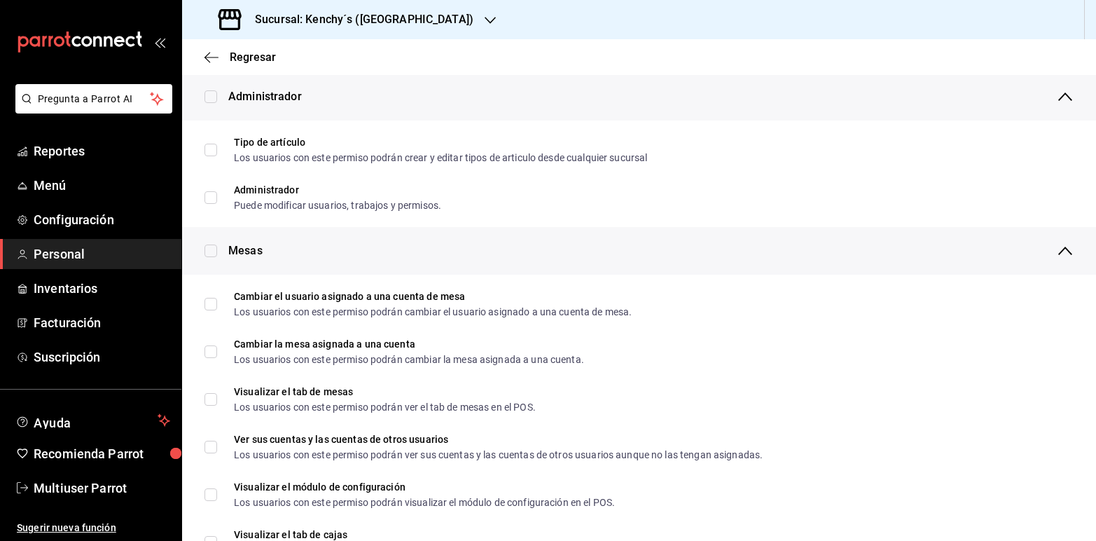
scroll to position [0, 0]
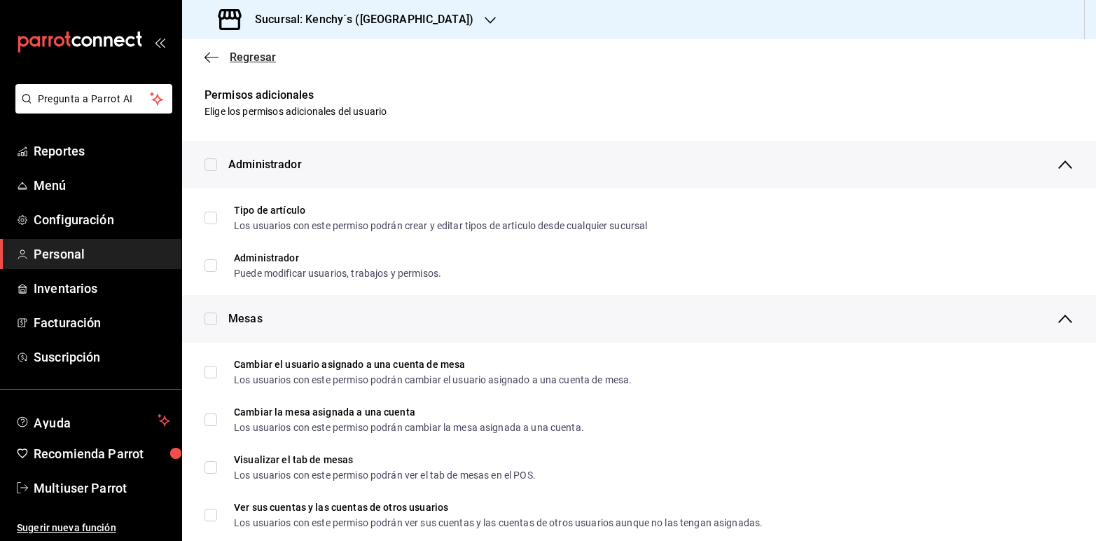
click at [251, 58] on span "Regresar" at bounding box center [253, 56] width 46 height 13
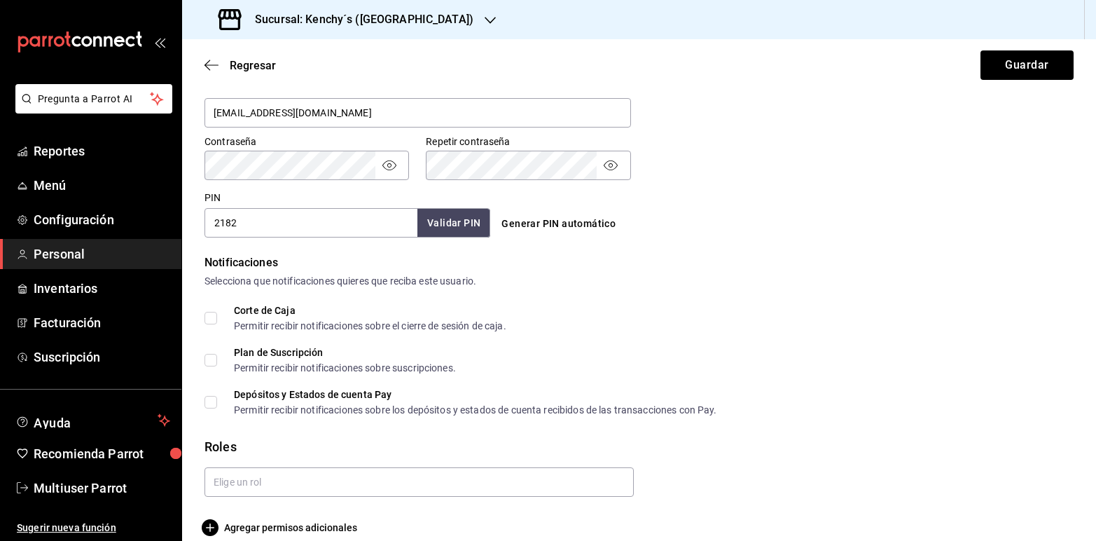
scroll to position [578, 0]
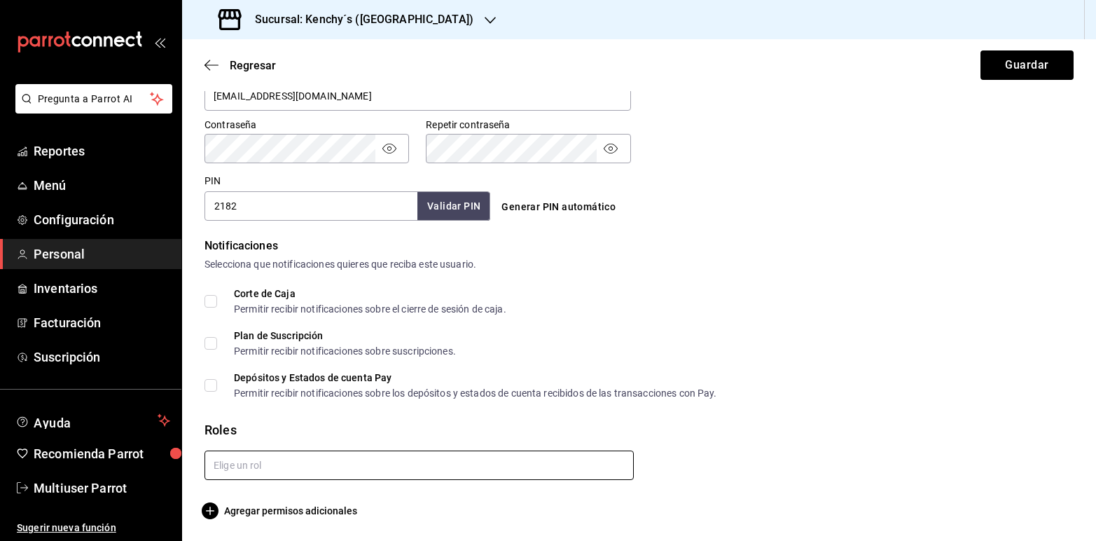
click at [540, 467] on input "text" at bounding box center [419, 464] width 429 height 29
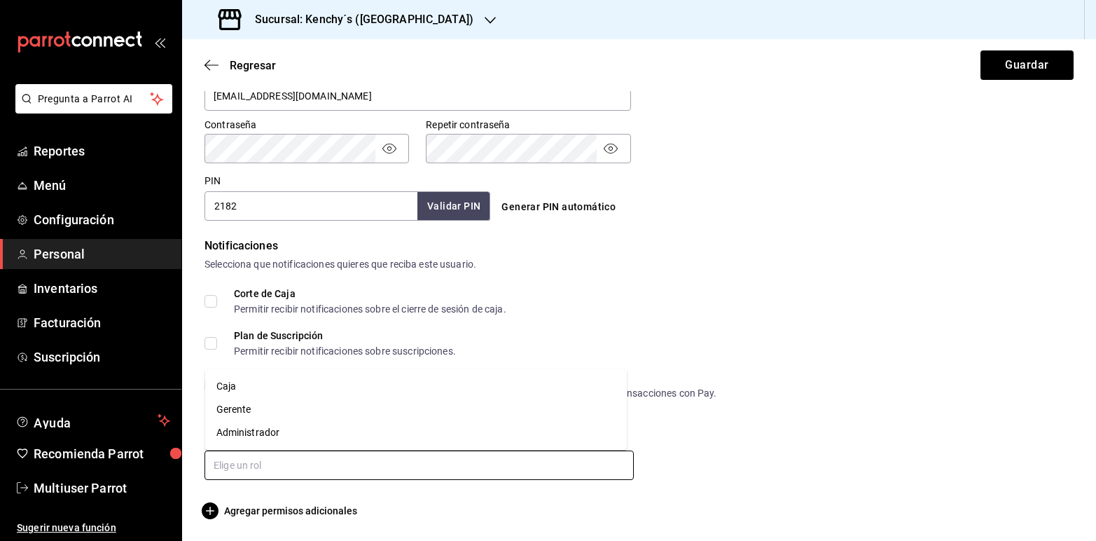
click at [235, 410] on li "Gerente" at bounding box center [416, 409] width 422 height 23
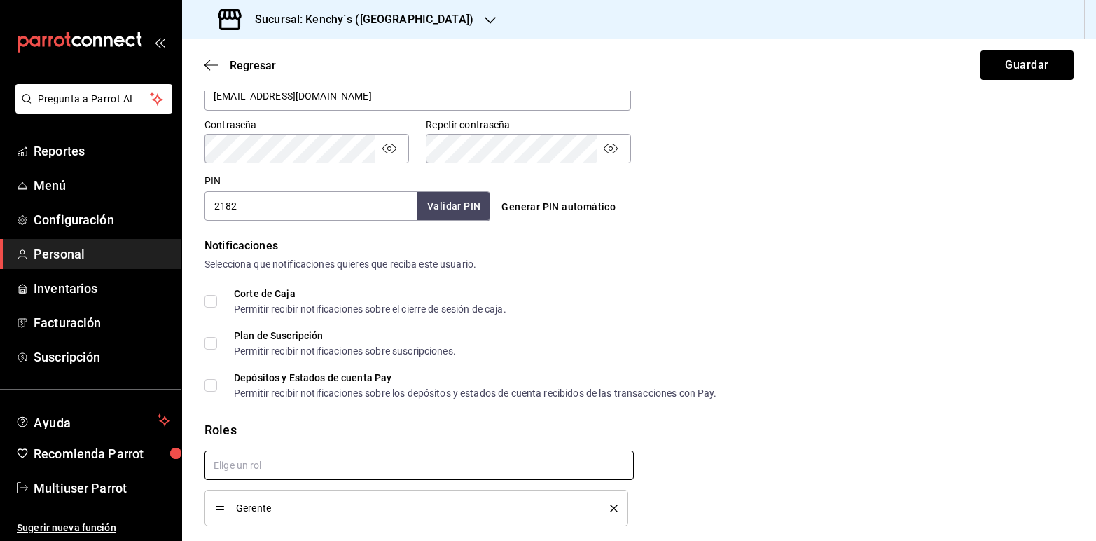
checkbox input "true"
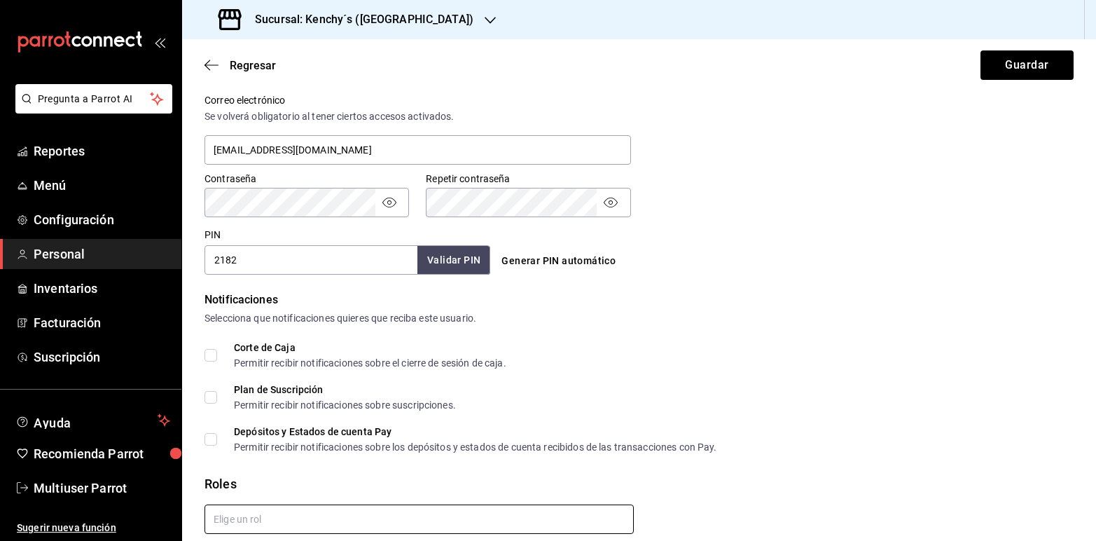
scroll to position [624, 0]
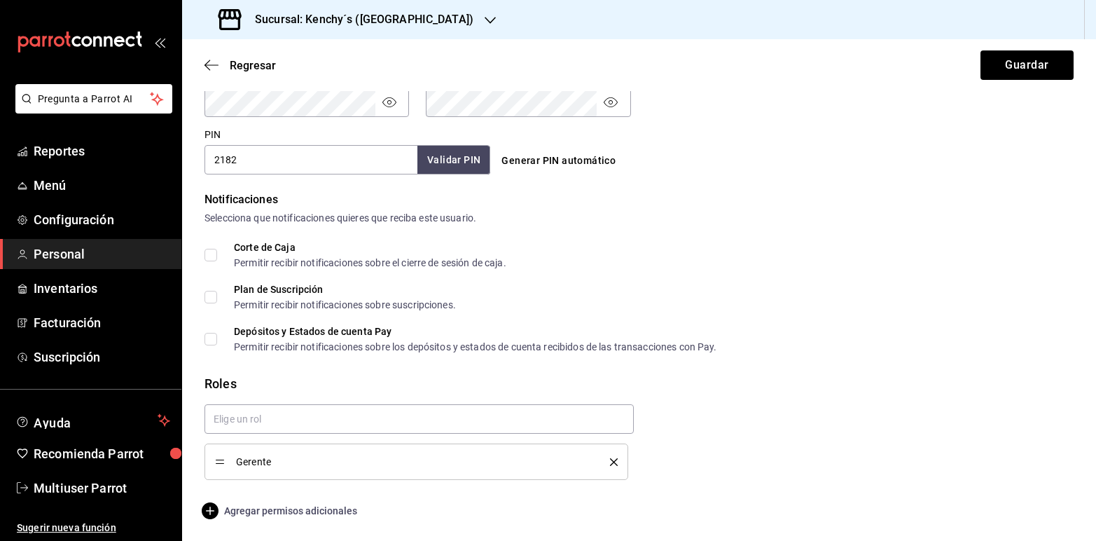
click at [330, 507] on span "Agregar permisos adicionales" at bounding box center [281, 510] width 153 height 17
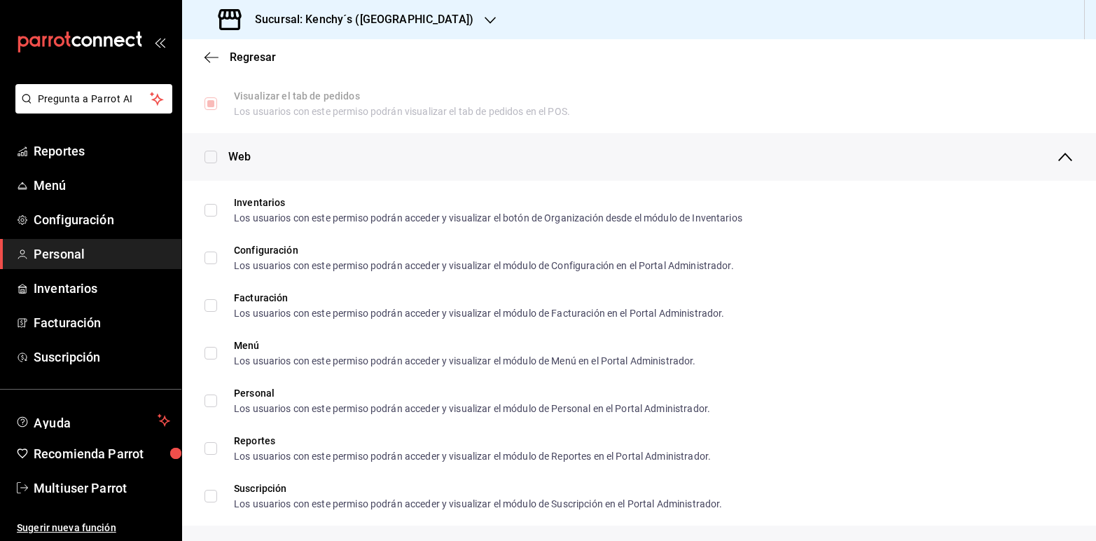
scroll to position [558, 0]
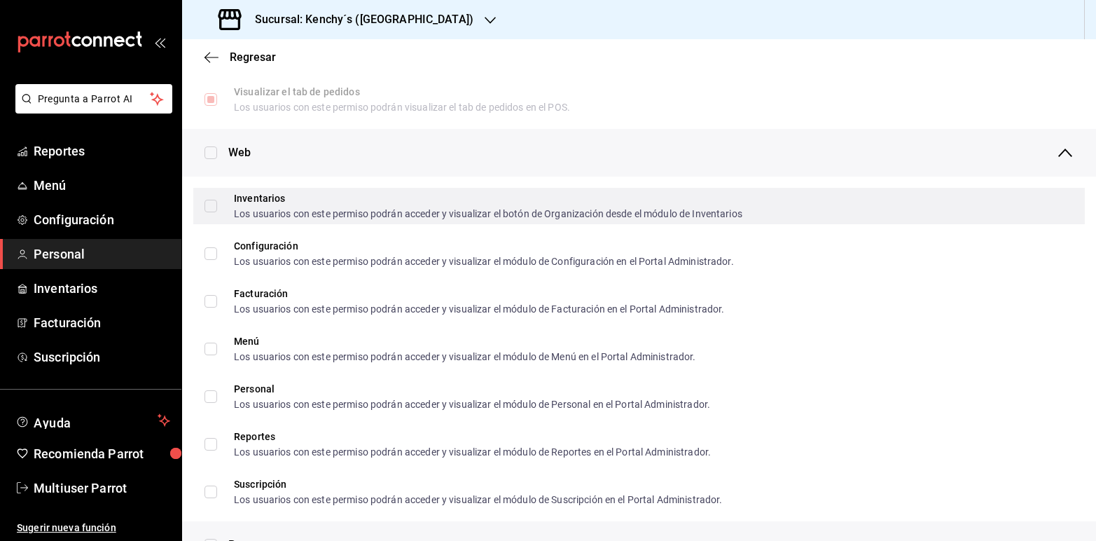
click at [211, 200] on input "Inventarios Los usuarios con este permiso podrán acceder y visualizar el botón …" at bounding box center [211, 206] width 13 height 13
checkbox input "true"
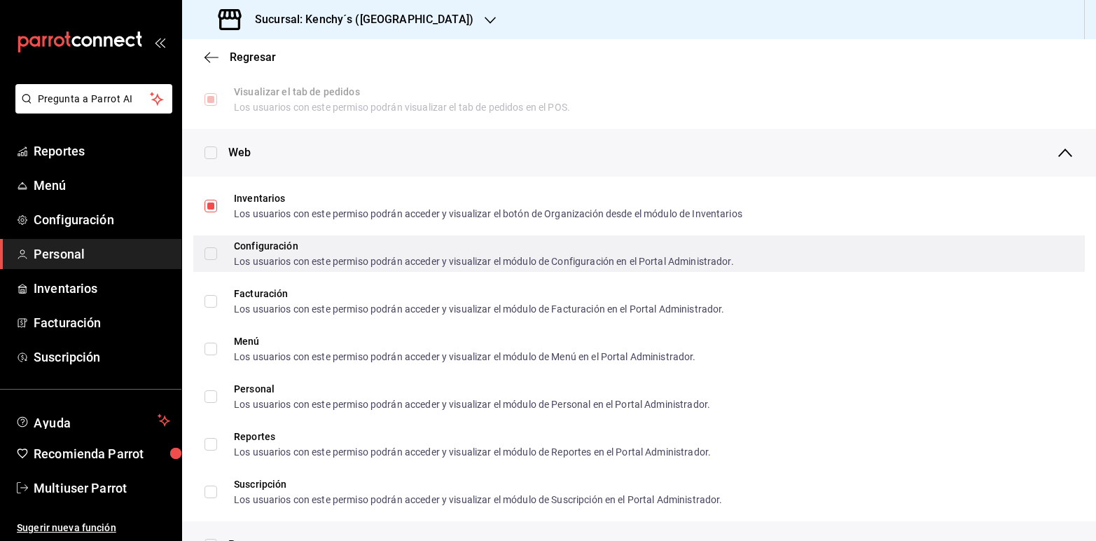
click at [210, 249] on input "Configuración Los usuarios con este permiso podrán acceder y visualizar el módu…" at bounding box center [211, 253] width 13 height 13
checkbox input "true"
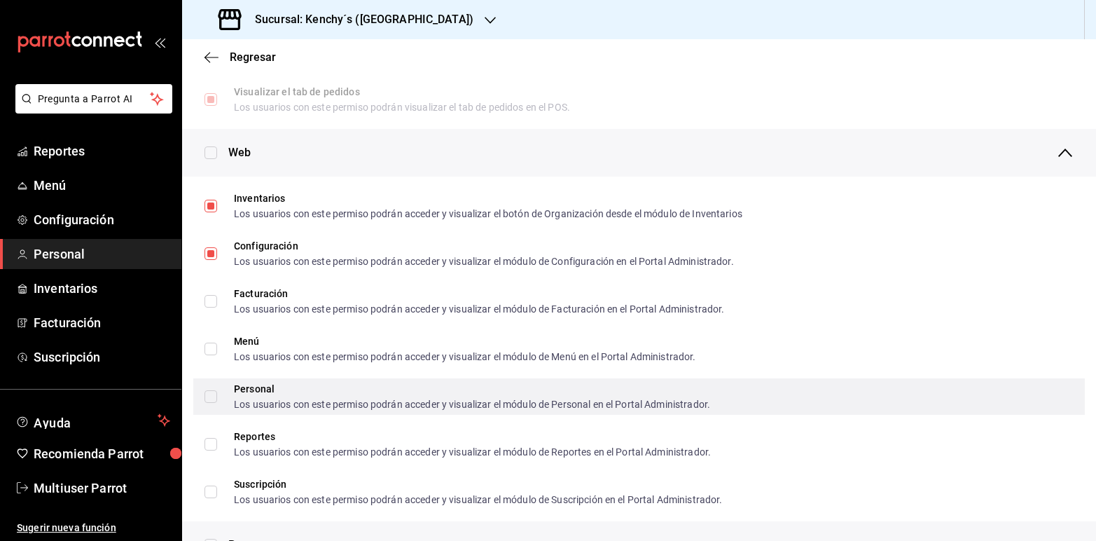
click at [208, 393] on input "Personal Los usuarios con este permiso podrán acceder y visualizar el módulo de…" at bounding box center [211, 396] width 13 height 13
checkbox input "true"
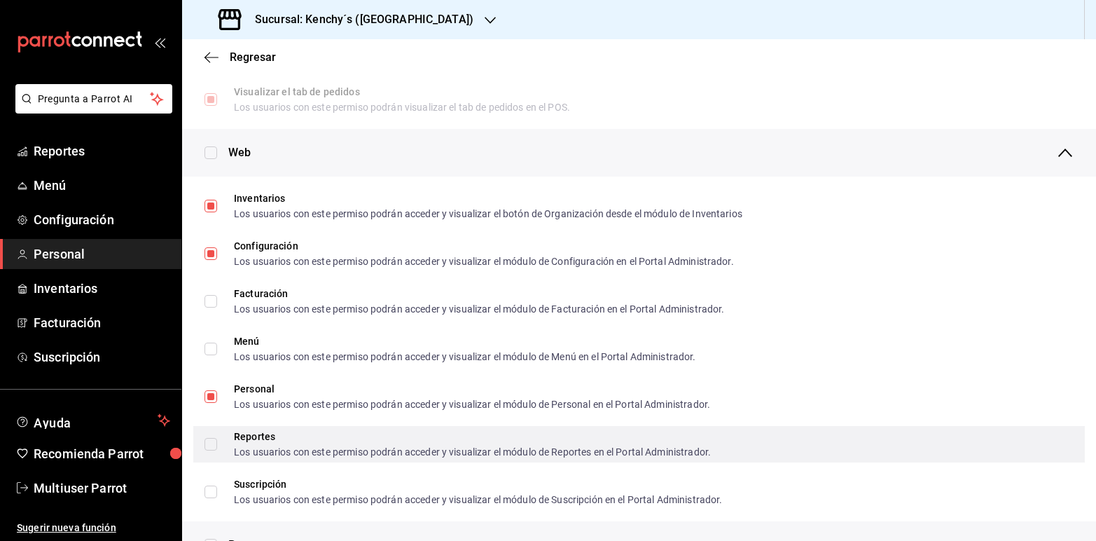
click at [214, 447] on input "Reportes Los usuarios con este permiso podrán acceder y visualizar el módulo de…" at bounding box center [211, 444] width 13 height 13
checkbox input "true"
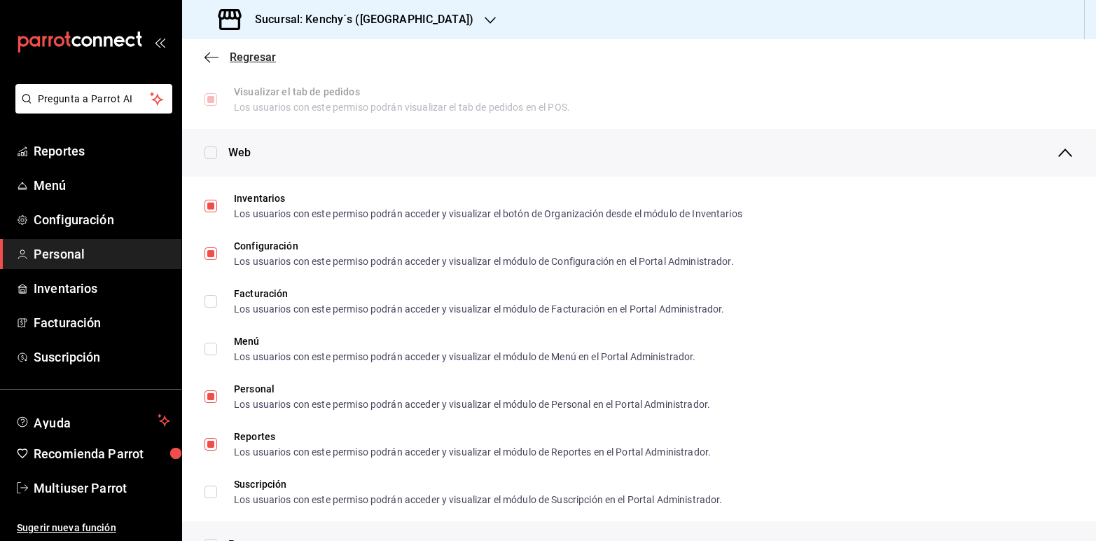
click at [259, 53] on span "Regresar" at bounding box center [253, 56] width 46 height 13
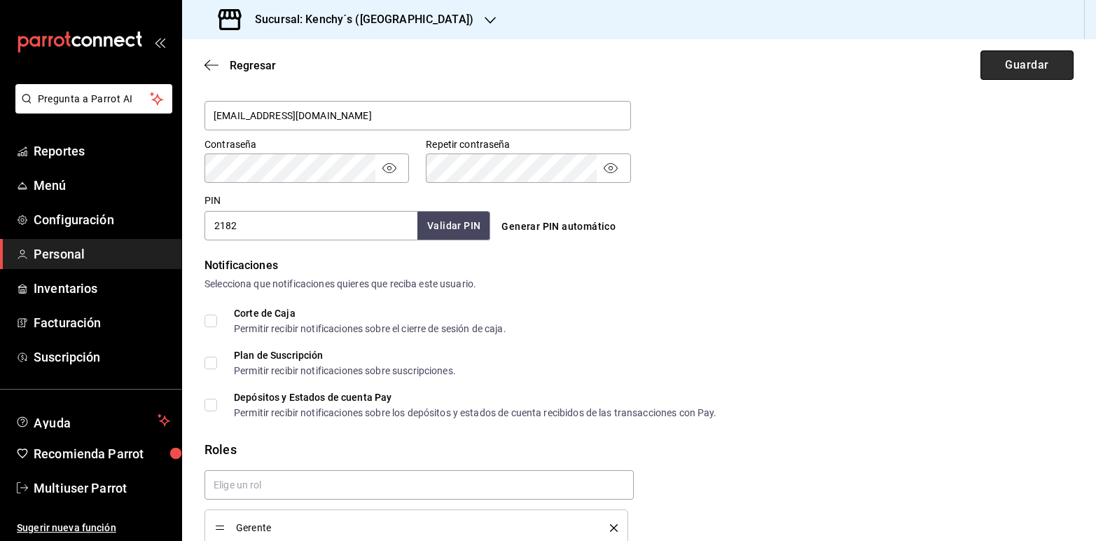
click at [1021, 64] on button "Guardar" at bounding box center [1027, 64] width 93 height 29
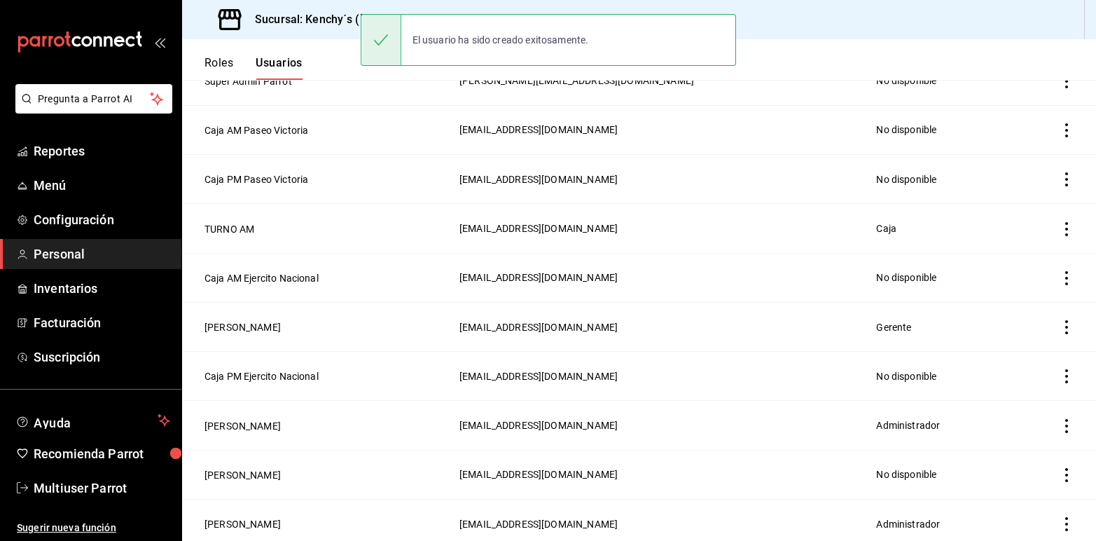
scroll to position [607, 0]
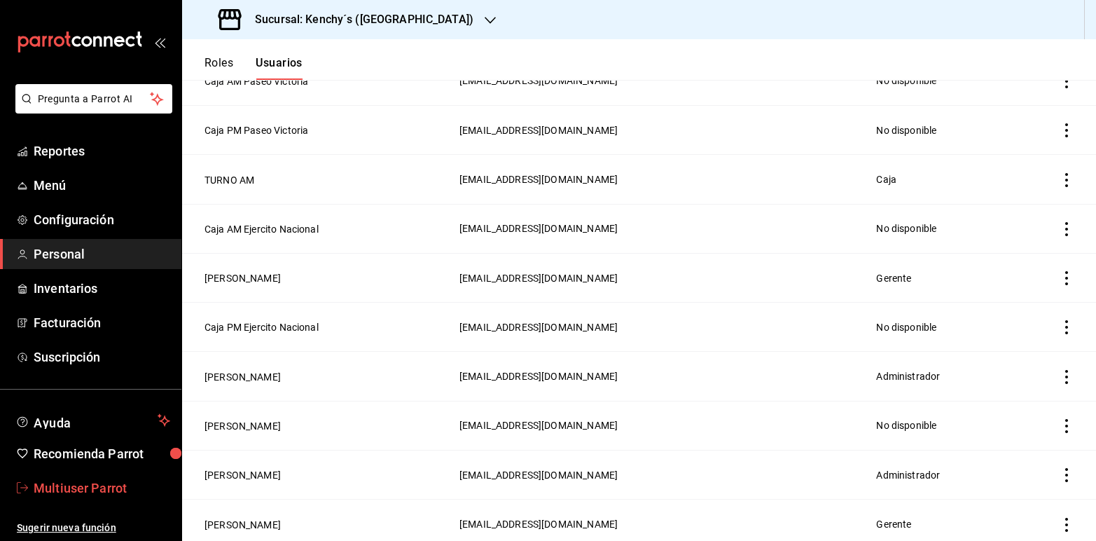
click at [110, 484] on span "Multiuser Parrot" at bounding box center [102, 488] width 137 height 19
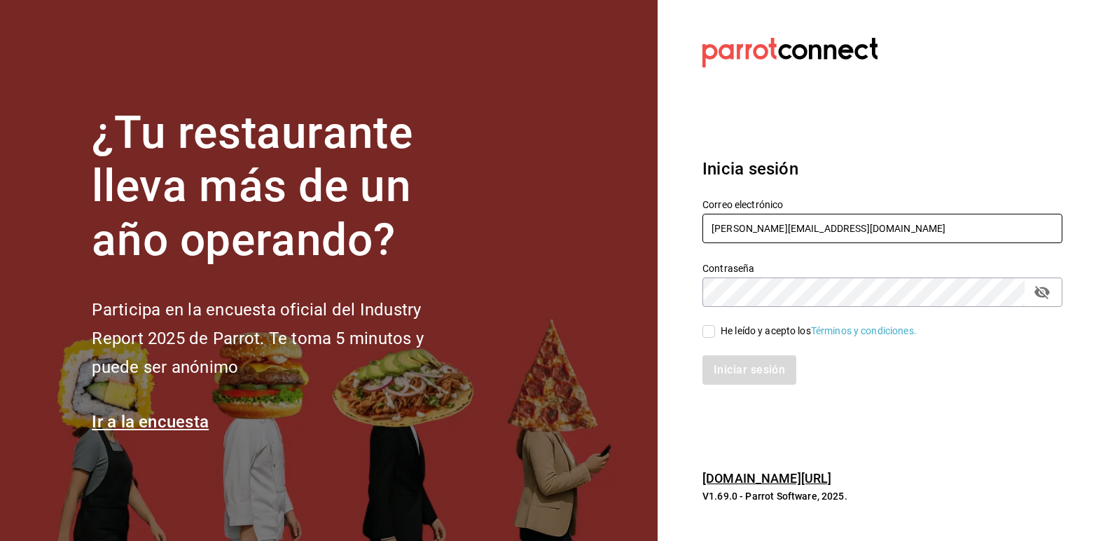
type input "[EMAIL_ADDRESS][DOMAIN_NAME]"
click at [1042, 298] on icon "passwordField" at bounding box center [1042, 292] width 17 height 17
click at [710, 335] on input "He leído y acepto los Términos y condiciones." at bounding box center [709, 331] width 13 height 13
checkbox input "true"
click at [729, 362] on button "Iniciar sesión" at bounding box center [750, 369] width 95 height 29
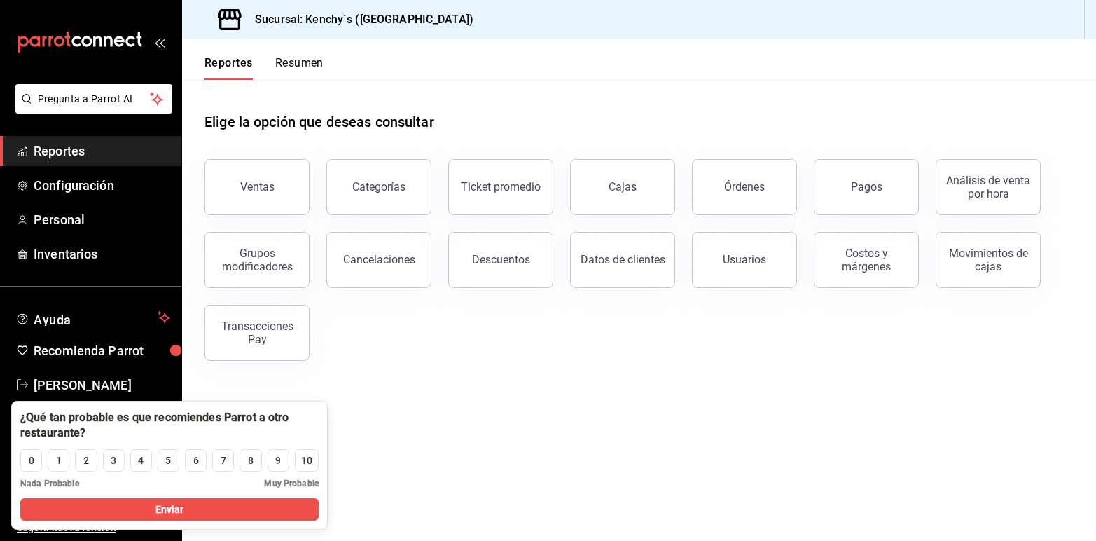
click at [640, 106] on div "Elige la opción que deseas consultar" at bounding box center [639, 111] width 869 height 62
click at [467, 432] on main "Elige la opción que deseas consultar Ventas Categorías Ticket promedio Cajas Ór…" at bounding box center [639, 310] width 914 height 461
click at [160, 499] on button "Enviar" at bounding box center [169, 509] width 298 height 22
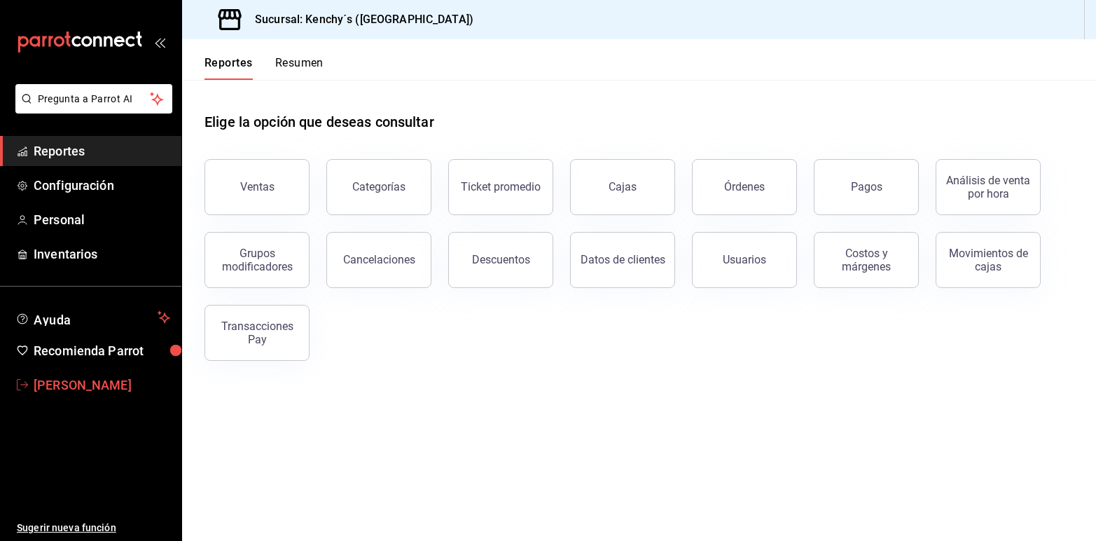
click at [137, 386] on span "[PERSON_NAME]" at bounding box center [102, 385] width 137 height 19
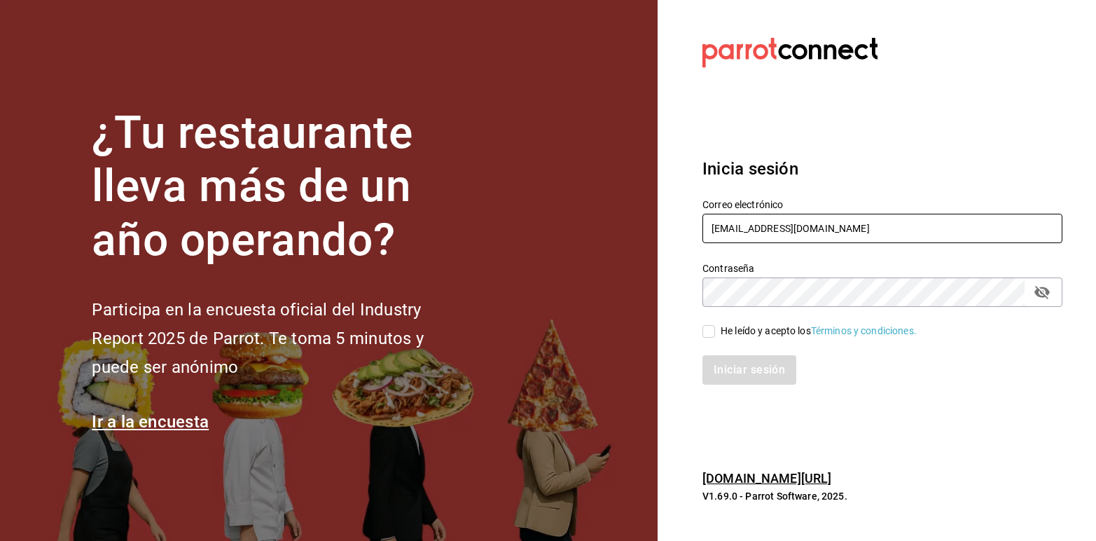
drag, startPoint x: 859, startPoint y: 228, endPoint x: 690, endPoint y: 222, distance: 169.0
click at [690, 222] on div "Correo electrónico [EMAIL_ADDRESS][DOMAIN_NAME]" at bounding box center [874, 213] width 377 height 64
type input "[EMAIL_ADDRESS][PERSON_NAME][DOMAIN_NAME]"
click at [712, 326] on input "He leído y acepto los Términos y condiciones." at bounding box center [709, 331] width 13 height 13
checkbox input "true"
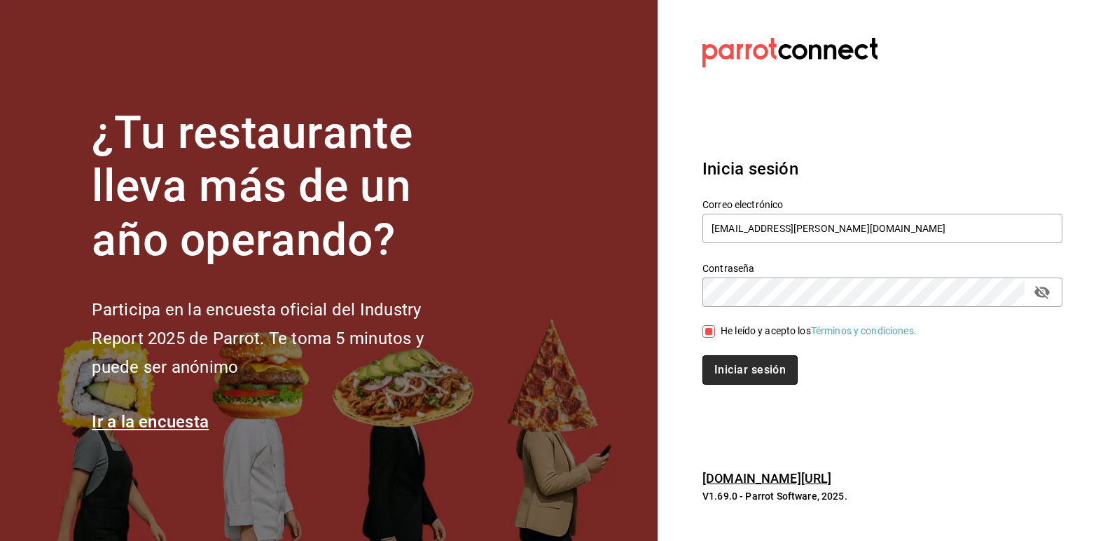
click at [726, 369] on button "Iniciar sesión" at bounding box center [750, 369] width 95 height 29
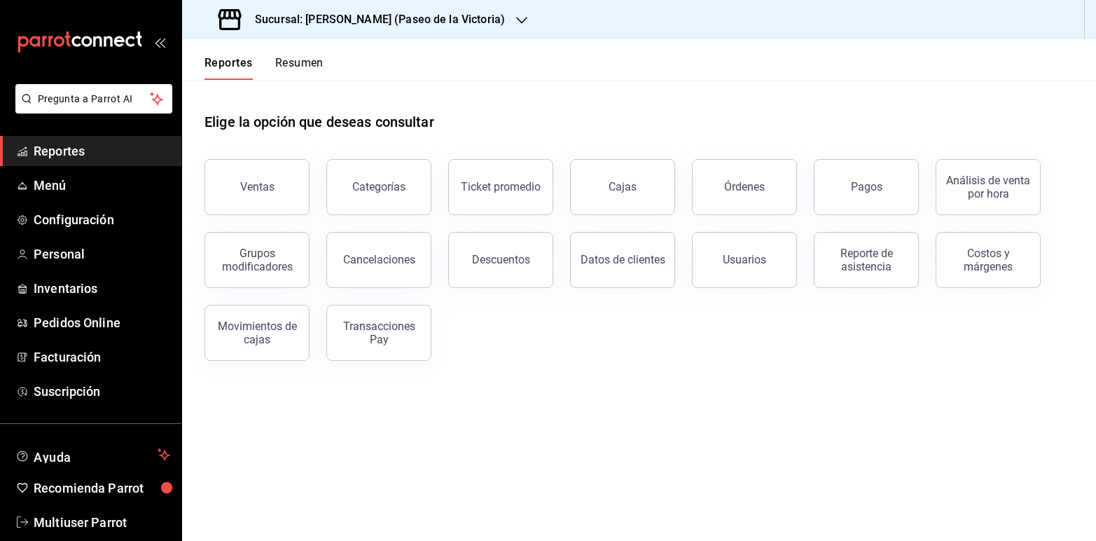
click at [516, 25] on icon "button" at bounding box center [521, 20] width 11 height 11
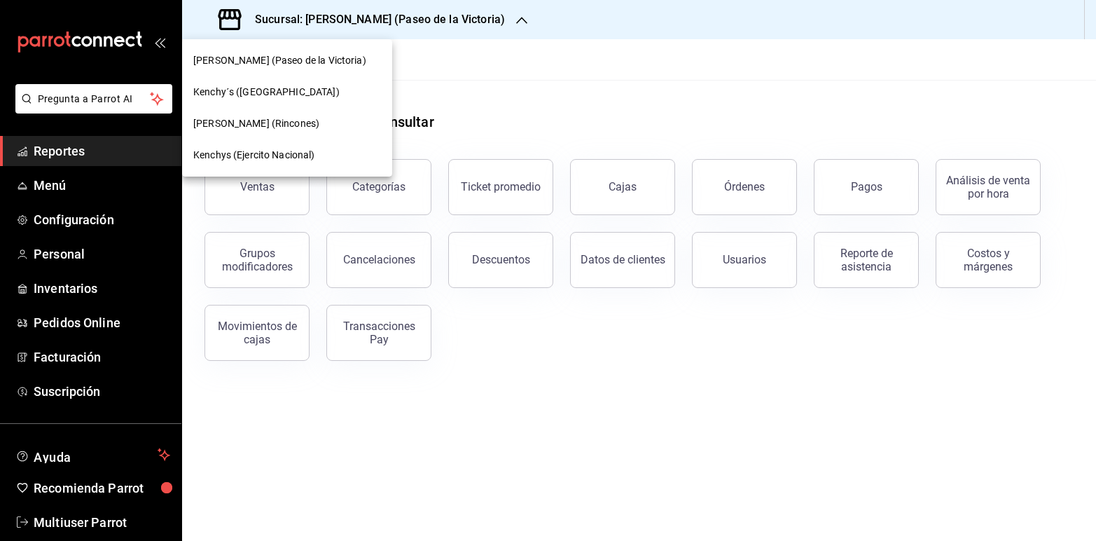
click at [294, 91] on span "Kenchy´s ([GEOGRAPHIC_DATA])" at bounding box center [266, 92] width 146 height 15
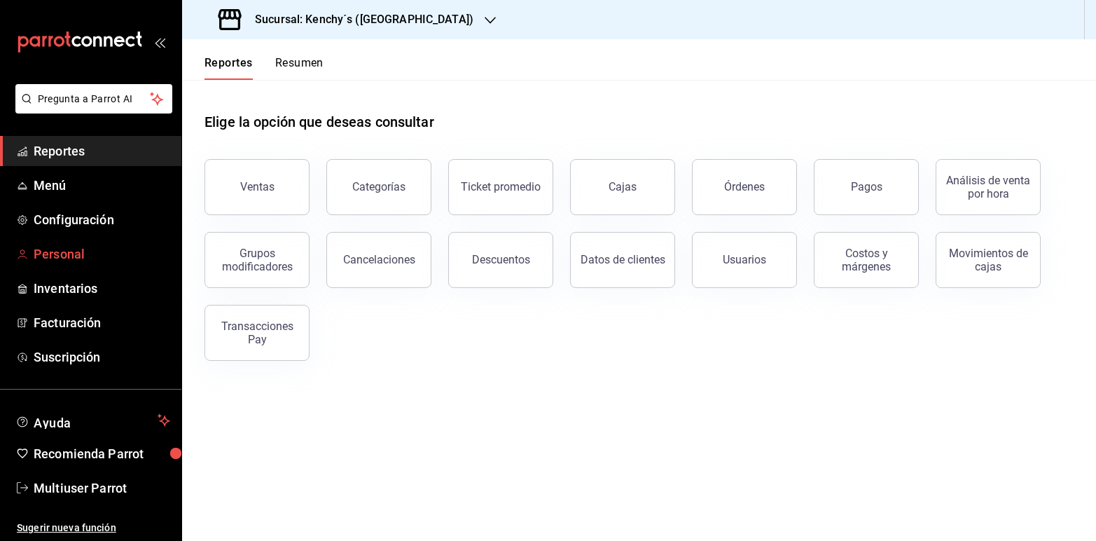
click at [85, 254] on span "Personal" at bounding box center [102, 254] width 137 height 19
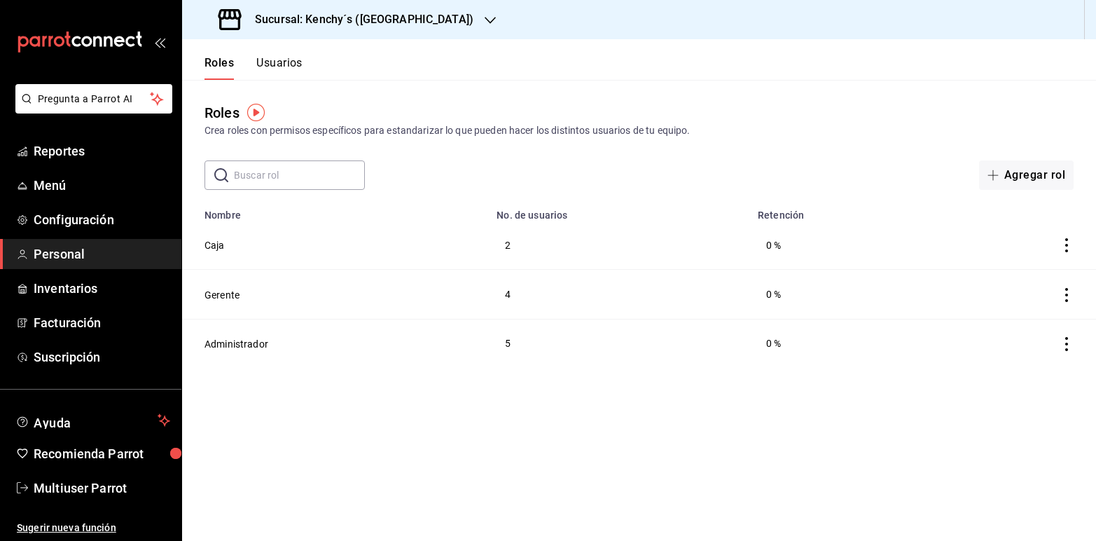
click at [270, 62] on button "Usuarios" at bounding box center [279, 68] width 46 height 24
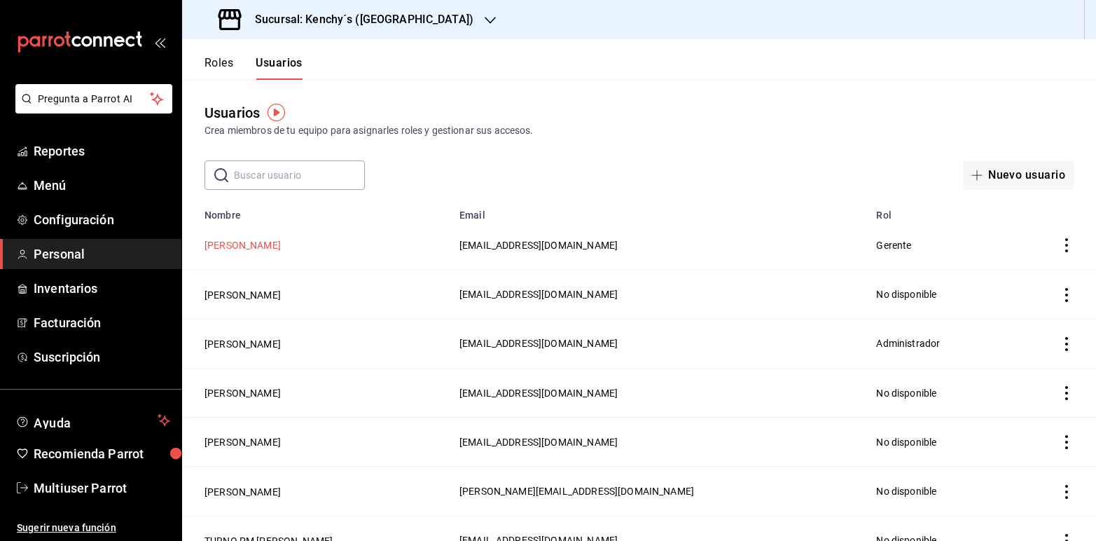
click at [253, 249] on button "[PERSON_NAME]" at bounding box center [243, 245] width 76 height 14
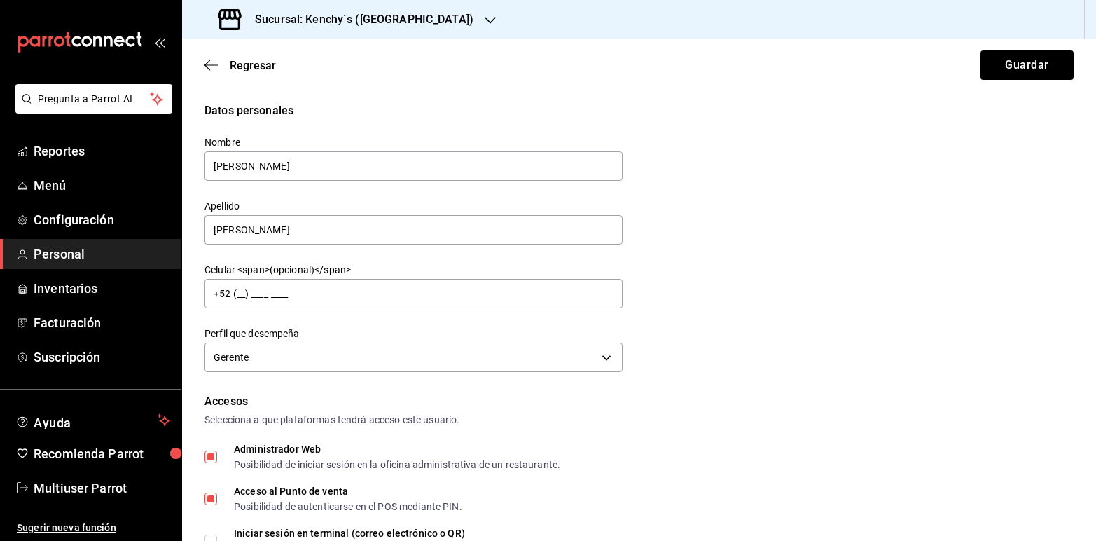
click at [212, 457] on input "Administrador Web Posibilidad de iniciar sesión en la oficina administrativa de…" at bounding box center [211, 456] width 13 height 13
checkbox input "false"
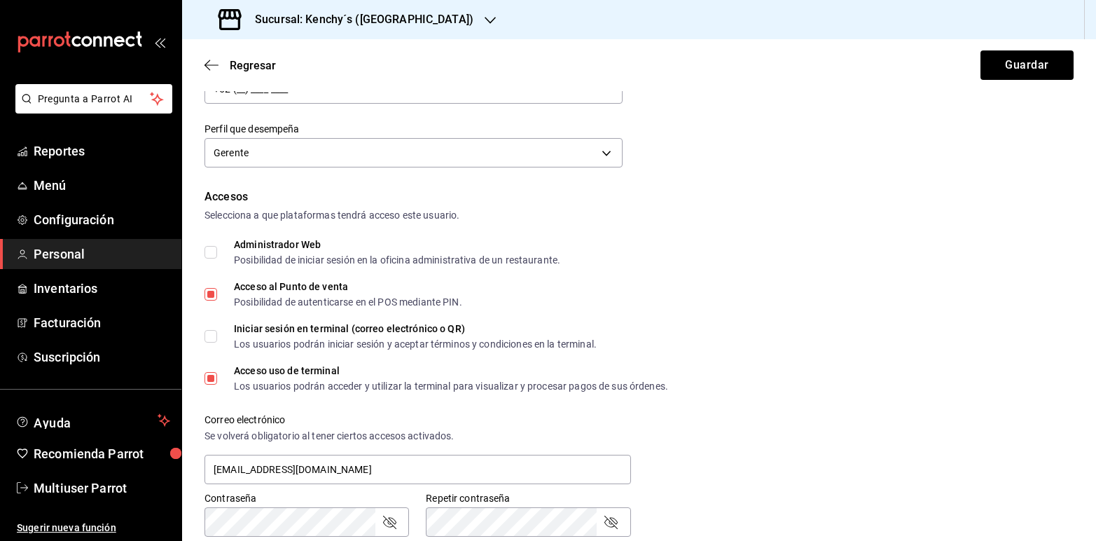
scroll to position [319, 0]
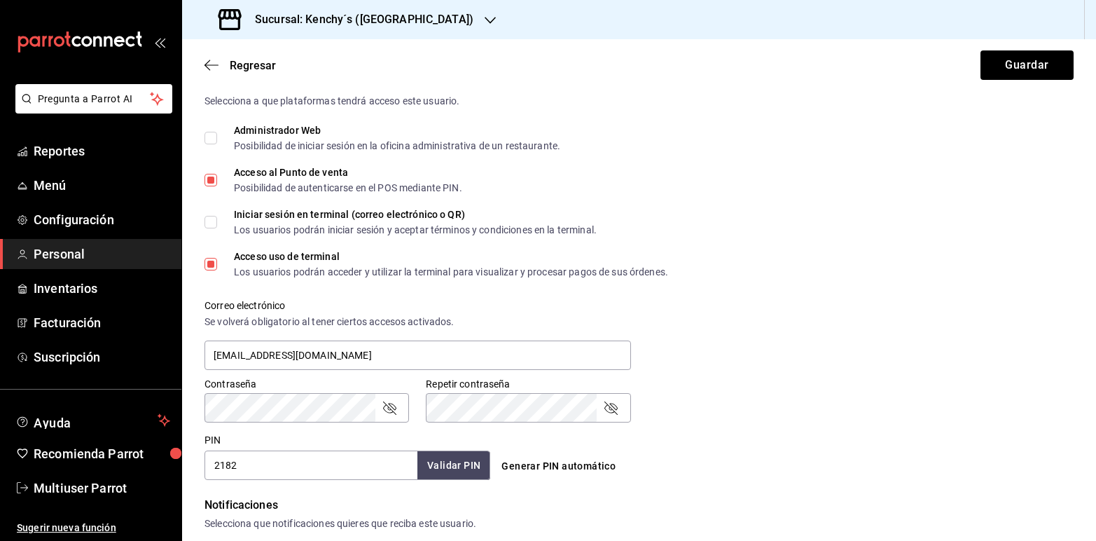
click at [485, 16] on icon "button" at bounding box center [490, 20] width 11 height 11
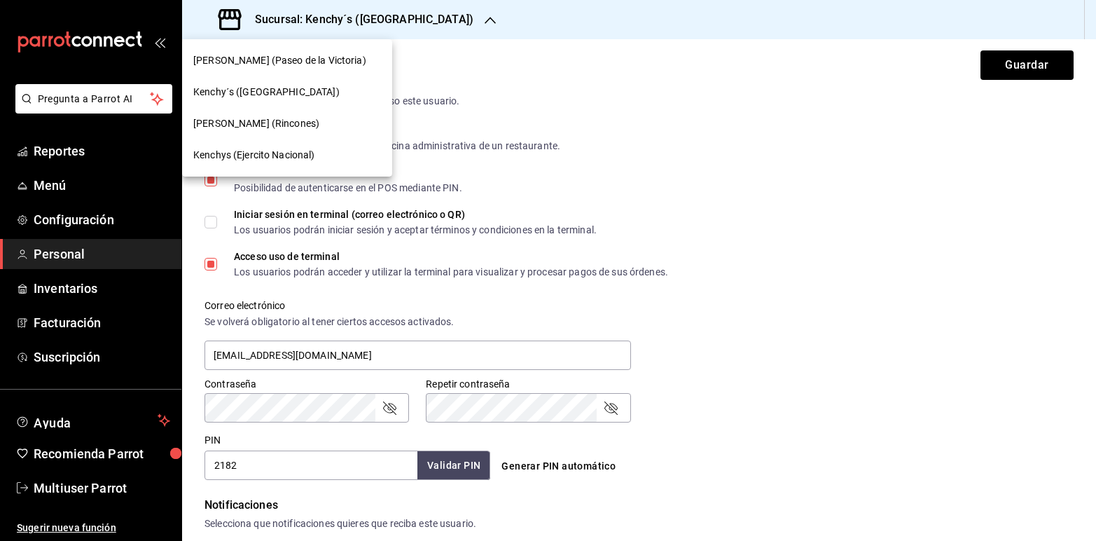
click at [279, 149] on span "Kenchys (Ejercito Nacional)" at bounding box center [254, 155] width 122 height 15
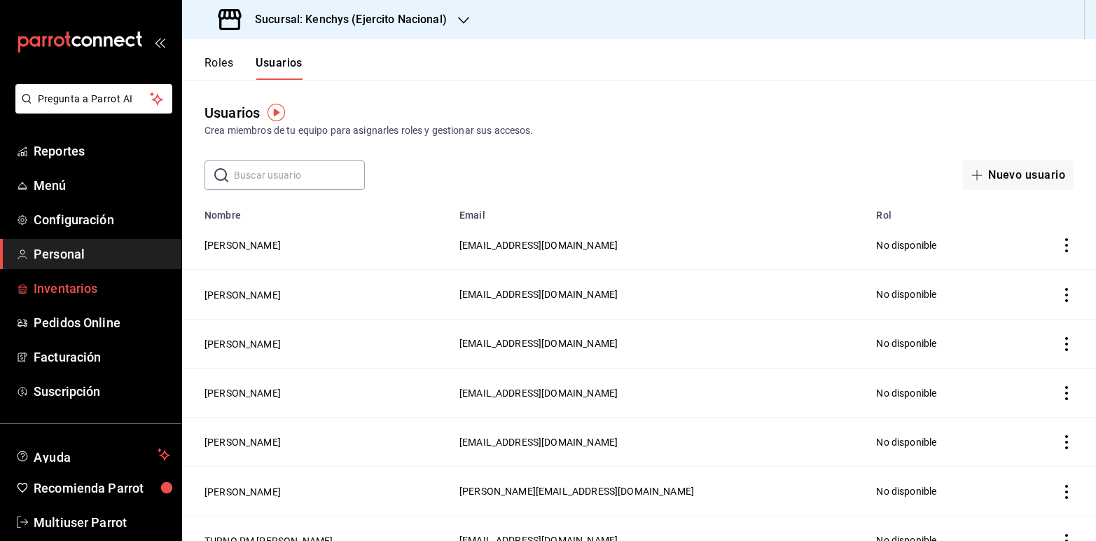
click at [100, 282] on span "Inventarios" at bounding box center [102, 288] width 137 height 19
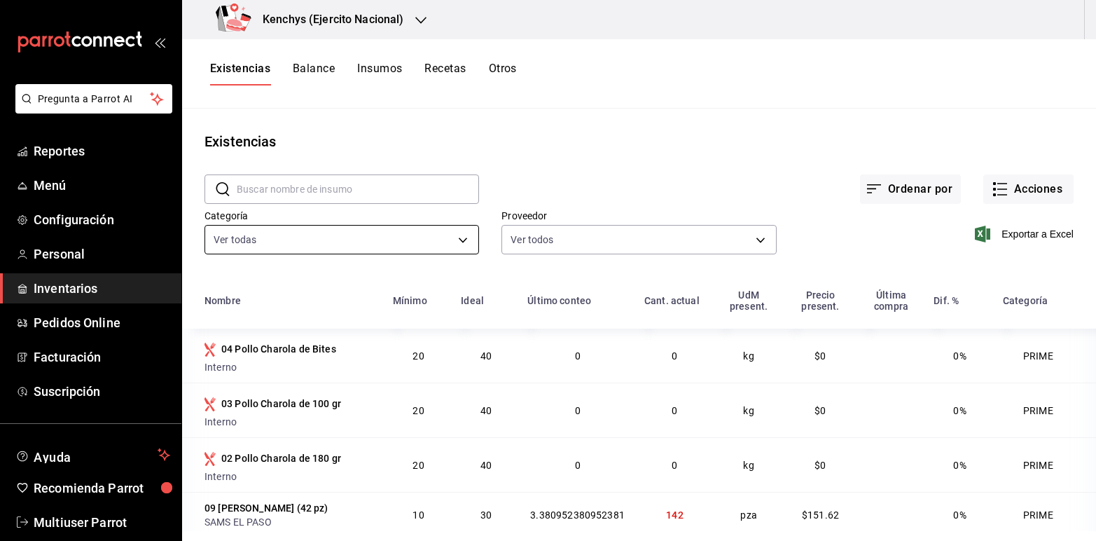
click at [457, 239] on body "Pregunta a Parrot AI Reportes Menú Configuración Personal Inventarios Pedidos O…" at bounding box center [548, 265] width 1096 height 531
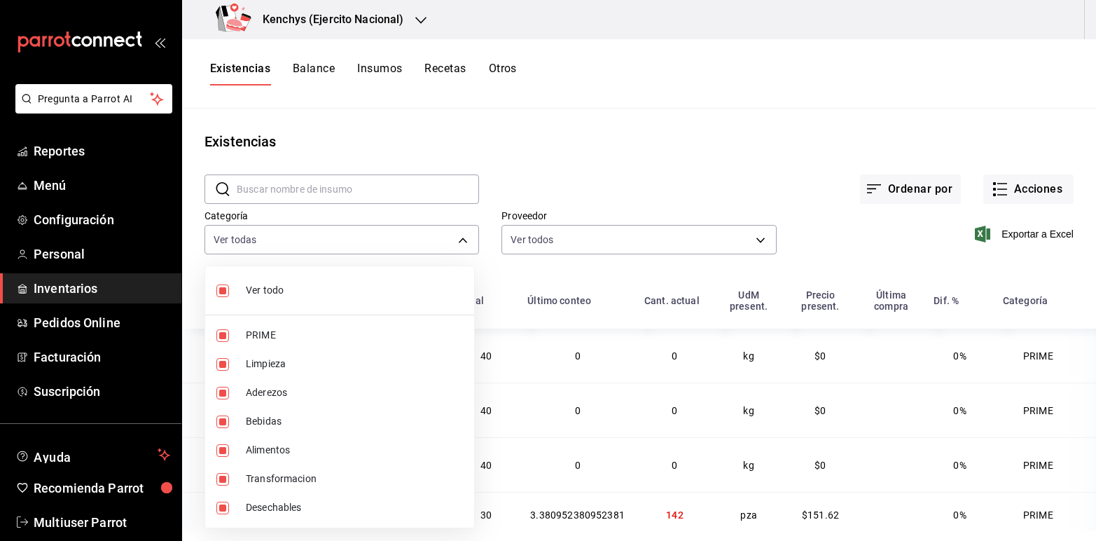
click at [229, 289] on label at bounding box center [225, 290] width 18 height 13
click at [229, 289] on input "checkbox" at bounding box center [222, 290] width 13 height 13
checkbox input "true"
type input "a7ec1a36-c617-4141-9275-7dfcf91f0753,27c71484-daf0-49da-b494-7197d4008cda,183b2…"
checkbox input "true"
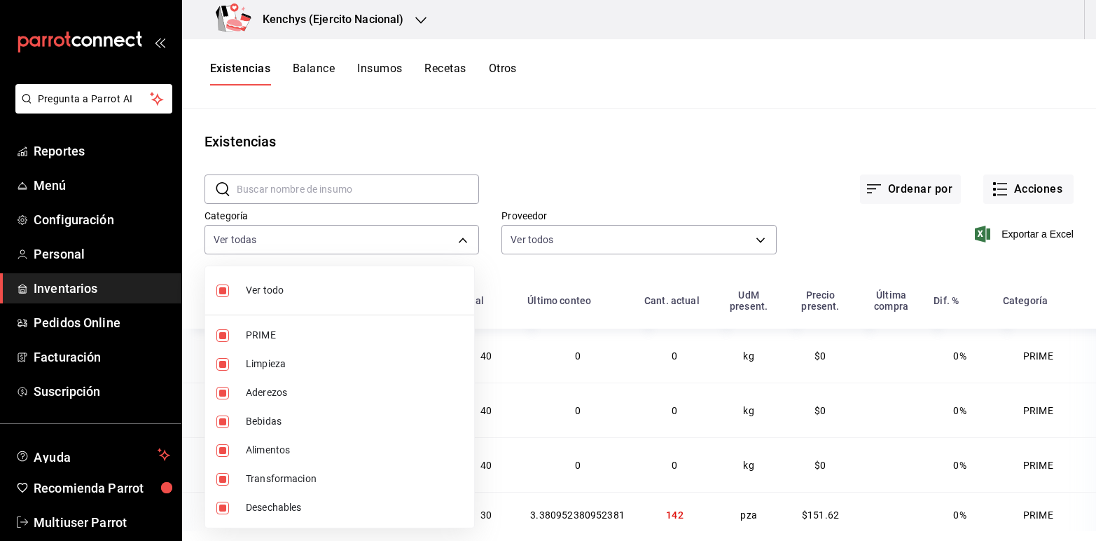
checkbox input "true"
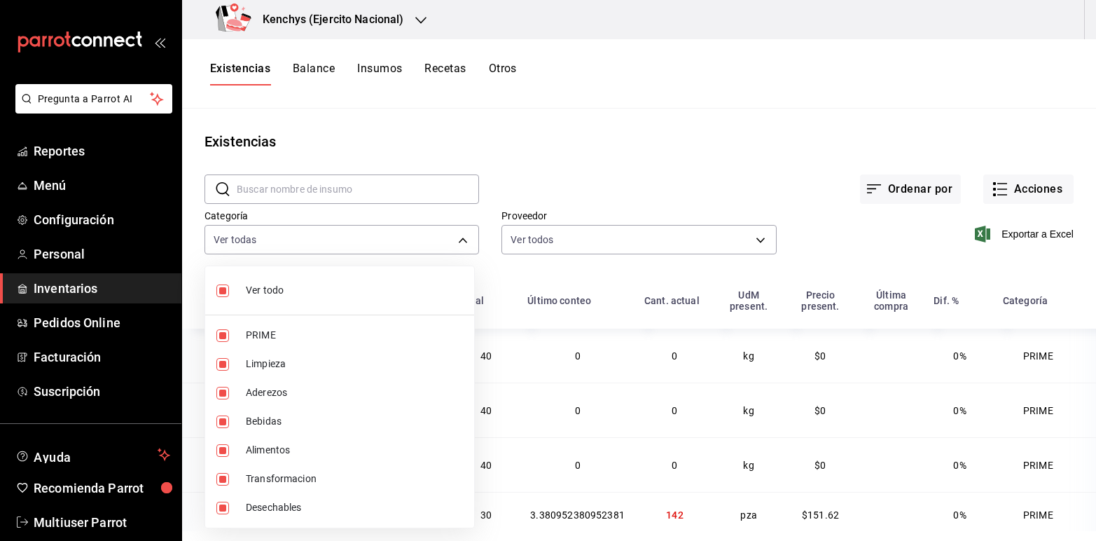
checkbox input "true"
click at [222, 289] on input "checkbox" at bounding box center [222, 290] width 13 height 13
checkbox input "false"
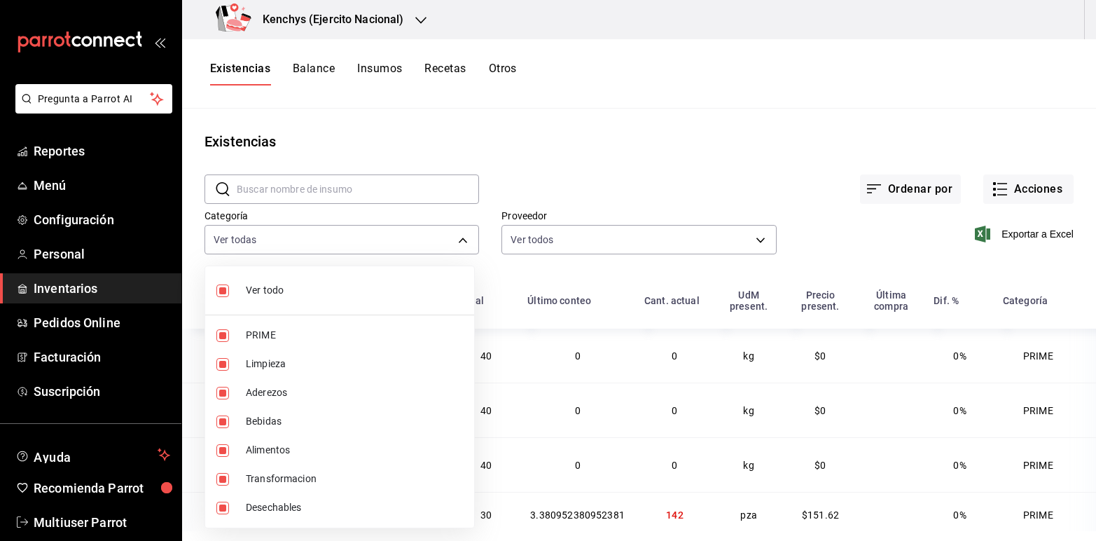
checkbox input "false"
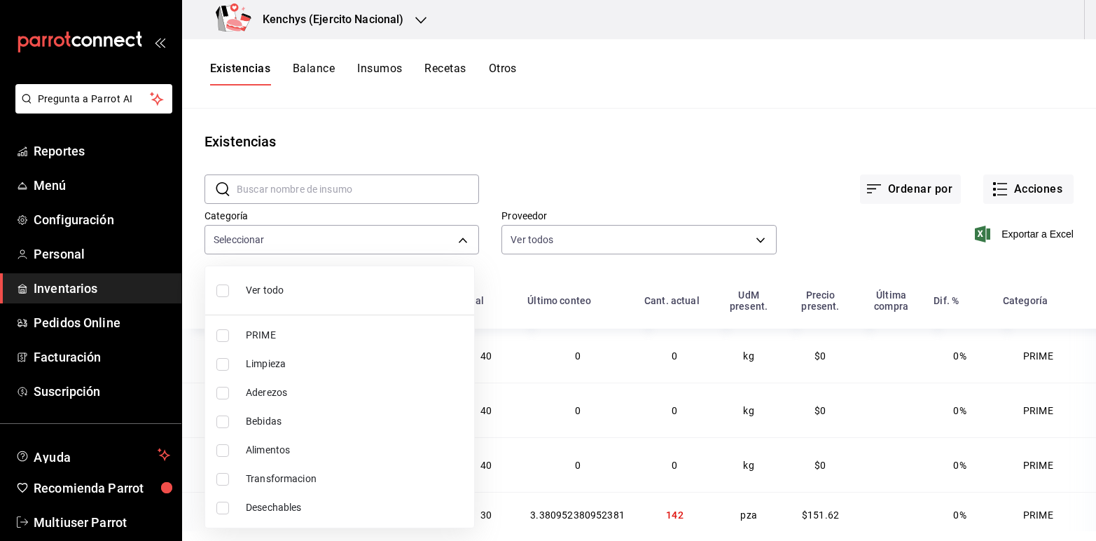
click at [226, 336] on input "checkbox" at bounding box center [222, 335] width 13 height 13
checkbox input "true"
type input "a7ec1a36-c617-4141-9275-7dfcf91f0753"
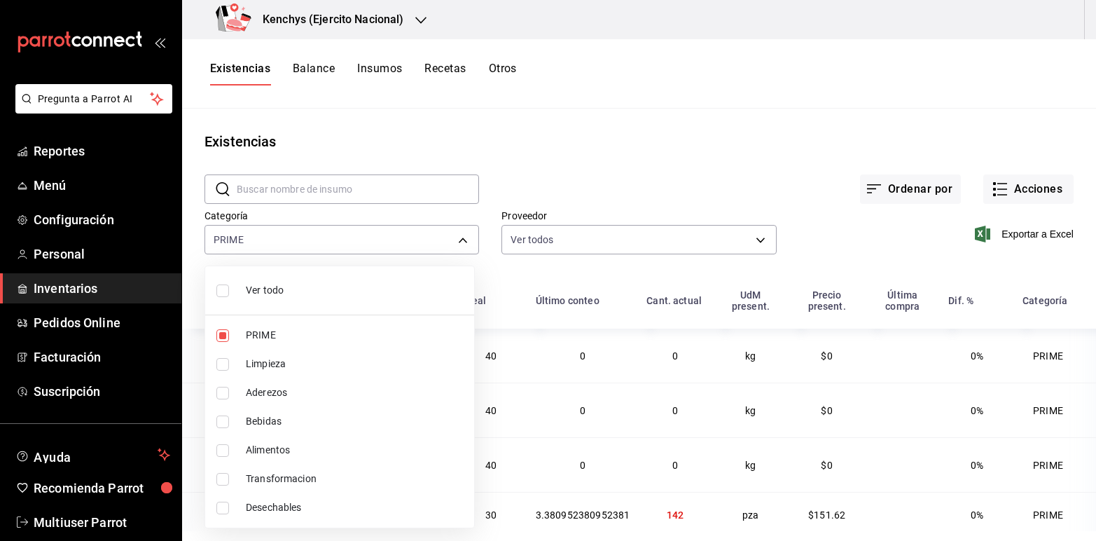
click at [709, 106] on div at bounding box center [548, 270] width 1096 height 541
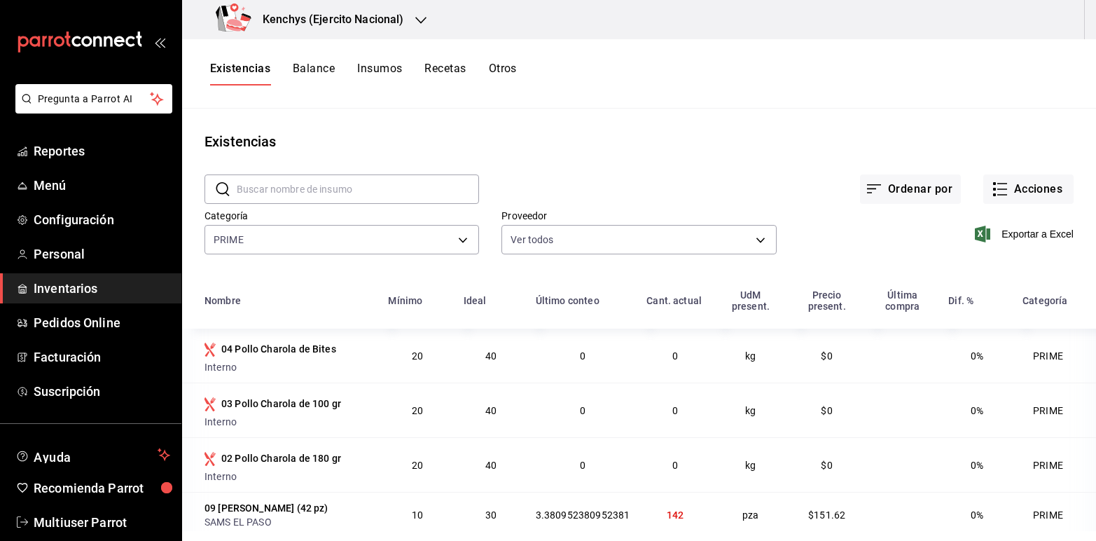
drag, startPoint x: 764, startPoint y: 19, endPoint x: 748, endPoint y: 11, distance: 17.9
click at [748, 11] on div "Kenchys (Ejercito Nacional)" at bounding box center [639, 19] width 914 height 39
click at [1024, 193] on button "Acciones" at bounding box center [1029, 188] width 90 height 29
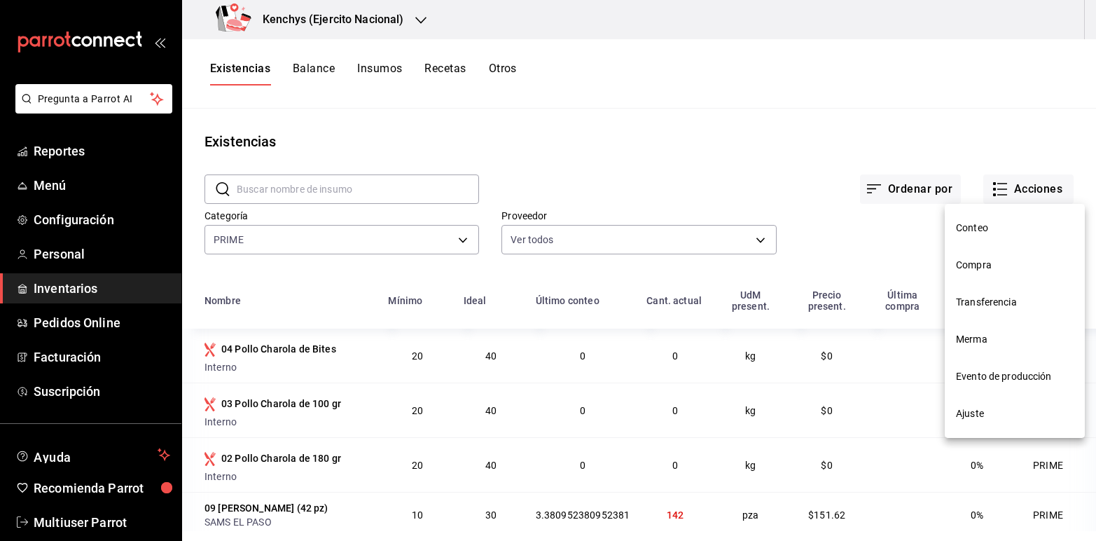
click at [976, 414] on span "Ajuste" at bounding box center [1015, 413] width 118 height 15
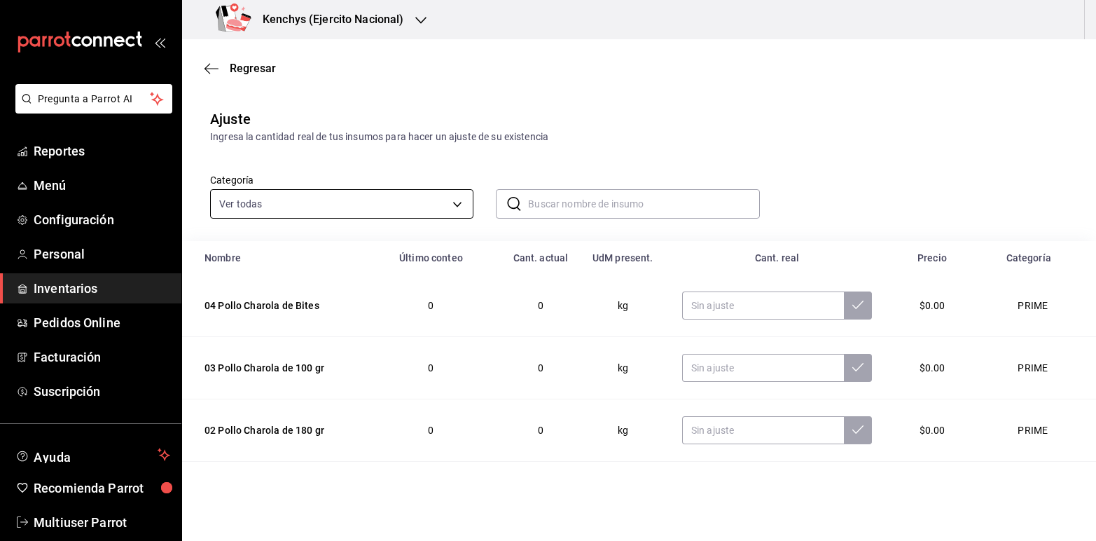
click at [455, 205] on body "Pregunta a Parrot AI Reportes Menú Configuración Personal Inventarios Pedidos O…" at bounding box center [548, 231] width 1096 height 462
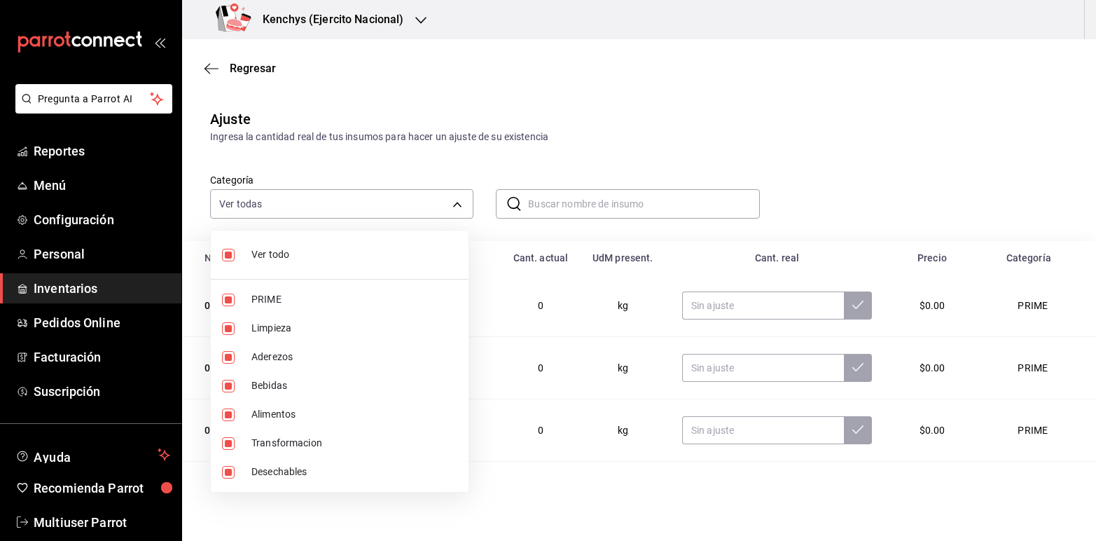
click at [230, 254] on input "checkbox" at bounding box center [228, 255] width 13 height 13
checkbox input "false"
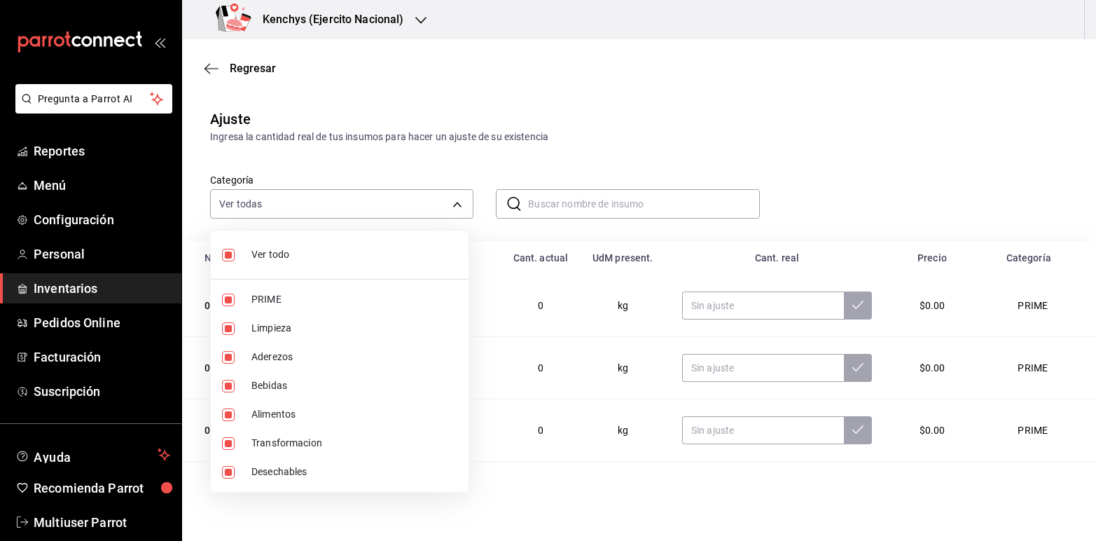
checkbox input "false"
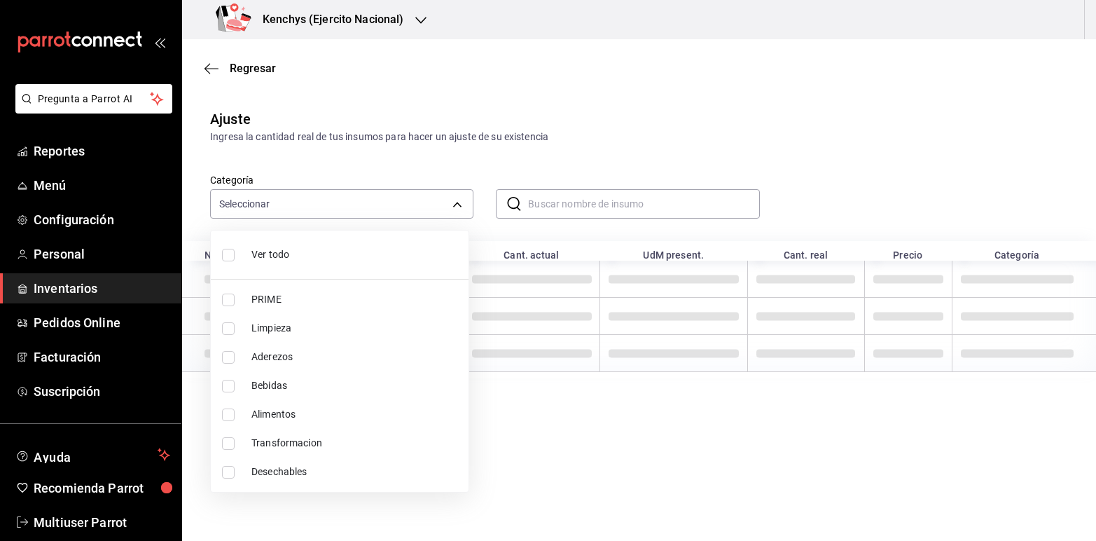
click at [230, 254] on input "checkbox" at bounding box center [228, 255] width 13 height 13
checkbox input "true"
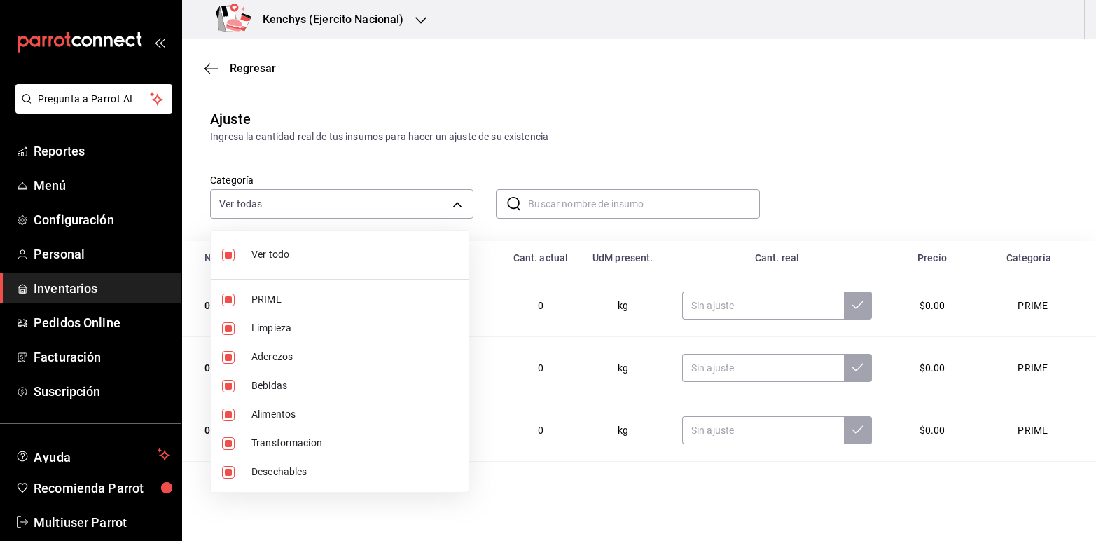
type input "a7ec1a36-c617-4141-9275-7dfcf91f0753,27c71484-daf0-49da-b494-7197d4008cda,183b2…"
checkbox input "true"
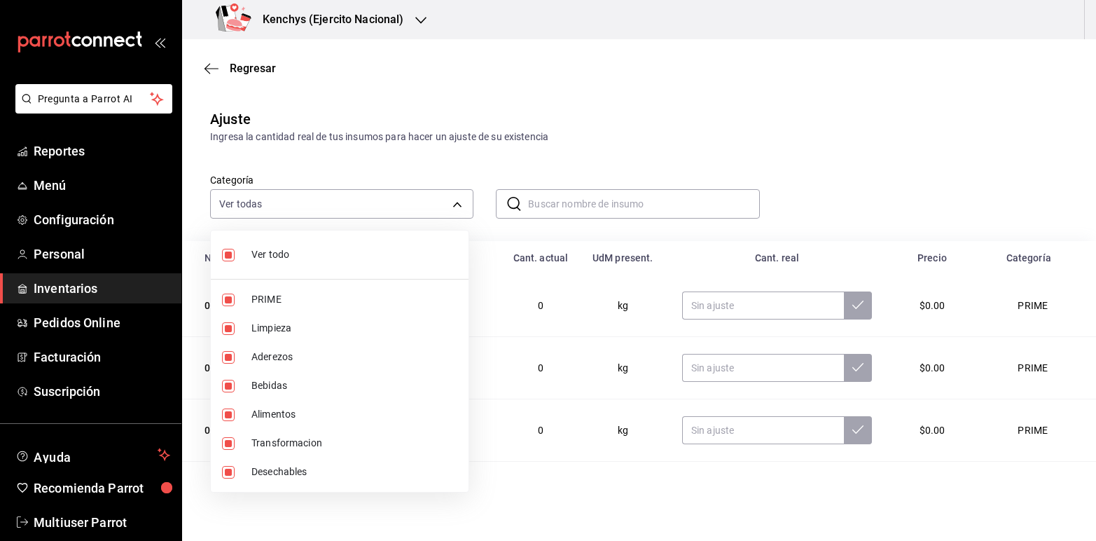
checkbox input "true"
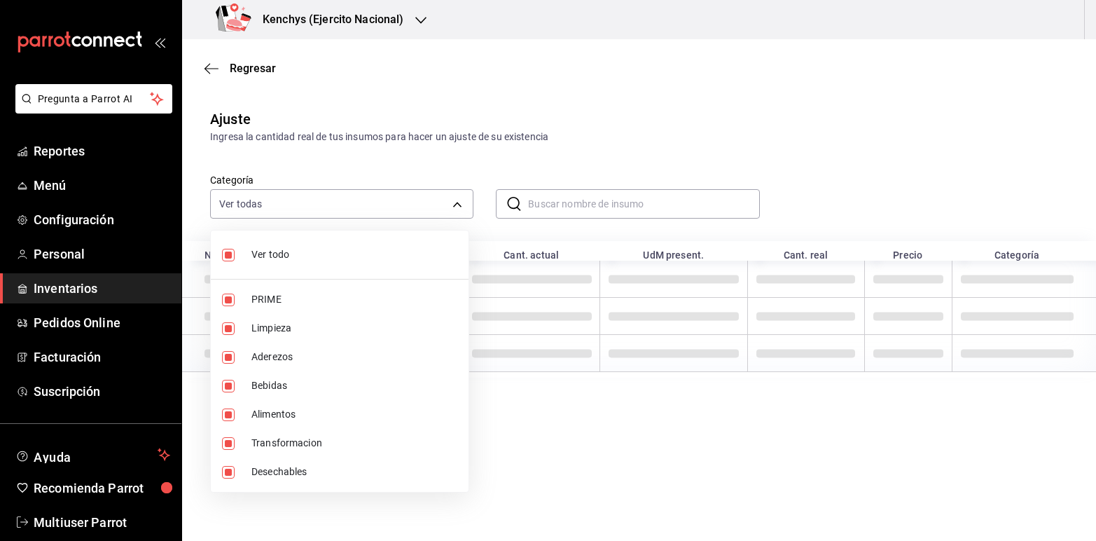
click at [230, 254] on input "checkbox" at bounding box center [228, 255] width 13 height 13
checkbox input "false"
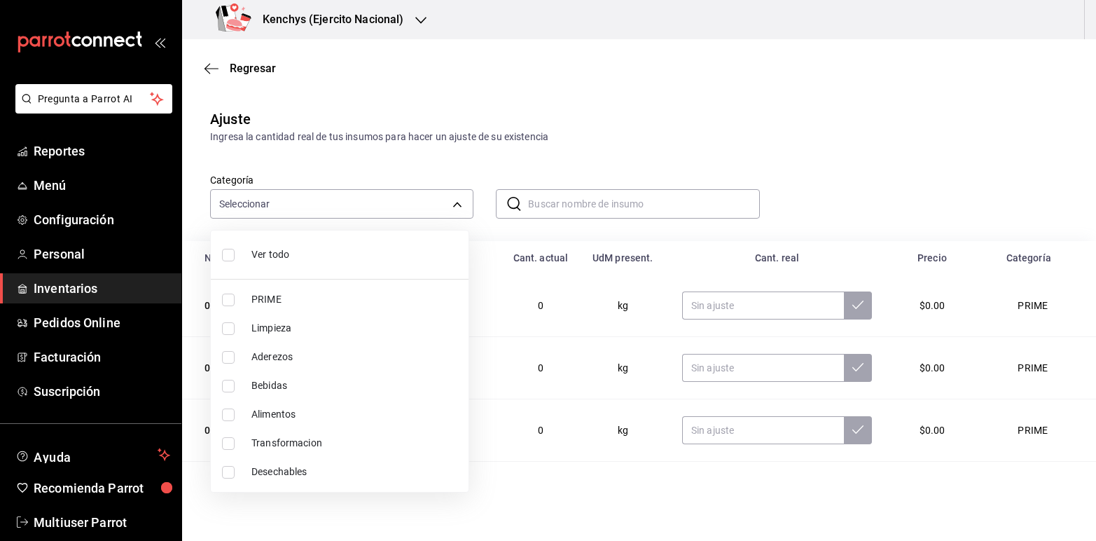
checkbox input "false"
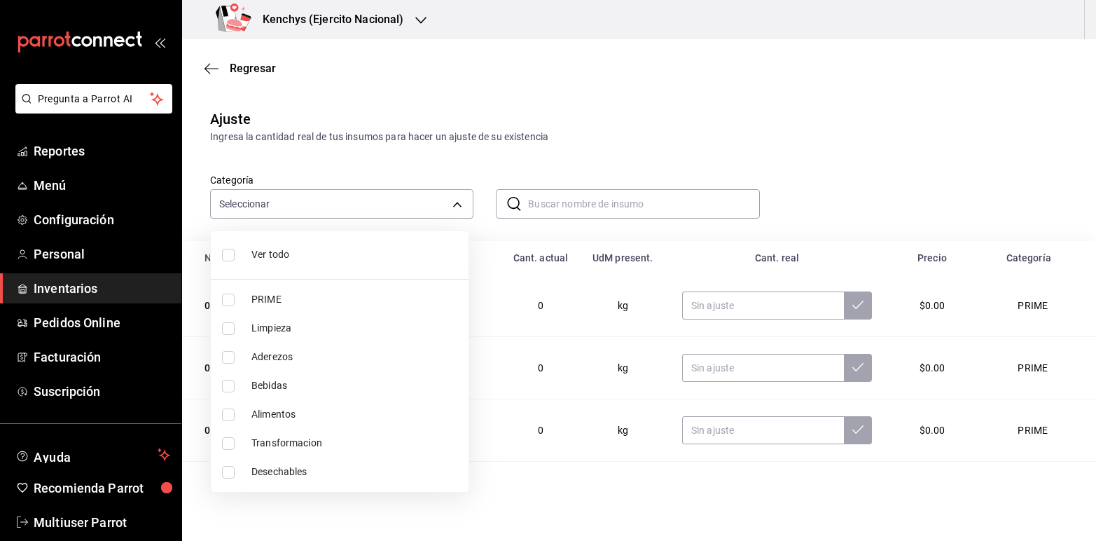
checkbox input "false"
click at [232, 299] on input "checkbox" at bounding box center [228, 300] width 13 height 13
checkbox input "true"
type input "a7ec1a36-c617-4141-9275-7dfcf91f0753"
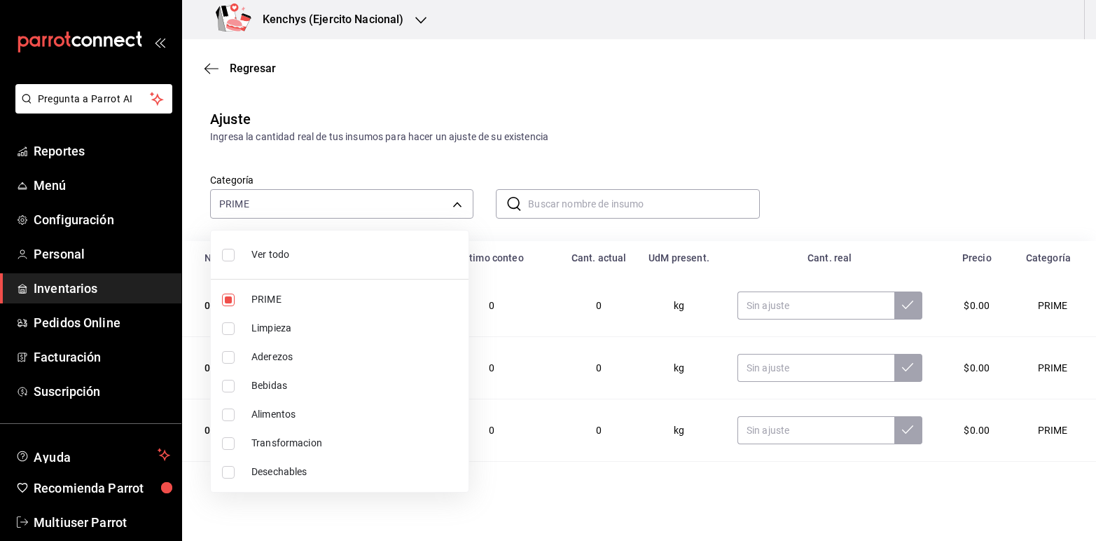
click at [830, 170] on div at bounding box center [548, 270] width 1096 height 541
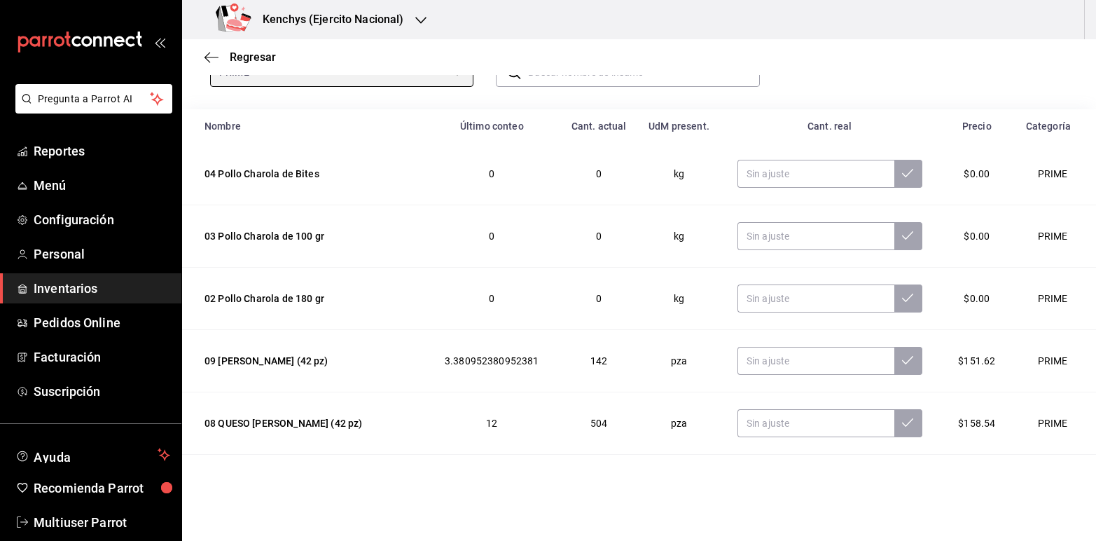
scroll to position [134, 0]
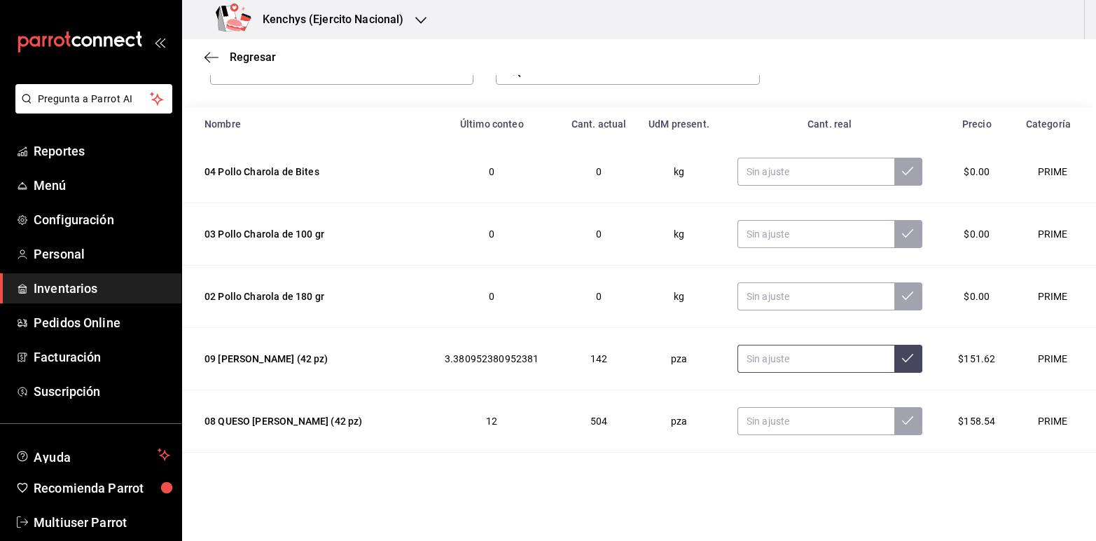
click at [831, 352] on input "text" at bounding box center [816, 359] width 157 height 28
type input "0.00"
click at [827, 412] on input "text" at bounding box center [816, 421] width 157 height 28
type input "0.00"
click at [895, 431] on button at bounding box center [909, 421] width 28 height 28
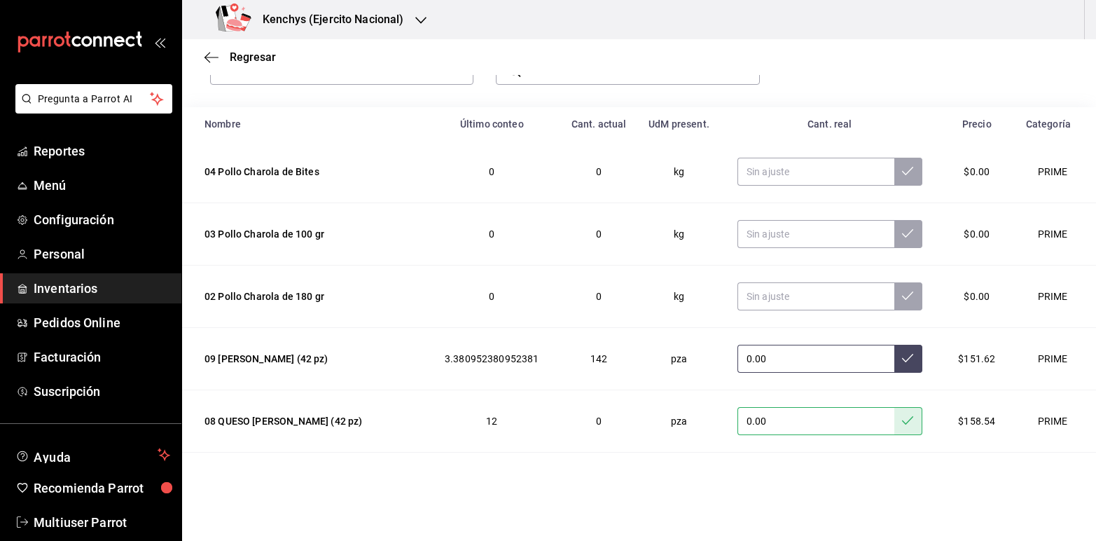
click at [895, 366] on button at bounding box center [909, 359] width 28 height 28
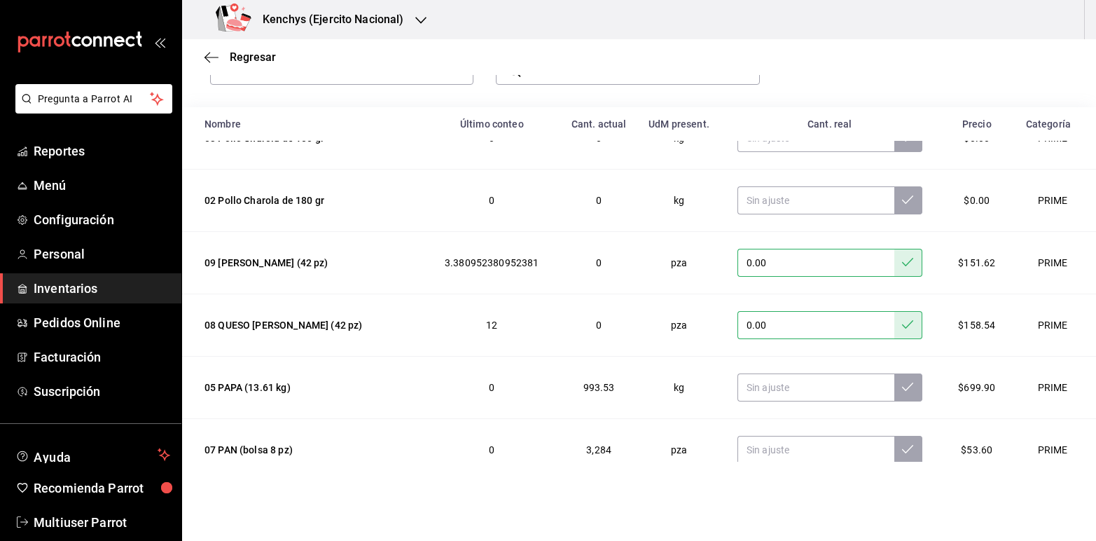
scroll to position [99, 0]
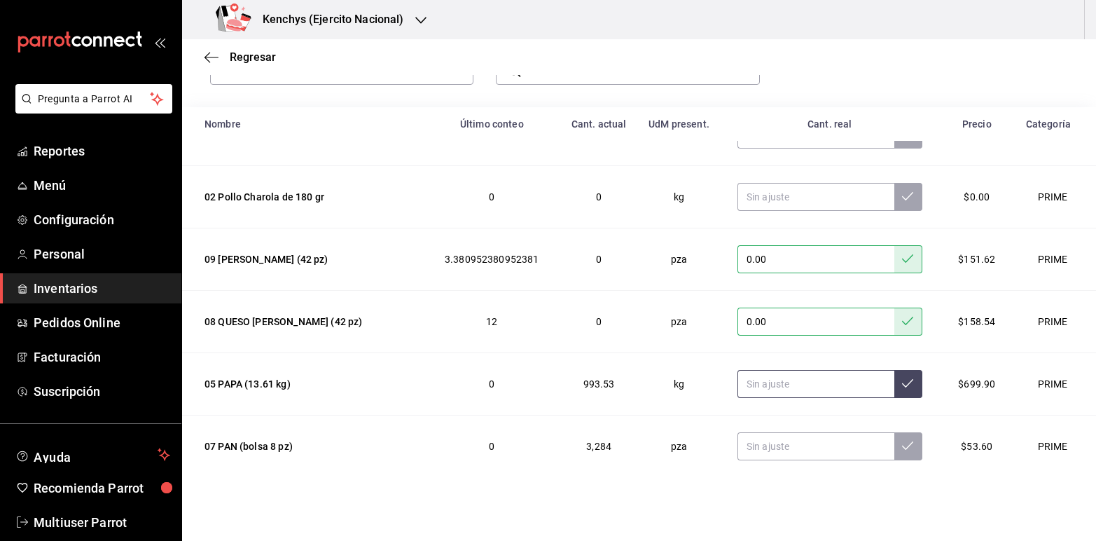
click at [828, 378] on input "text" at bounding box center [816, 384] width 157 height 28
type input "0.00"
click at [825, 447] on input "text" at bounding box center [816, 446] width 157 height 28
click at [825, 448] on input "text" at bounding box center [816, 446] width 157 height 28
type input "0.00"
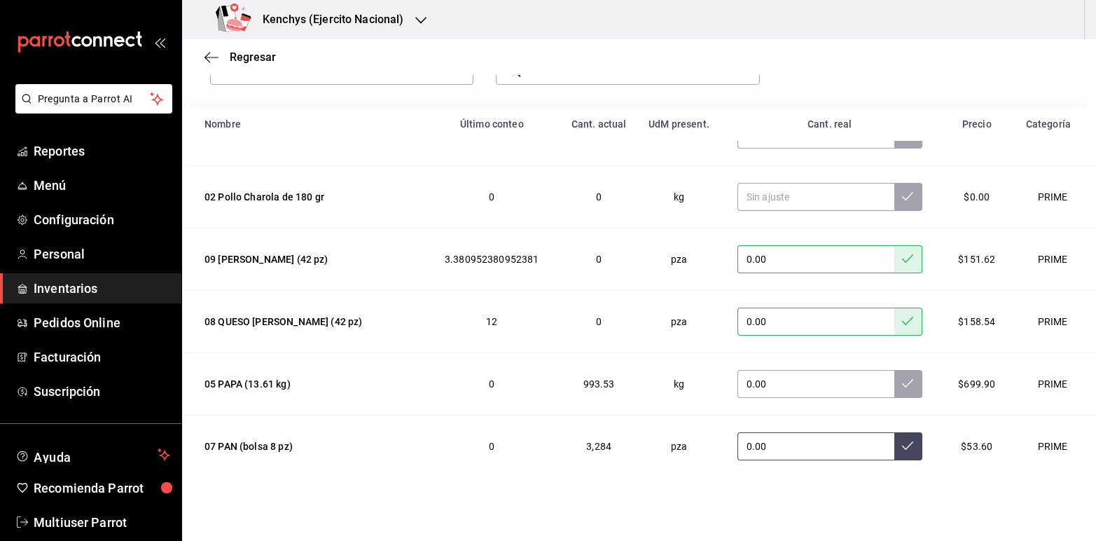
click at [902, 445] on icon at bounding box center [907, 445] width 11 height 11
click at [902, 380] on icon at bounding box center [907, 383] width 11 height 11
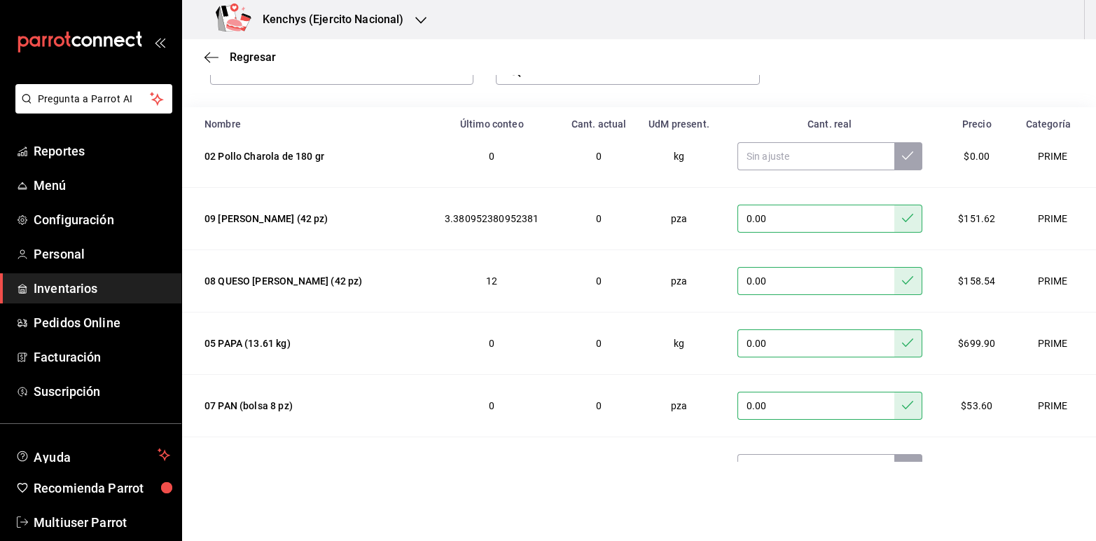
scroll to position [149, 0]
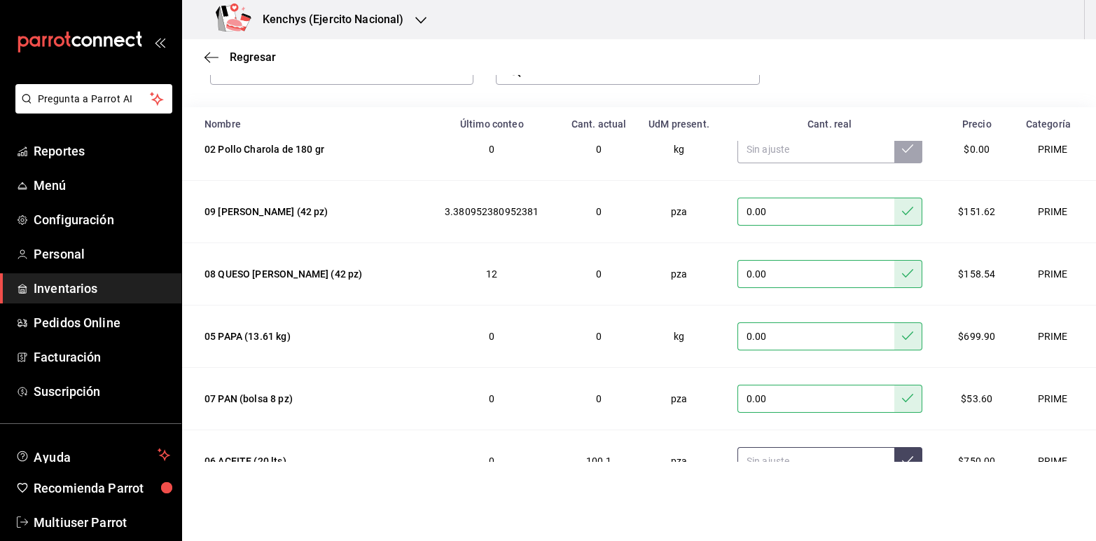
click at [849, 457] on input "text" at bounding box center [816, 461] width 157 height 28
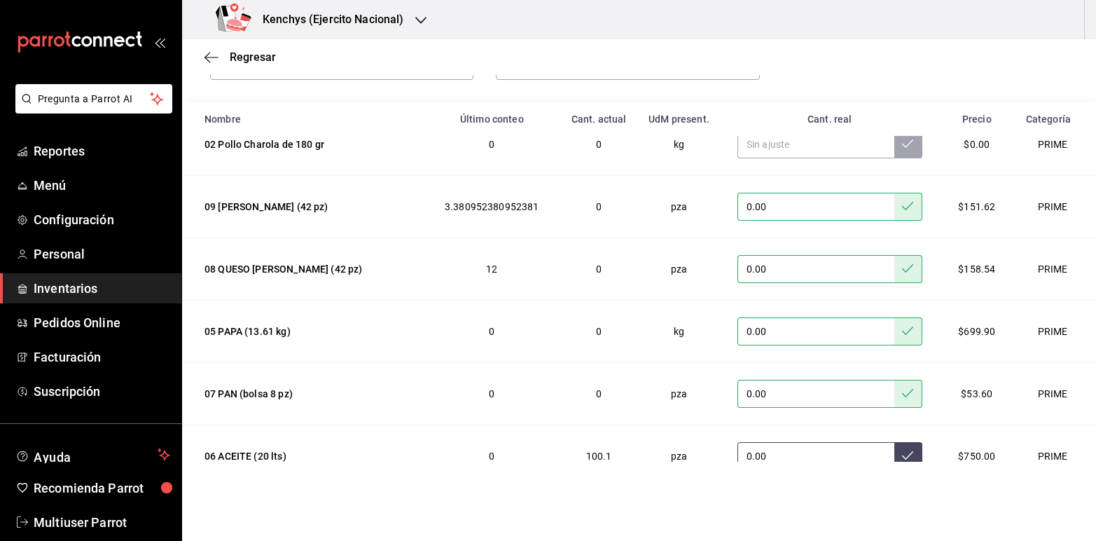
type input "0.00"
click at [902, 456] on icon at bounding box center [907, 455] width 11 height 8
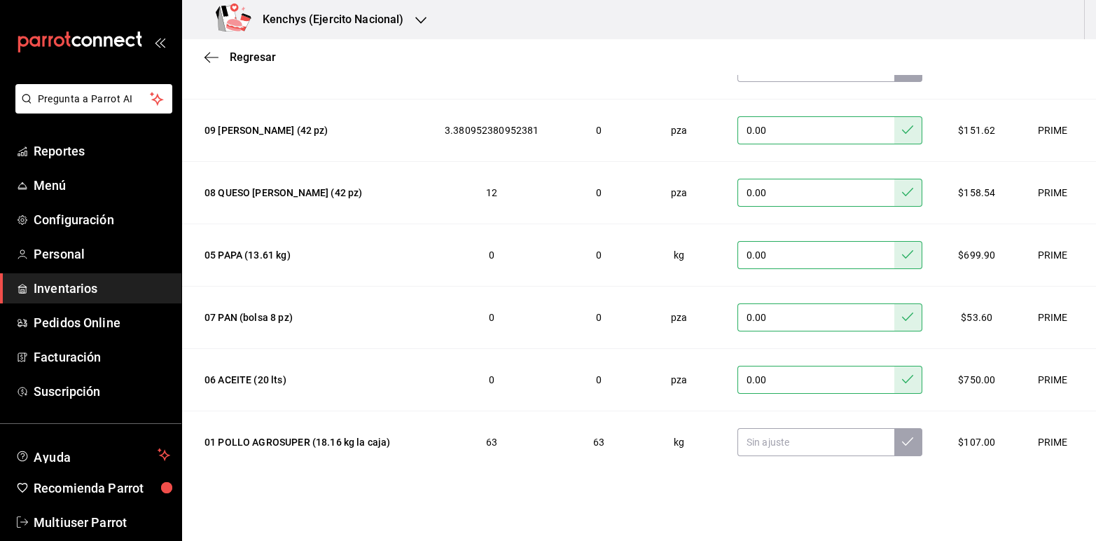
scroll to position [231, 0]
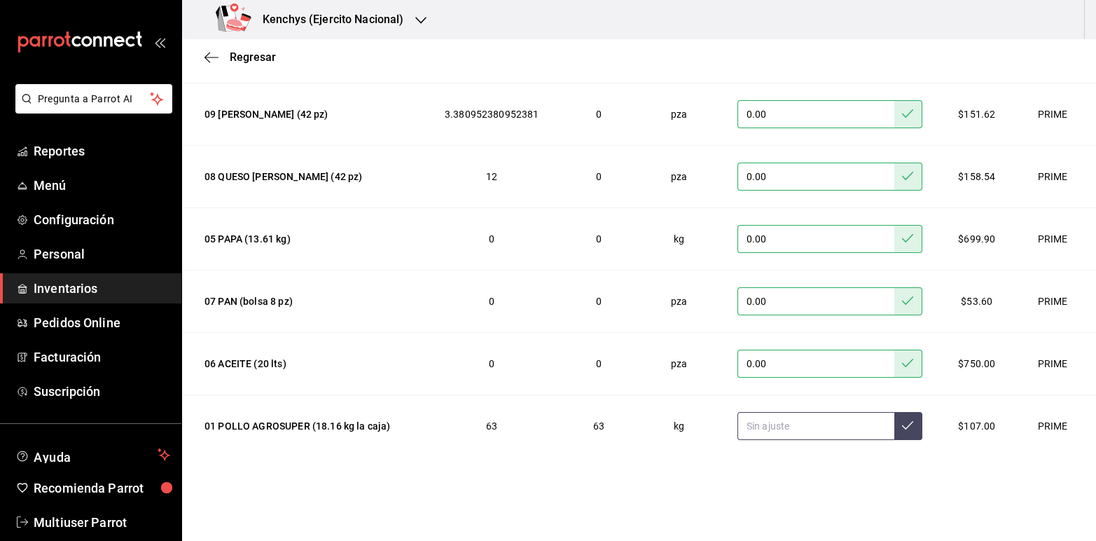
click at [785, 422] on input "text" at bounding box center [816, 426] width 157 height 28
type input "0.00"
click at [895, 424] on button at bounding box center [909, 426] width 28 height 28
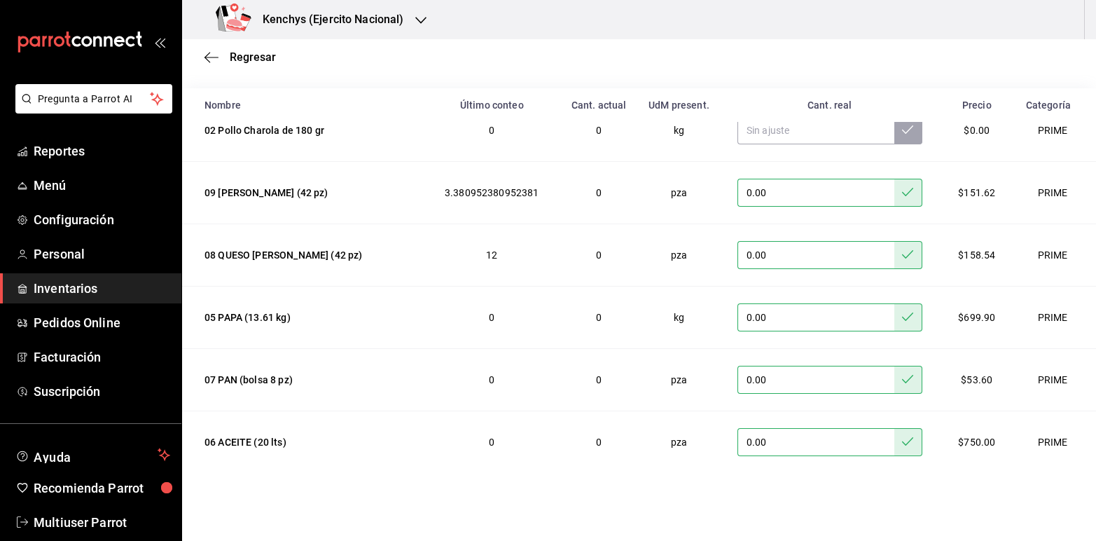
scroll to position [0, 0]
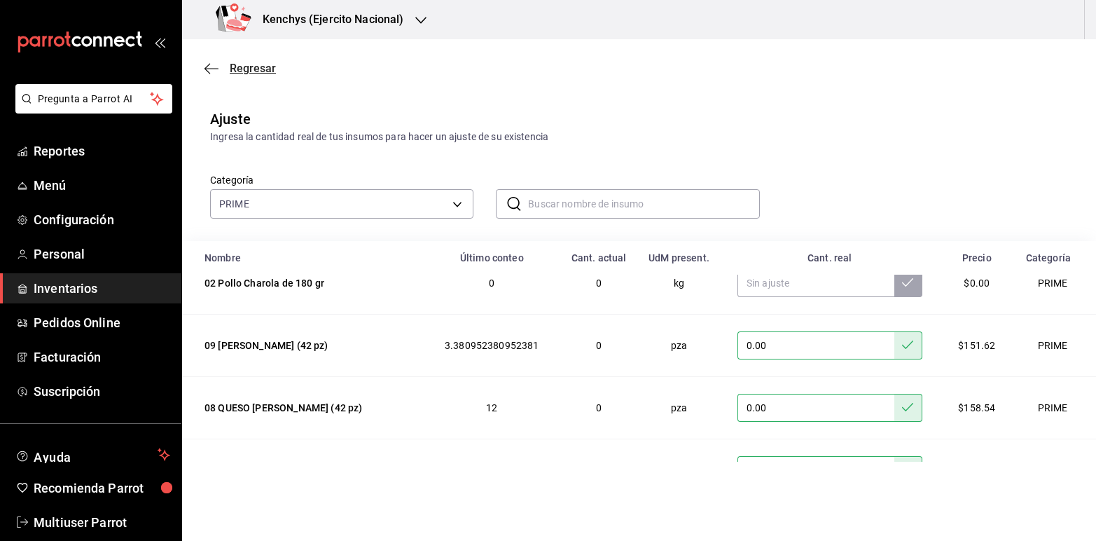
click at [259, 70] on span "Regresar" at bounding box center [253, 68] width 46 height 13
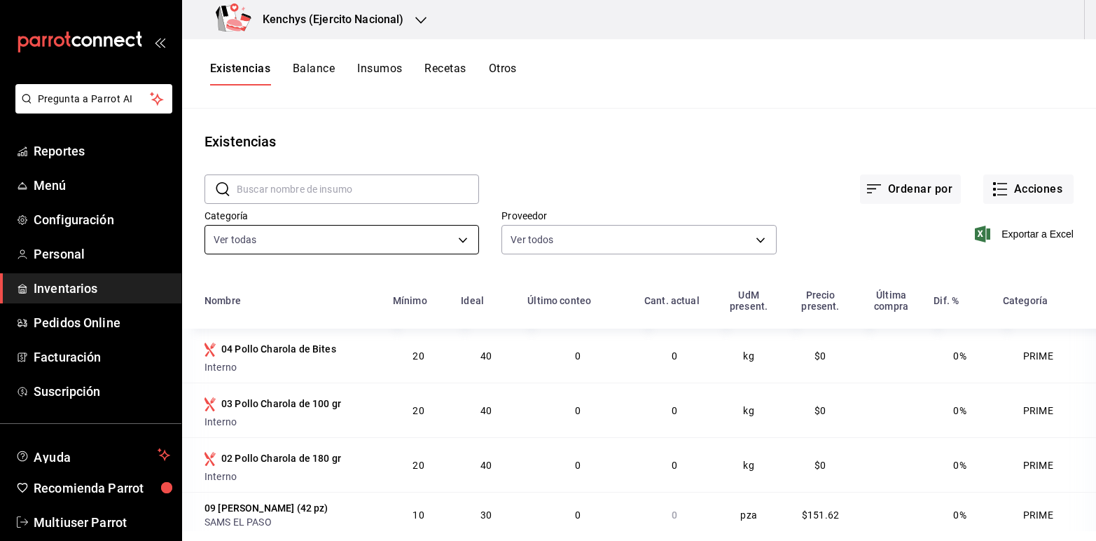
click at [456, 228] on body "Pregunta a Parrot AI Reportes Menú Configuración Personal Inventarios Pedidos O…" at bounding box center [548, 265] width 1096 height 531
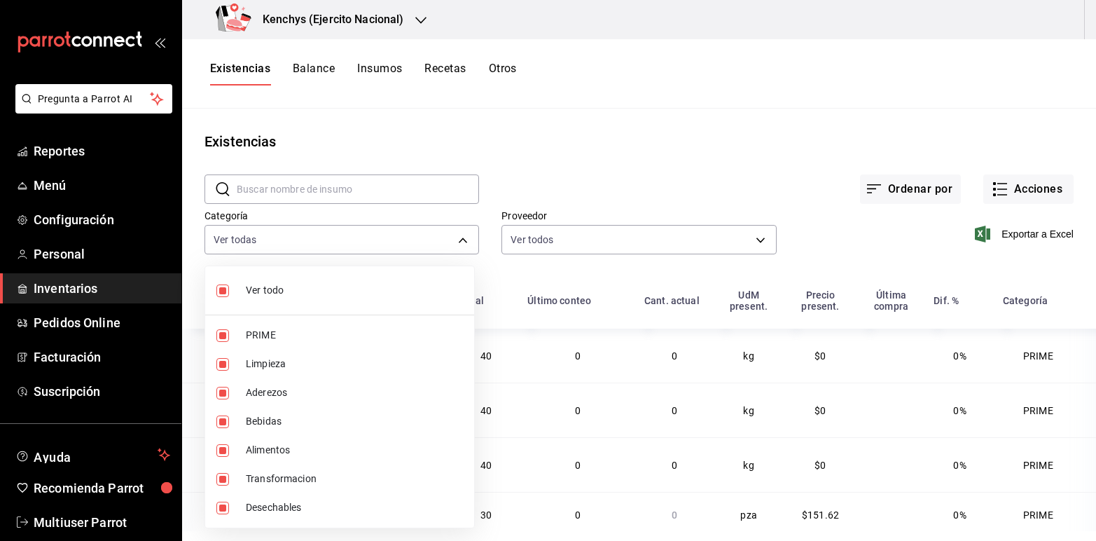
click at [228, 282] on li "Ver todo" at bounding box center [339, 290] width 269 height 37
checkbox input "false"
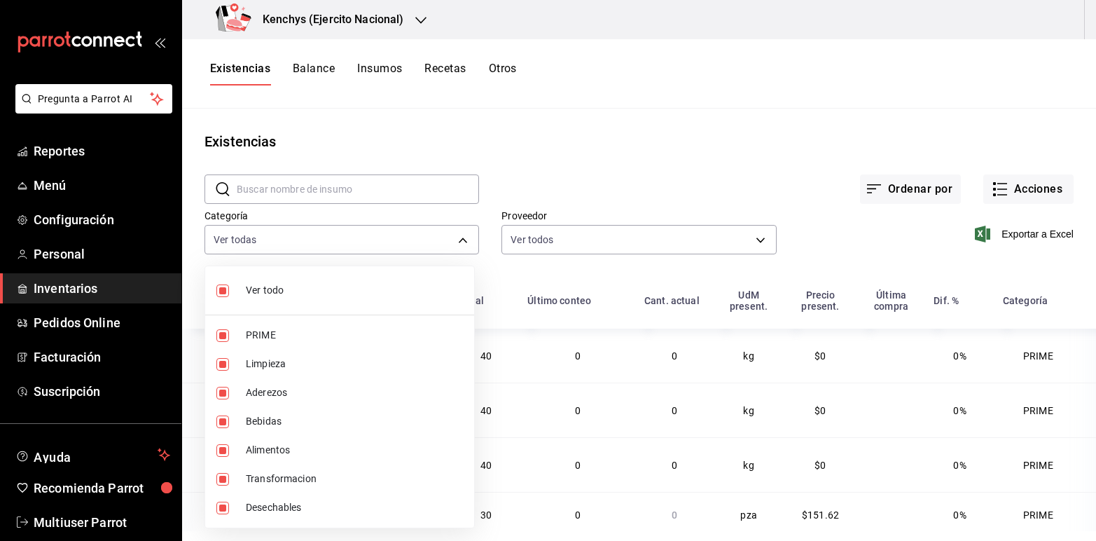
checkbox input "false"
click at [221, 330] on input "checkbox" at bounding box center [222, 335] width 13 height 13
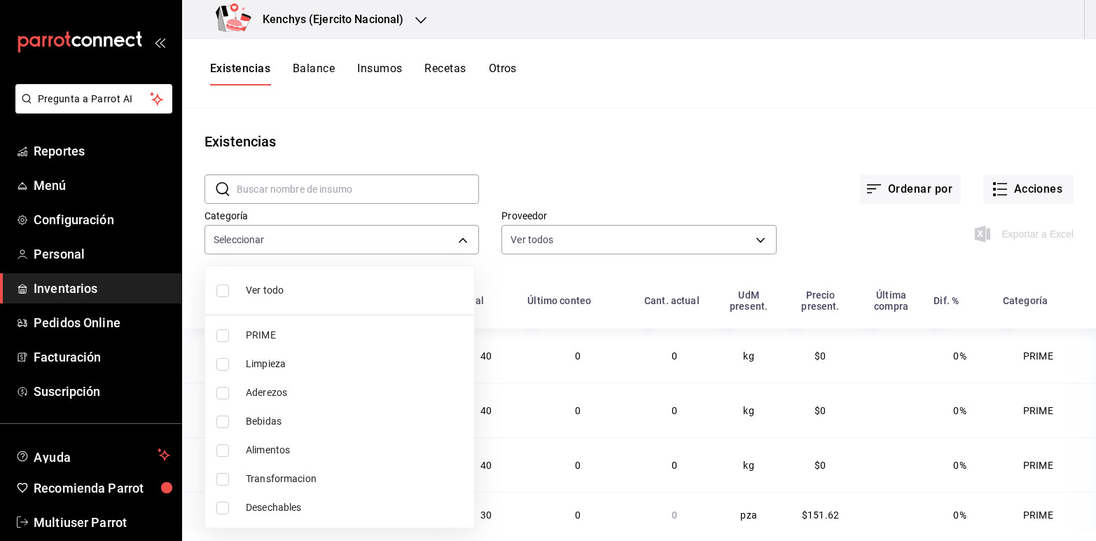
checkbox input "true"
type input "a7ec1a36-c617-4141-9275-7dfcf91f0753"
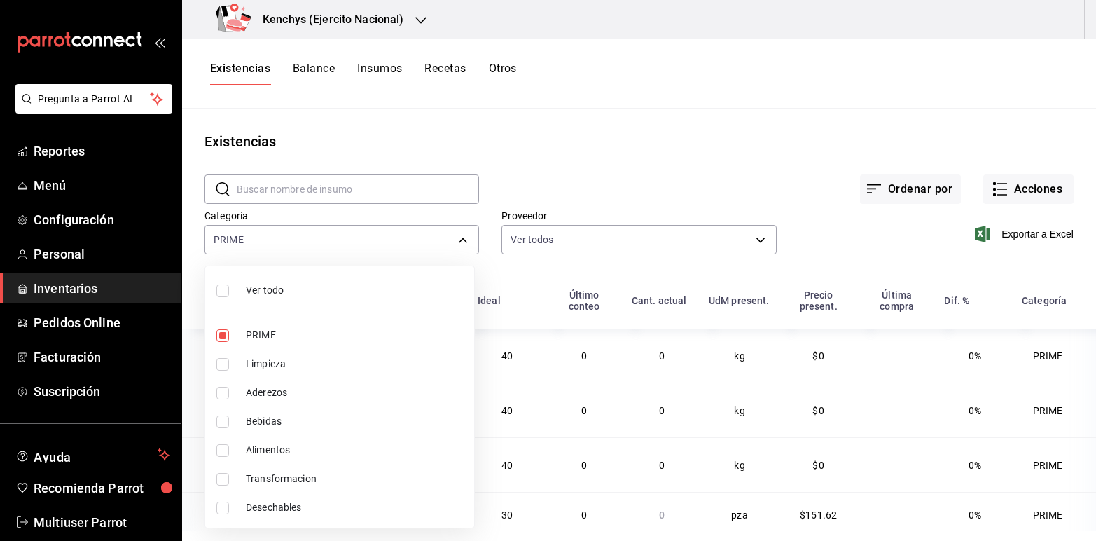
click at [869, 132] on div at bounding box center [548, 270] width 1096 height 541
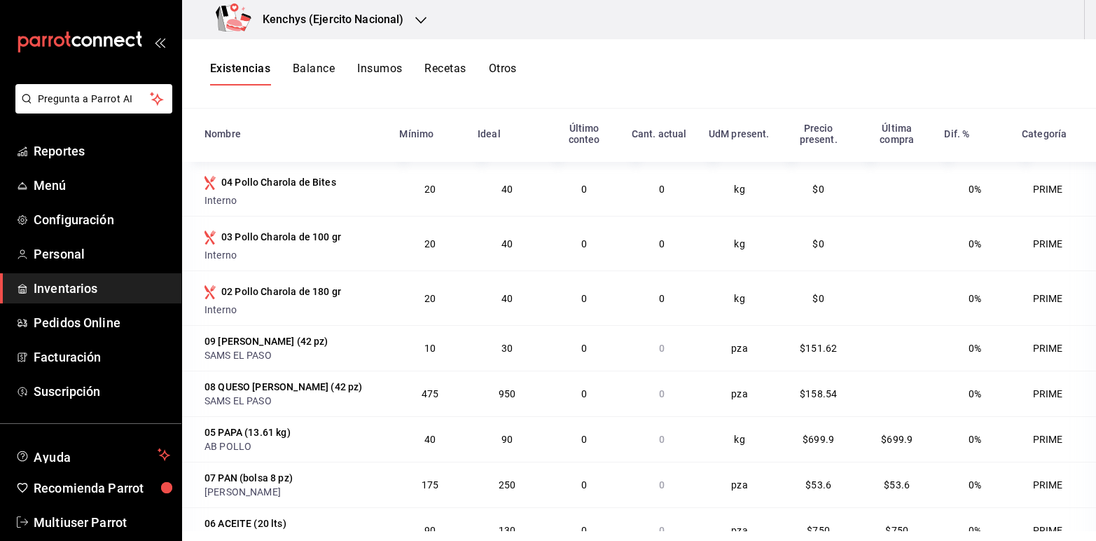
scroll to position [172, 0]
